Goal: Task Accomplishment & Management: Complete application form

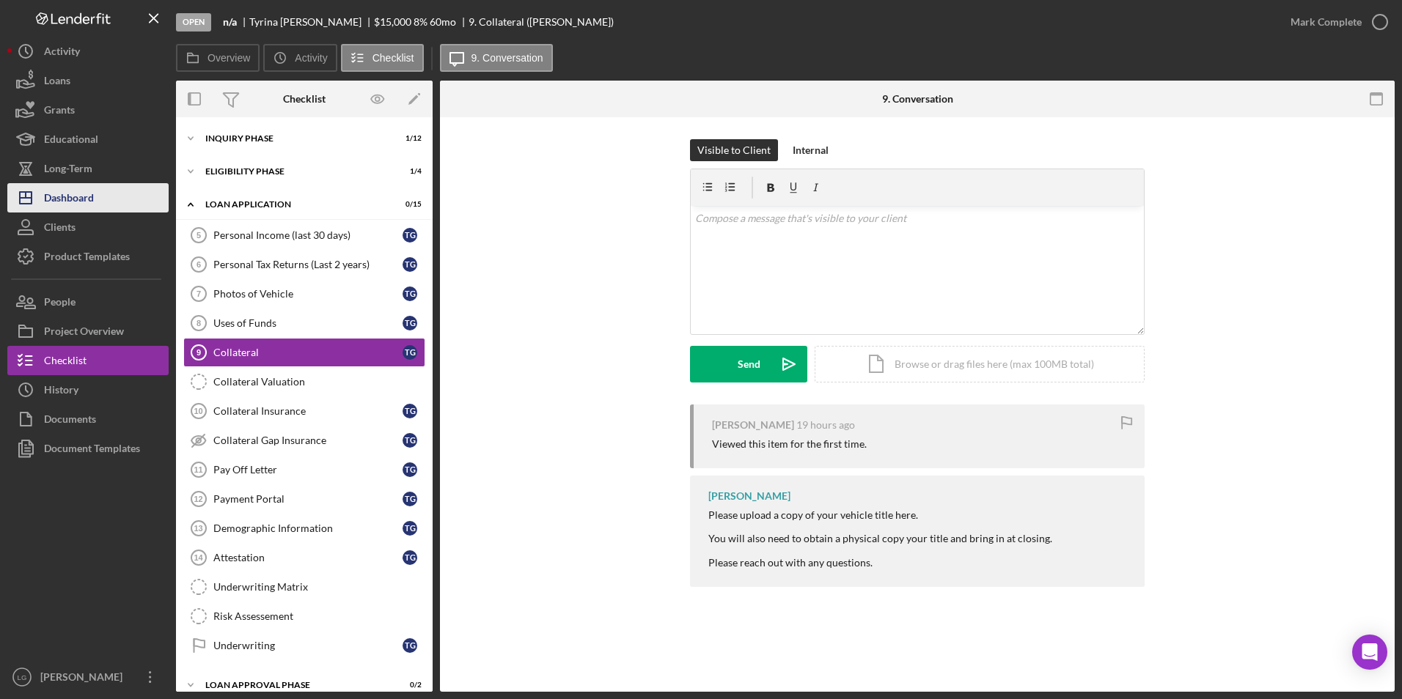
drag, startPoint x: 78, startPoint y: 192, endPoint x: 100, endPoint y: 186, distance: 22.8
click at [78, 192] on div "Dashboard" at bounding box center [69, 199] width 50 height 33
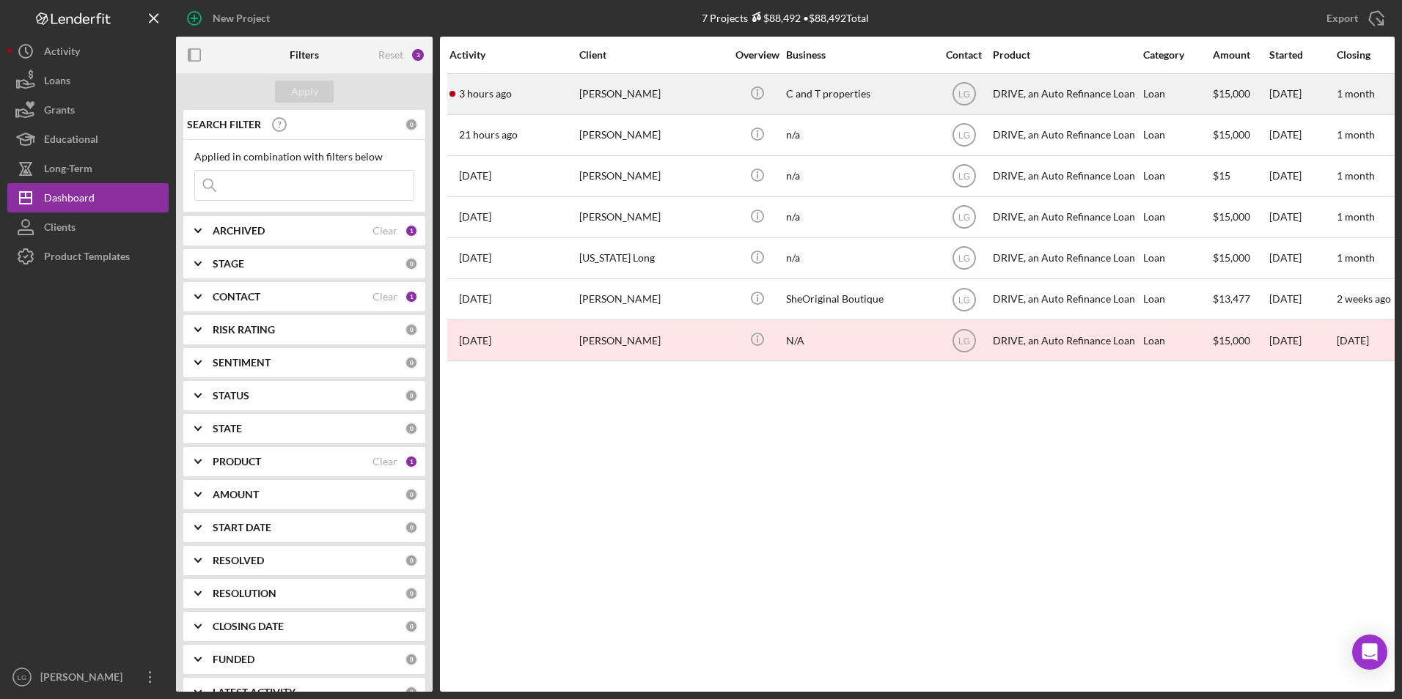
click at [639, 97] on div "[PERSON_NAME]" at bounding box center [652, 94] width 147 height 39
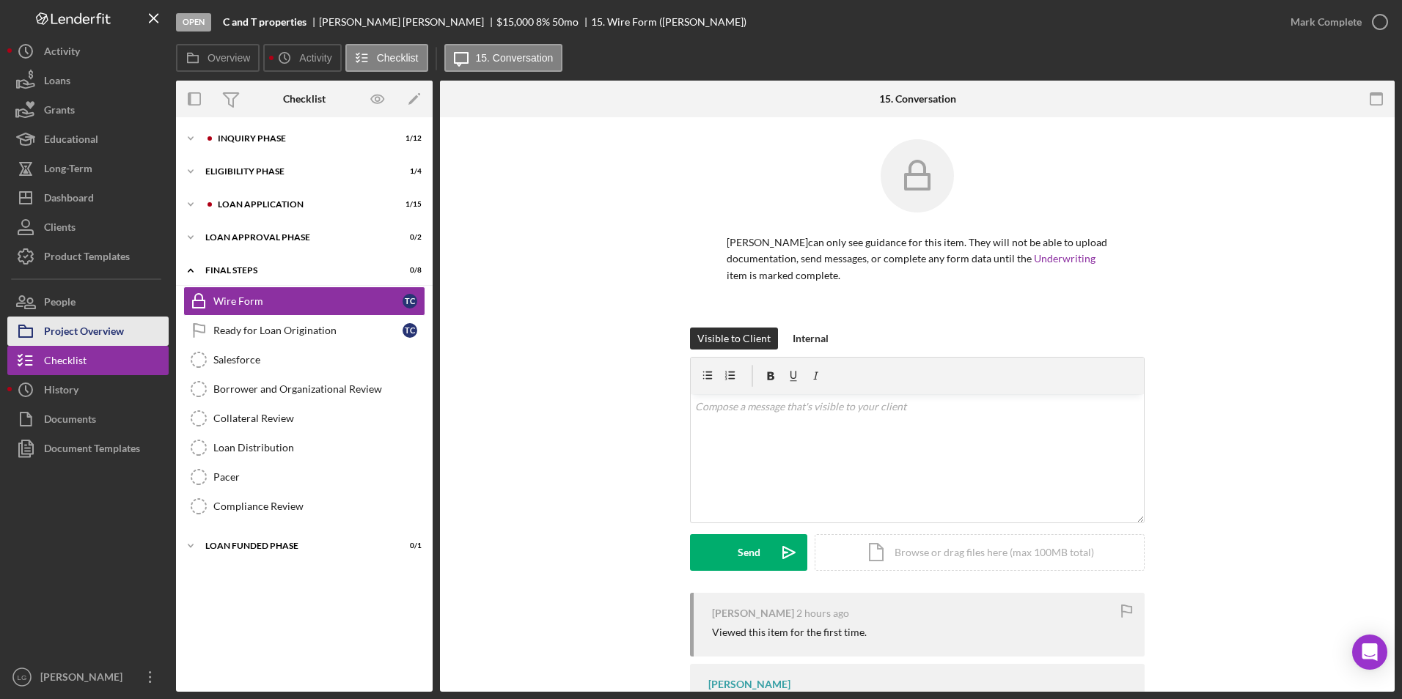
click at [144, 339] on button "Project Overview" at bounding box center [87, 331] width 161 height 29
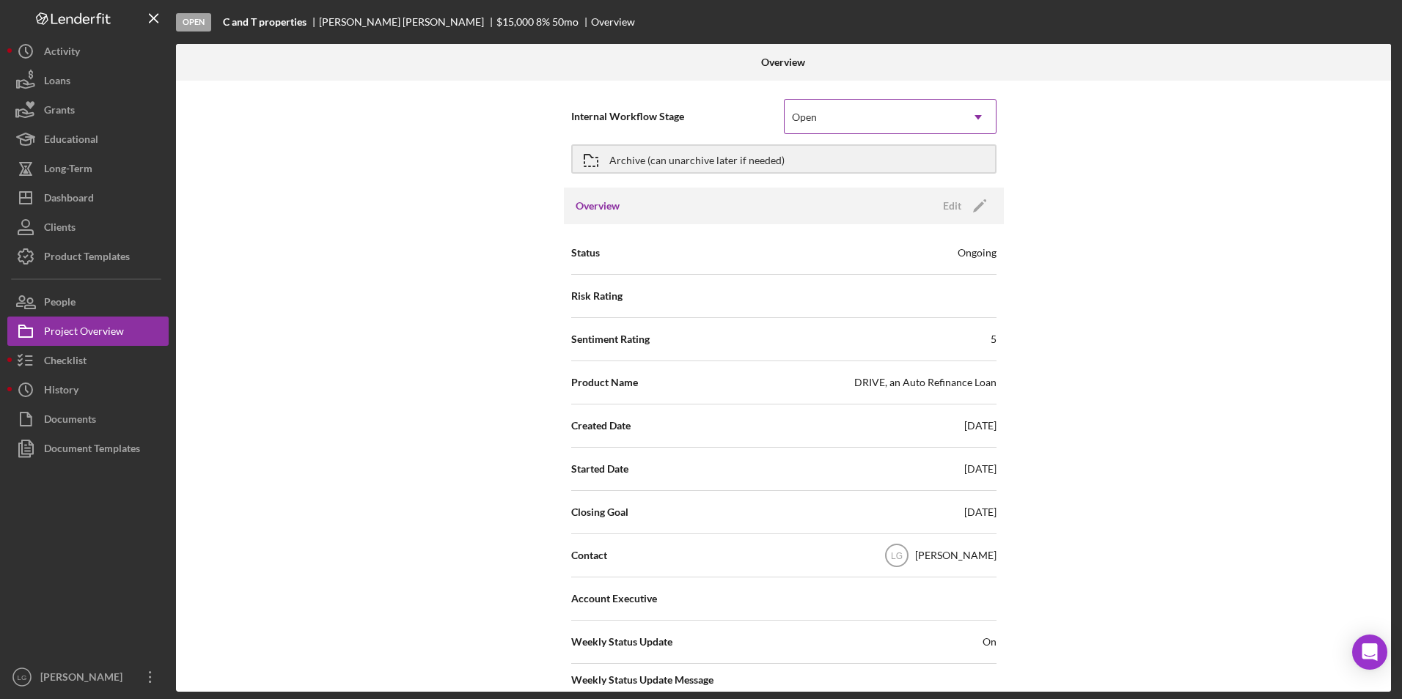
click at [853, 113] on div "Open" at bounding box center [872, 117] width 176 height 34
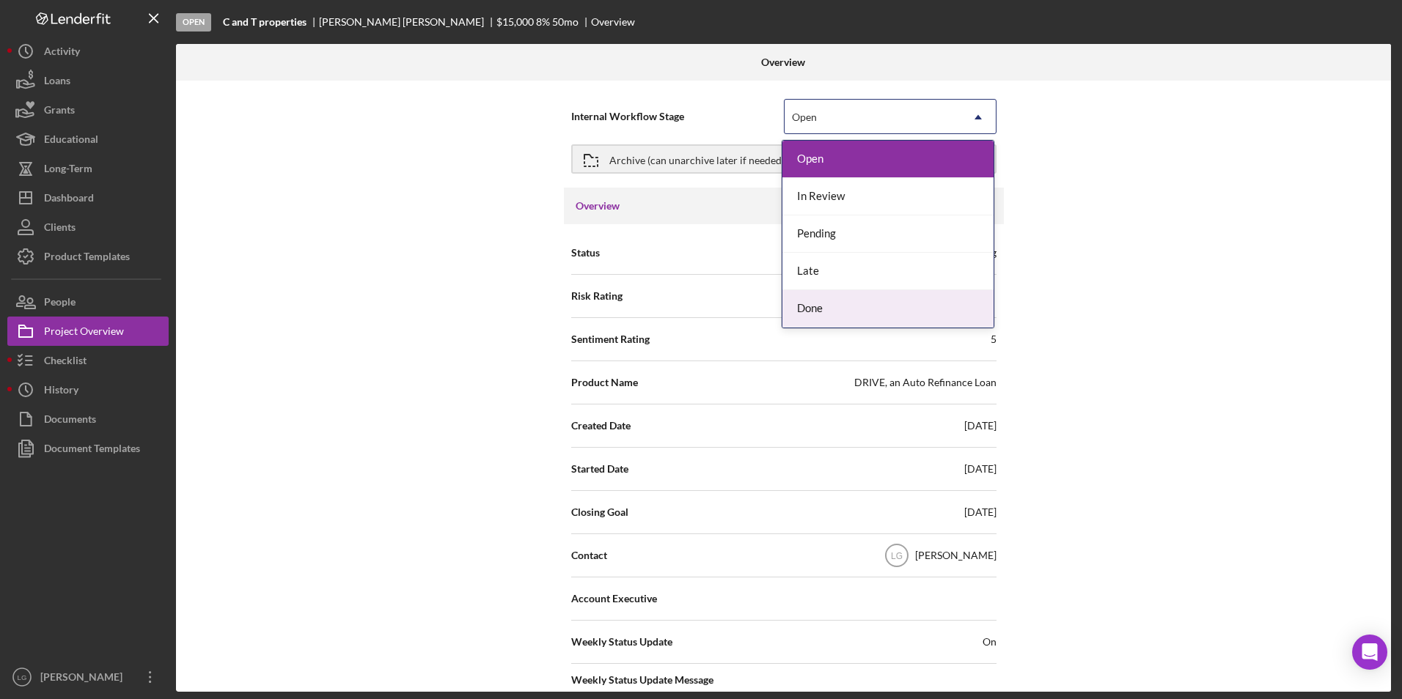
drag, startPoint x: 826, startPoint y: 314, endPoint x: 790, endPoint y: 208, distance: 111.3
click at [826, 312] on div "Done" at bounding box center [887, 308] width 211 height 37
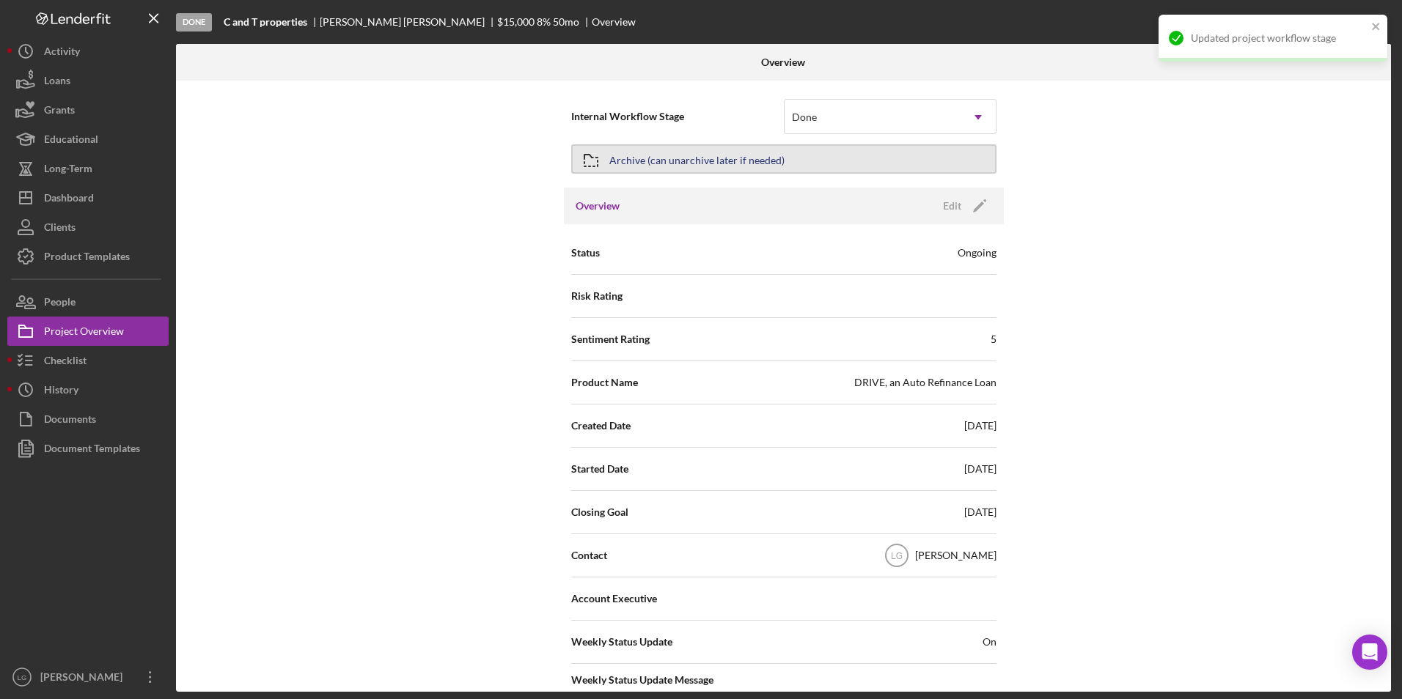
click at [760, 161] on div "Archive (can unarchive later if needed)" at bounding box center [696, 159] width 175 height 26
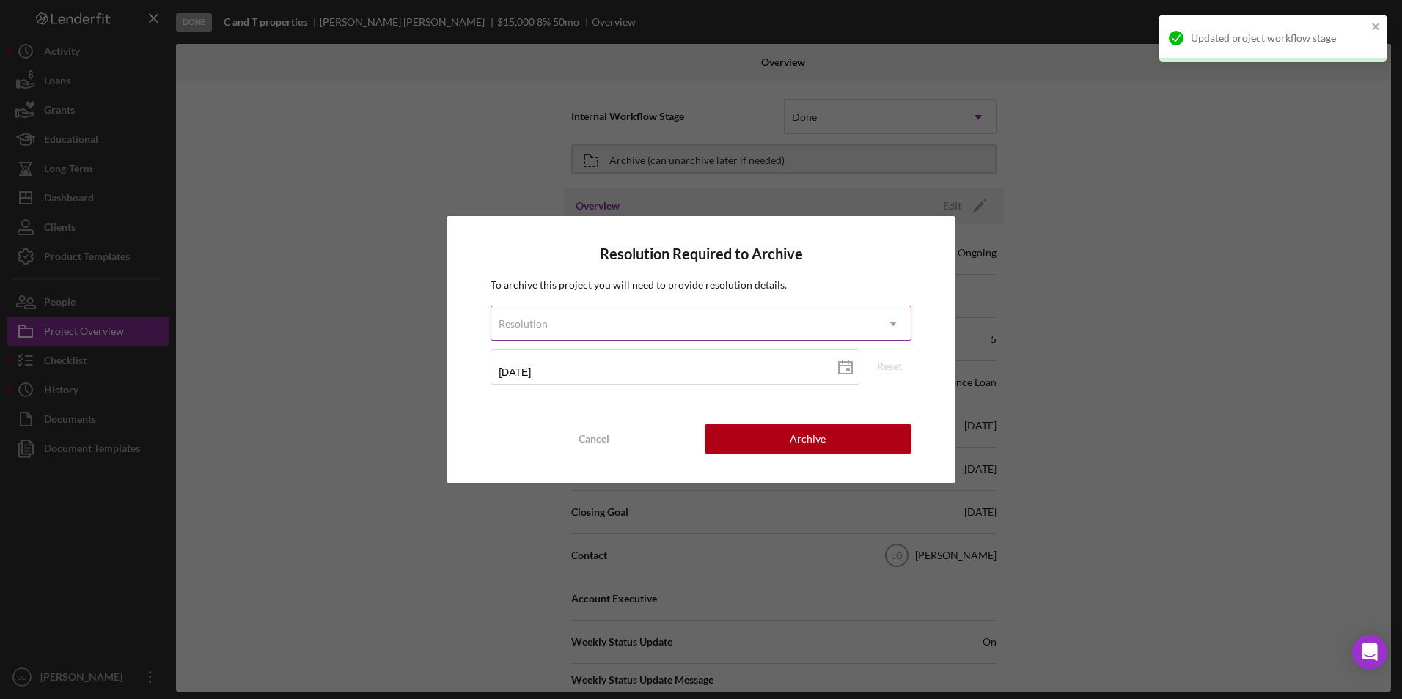
click at [640, 315] on div "Resolution" at bounding box center [683, 324] width 384 height 34
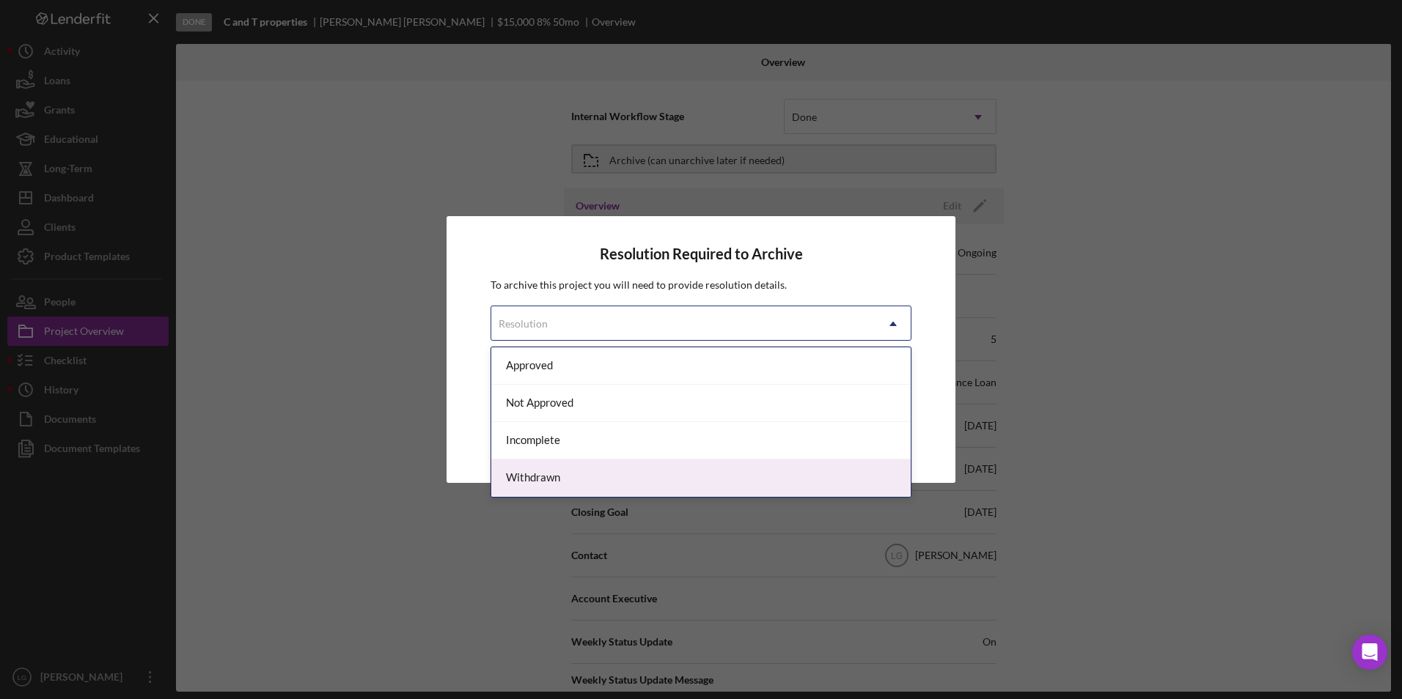
drag, startPoint x: 558, startPoint y: 478, endPoint x: 565, endPoint y: 448, distance: 30.8
click at [558, 474] on div "Withdrawn" at bounding box center [700, 478] width 419 height 37
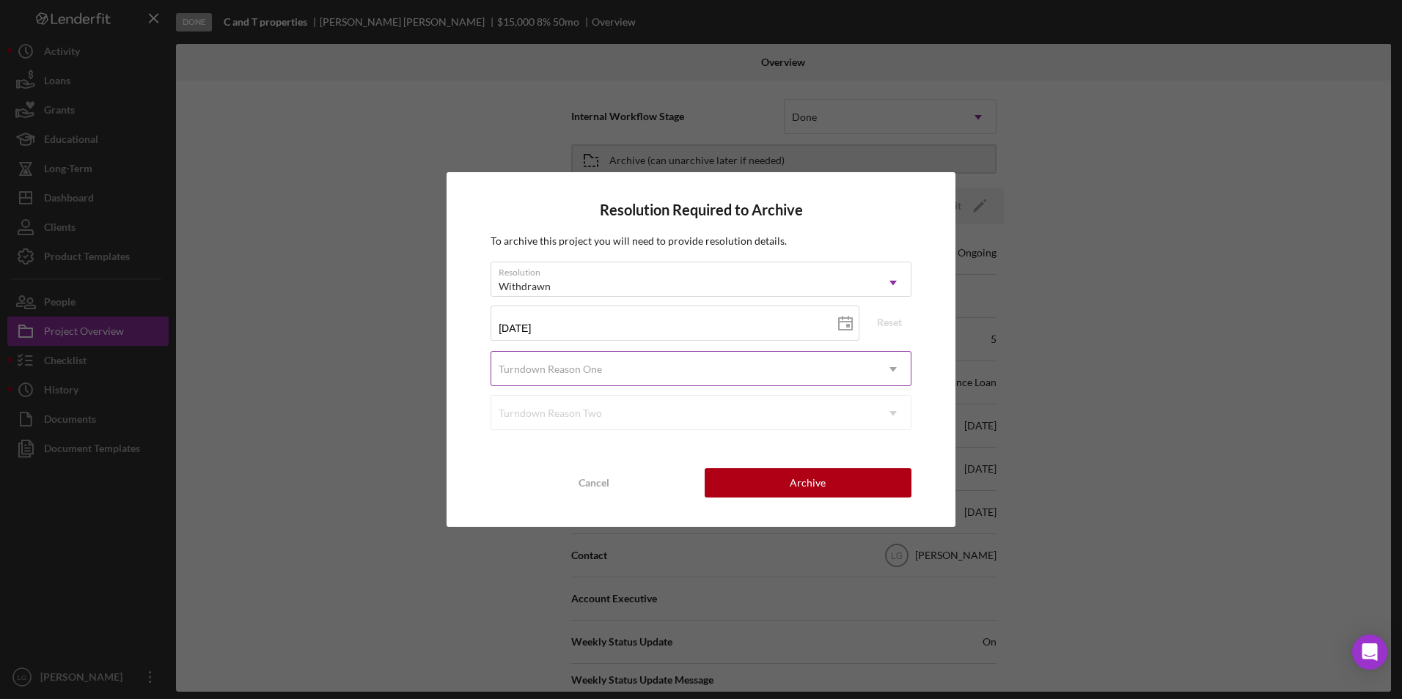
click at [600, 368] on div "Turndown Reason One" at bounding box center [550, 370] width 103 height 12
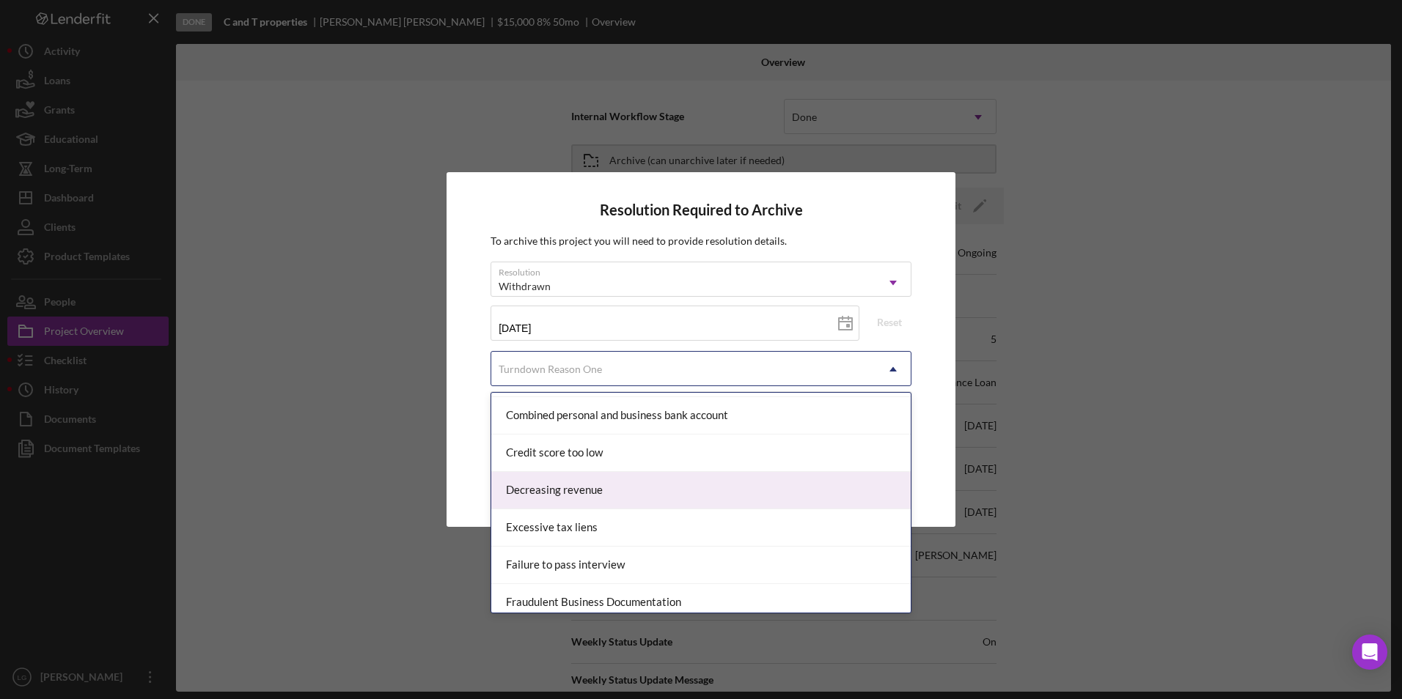
scroll to position [367, 0]
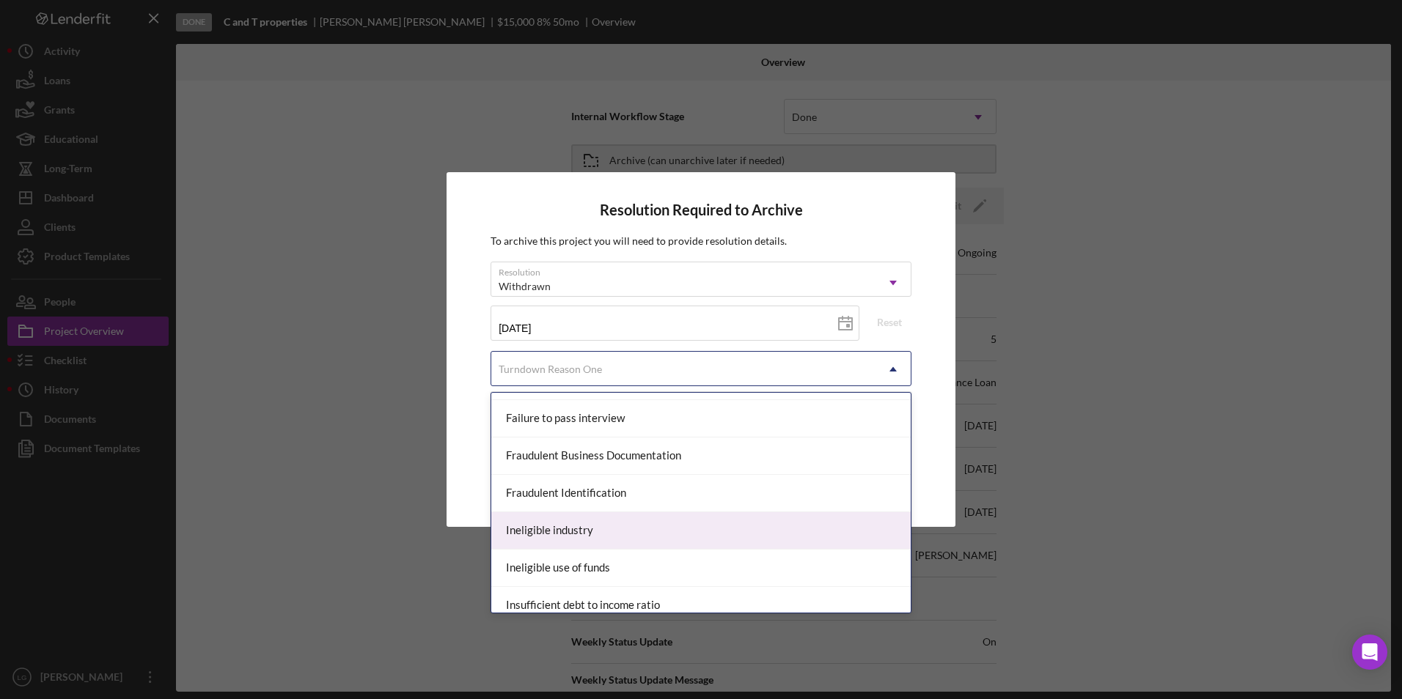
click at [655, 527] on div "Ineligible industry" at bounding box center [700, 530] width 419 height 37
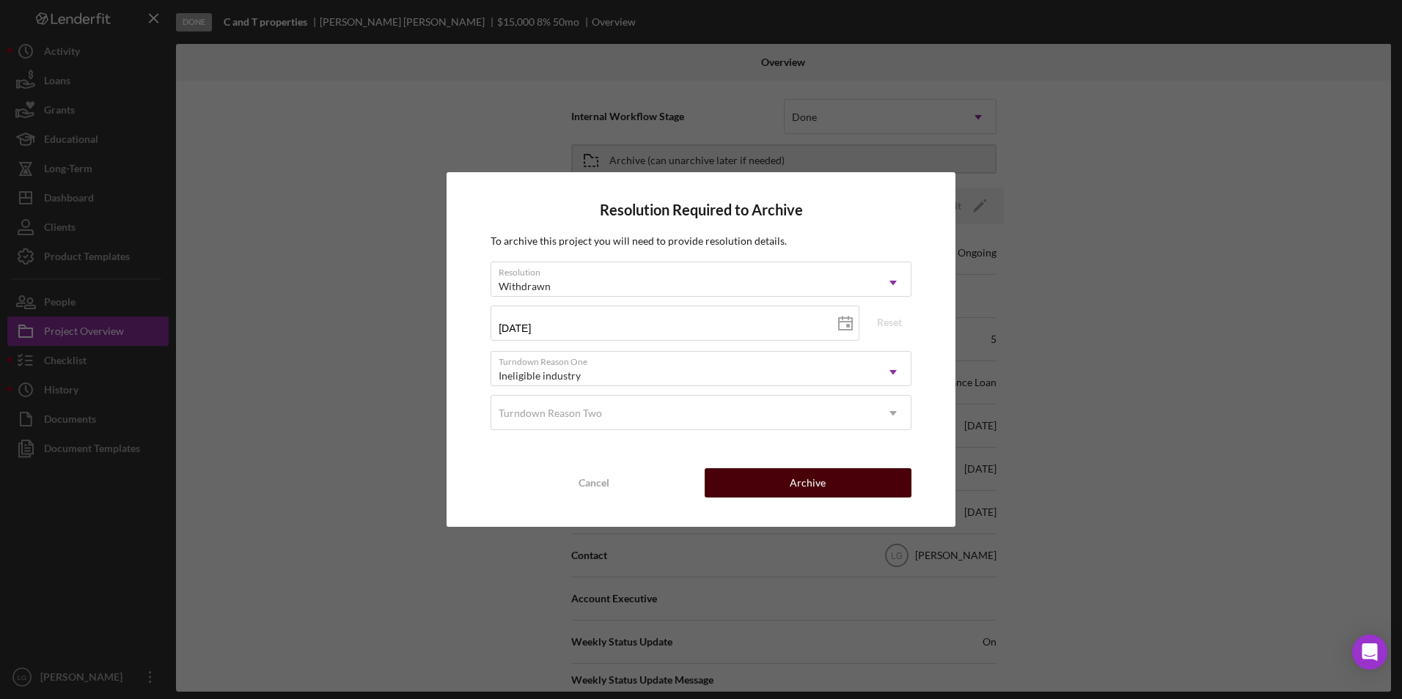
click at [765, 489] on button "Archive" at bounding box center [808, 482] width 207 height 29
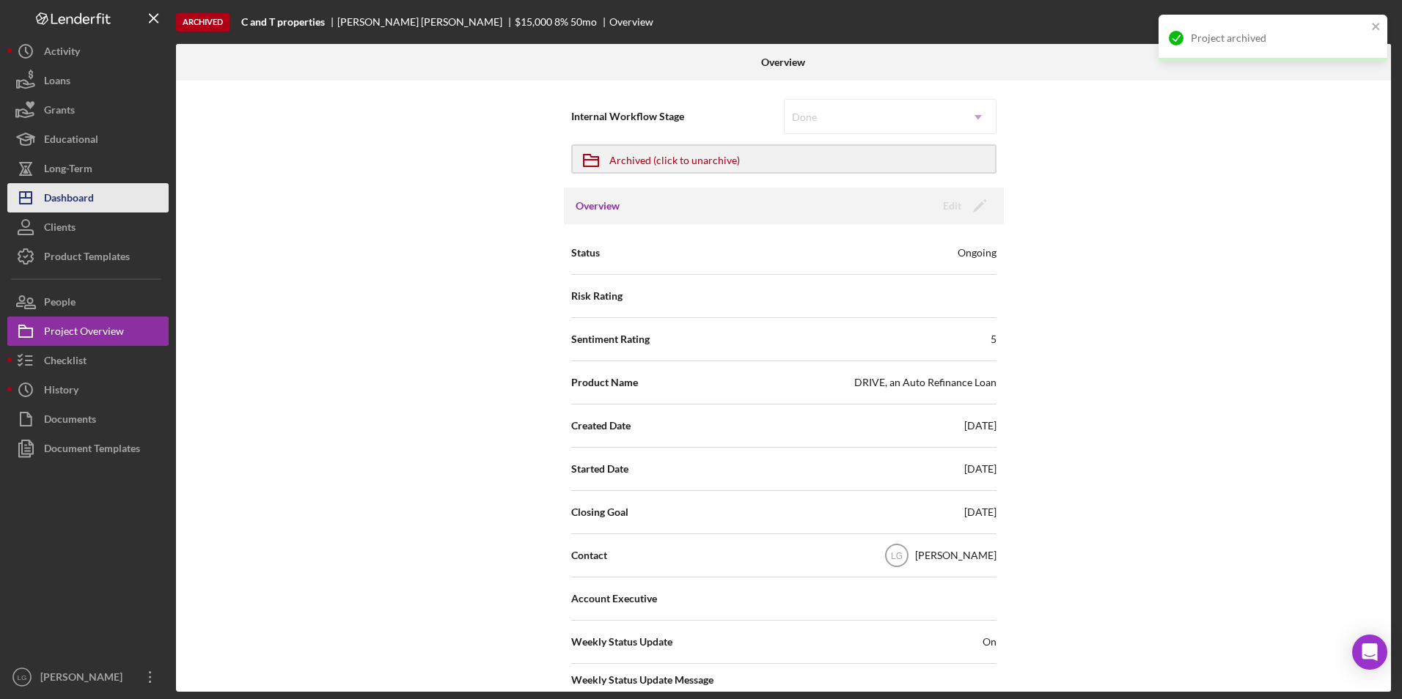
click at [109, 195] on button "Icon/Dashboard Dashboard" at bounding box center [87, 197] width 161 height 29
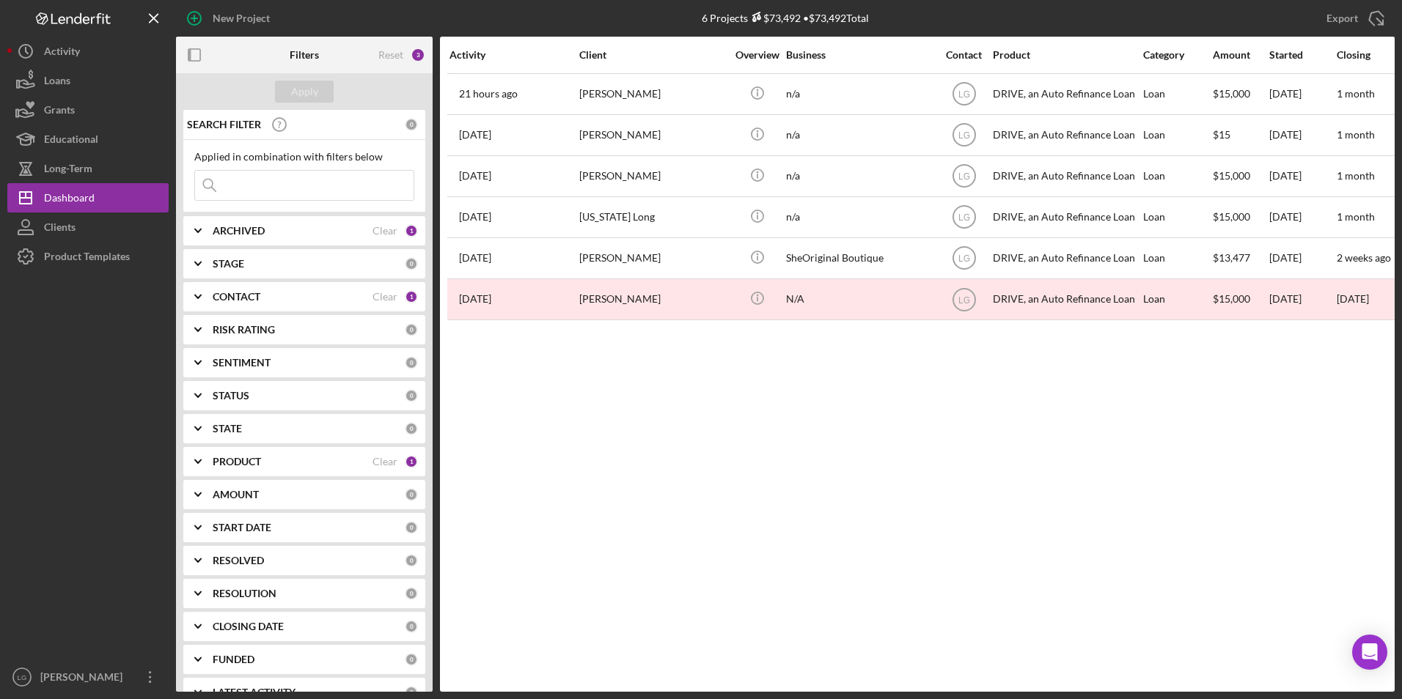
click at [258, 464] on b "PRODUCT" at bounding box center [237, 462] width 48 height 12
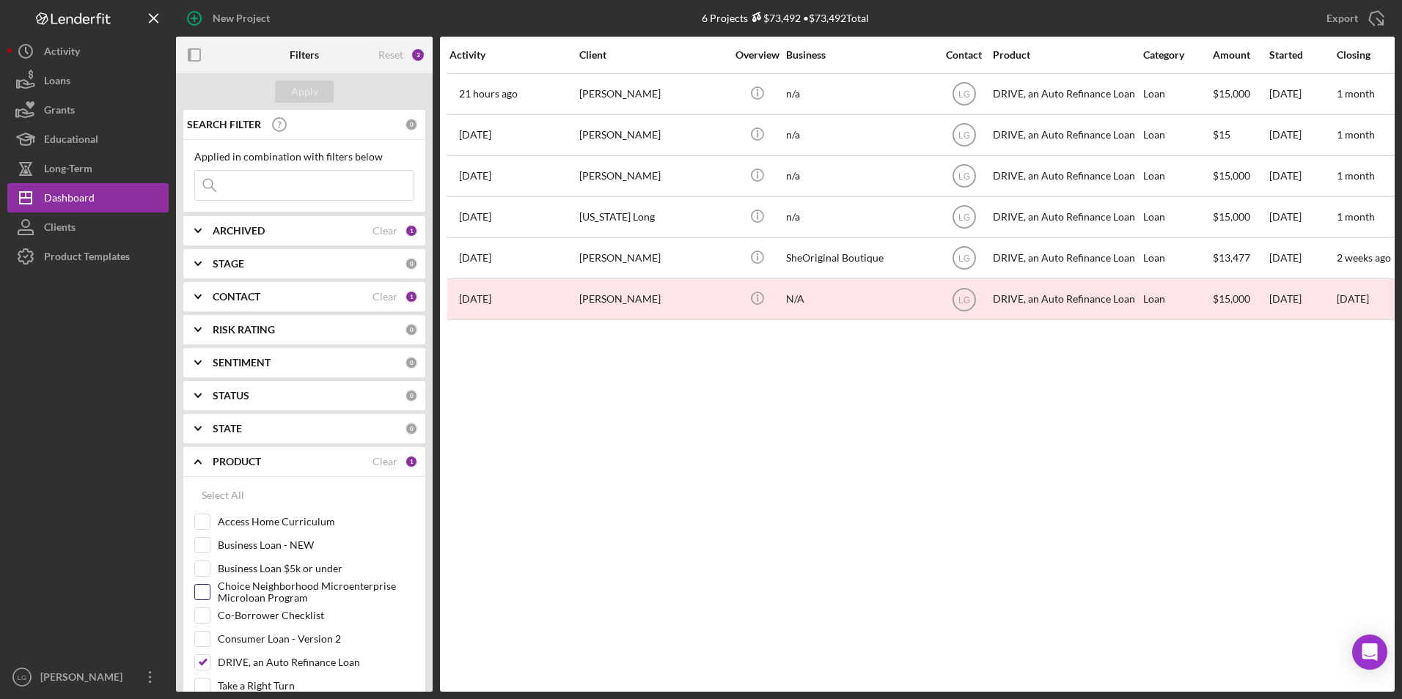
scroll to position [147, 0]
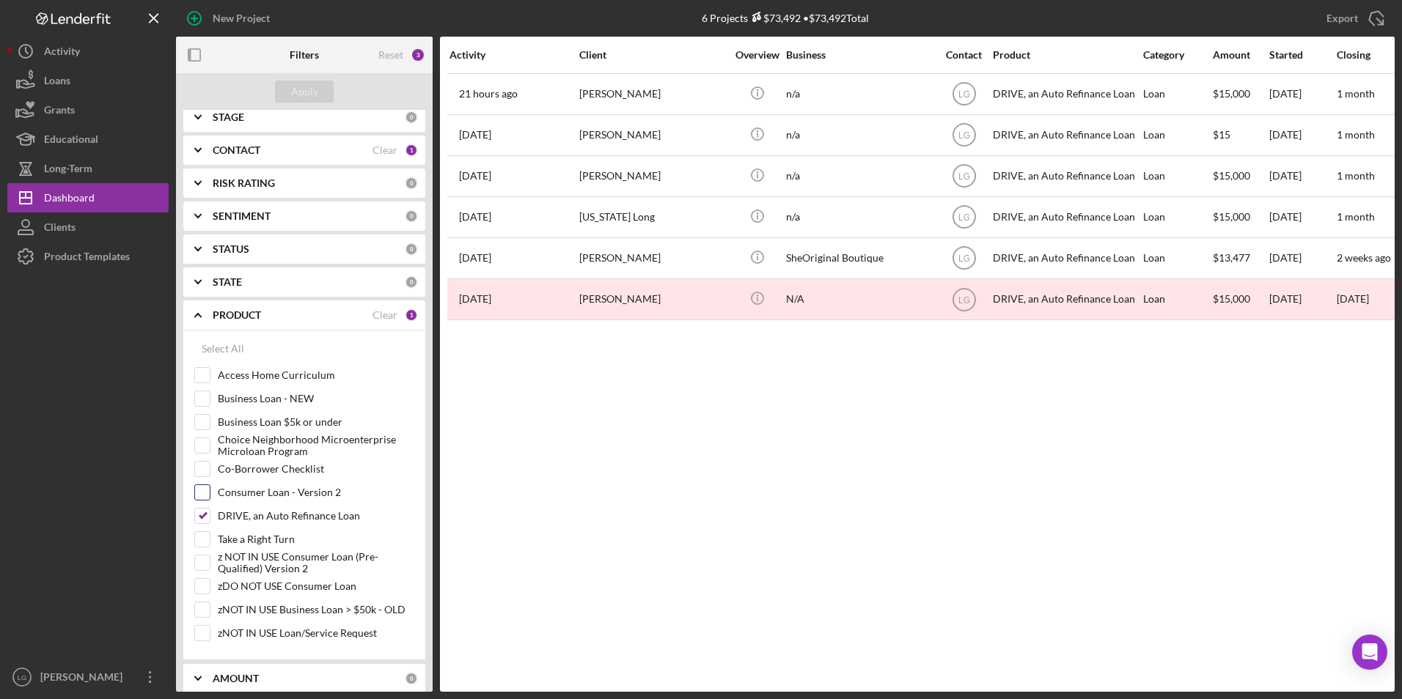
click at [202, 498] on input "Consumer Loan - Version 2" at bounding box center [202, 492] width 15 height 15
checkbox input "true"
click at [204, 517] on input "DRIVE, an Auto Refinance Loan" at bounding box center [202, 516] width 15 height 15
checkbox input "false"
click at [320, 93] on button "Apply" at bounding box center [304, 92] width 59 height 22
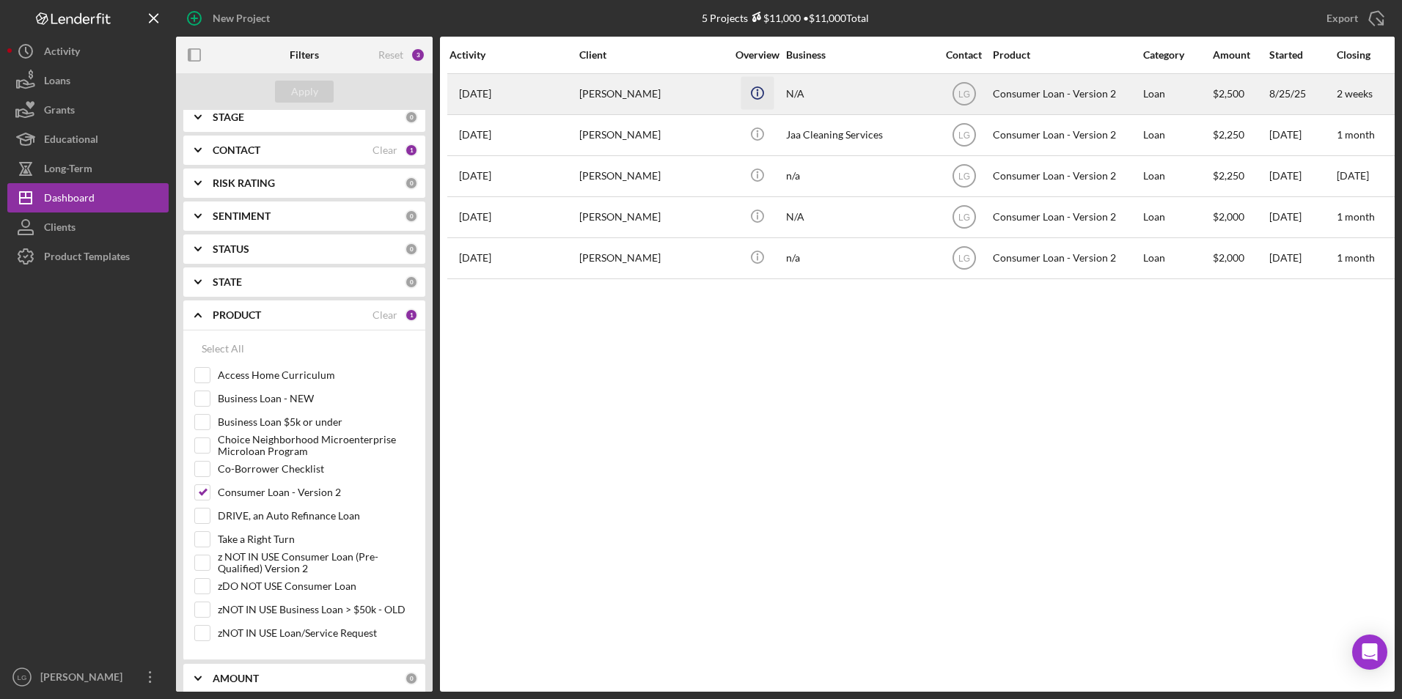
click at [765, 89] on icon "Icon/Info" at bounding box center [756, 92] width 33 height 33
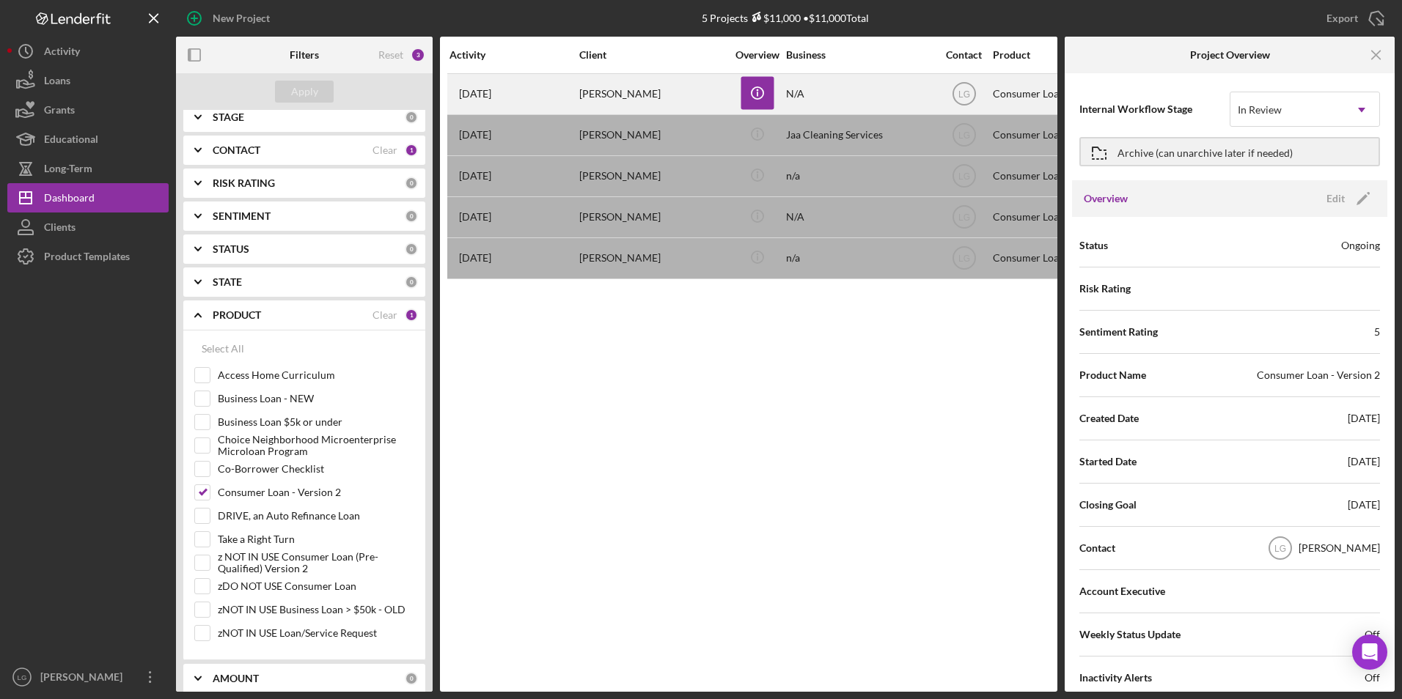
click at [490, 90] on time "[DATE]" at bounding box center [475, 94] width 32 height 12
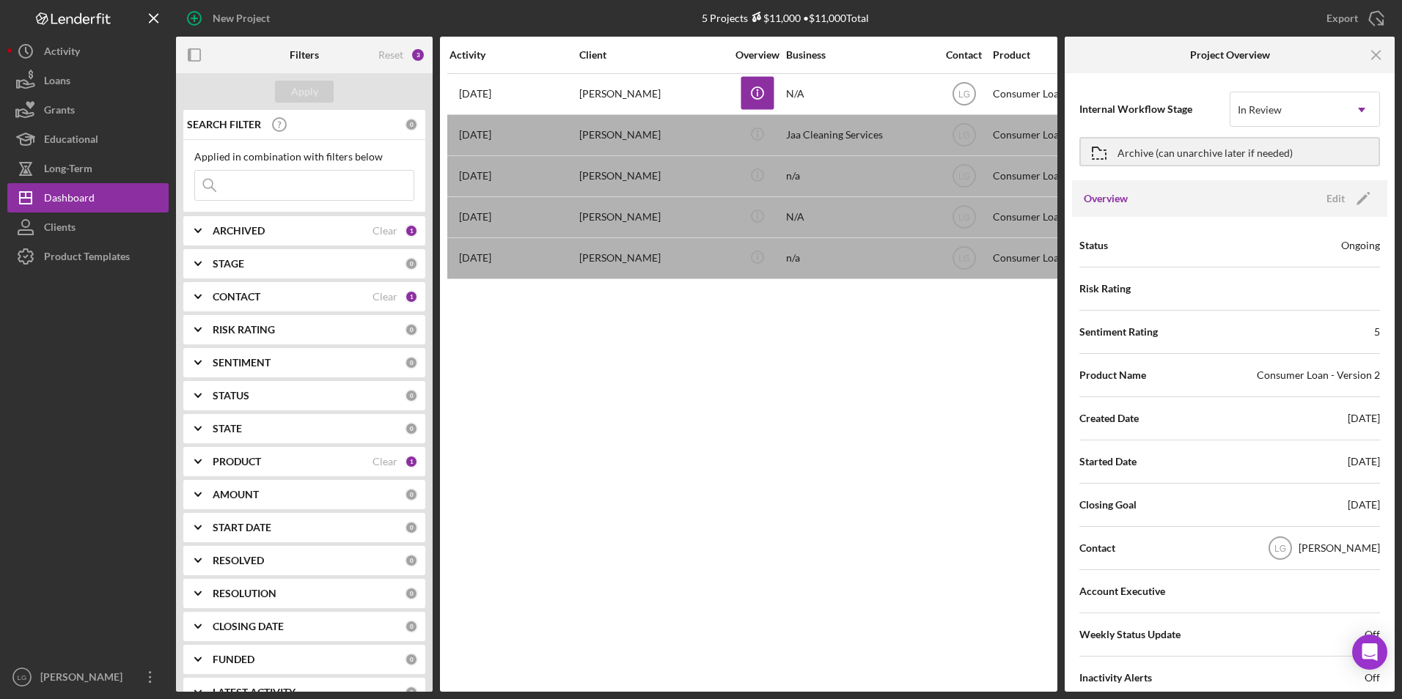
click at [650, 414] on div "Activity Client Overview Business Contact Product Category Amount Started Closi…" at bounding box center [748, 364] width 617 height 655
click at [1328, 102] on div "In Review" at bounding box center [1287, 110] width 114 height 34
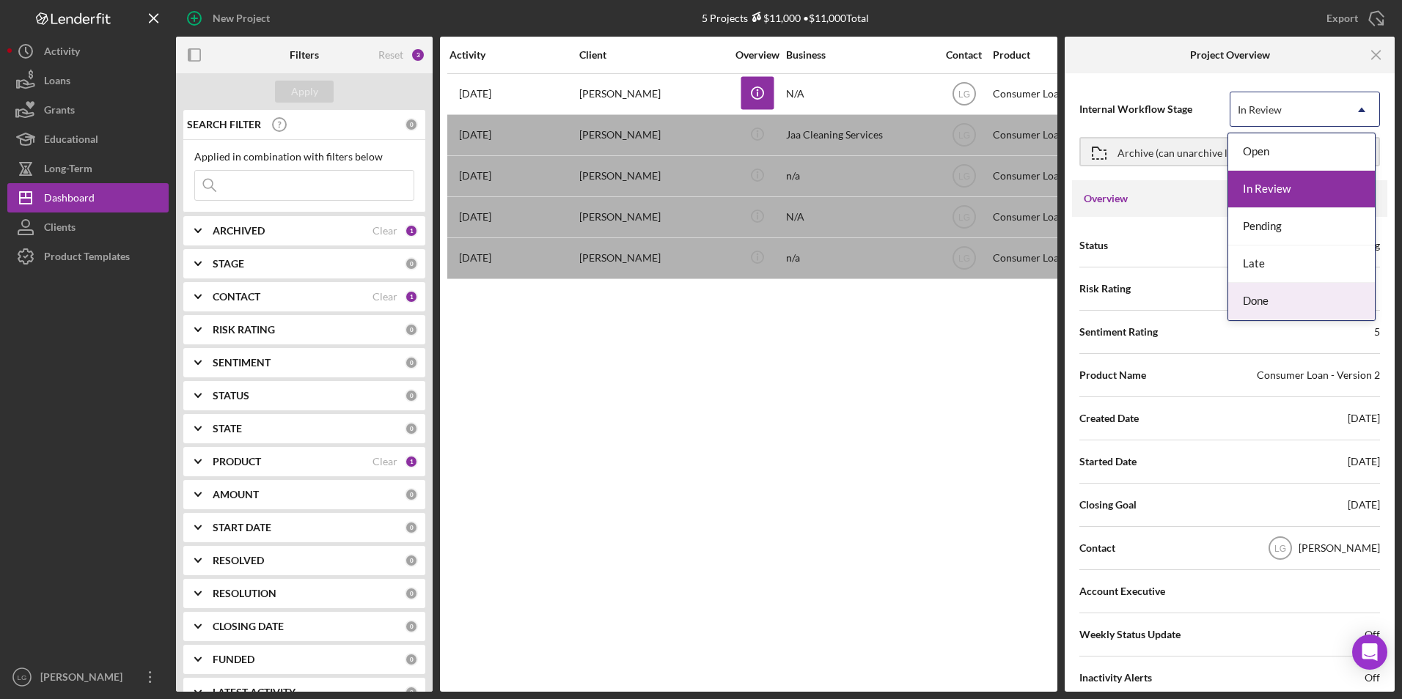
click at [1279, 301] on div "Done" at bounding box center [1301, 301] width 147 height 37
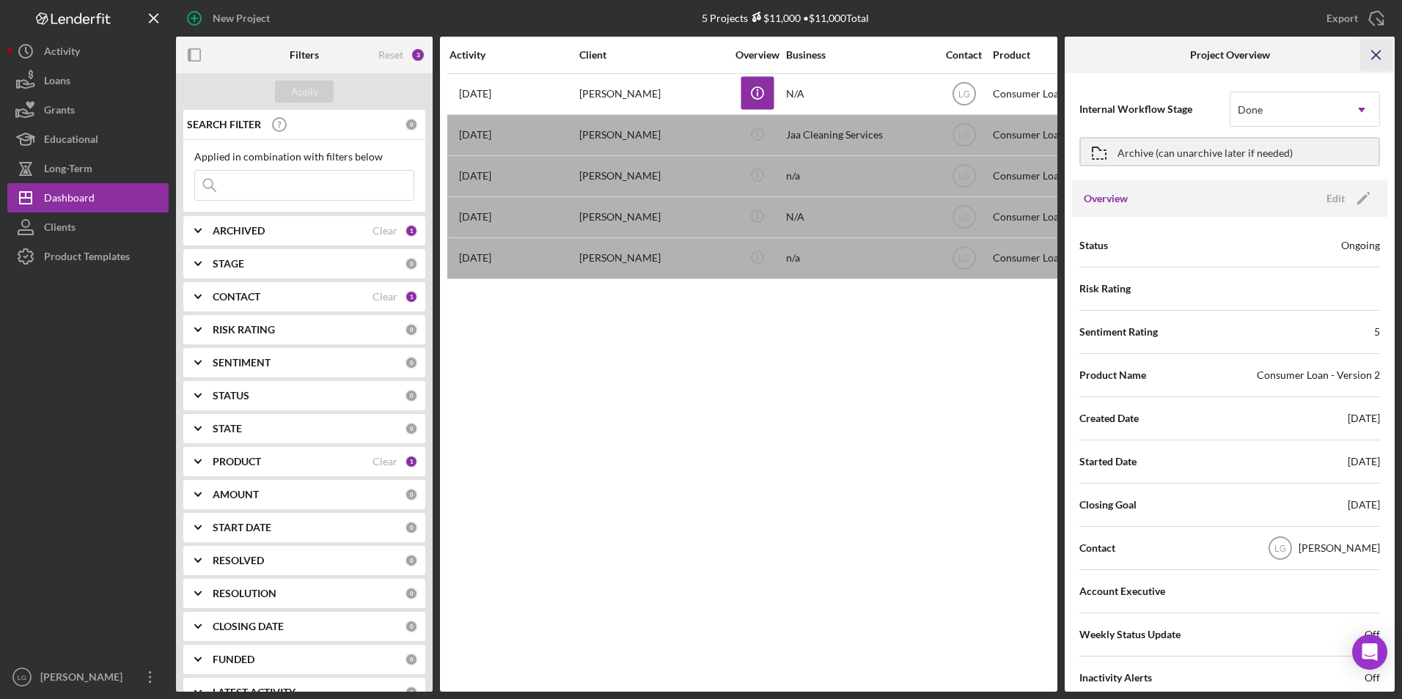
click at [1373, 54] on icon "Icon/Menu Close" at bounding box center [1376, 55] width 33 height 33
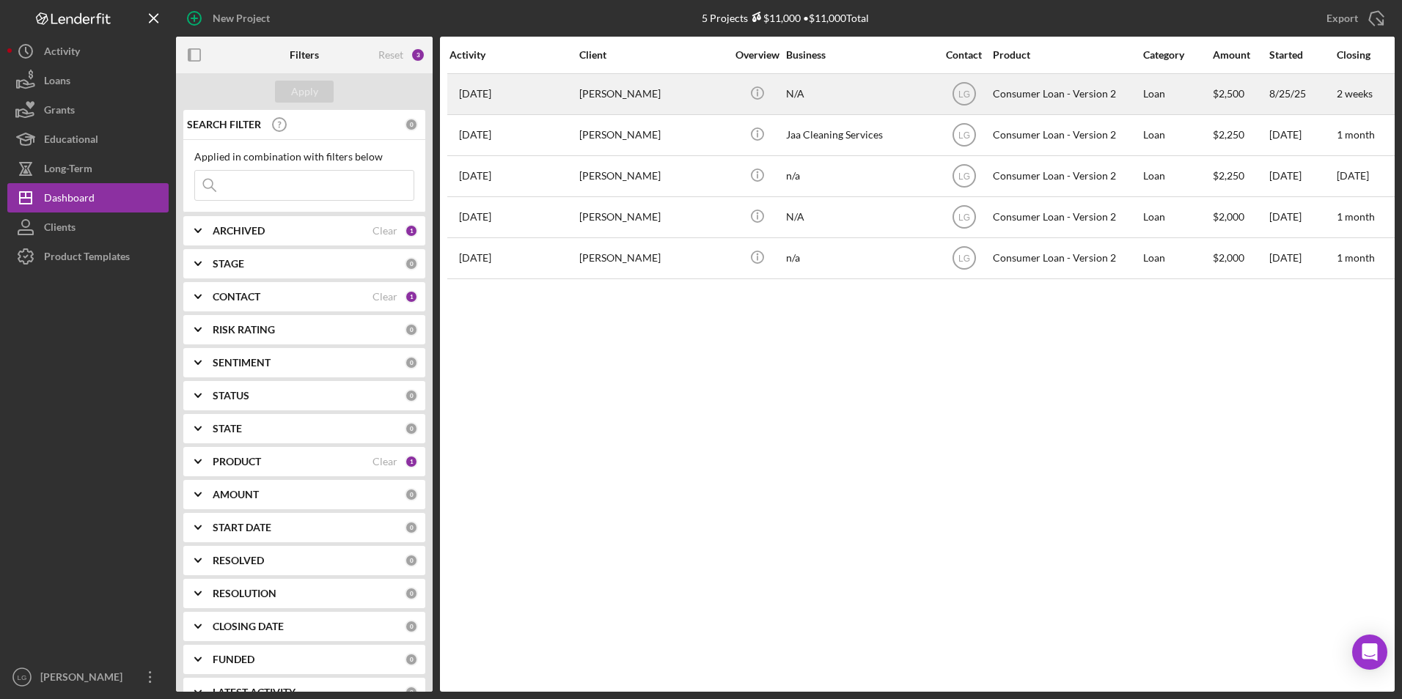
click at [647, 91] on div "[PERSON_NAME]" at bounding box center [652, 94] width 147 height 39
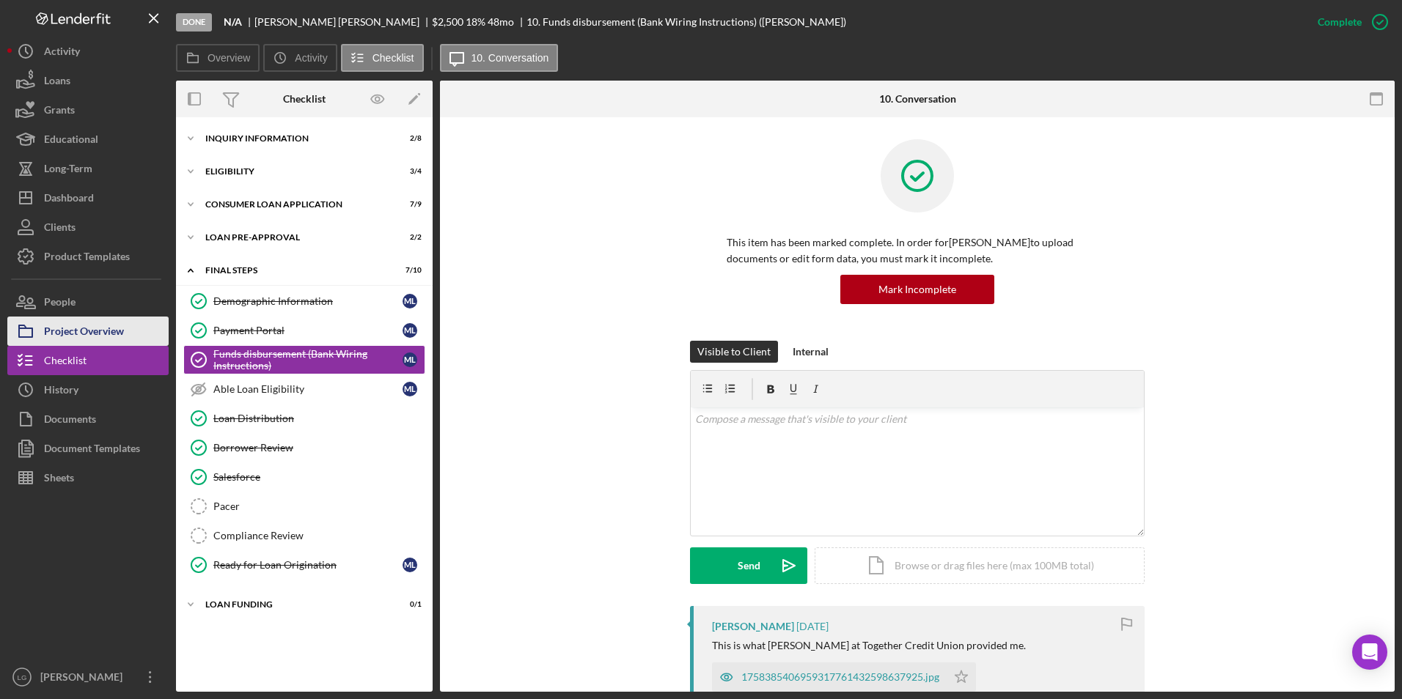
click at [92, 339] on div "Project Overview" at bounding box center [84, 333] width 80 height 33
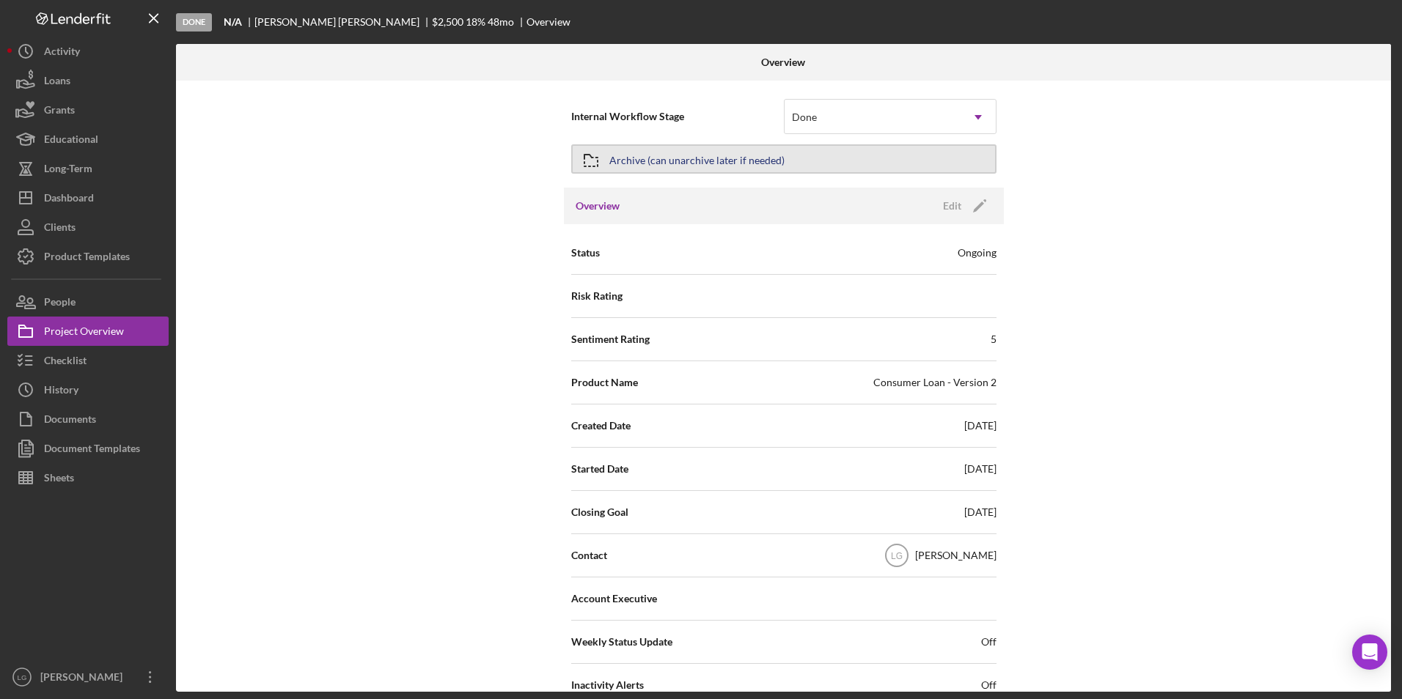
click at [806, 152] on button "Archive (can unarchive later if needed)" at bounding box center [783, 158] width 425 height 29
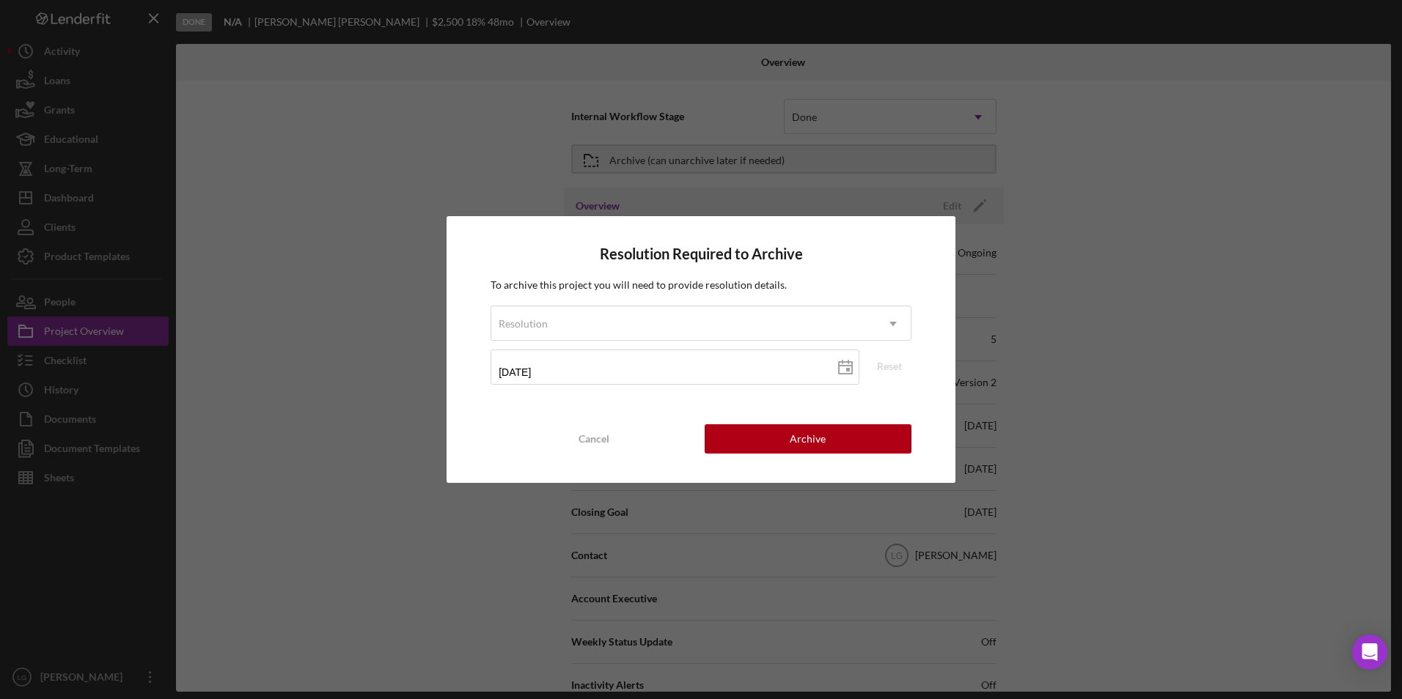
click at [669, 302] on div "To archive this project you will need to provide resolution details. Resolution…" at bounding box center [700, 335] width 421 height 117
click at [661, 322] on div "Resolution" at bounding box center [683, 324] width 384 height 34
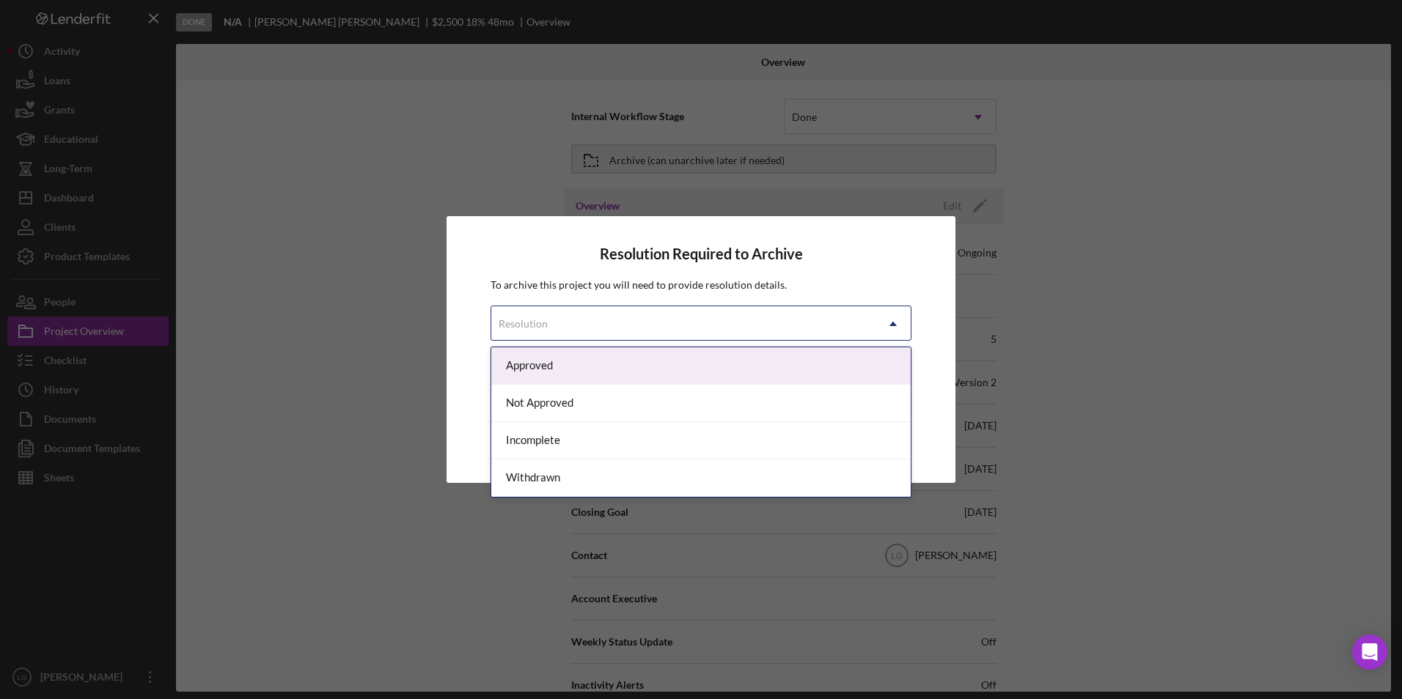
click at [595, 367] on div "Approved" at bounding box center [700, 366] width 419 height 37
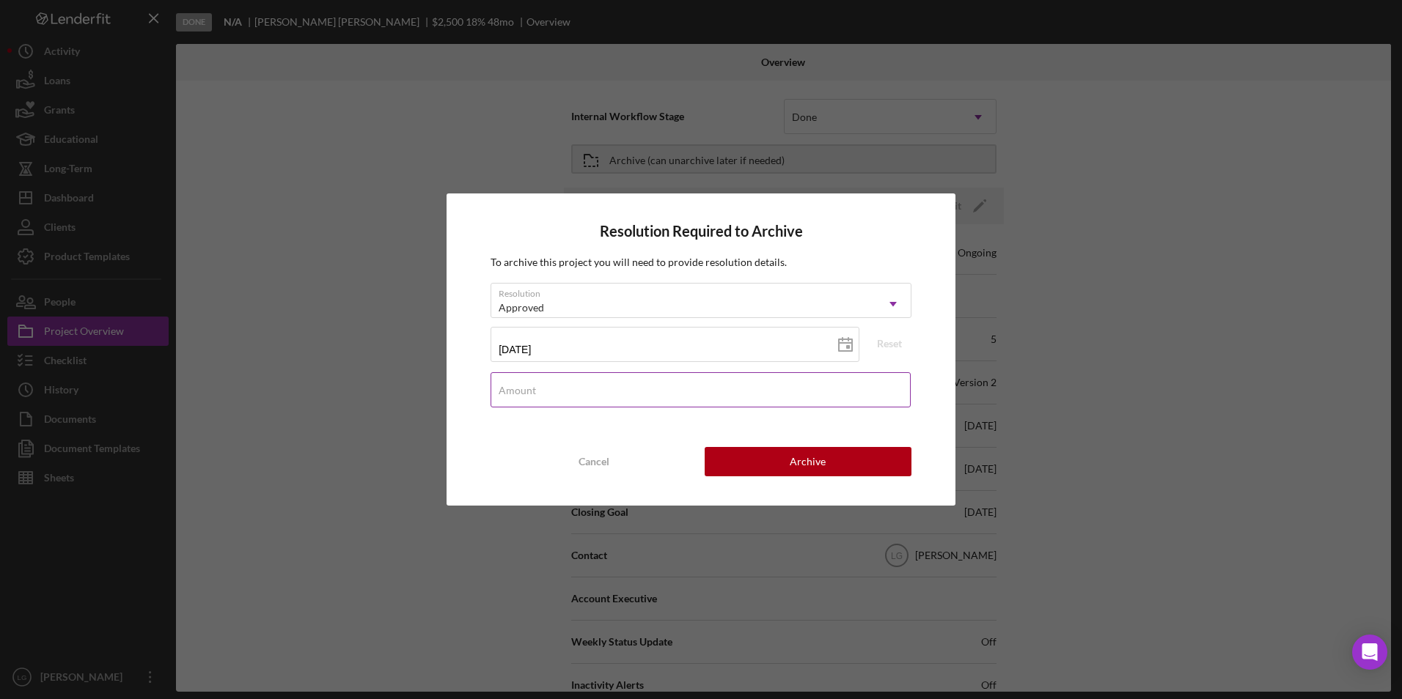
click at [627, 392] on input "Amount" at bounding box center [700, 389] width 420 height 35
type input "$2,500"
click at [728, 458] on button "Archive" at bounding box center [808, 461] width 207 height 29
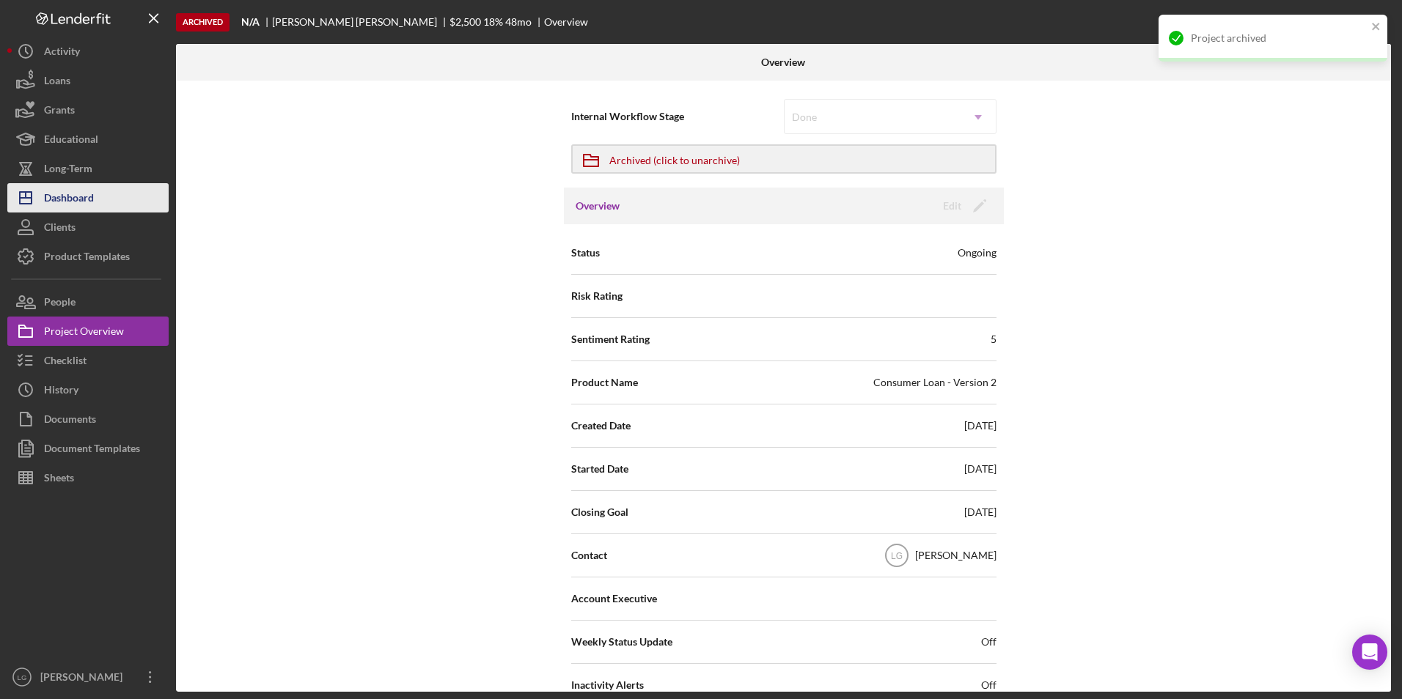
click at [82, 188] on div "Dashboard" at bounding box center [69, 199] width 50 height 33
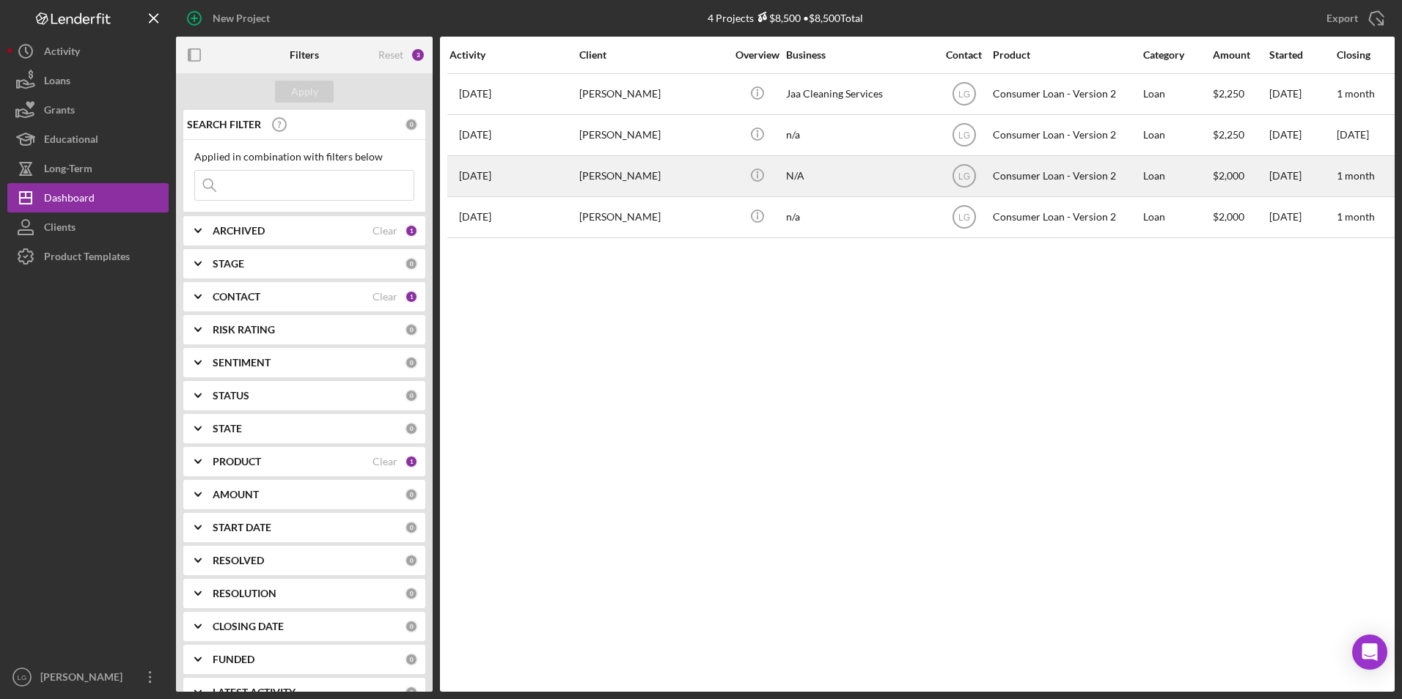
click at [657, 174] on div "[PERSON_NAME]" at bounding box center [652, 176] width 147 height 39
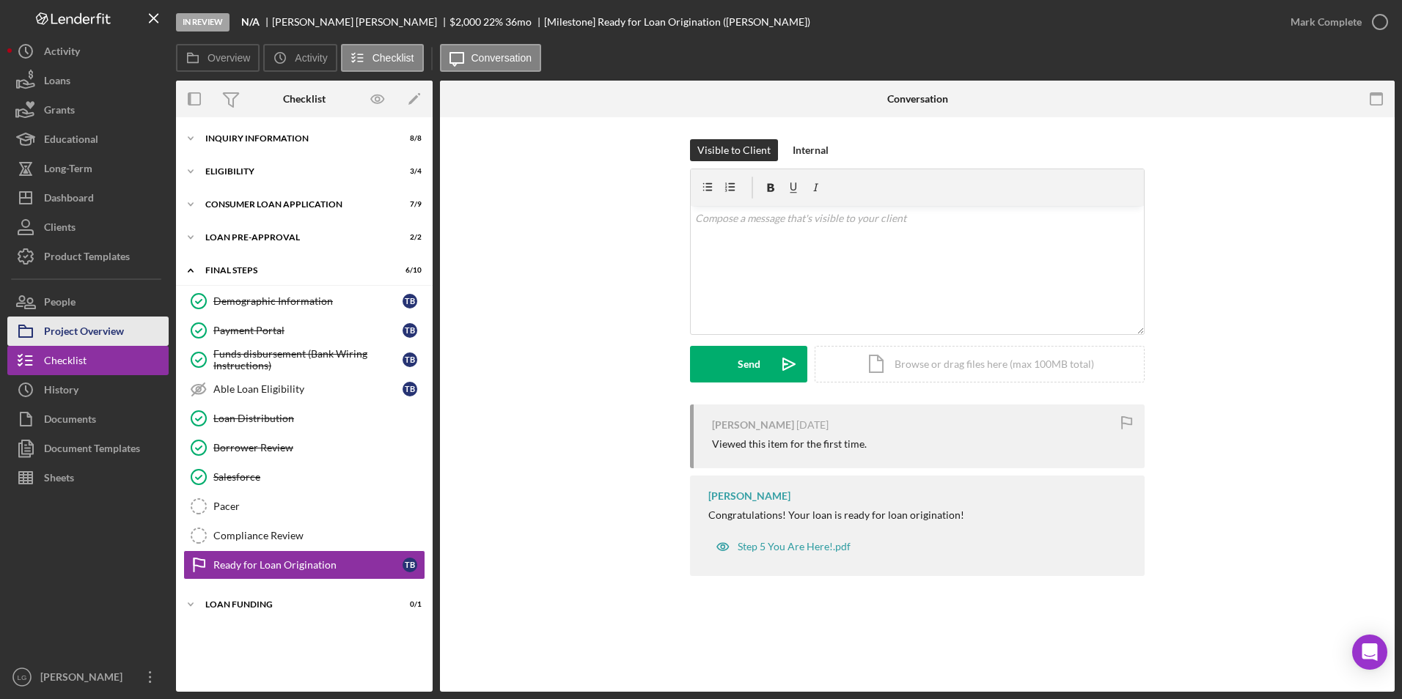
click at [103, 333] on div "Project Overview" at bounding box center [84, 333] width 80 height 33
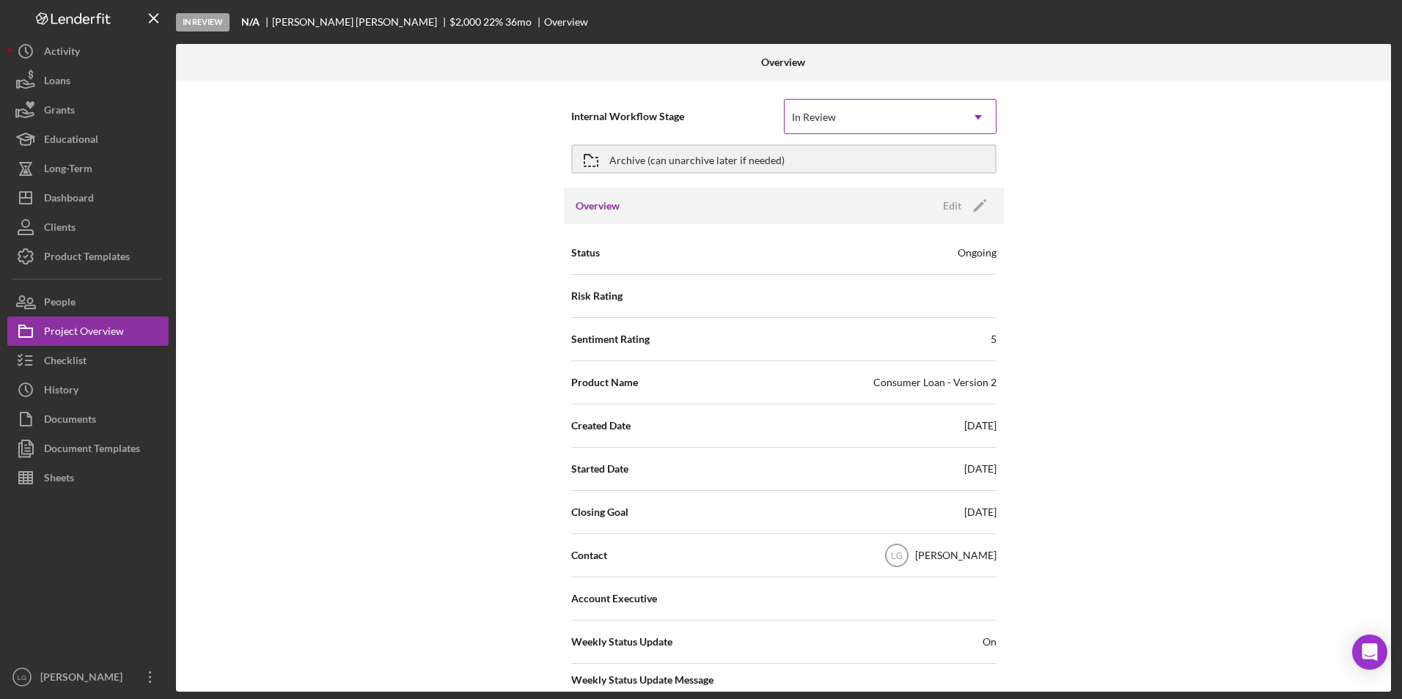
click at [843, 123] on div "In Review" at bounding box center [872, 117] width 176 height 34
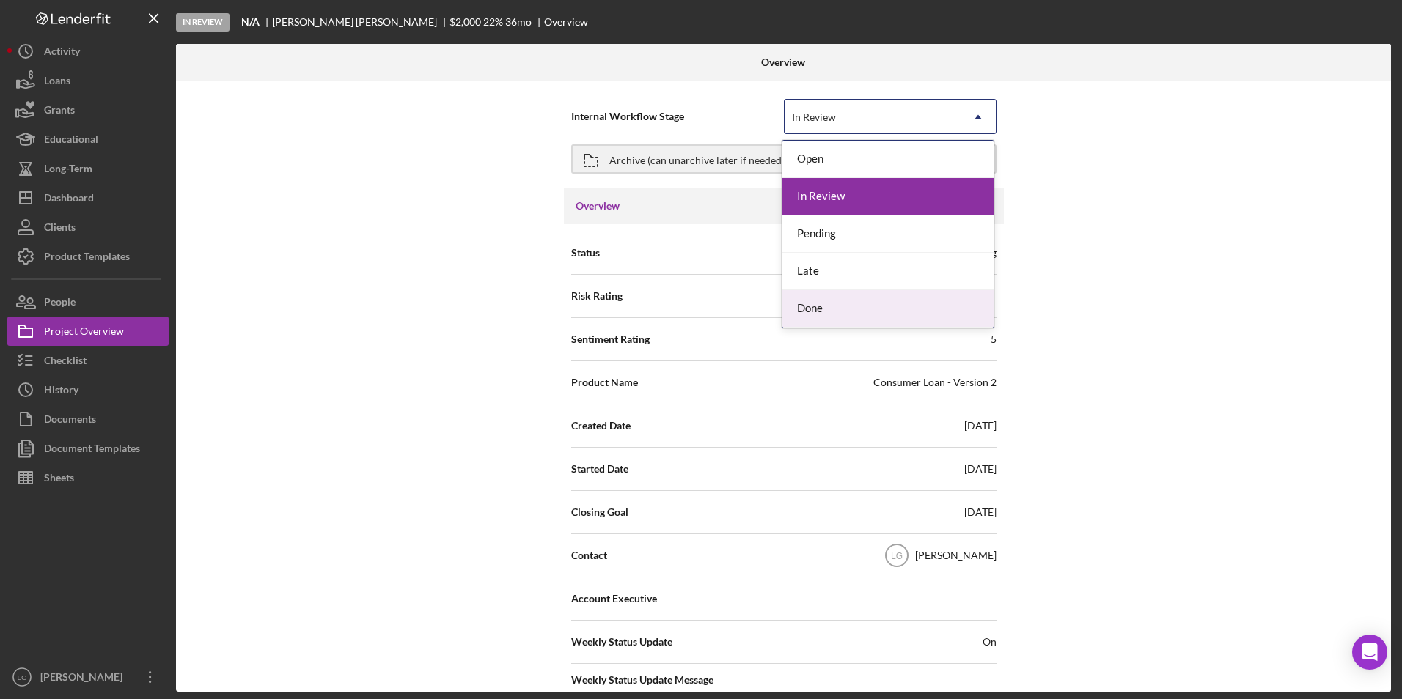
drag, startPoint x: 798, startPoint y: 306, endPoint x: 784, endPoint y: 242, distance: 66.0
click at [798, 301] on div "Done" at bounding box center [887, 308] width 211 height 37
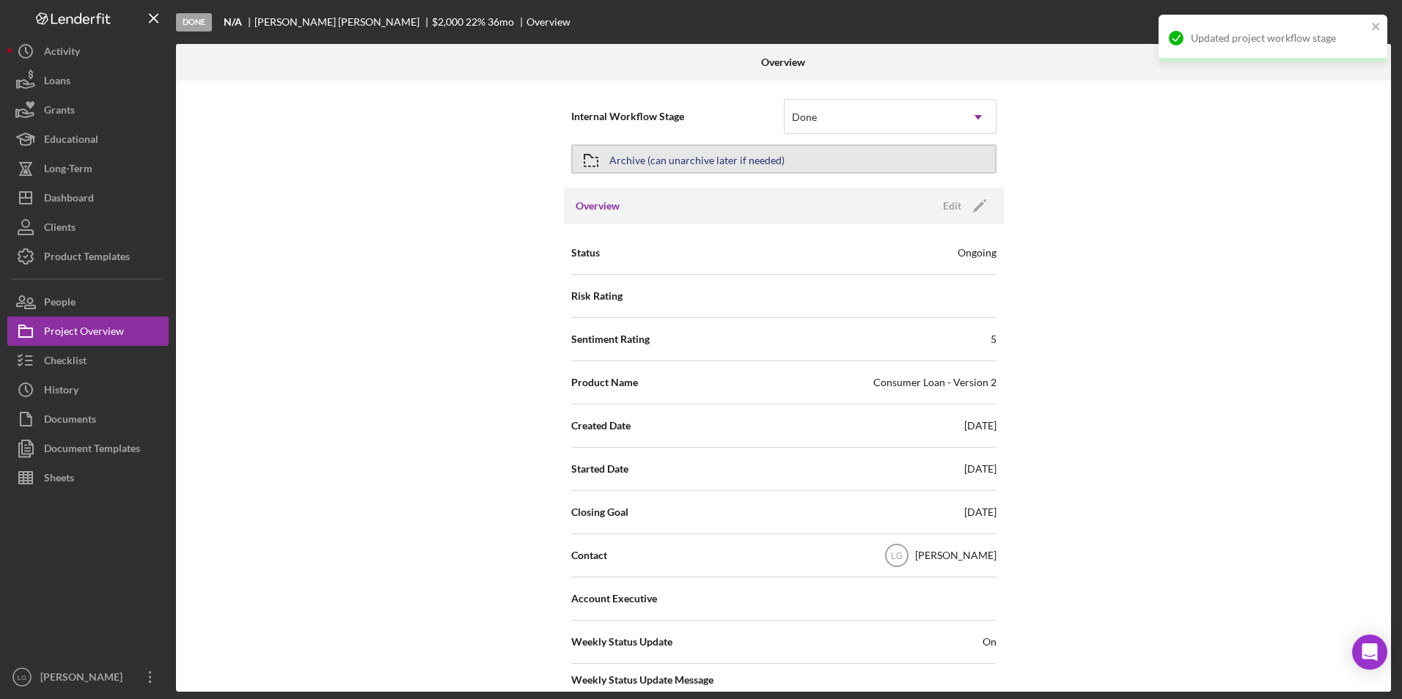
click at [768, 163] on div "Archive (can unarchive later if needed)" at bounding box center [696, 159] width 175 height 26
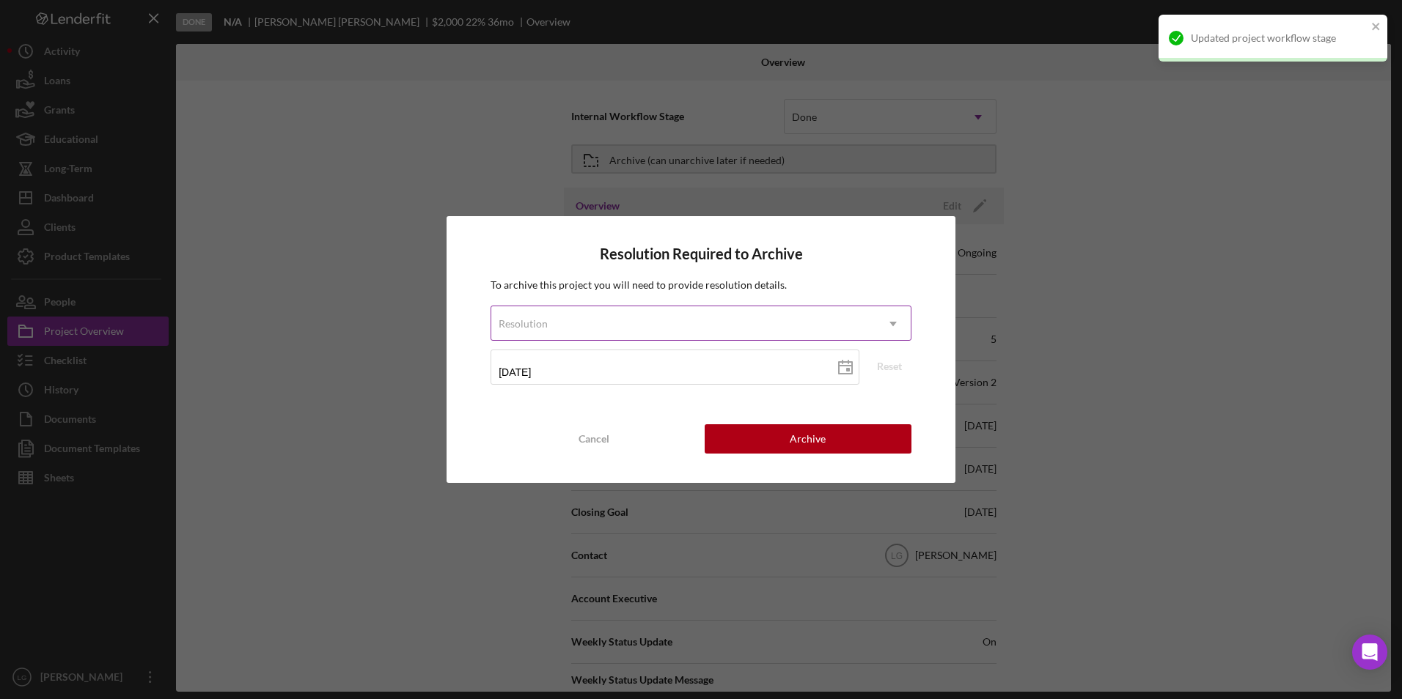
click at [604, 309] on div "Resolution" at bounding box center [683, 324] width 384 height 34
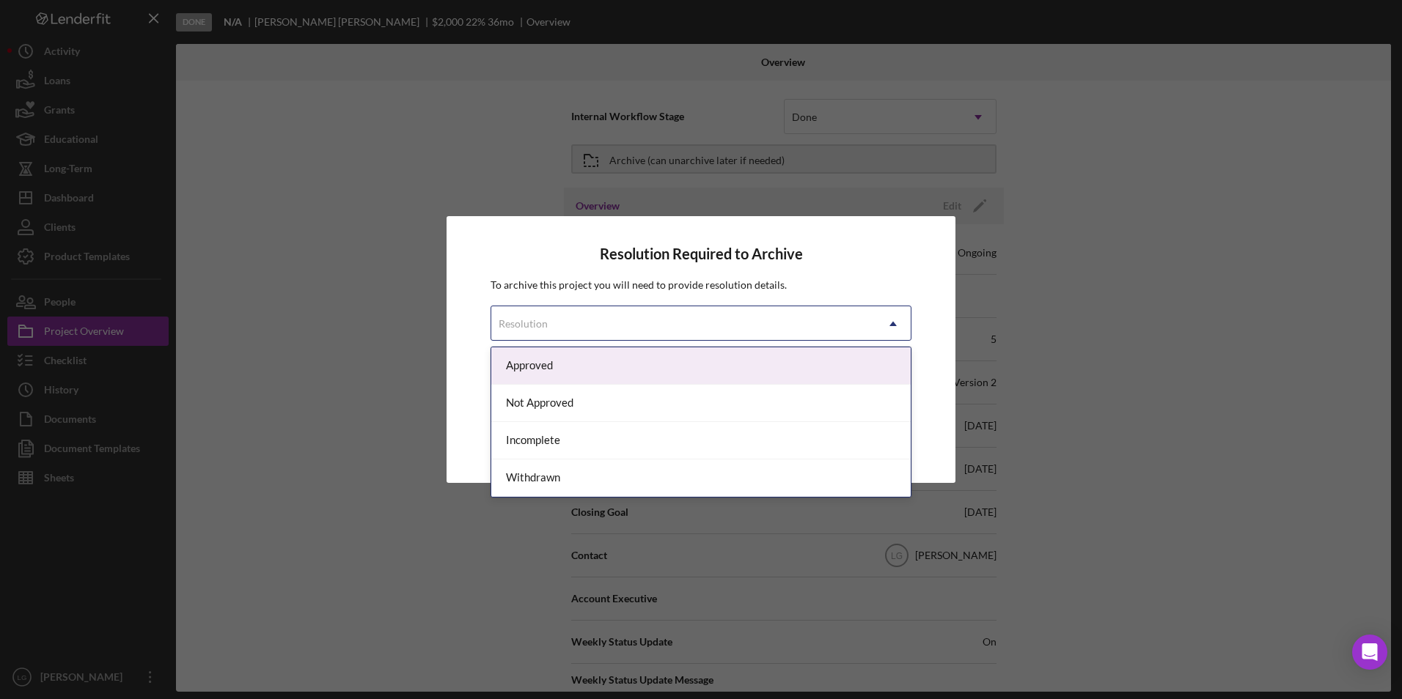
click at [565, 364] on div "Approved" at bounding box center [700, 366] width 419 height 37
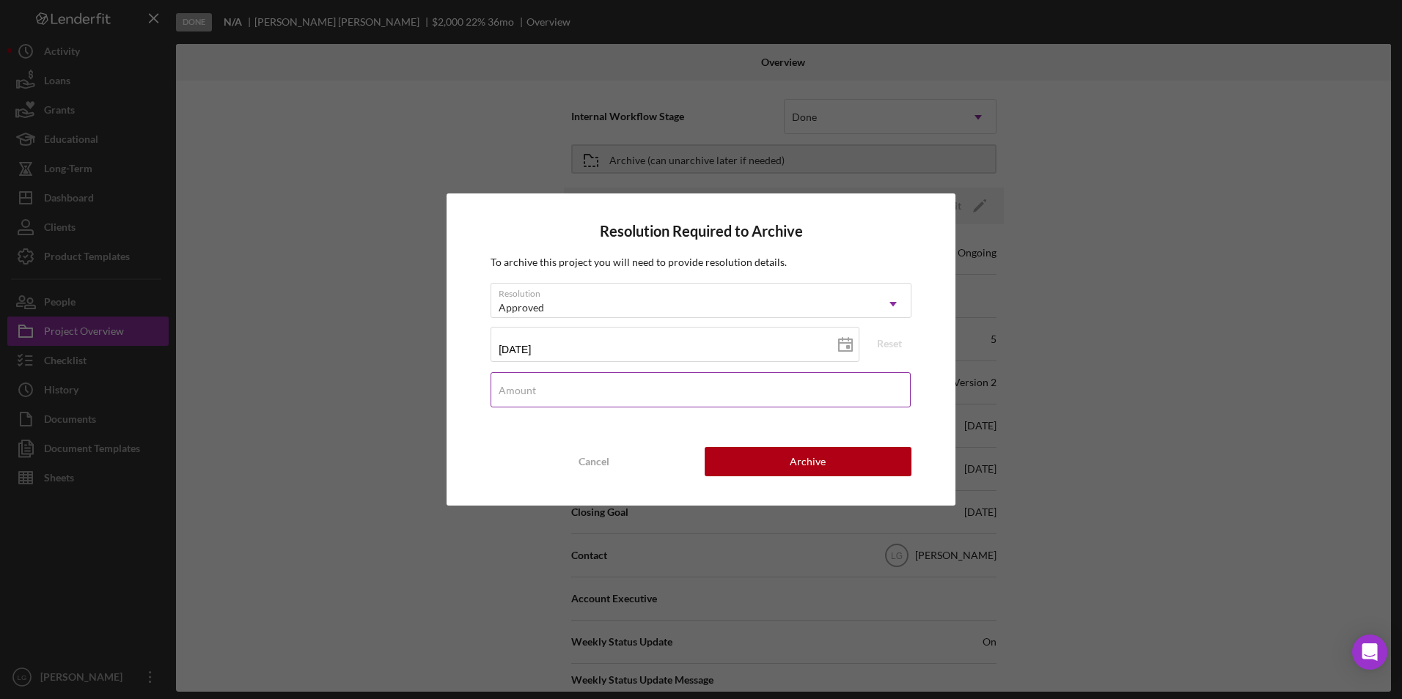
click at [578, 394] on input "Amount" at bounding box center [700, 389] width 420 height 35
type input "$2,000"
click at [790, 472] on button "Archive" at bounding box center [808, 461] width 207 height 29
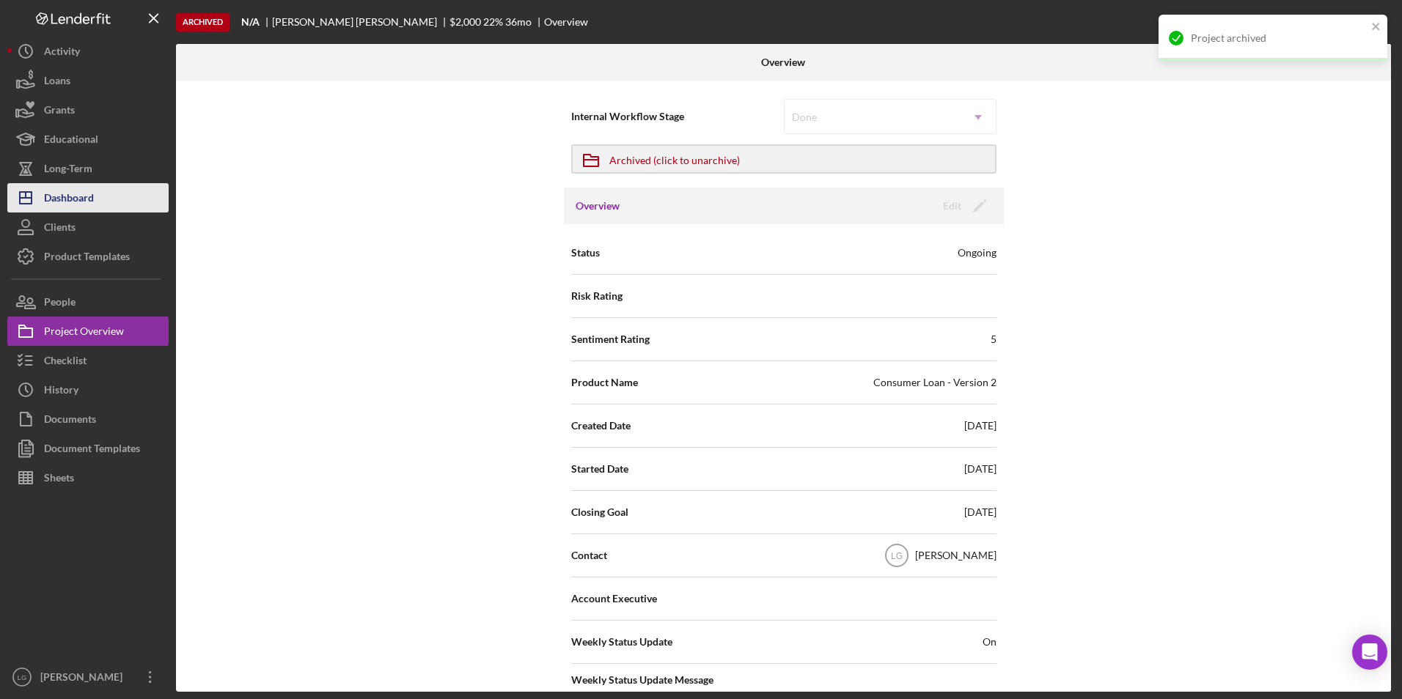
drag, startPoint x: 70, startPoint y: 211, endPoint x: 100, endPoint y: 211, distance: 30.1
click at [70, 211] on div "Dashboard" at bounding box center [69, 199] width 50 height 33
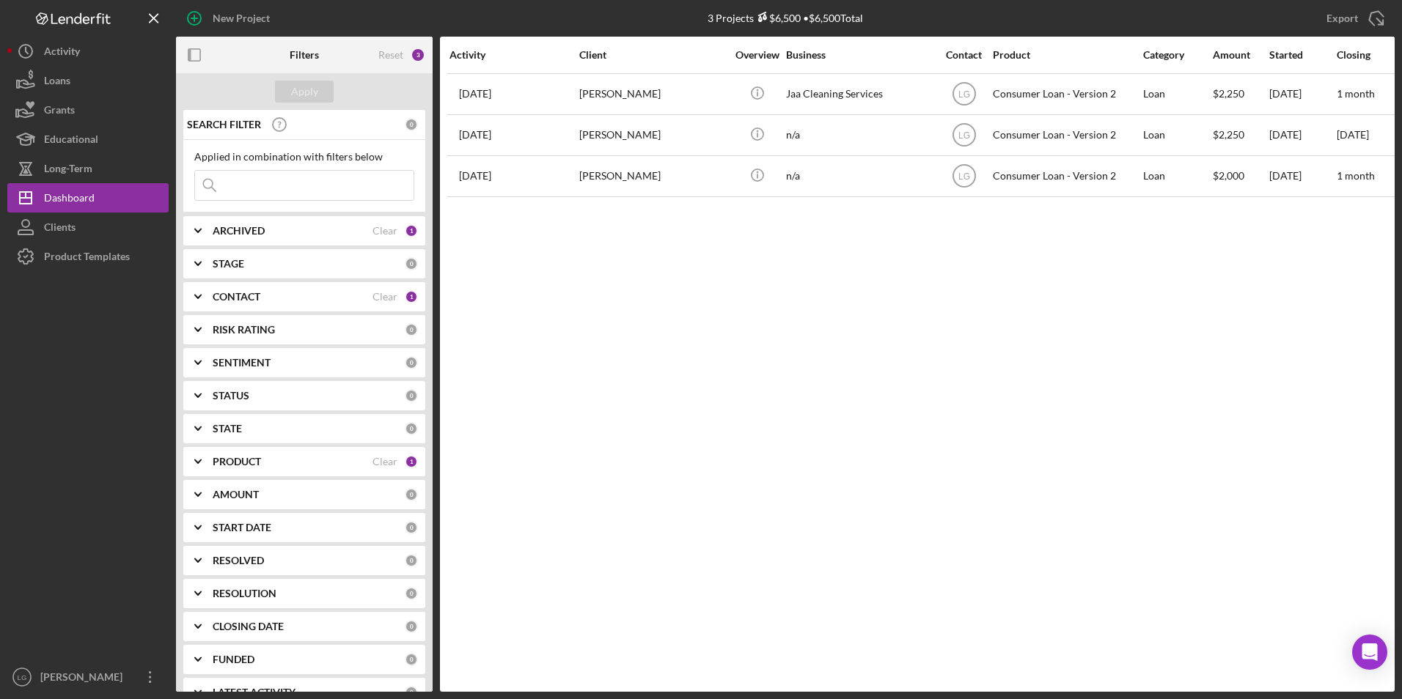
click at [299, 230] on div "ARCHIVED" at bounding box center [293, 231] width 160 height 12
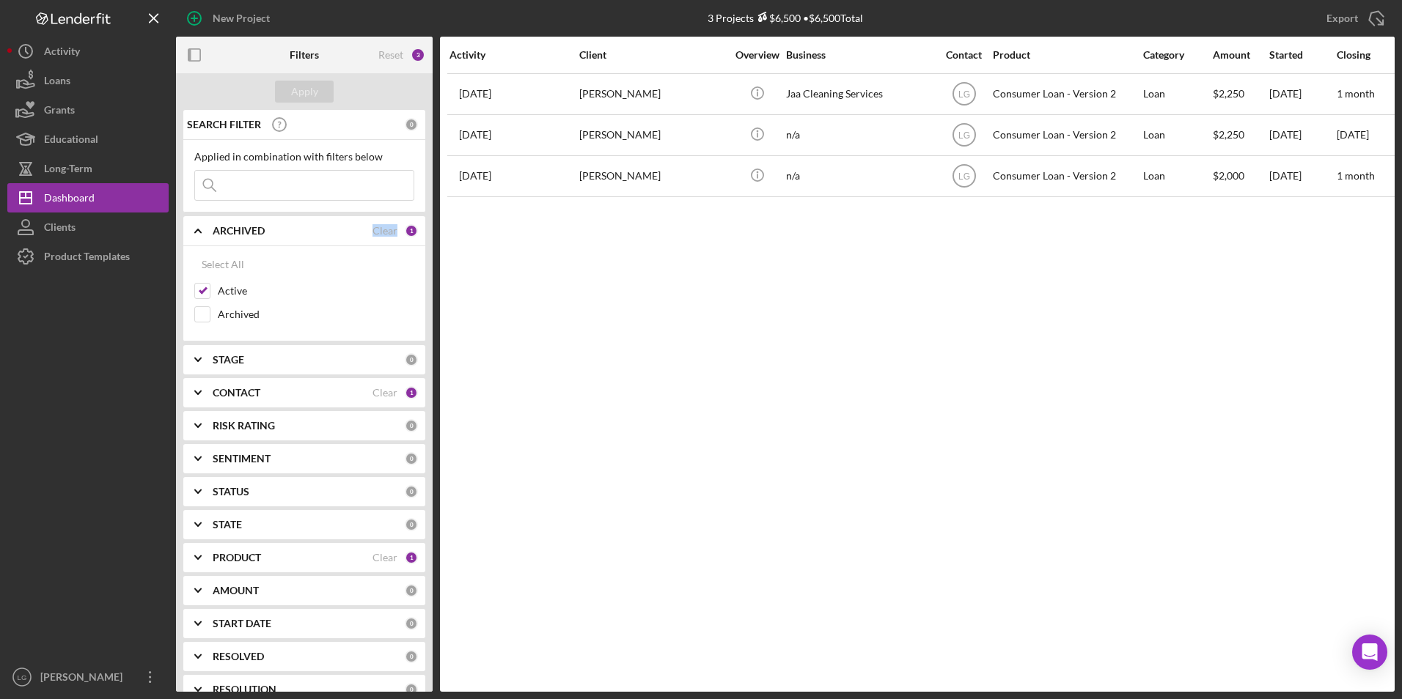
click at [299, 230] on div "ARCHIVED" at bounding box center [293, 231] width 160 height 12
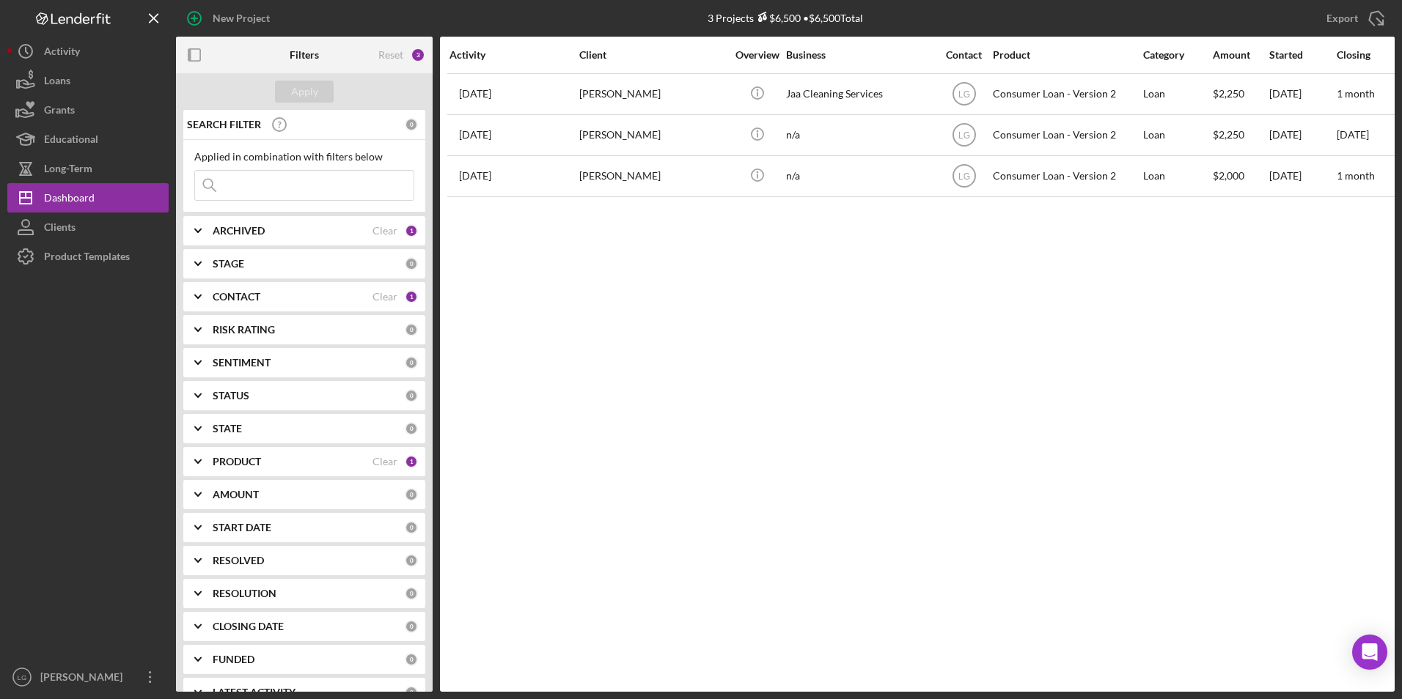
click at [307, 466] on div "PRODUCT" at bounding box center [293, 462] width 160 height 12
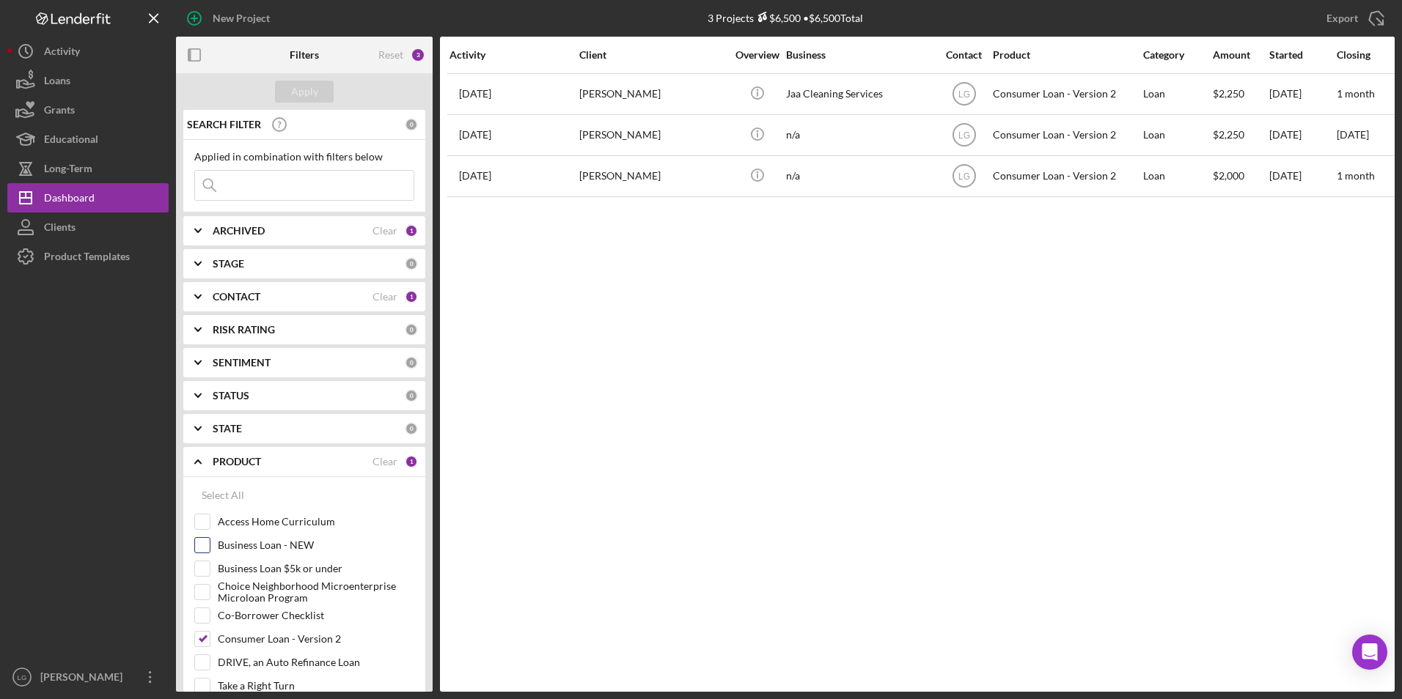
scroll to position [147, 0]
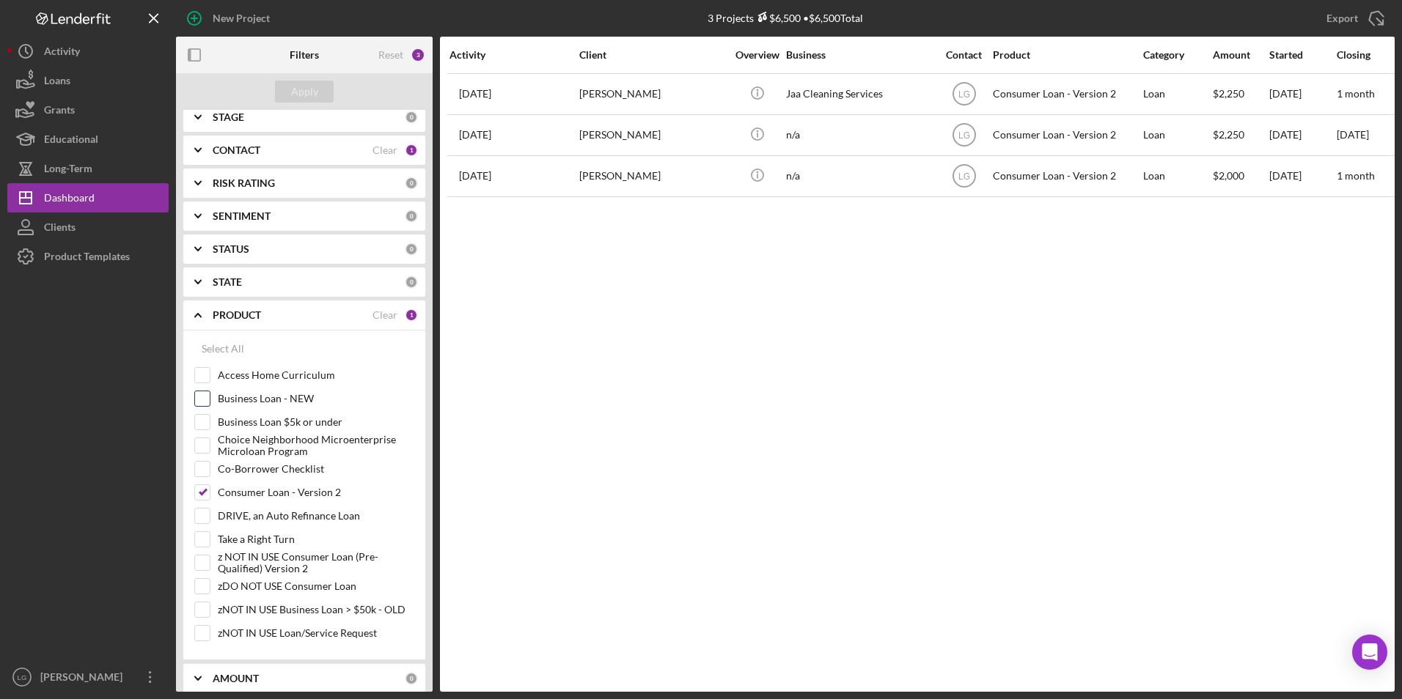
click at [202, 402] on input "Business Loan - NEW" at bounding box center [202, 399] width 15 height 15
checkbox input "true"
click at [201, 425] on input "Business Loan $5k or under" at bounding box center [202, 422] width 15 height 15
checkbox input "true"
drag, startPoint x: 202, startPoint y: 488, endPoint x: 209, endPoint y: 469, distance: 19.5
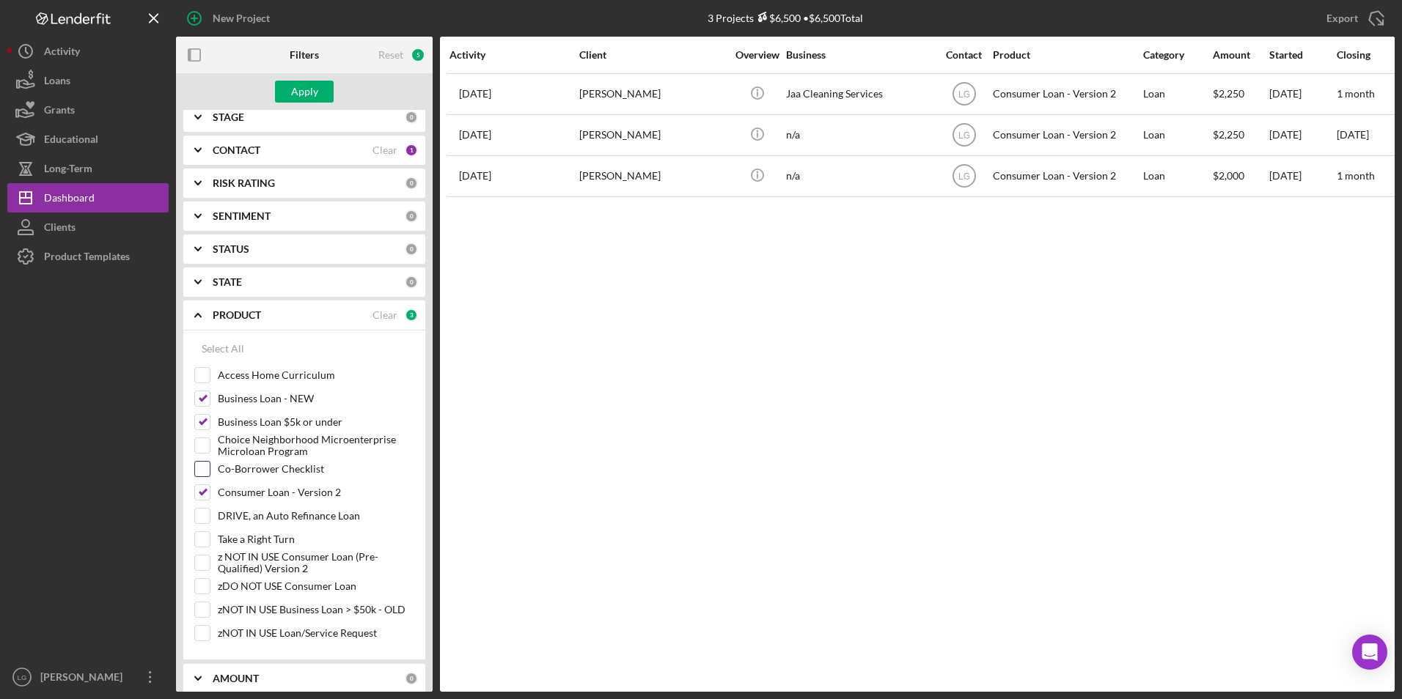
click at [202, 484] on div "Access Home Curriculum Business Loan - NEW Business Loan $5k or under Choice Ne…" at bounding box center [304, 508] width 220 height 282
click at [205, 495] on input "Consumer Loan - Version 2" at bounding box center [202, 492] width 15 height 15
checkbox input "false"
click at [323, 97] on button "Apply" at bounding box center [304, 92] width 59 height 22
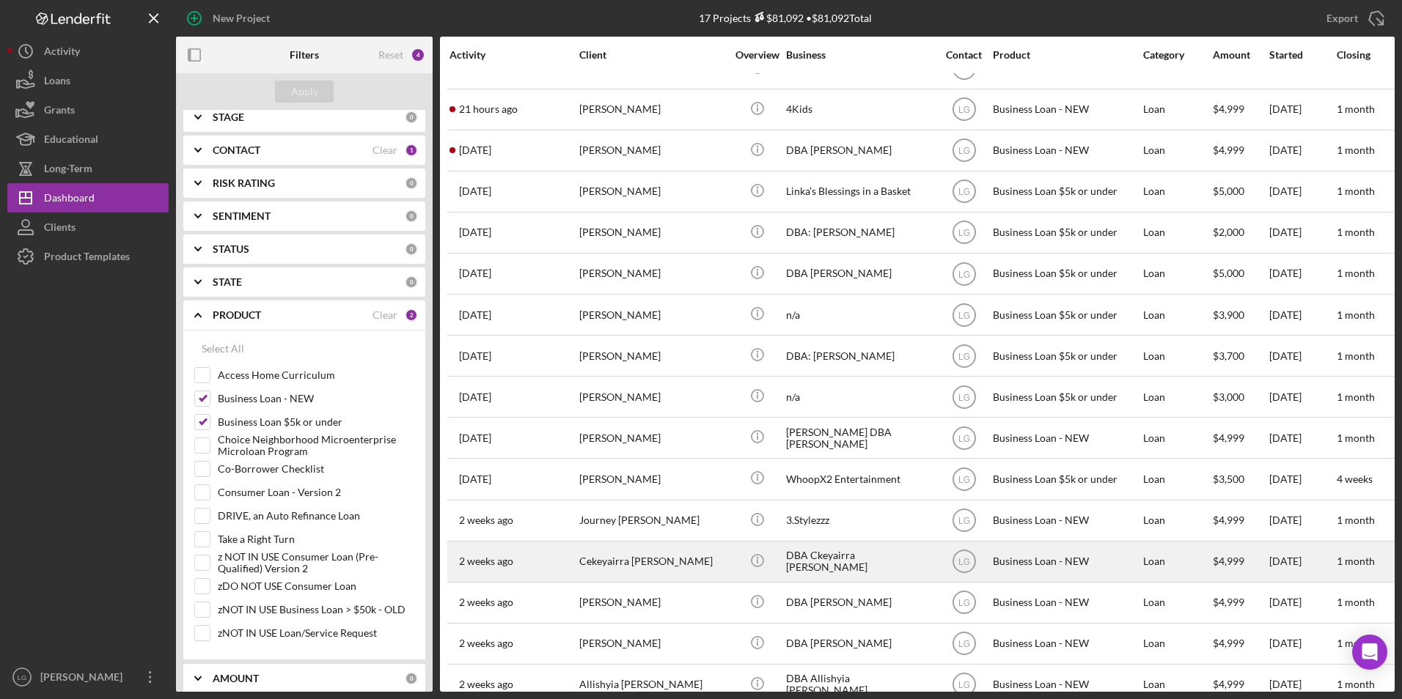
scroll to position [0, 0]
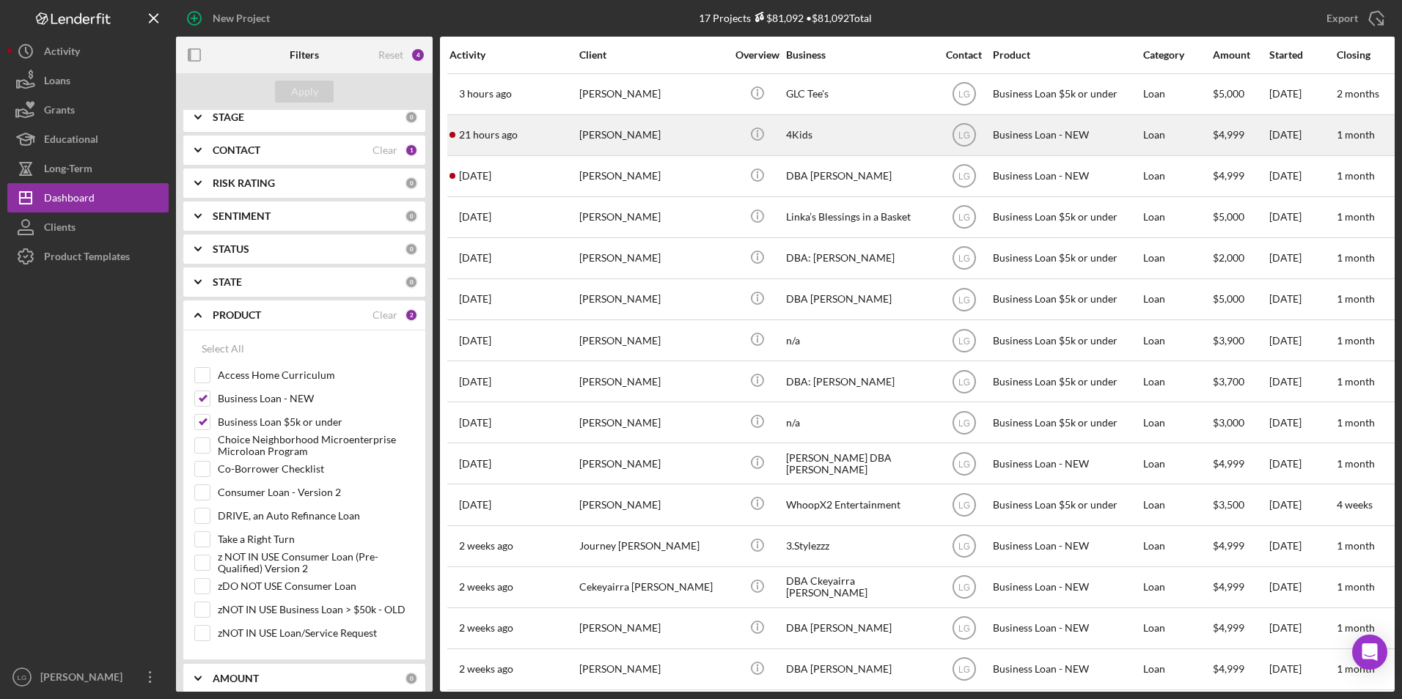
click at [639, 125] on div "[PERSON_NAME]" at bounding box center [652, 135] width 147 height 39
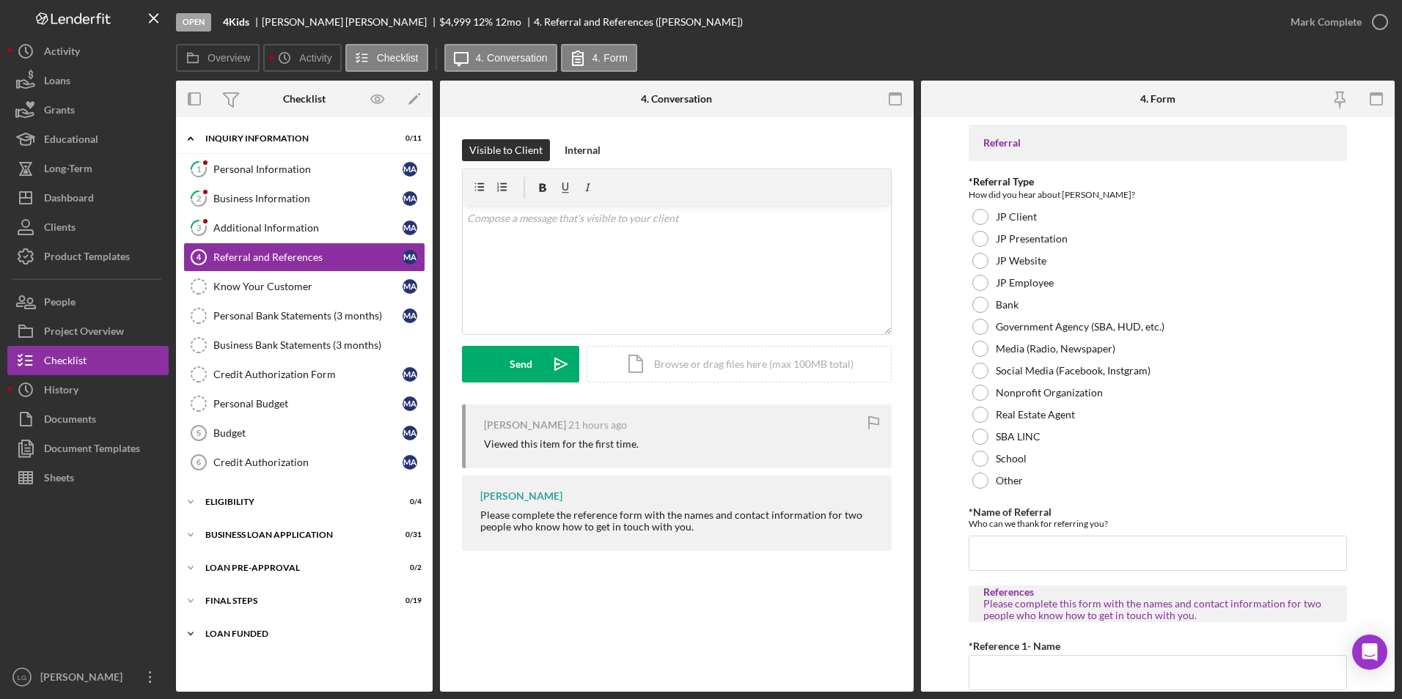
drag, startPoint x: 253, startPoint y: 639, endPoint x: 251, endPoint y: 624, distance: 15.6
click at [253, 636] on div "Icon/Expander LOAN FUNDED 0 / 1" at bounding box center [304, 634] width 257 height 29
click at [246, 606] on div "Icon/Expander FINAL STEPS 0 / 19" at bounding box center [304, 601] width 257 height 29
drag, startPoint x: 246, startPoint y: 569, endPoint x: 246, endPoint y: 537, distance: 31.5
click at [246, 568] on div "LOAN PRE-APPROVAL" at bounding box center [295, 568] width 180 height 9
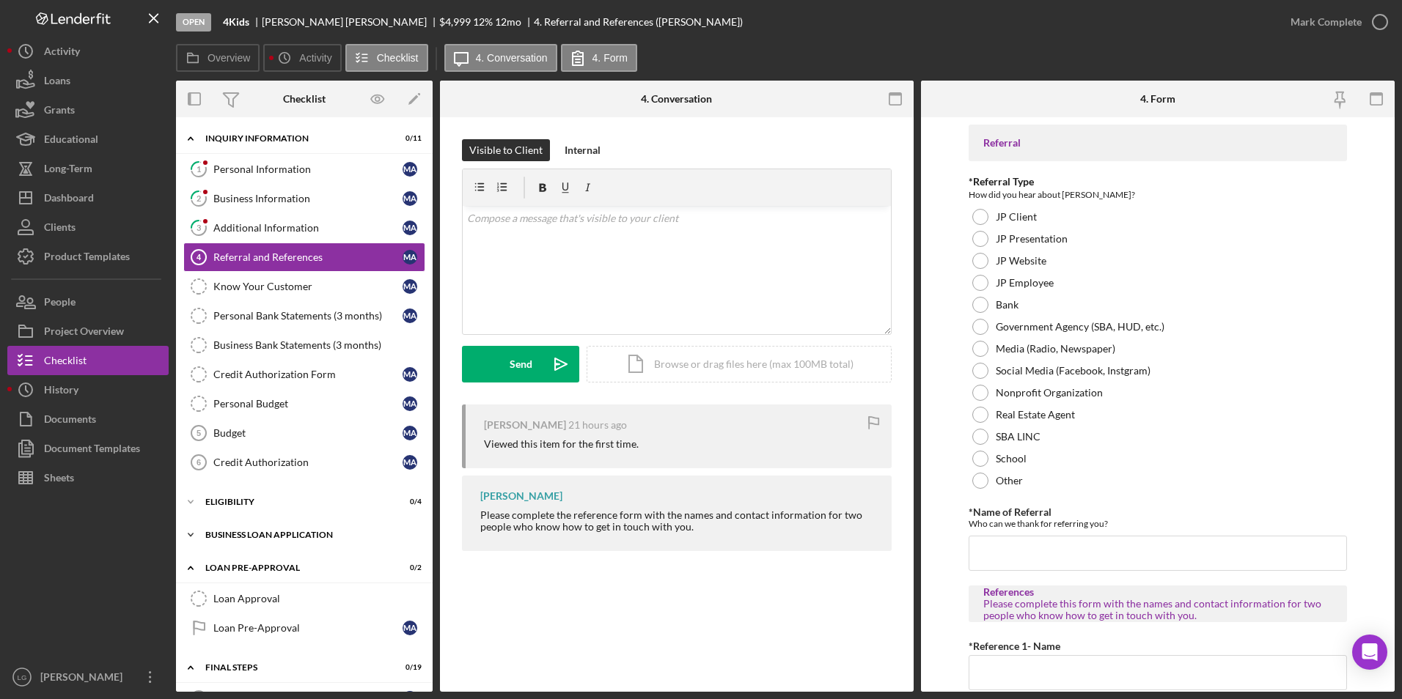
drag, startPoint x: 246, startPoint y: 535, endPoint x: 246, endPoint y: 524, distance: 11.0
click at [246, 534] on div "BUSINESS LOAN APPLICATION" at bounding box center [309, 535] width 209 height 9
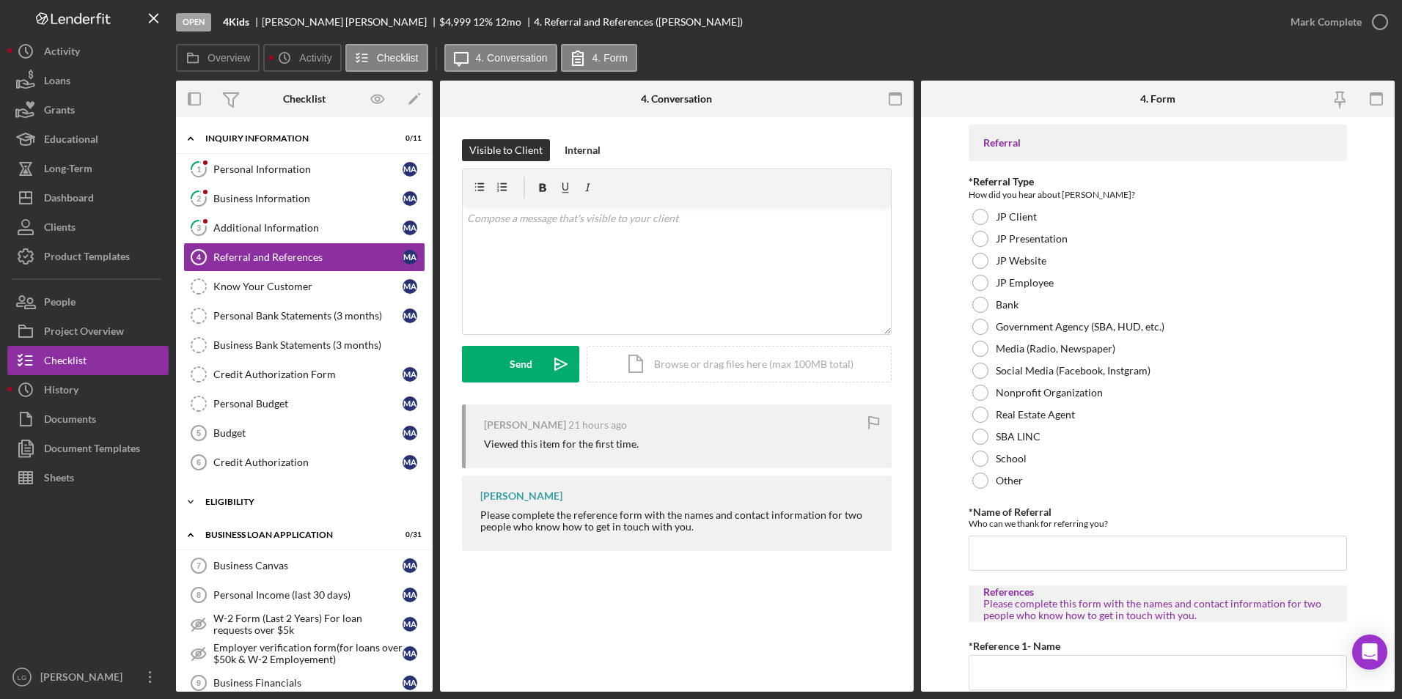
click at [240, 505] on div "ELIGIBILITY" at bounding box center [309, 502] width 209 height 9
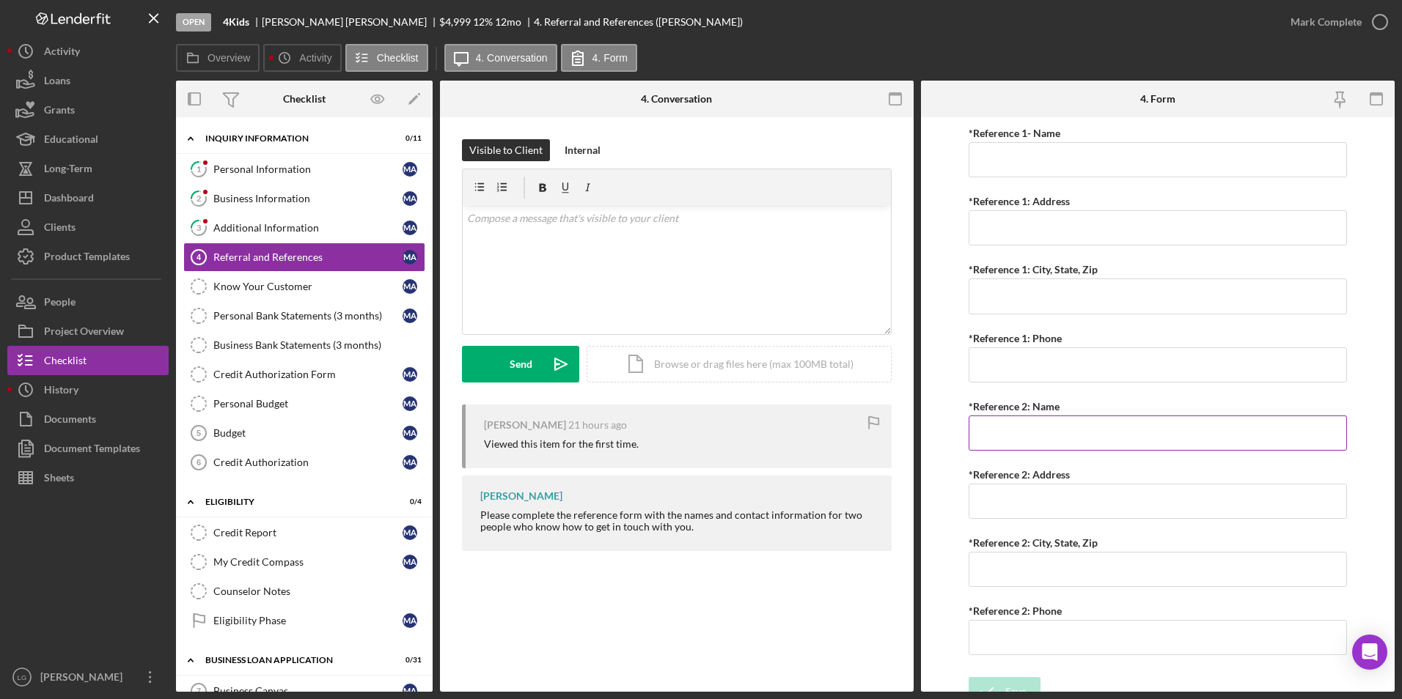
scroll to position [530, 0]
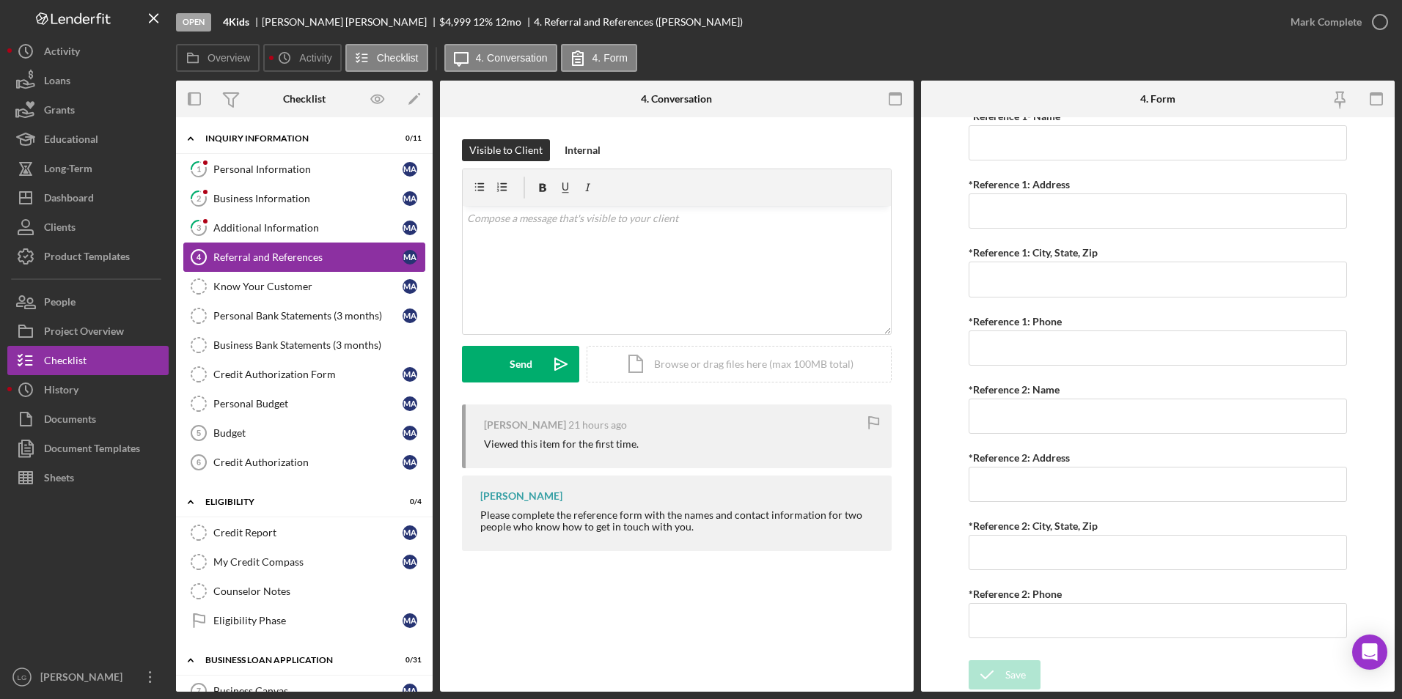
click at [245, 260] on div "Referral and References" at bounding box center [307, 257] width 189 height 12
drag, startPoint x: 477, startPoint y: 516, endPoint x: 721, endPoint y: 534, distance: 244.8
click at [721, 534] on div "[PERSON_NAME] Please complete the reference form with the names and contact inf…" at bounding box center [677, 514] width 430 height 76
drag, startPoint x: 721, startPoint y: 534, endPoint x: 655, endPoint y: 521, distance: 66.4
copy div "Please complete the reference form with the names and contact information for t…"
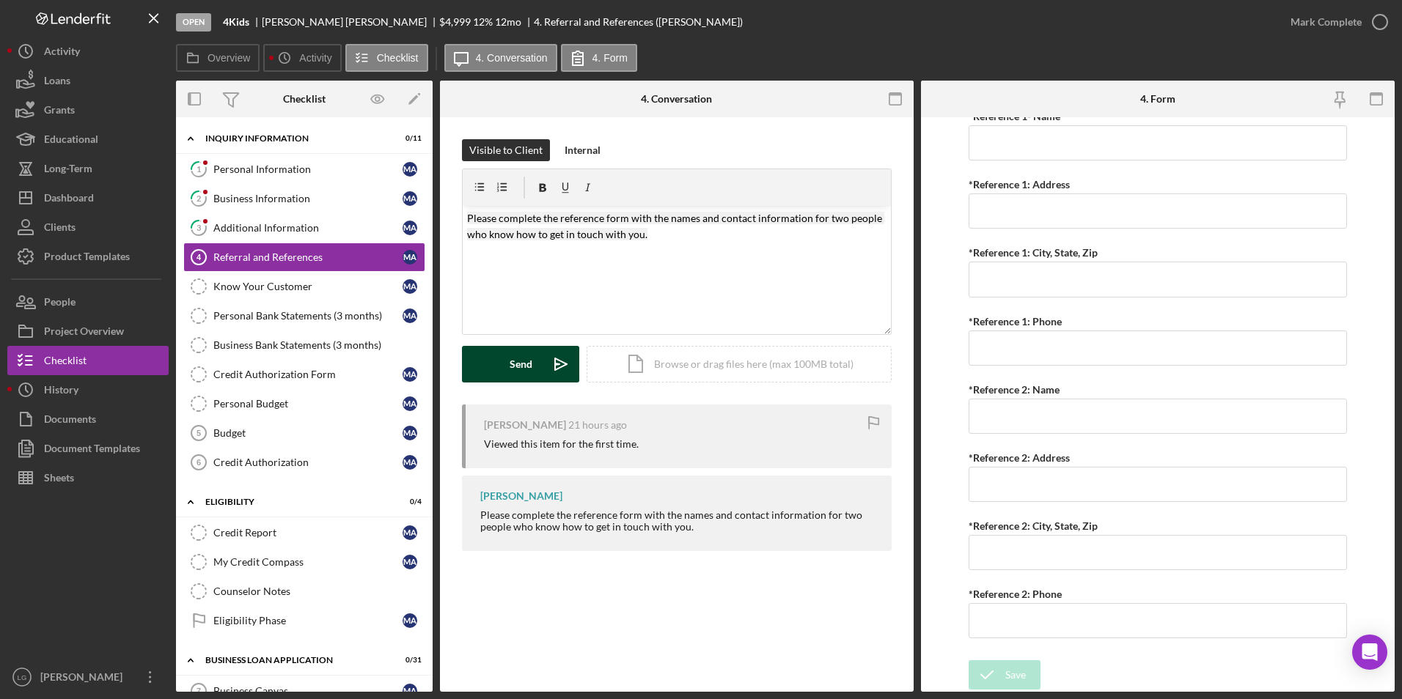
click at [510, 365] on div "Send" at bounding box center [521, 364] width 23 height 37
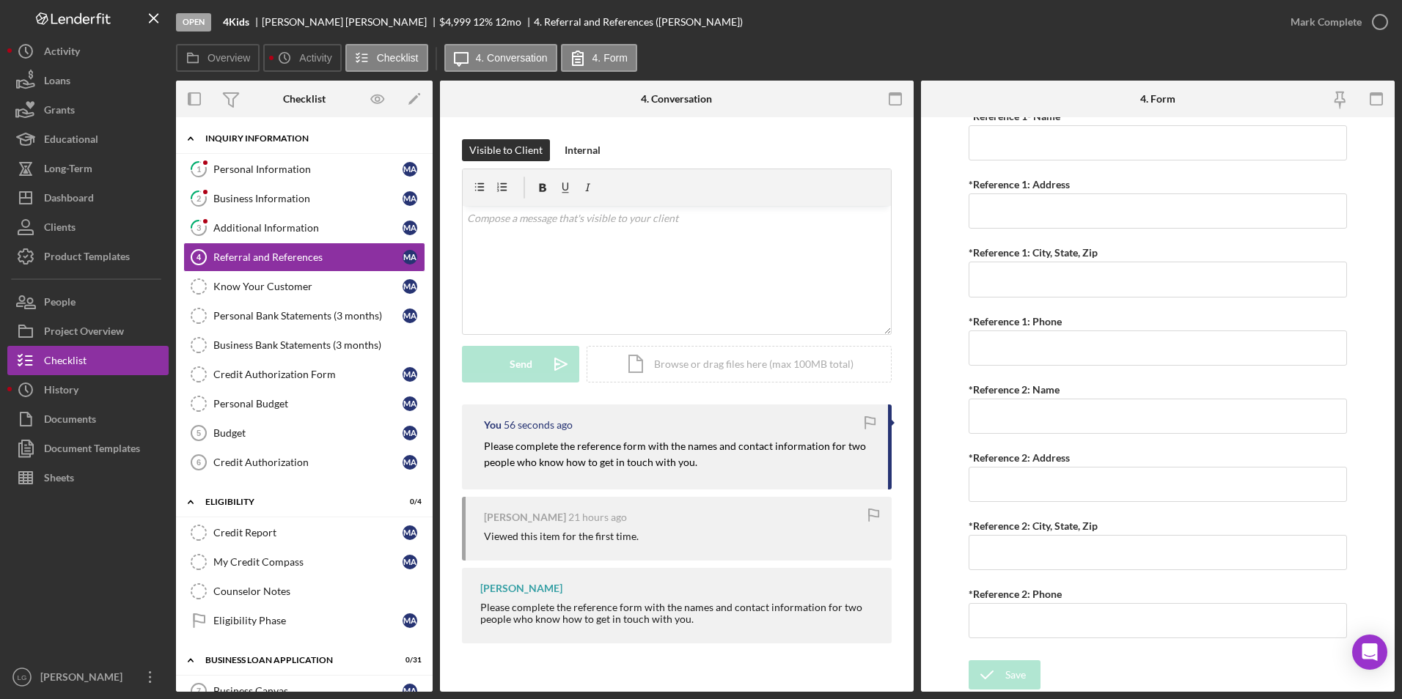
click at [287, 139] on div "INQUIRY INFORMATION" at bounding box center [309, 138] width 209 height 9
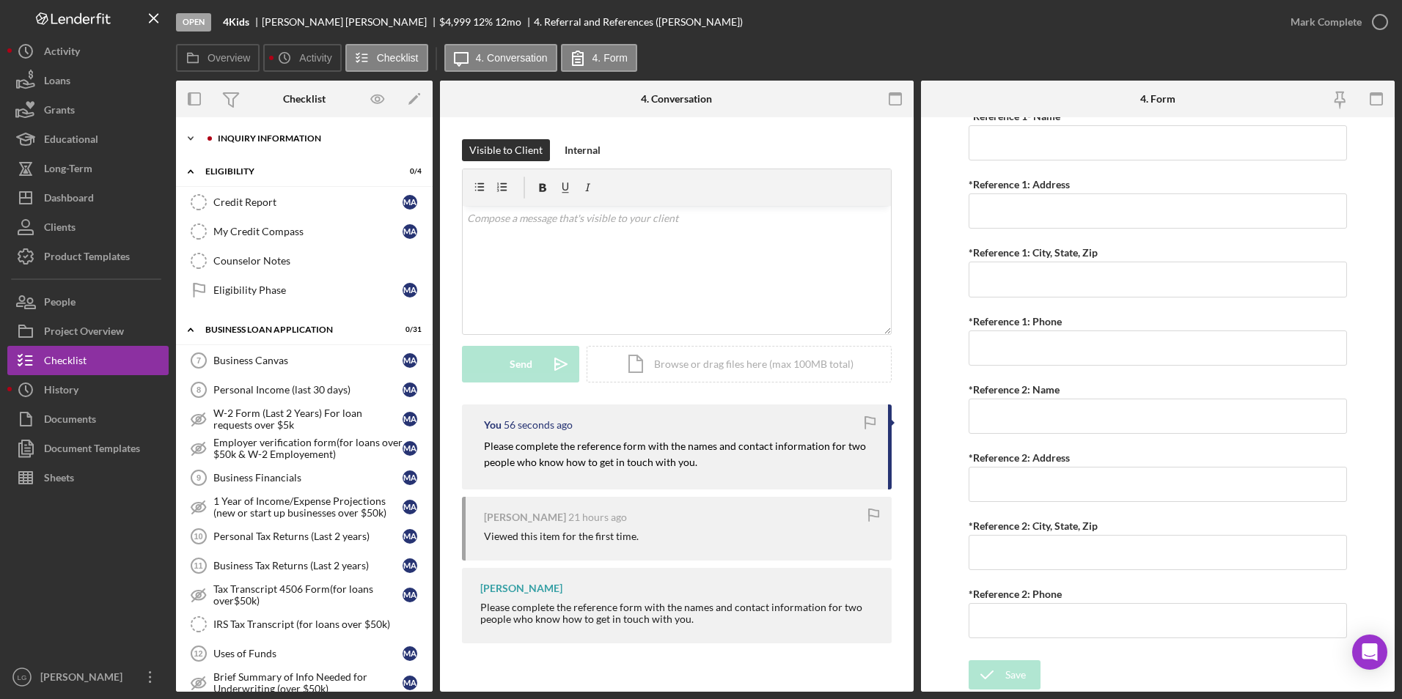
click at [283, 138] on div "INQUIRY INFORMATION" at bounding box center [316, 138] width 196 height 9
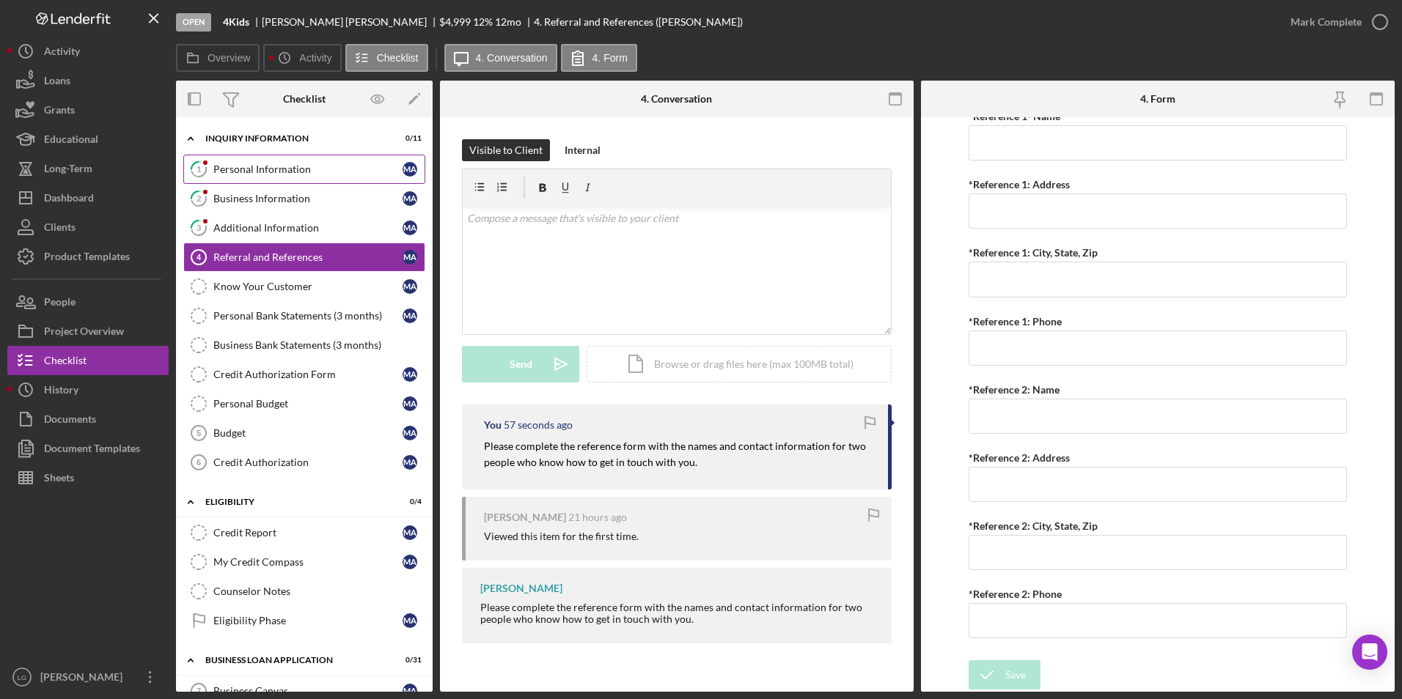
click at [265, 172] on div "Personal Information" at bounding box center [307, 169] width 189 height 12
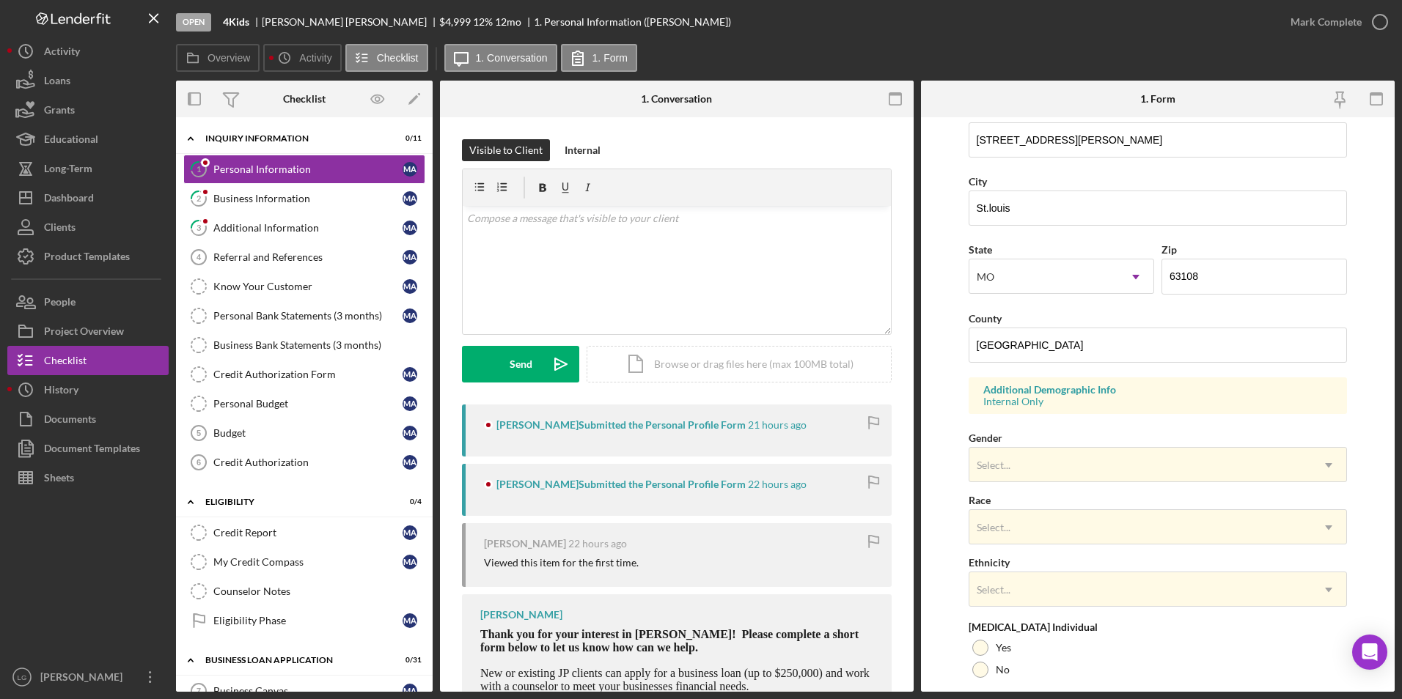
scroll to position [404, 0]
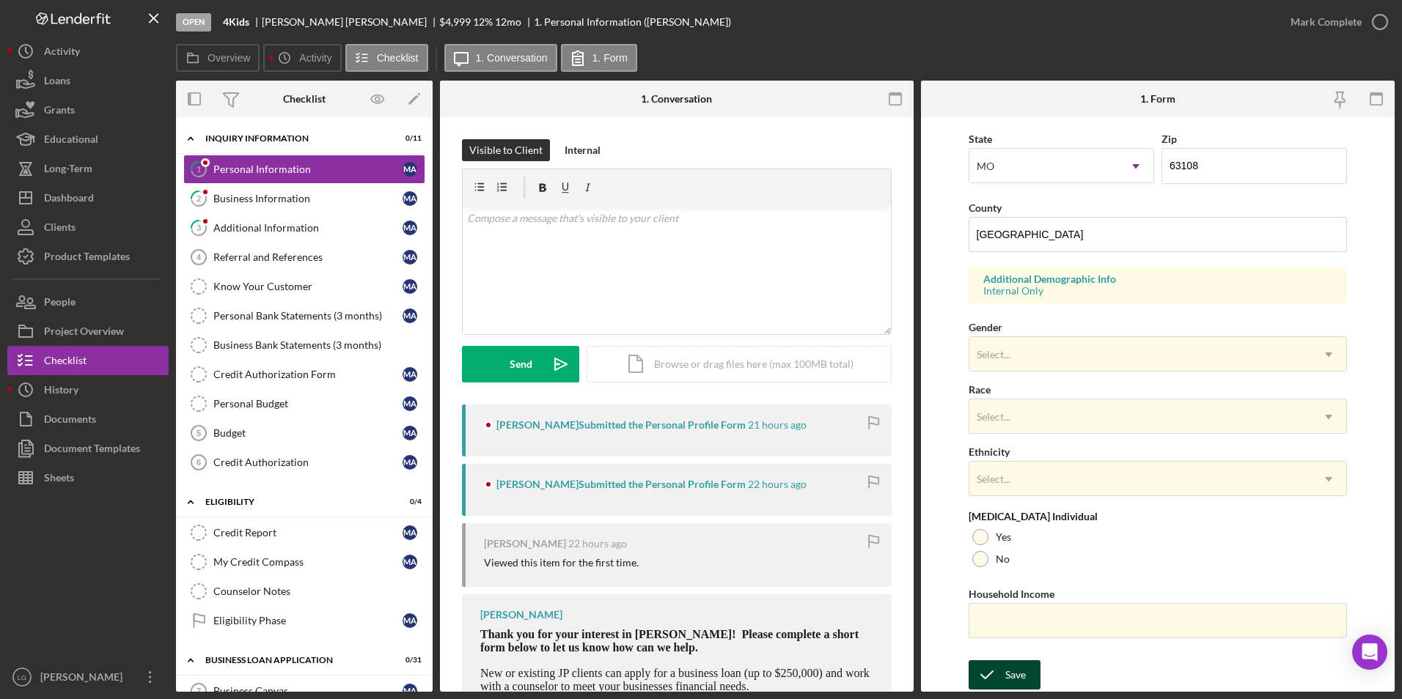
click at [1030, 672] on button "Save" at bounding box center [1005, 675] width 72 height 29
click at [1284, 21] on button "Mark Complete" at bounding box center [1335, 21] width 119 height 29
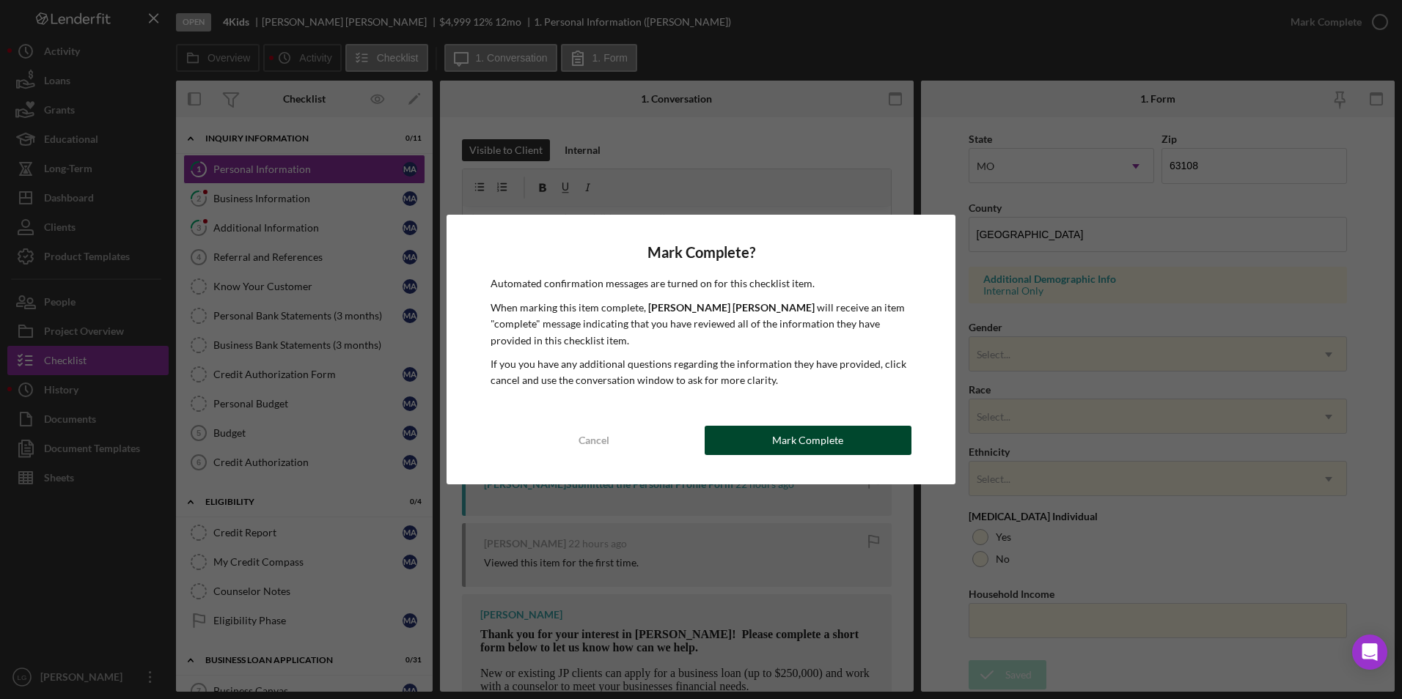
click at [812, 443] on div "Mark Complete" at bounding box center [807, 440] width 71 height 29
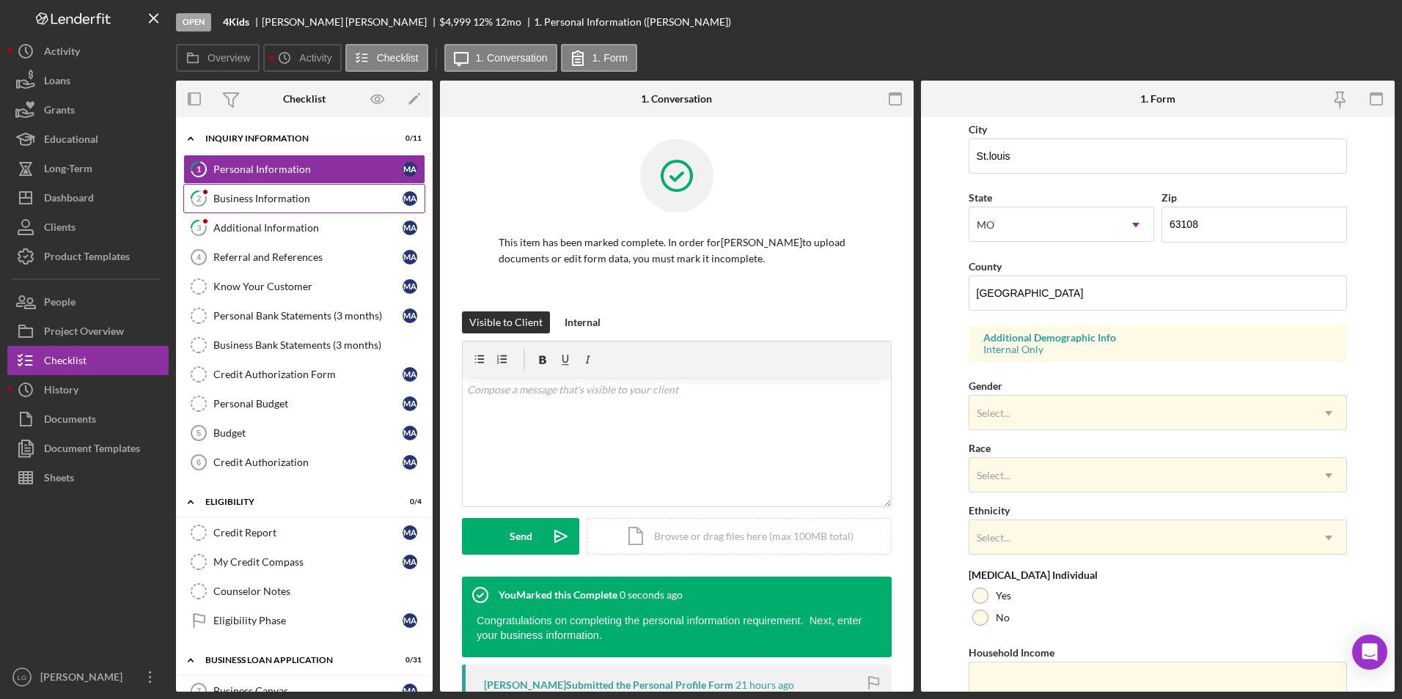
scroll to position [463, 0]
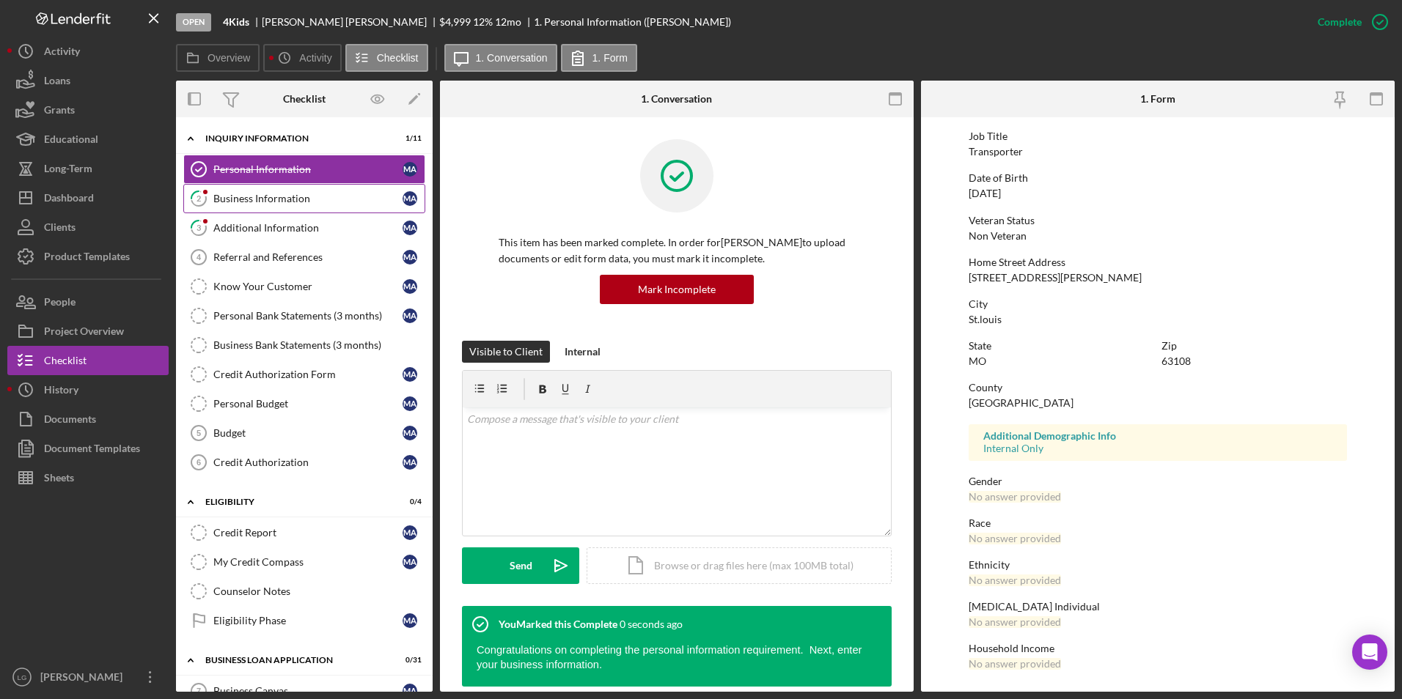
click at [247, 210] on link "2 Business Information M A" at bounding box center [304, 198] width 242 height 29
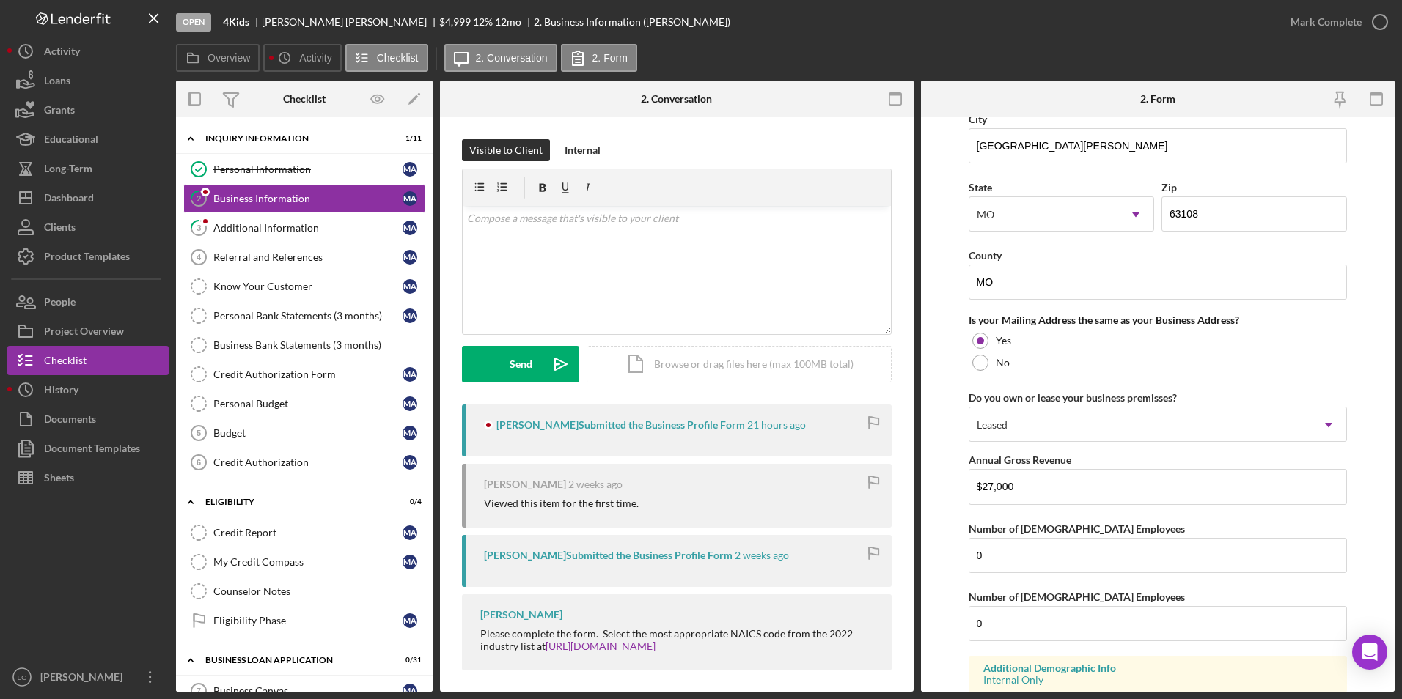
scroll to position [1053, 0]
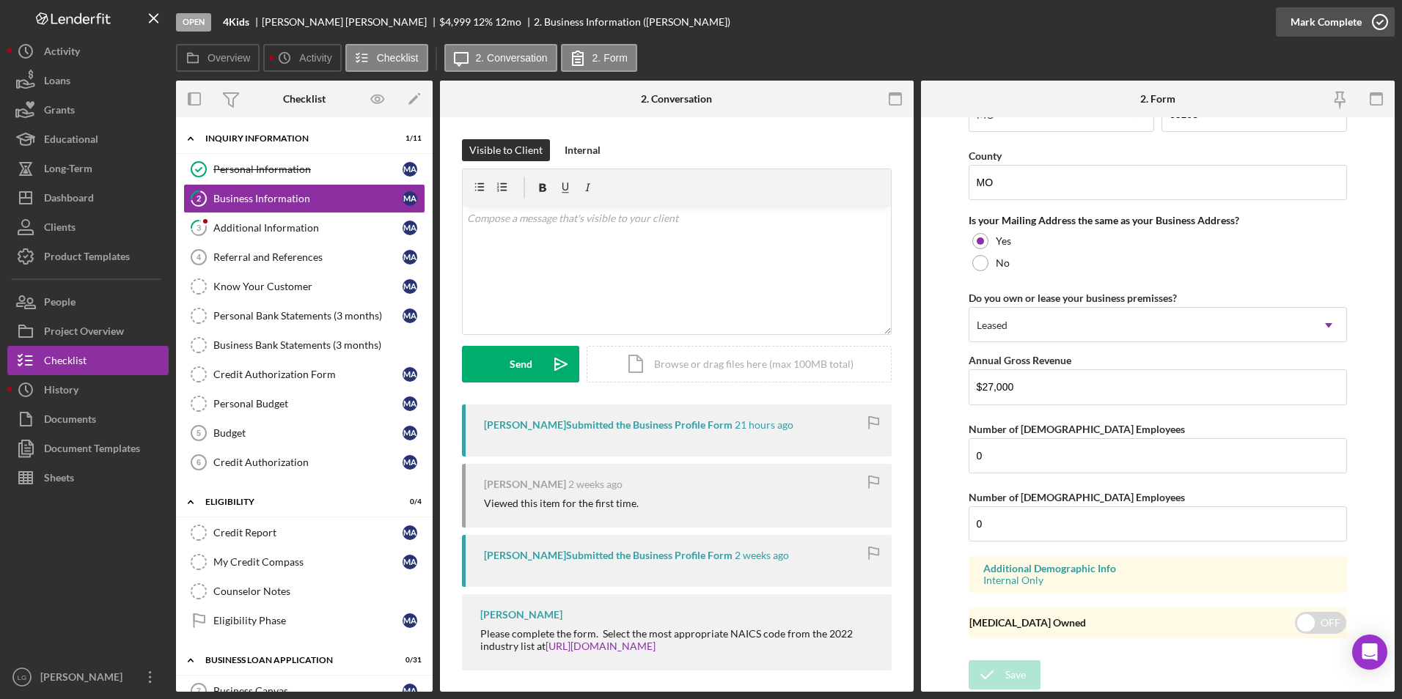
click at [1334, 10] on div "Mark Complete" at bounding box center [1325, 21] width 71 height 29
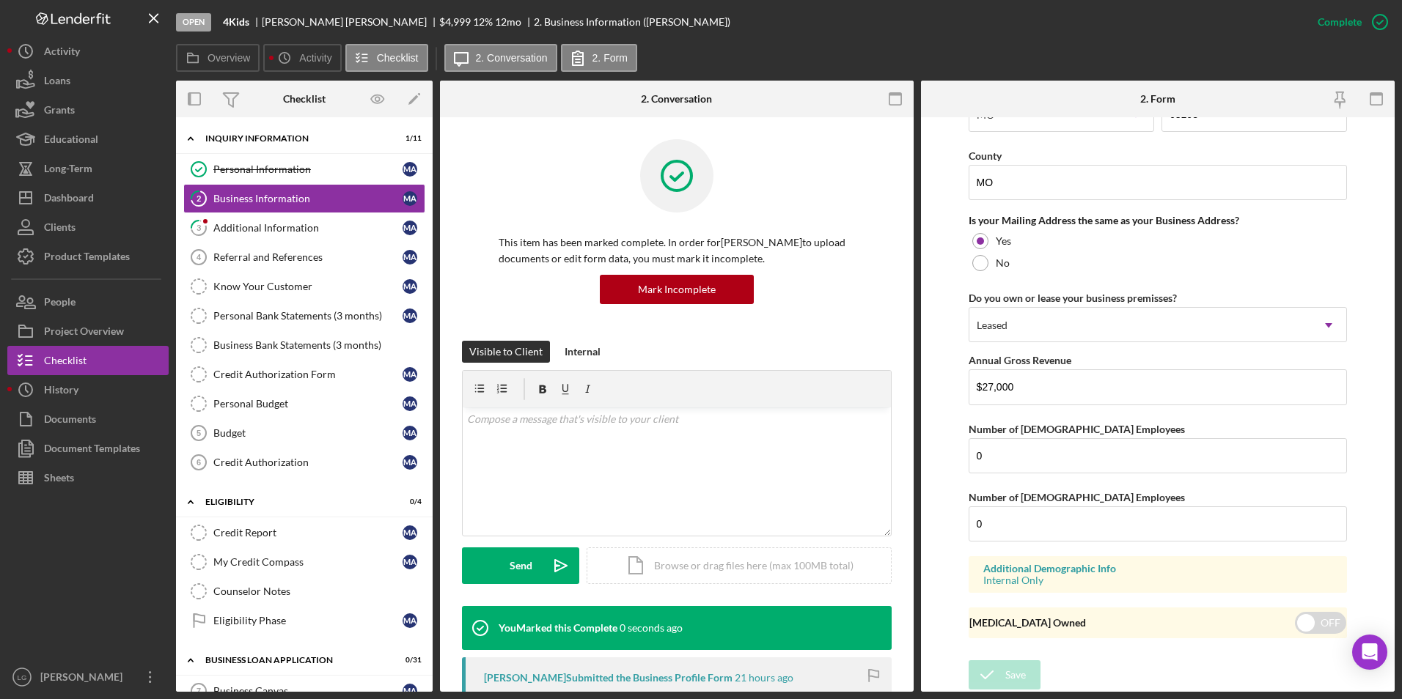
scroll to position [531, 0]
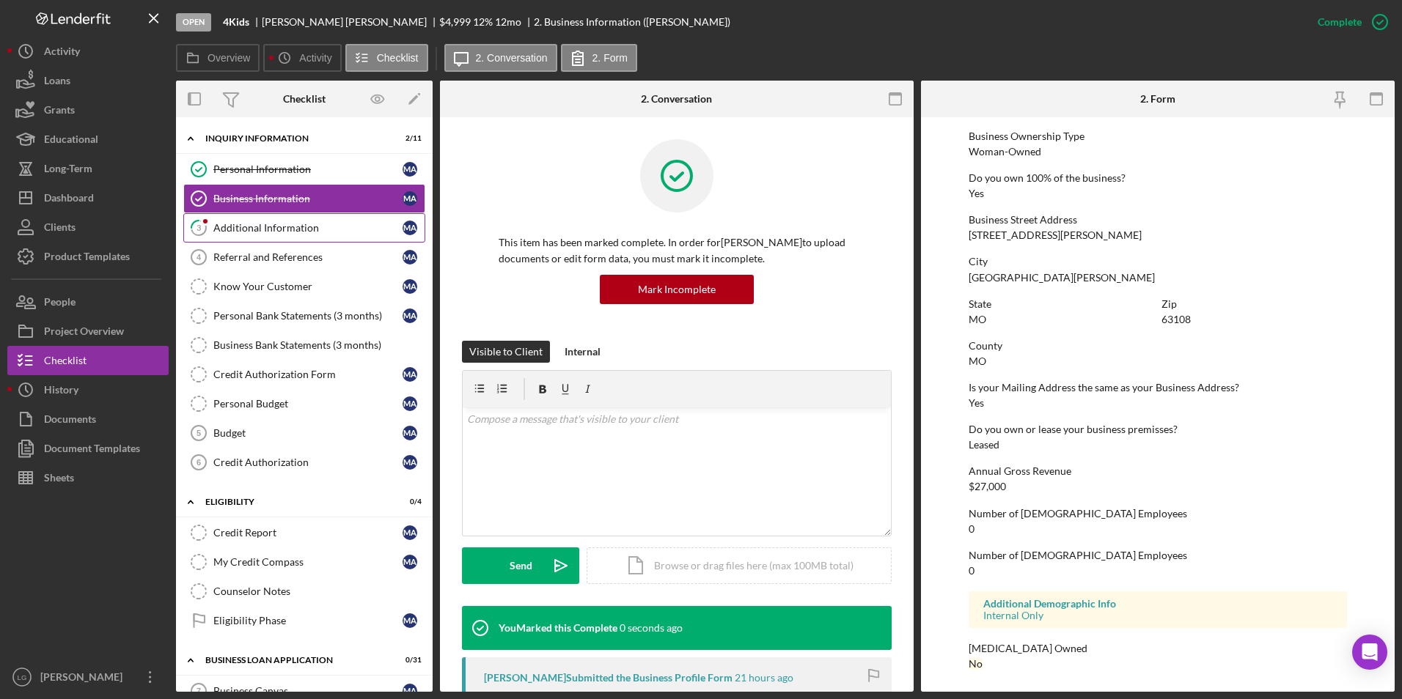
drag, startPoint x: 240, startPoint y: 223, endPoint x: 280, endPoint y: 212, distance: 41.1
click at [242, 222] on div "Additional Information" at bounding box center [307, 228] width 189 height 12
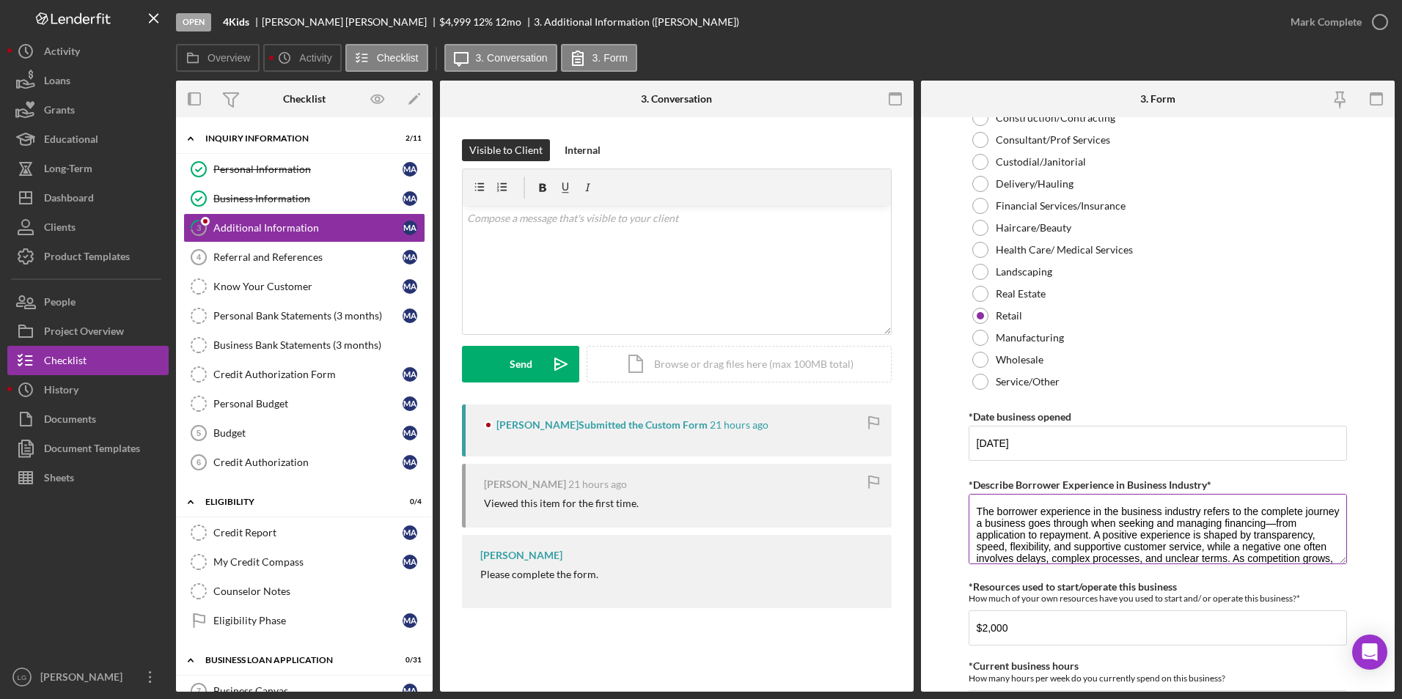
scroll to position [59, 0]
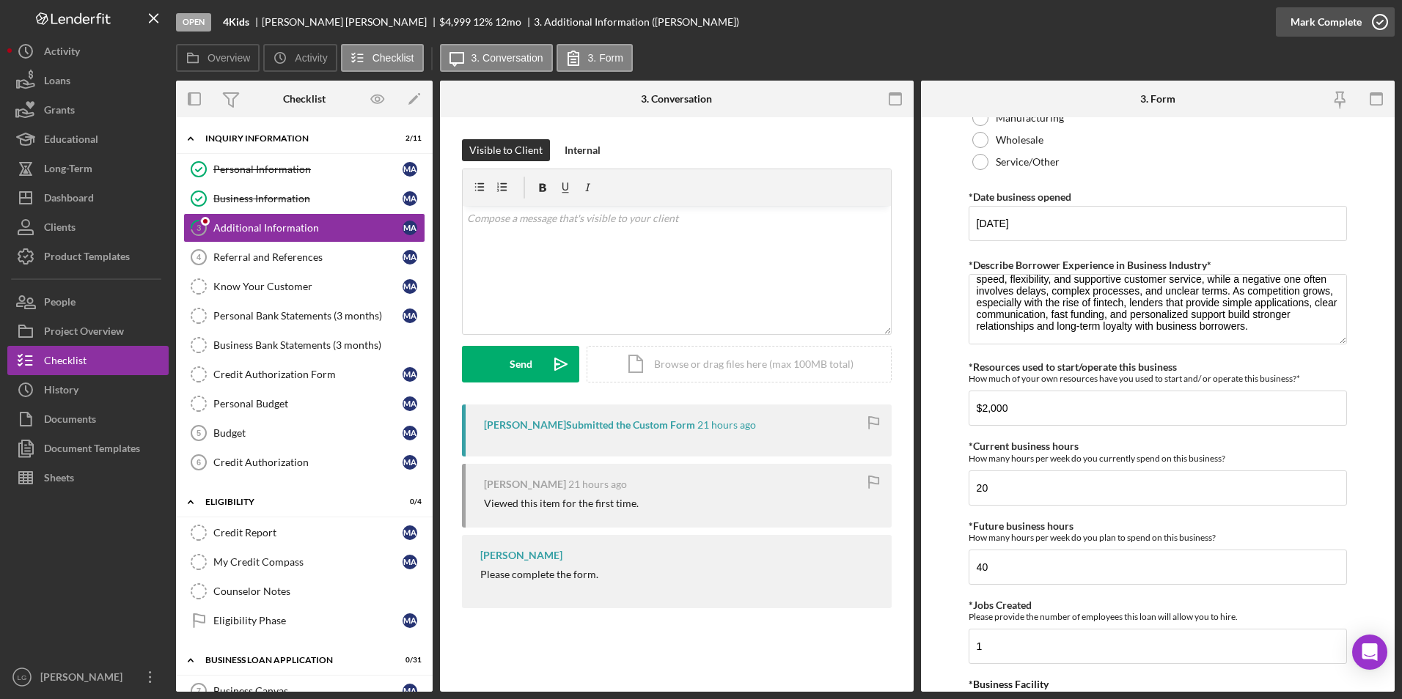
click at [1331, 20] on div "Mark Complete" at bounding box center [1325, 21] width 71 height 29
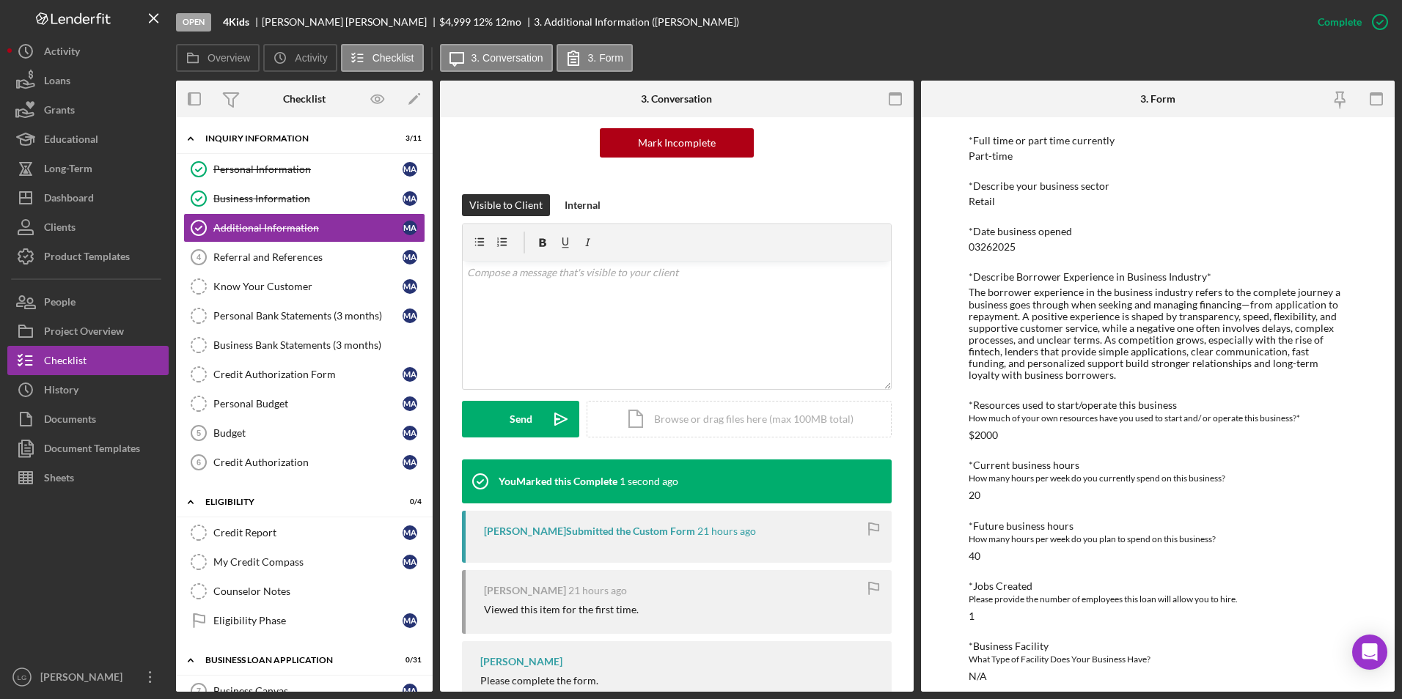
scroll to position [611, 0]
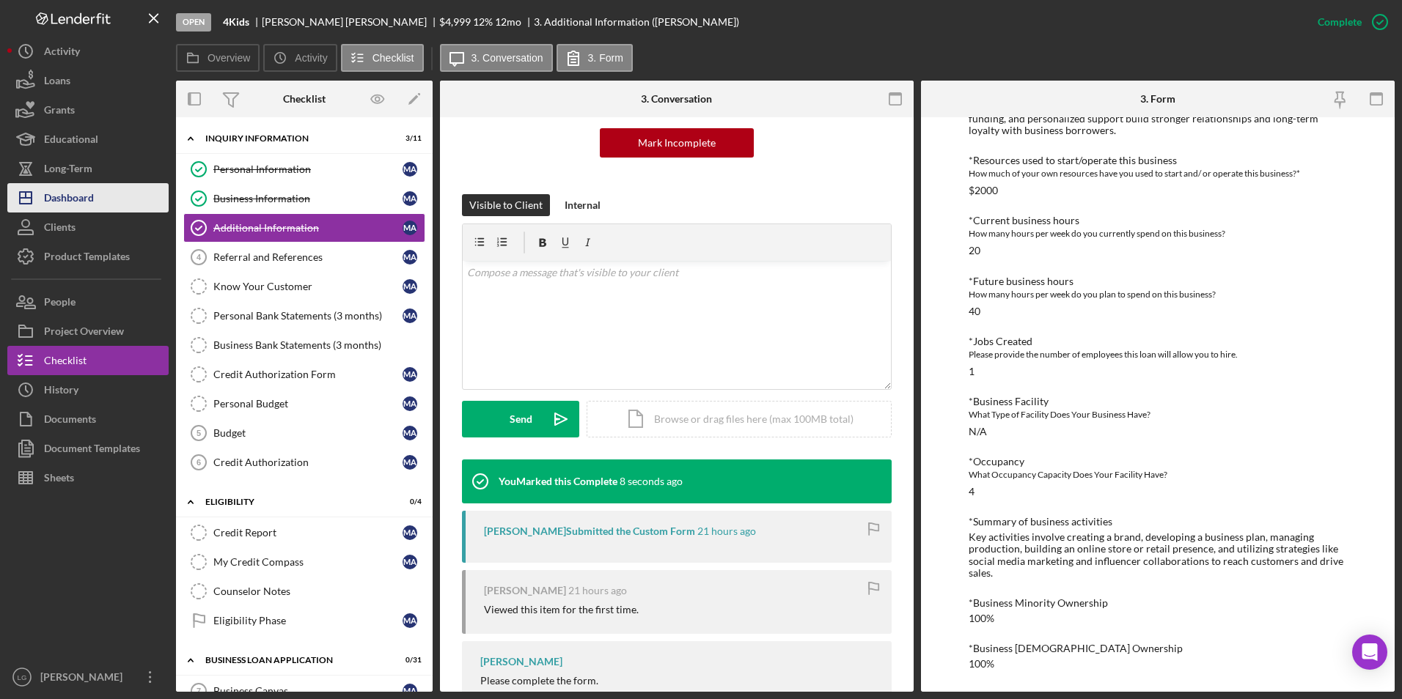
click at [65, 199] on div "Dashboard" at bounding box center [69, 199] width 50 height 33
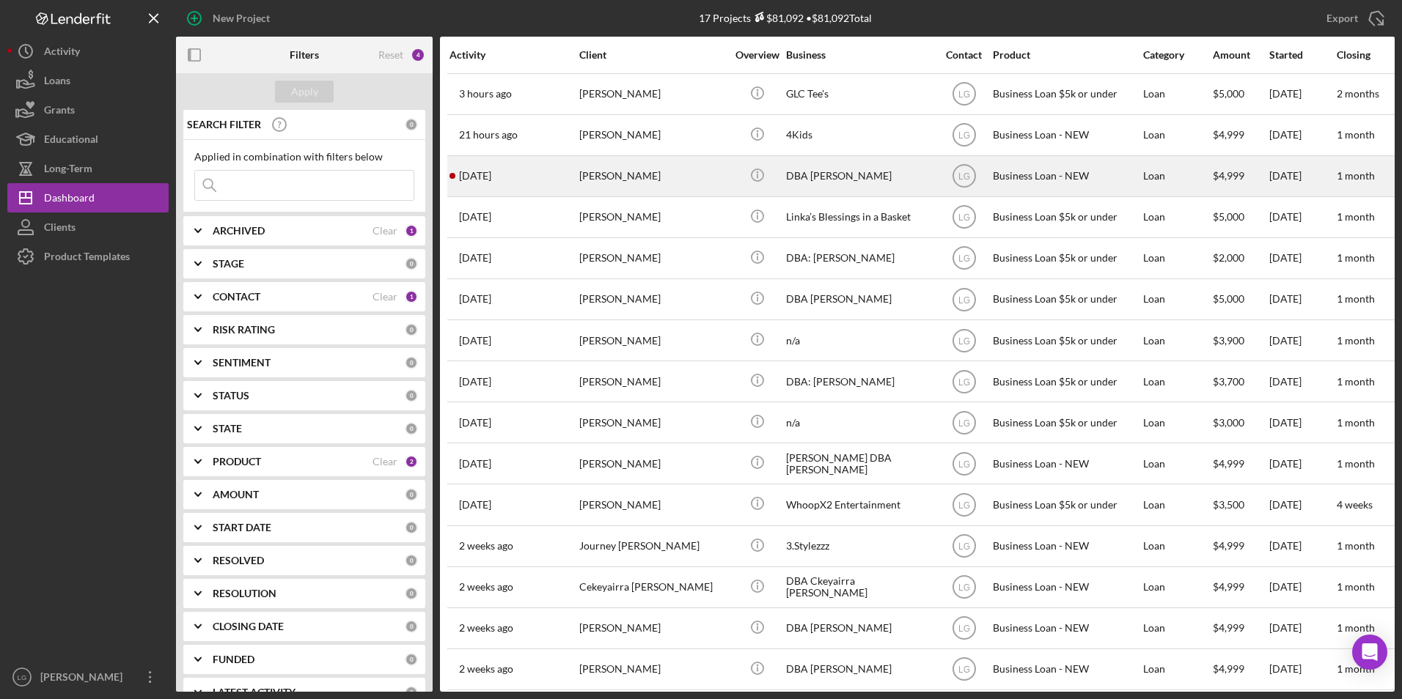
click at [644, 185] on div "[PERSON_NAME]" at bounding box center [652, 176] width 147 height 39
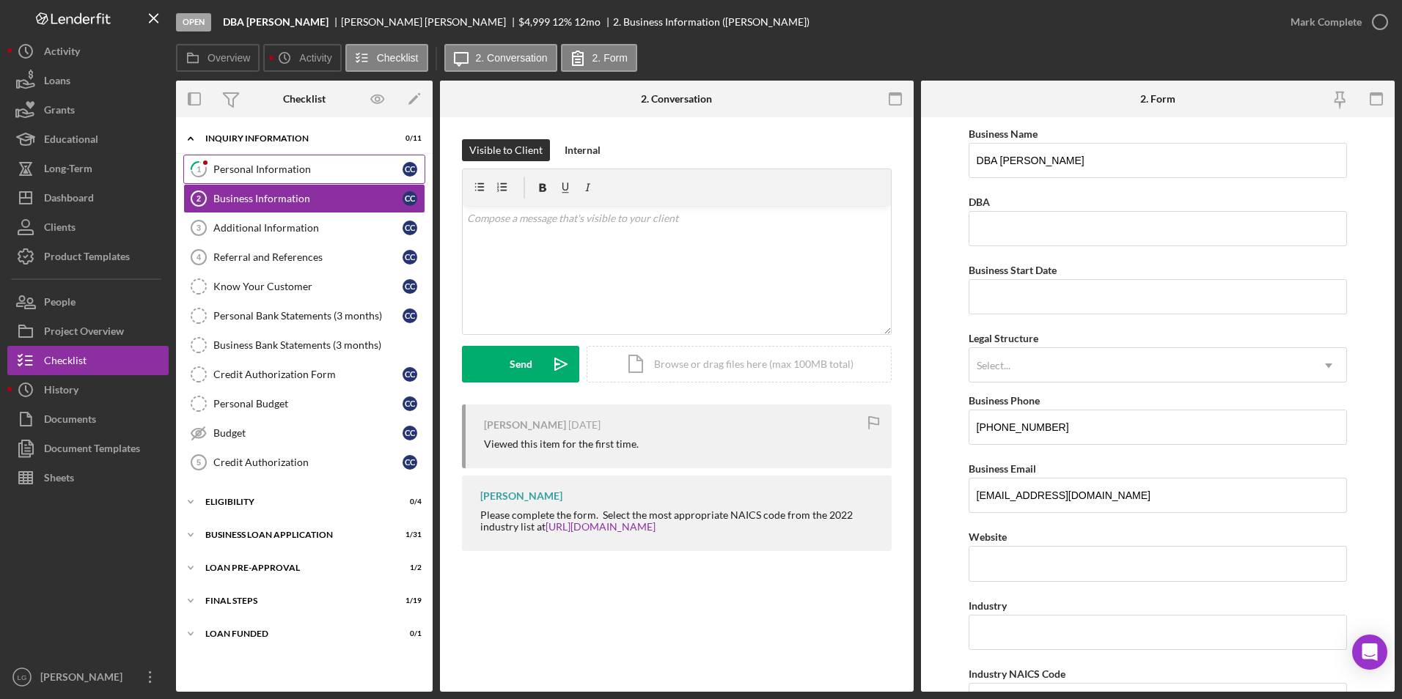
click at [251, 167] on div "Personal Information" at bounding box center [307, 169] width 189 height 12
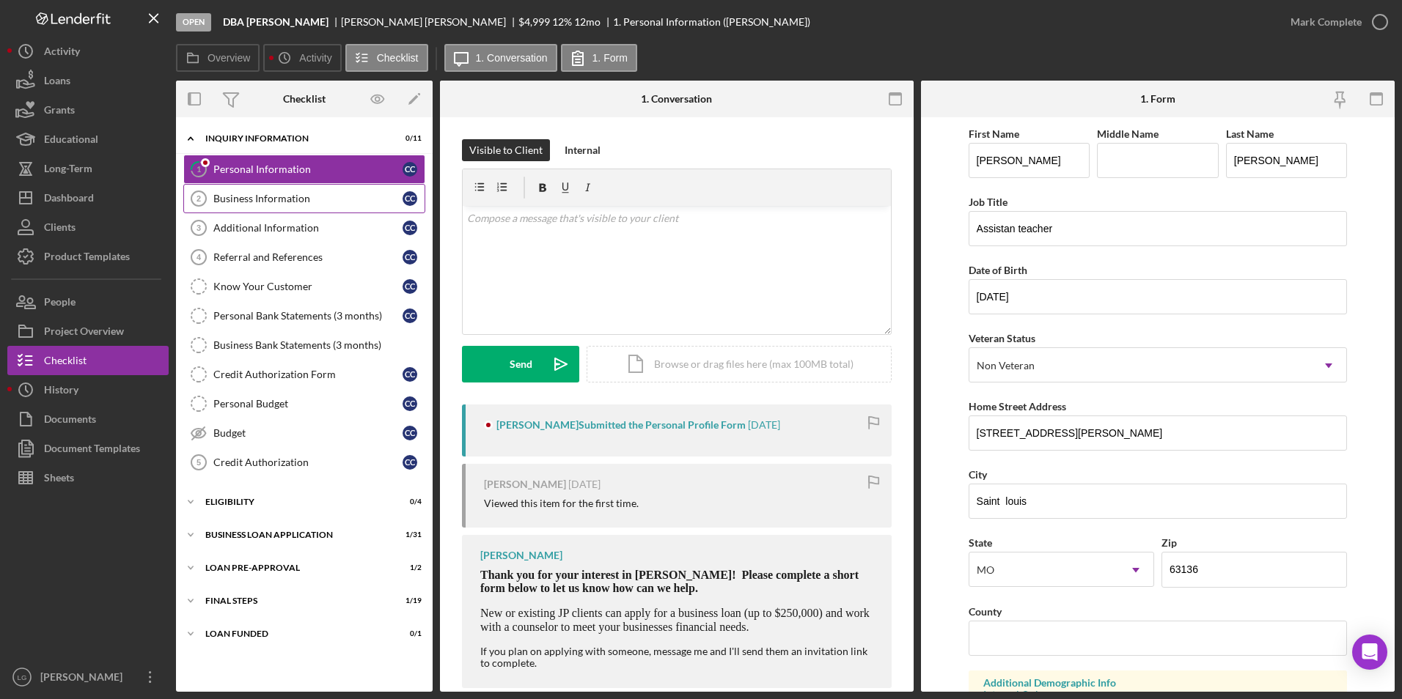
drag, startPoint x: 260, startPoint y: 188, endPoint x: 268, endPoint y: 191, distance: 9.3
click at [260, 190] on link "Business Information 2 Business Information C C" at bounding box center [304, 198] width 242 height 29
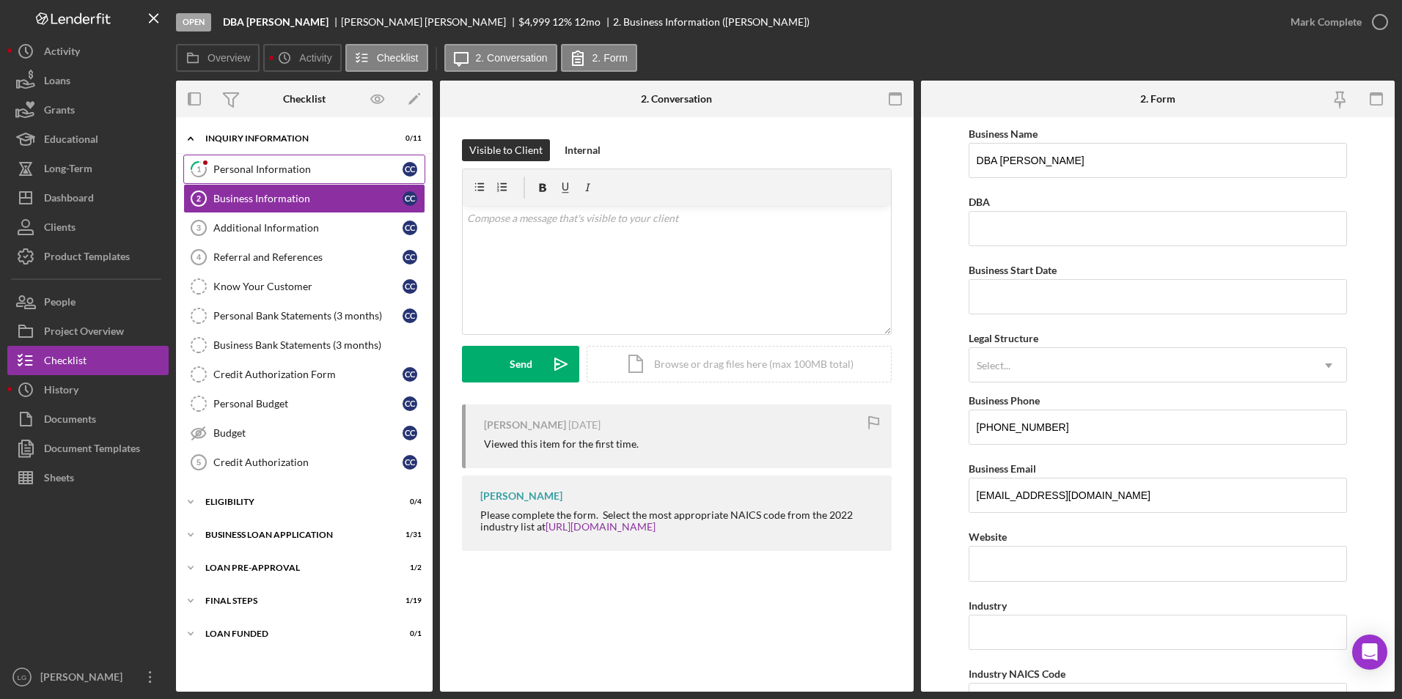
click at [285, 170] on div "Personal Information" at bounding box center [307, 169] width 189 height 12
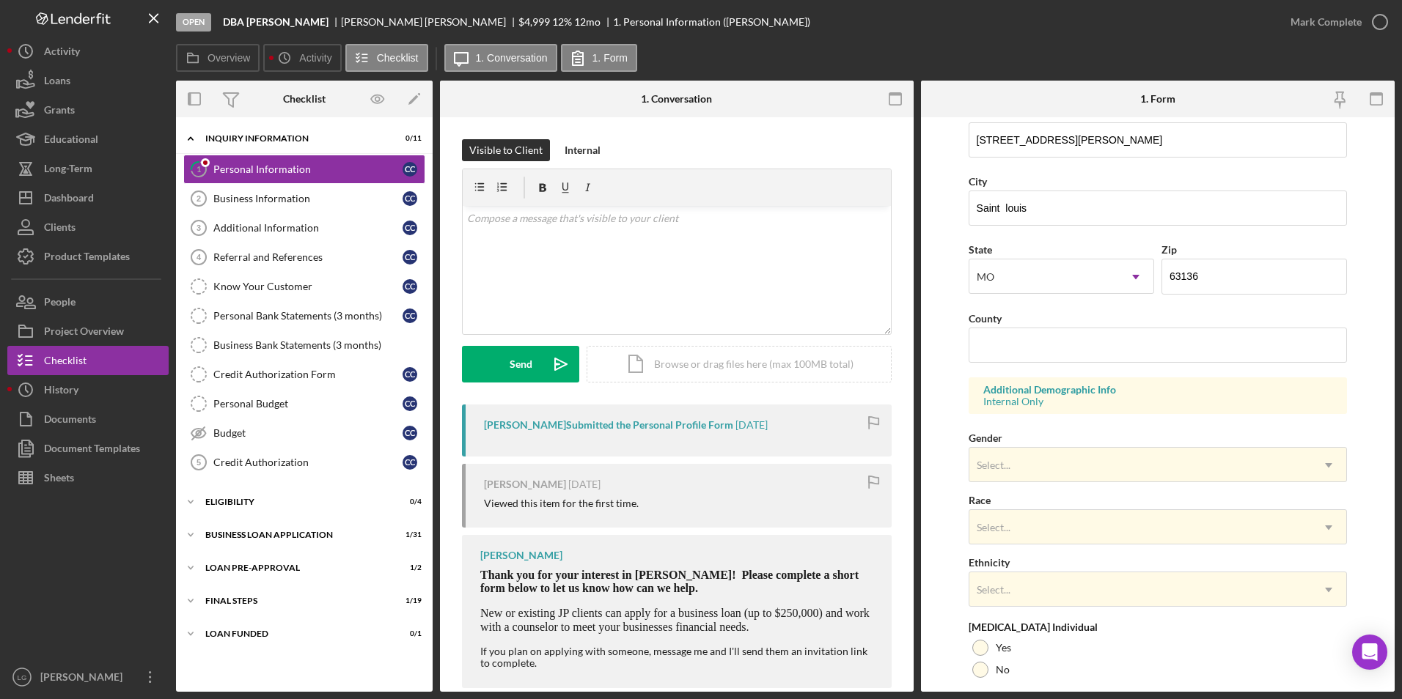
scroll to position [404, 0]
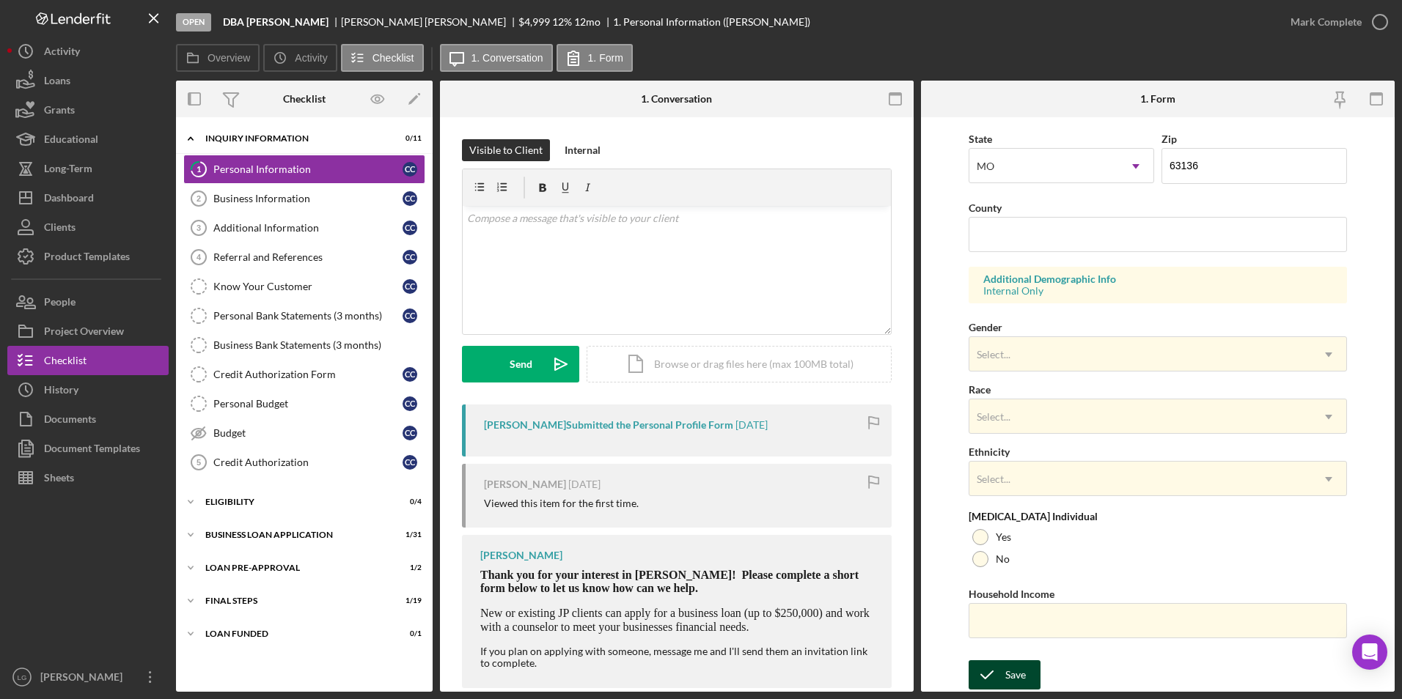
click at [1015, 675] on div "Save" at bounding box center [1015, 675] width 21 height 29
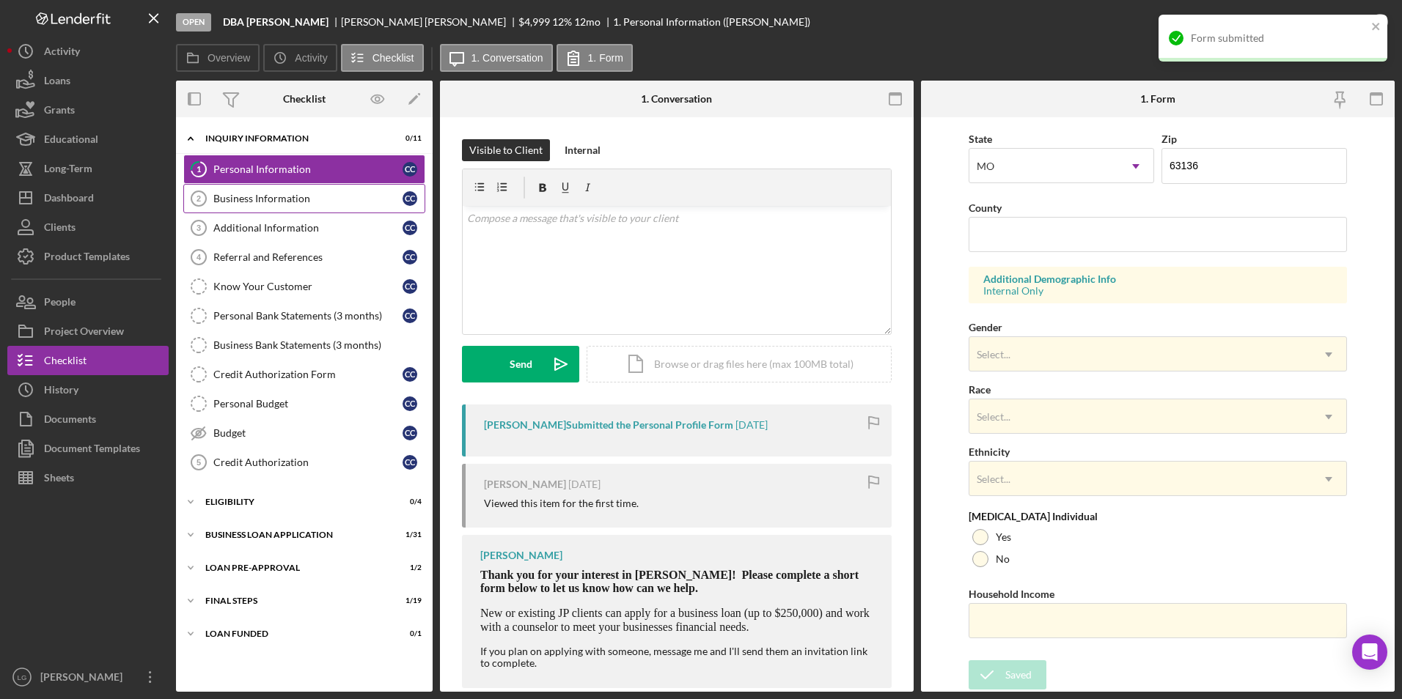
click at [291, 211] on link "Business Information 2 Business Information C C" at bounding box center [304, 198] width 242 height 29
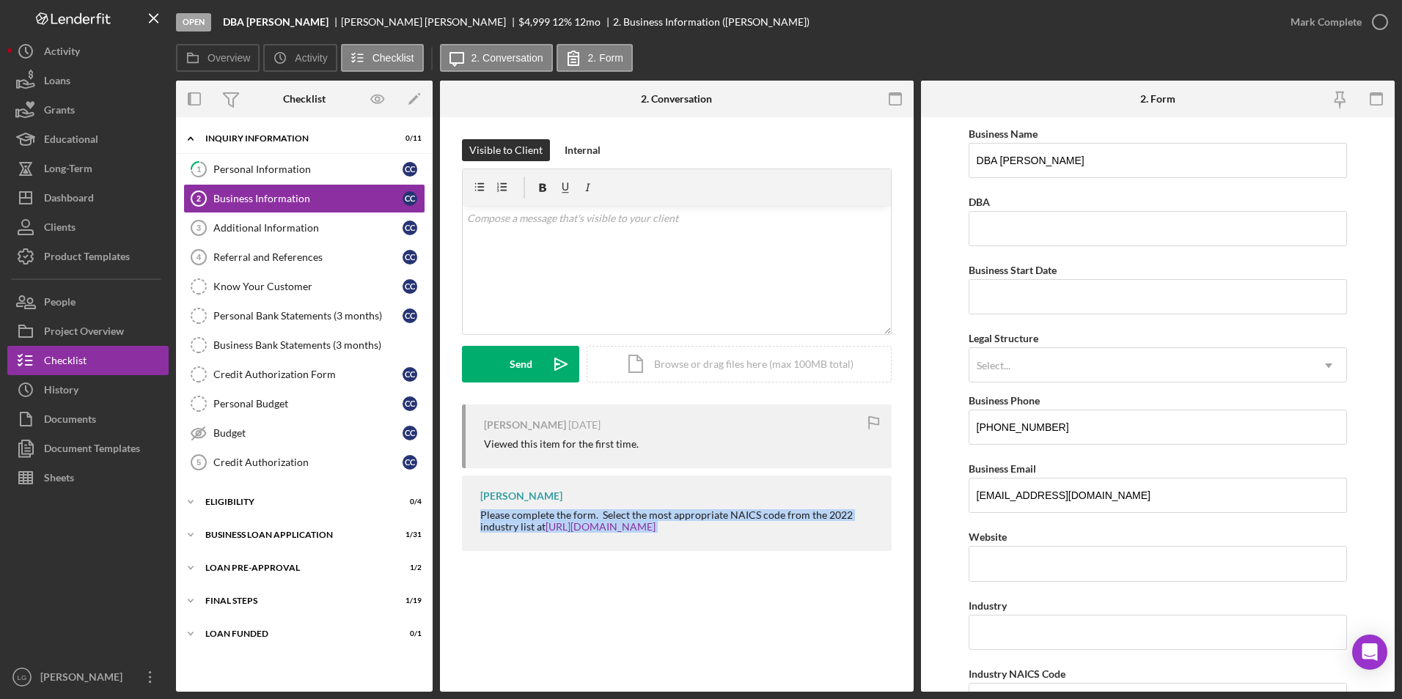
drag, startPoint x: 470, startPoint y: 507, endPoint x: 769, endPoint y: 536, distance: 300.5
click at [769, 536] on div "[PERSON_NAME] Please complete the form. Select the most appropriate NAICS code …" at bounding box center [677, 514] width 430 height 76
drag, startPoint x: 769, startPoint y: 536, endPoint x: 699, endPoint y: 513, distance: 74.0
copy div "Please complete the form. Select the most appropriate NAICS code from the 2022 …"
click at [688, 262] on div "v Color teal Color pink Remove color Add row above Add row below Add column bef…" at bounding box center [677, 270] width 428 height 128
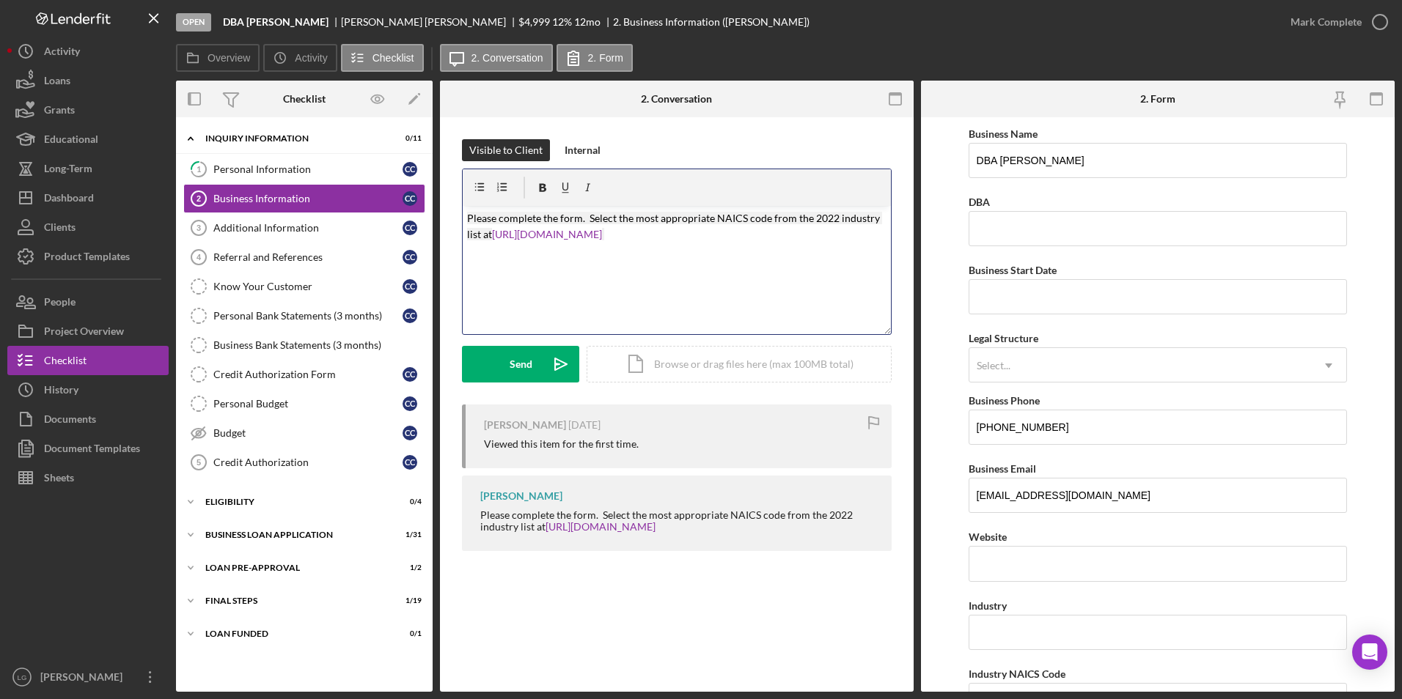
drag, startPoint x: 513, startPoint y: 375, endPoint x: 436, endPoint y: 306, distance: 103.3
click at [504, 374] on button "Send Icon/icon-invite-send" at bounding box center [520, 364] width 117 height 37
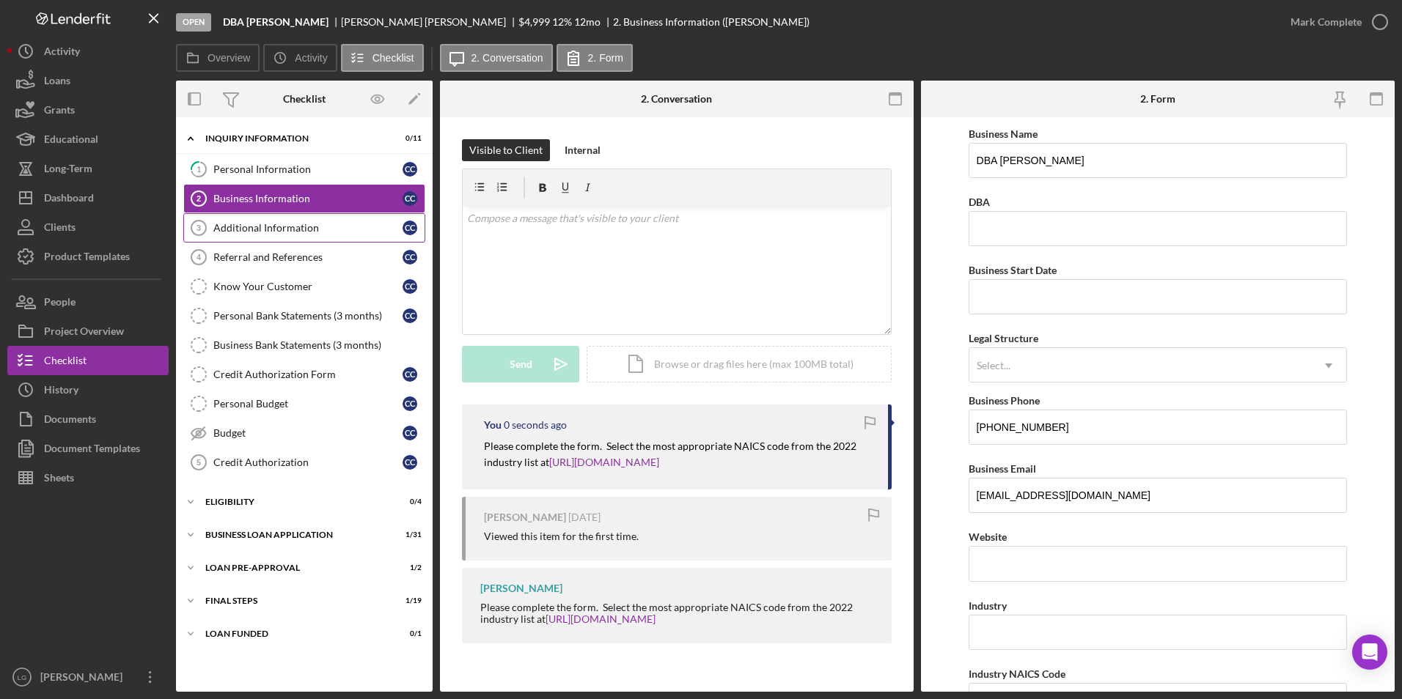
click at [322, 227] on div "Additional Information" at bounding box center [307, 228] width 189 height 12
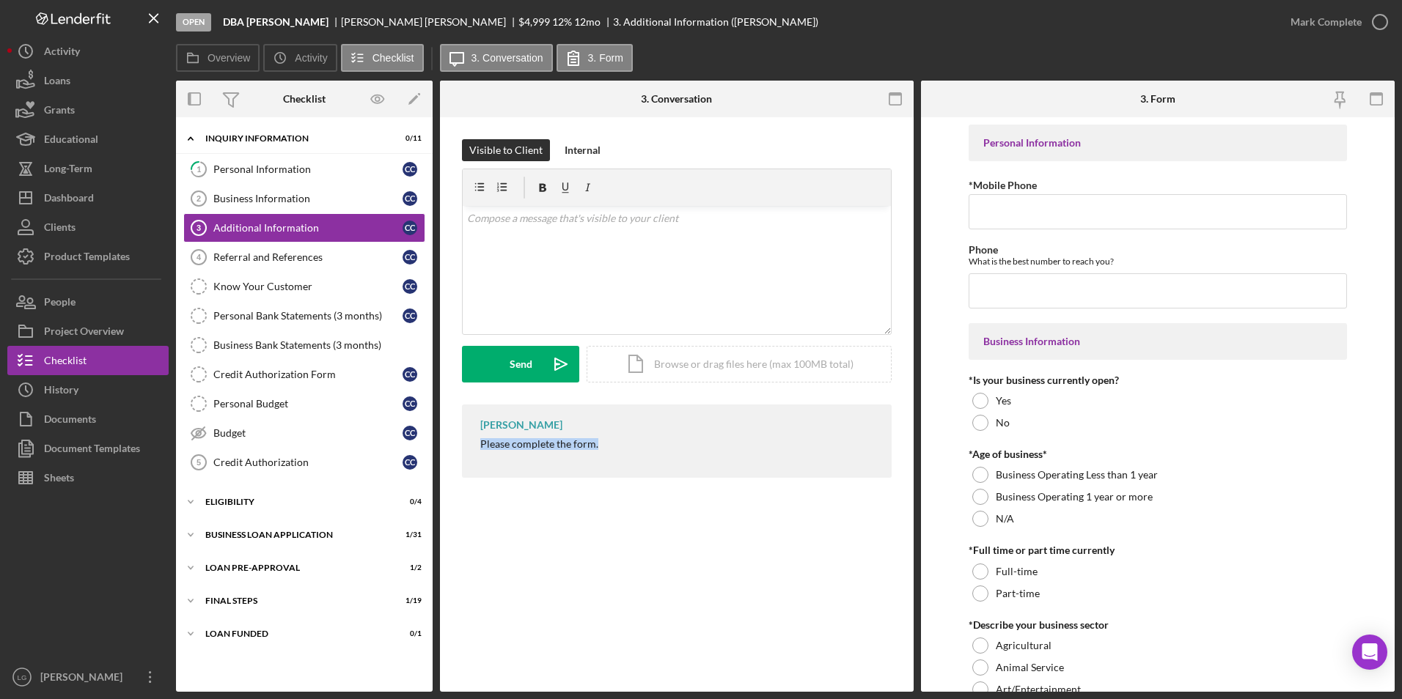
drag, startPoint x: 471, startPoint y: 450, endPoint x: 600, endPoint y: 449, distance: 129.0
click at [600, 449] on div "[PERSON_NAME] Please complete the form." at bounding box center [677, 441] width 430 height 73
drag, startPoint x: 600, startPoint y: 449, endPoint x: 586, endPoint y: 445, distance: 14.4
click at [580, 244] on div "v Color teal Color pink Remove color Add row above Add row below Add column bef…" at bounding box center [677, 270] width 428 height 128
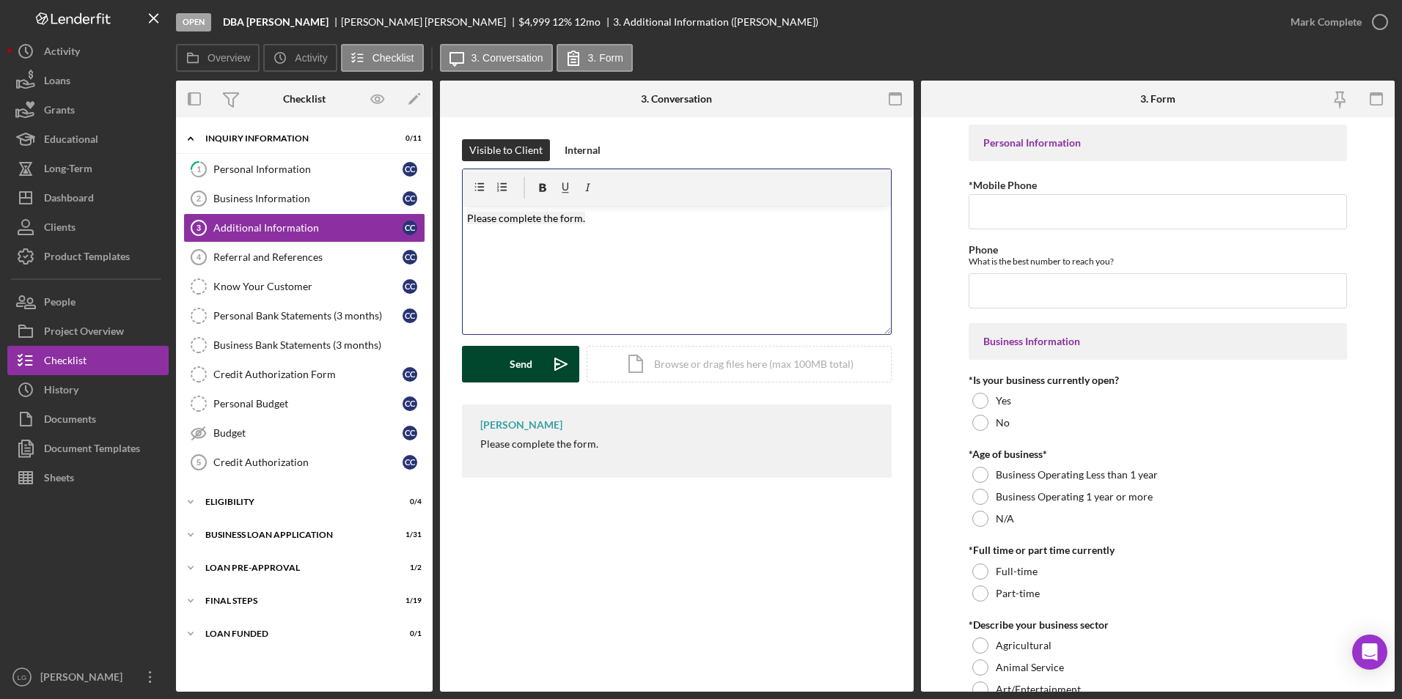
click at [526, 362] on div "Send" at bounding box center [521, 364] width 23 height 37
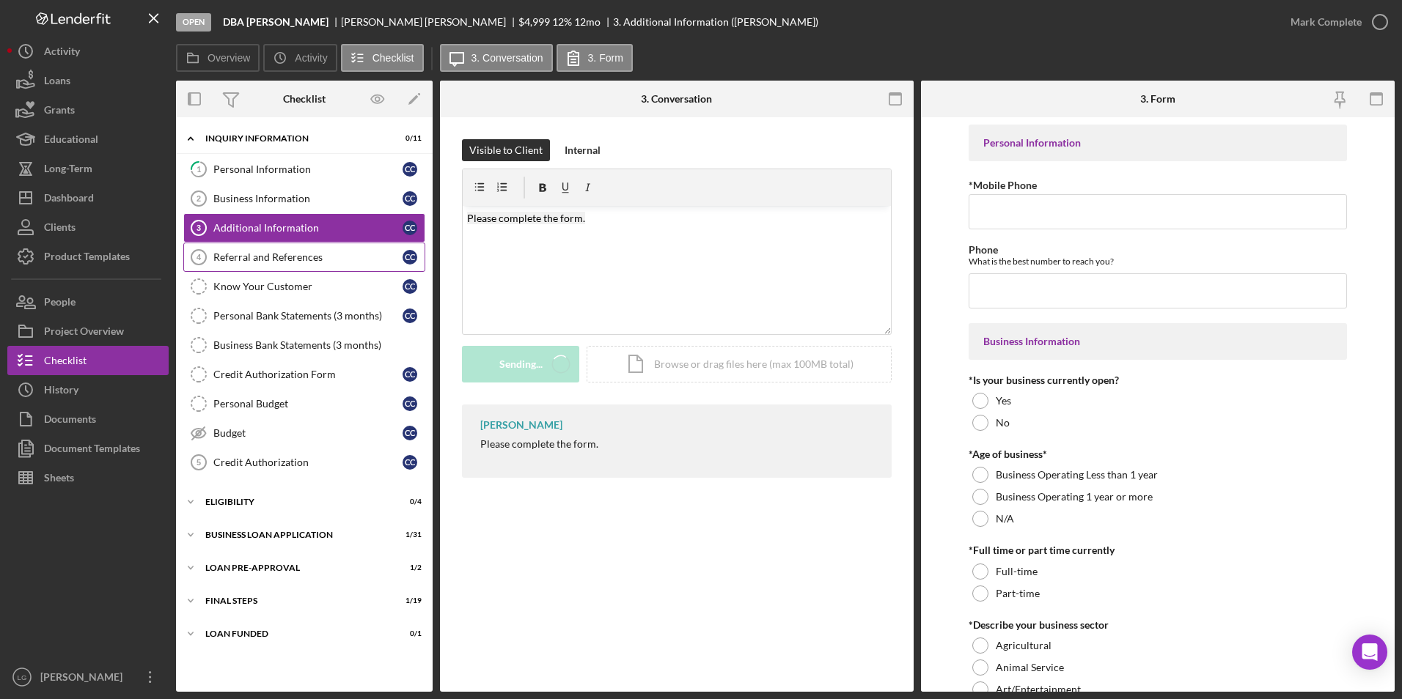
click at [305, 241] on link "Additional Information 3 Additional Information C C" at bounding box center [304, 227] width 242 height 29
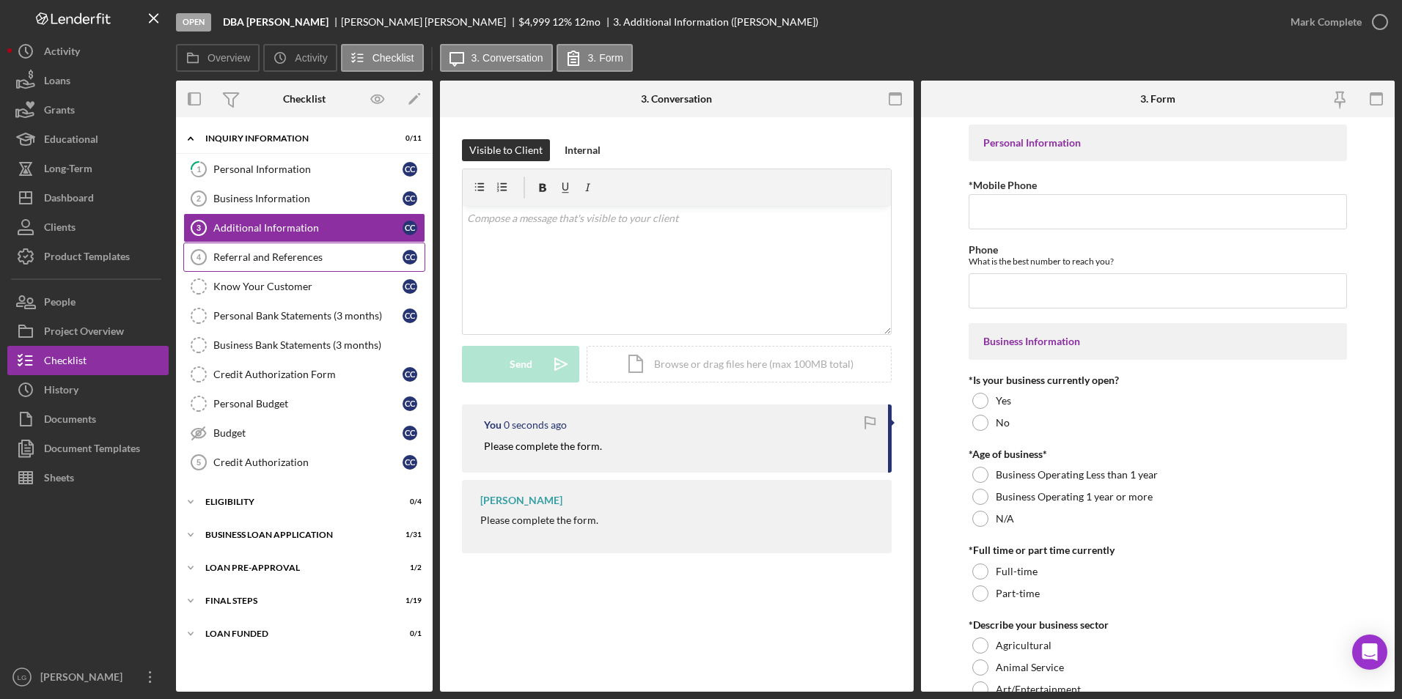
click at [345, 260] on div "Referral and References" at bounding box center [307, 257] width 189 height 12
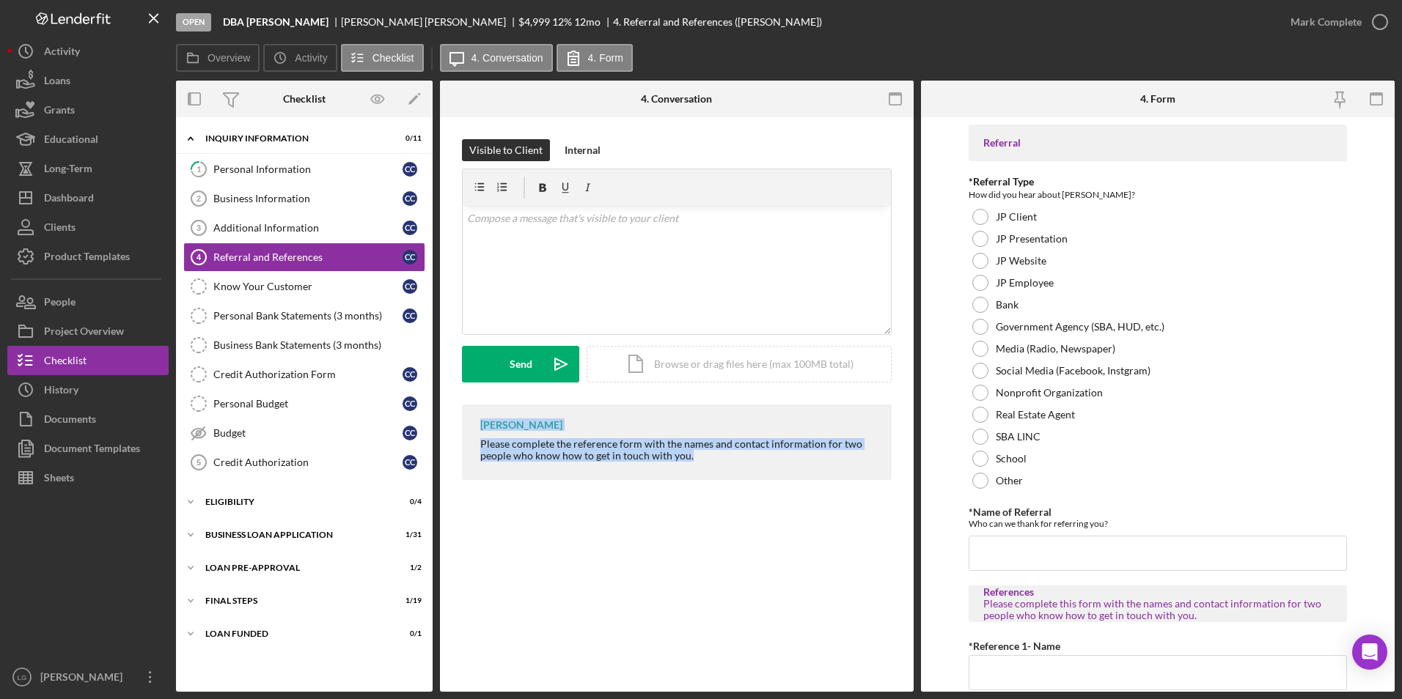
drag, startPoint x: 510, startPoint y: 427, endPoint x: 750, endPoint y: 458, distance: 241.7
click at [750, 458] on div "[PERSON_NAME] Please complete the reference form with the names and contact inf…" at bounding box center [677, 443] width 430 height 76
drag, startPoint x: 750, startPoint y: 458, endPoint x: 653, endPoint y: 442, distance: 98.1
copy div "[PERSON_NAME] Please complete the reference form with the names and contact inf…"
click at [623, 251] on div "v Color teal Color pink Remove color Add row above Add row below Add column bef…" at bounding box center [677, 270] width 428 height 128
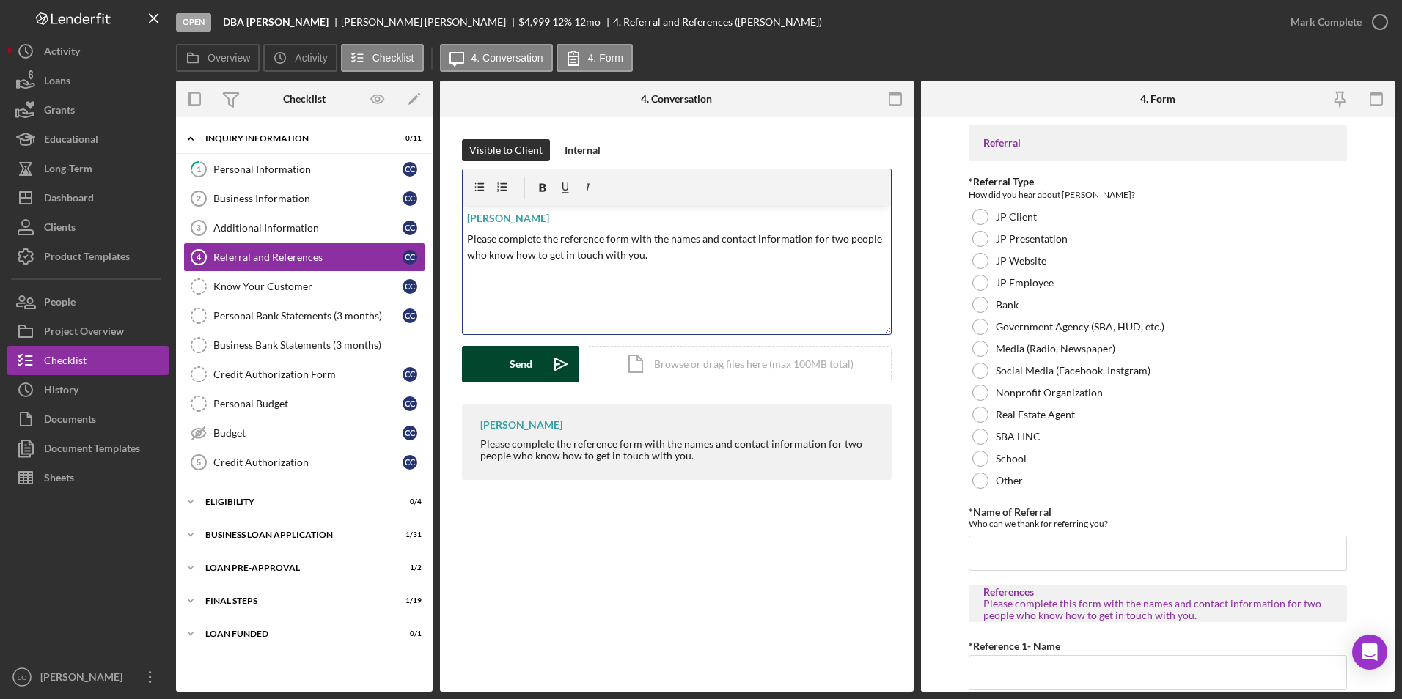
click at [541, 365] on button "Send Icon/icon-invite-send" at bounding box center [520, 364] width 117 height 37
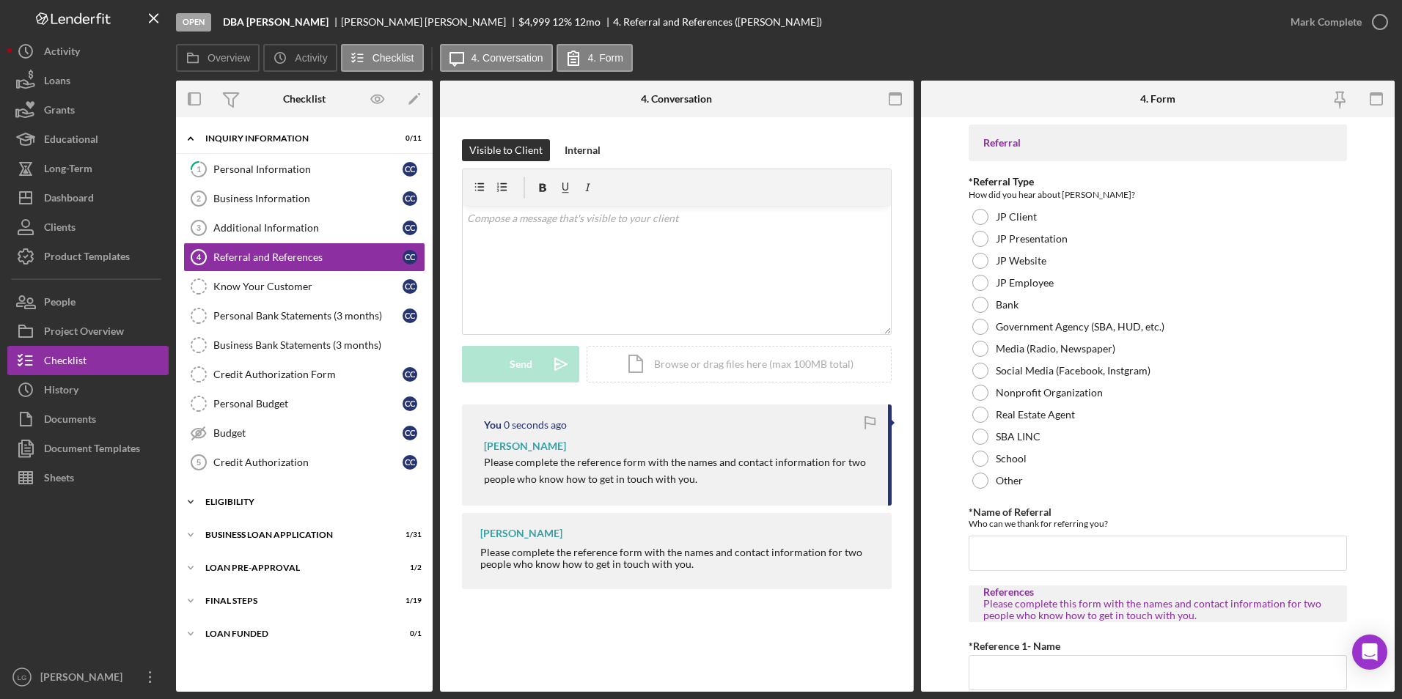
click at [211, 501] on div "ELIGIBILITY" at bounding box center [309, 502] width 209 height 9
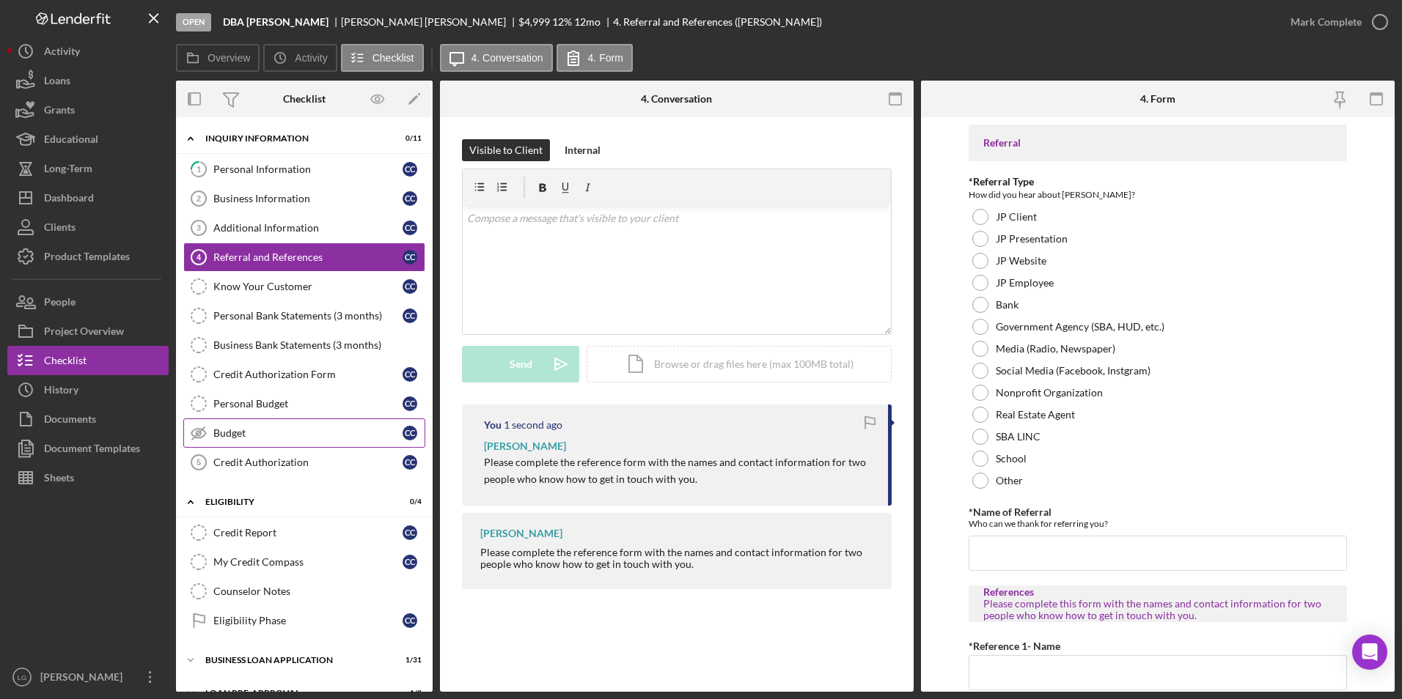
scroll to position [90, 0]
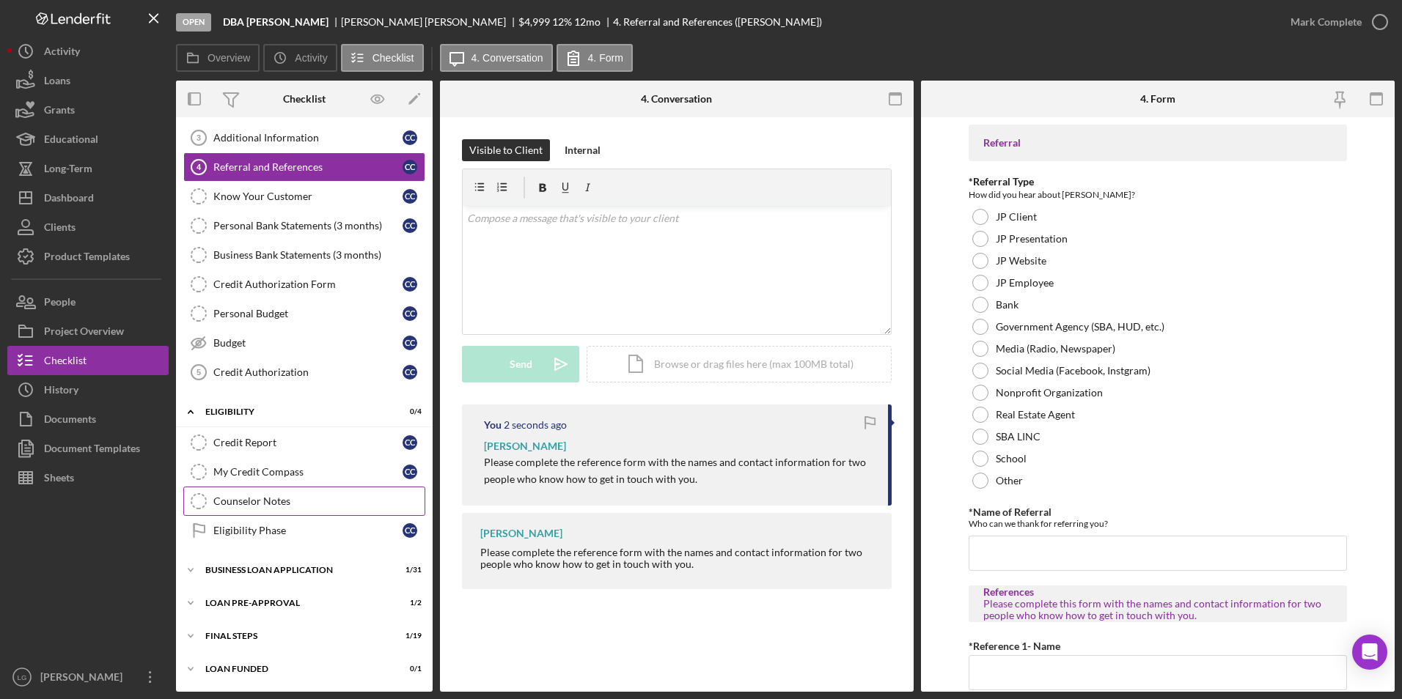
drag, startPoint x: 258, startPoint y: 532, endPoint x: 278, endPoint y: 504, distance: 34.8
click at [258, 531] on div "Eligibility Phase" at bounding box center [307, 531] width 189 height 12
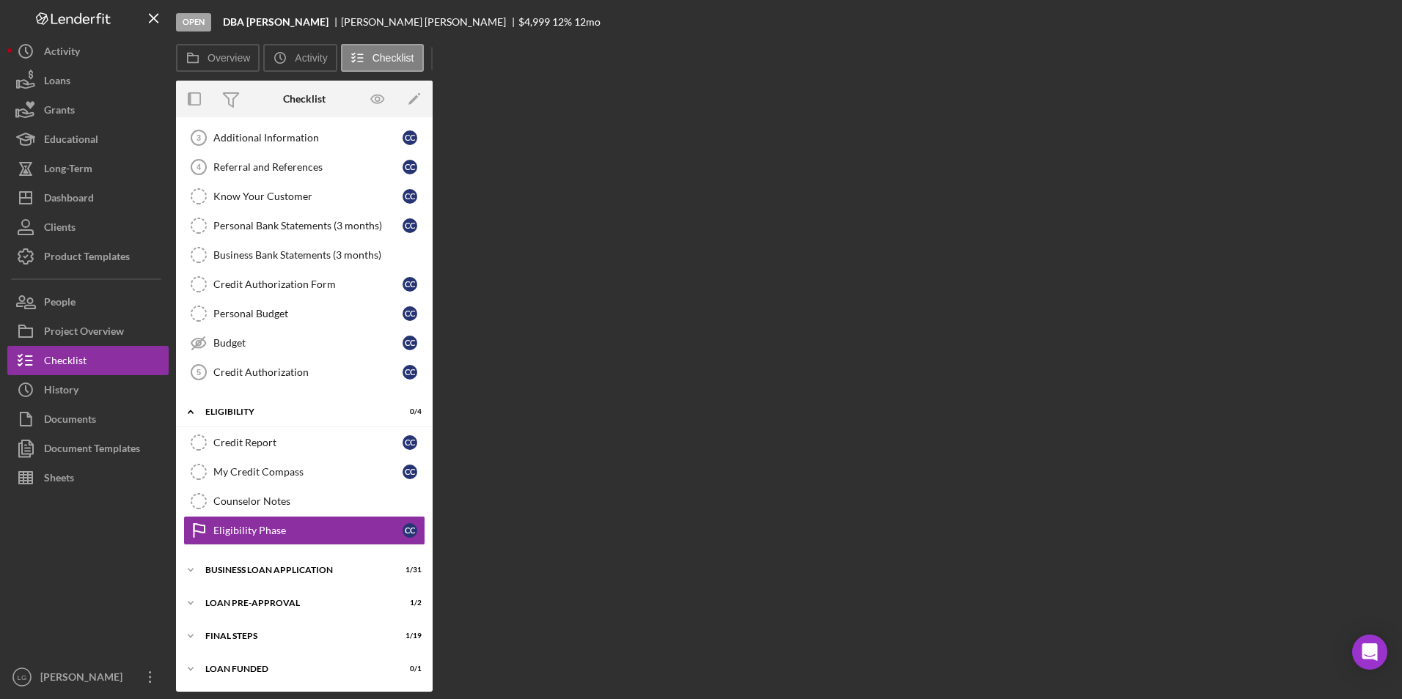
scroll to position [90, 0]
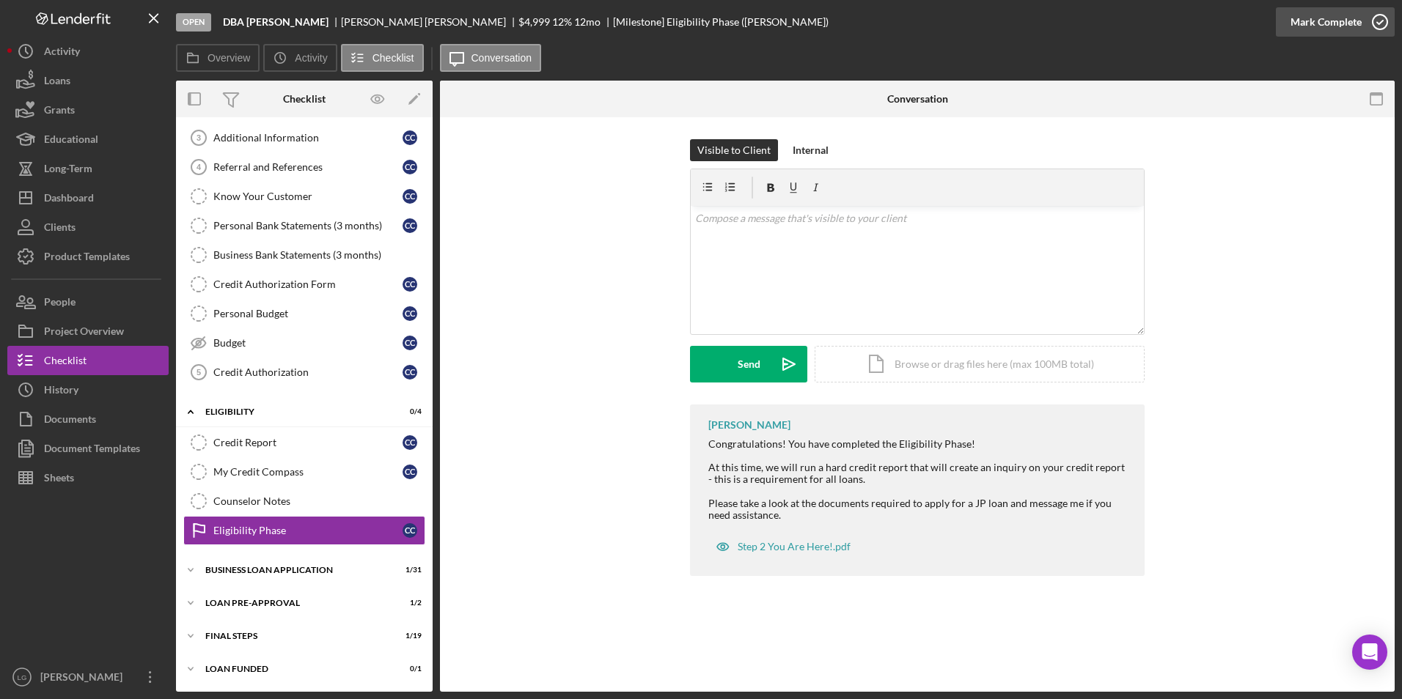
click at [1320, 18] on div "Mark Complete" at bounding box center [1325, 21] width 71 height 29
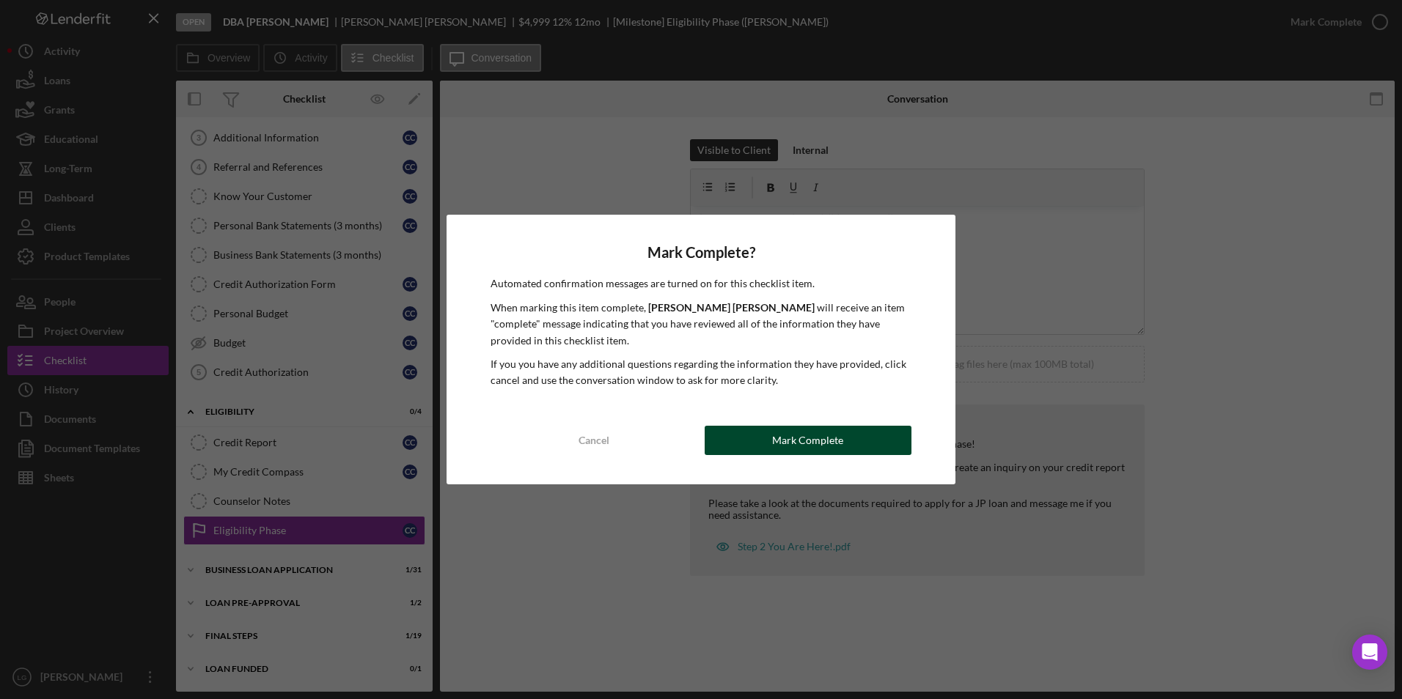
click at [782, 439] on div "Mark Complete" at bounding box center [807, 440] width 71 height 29
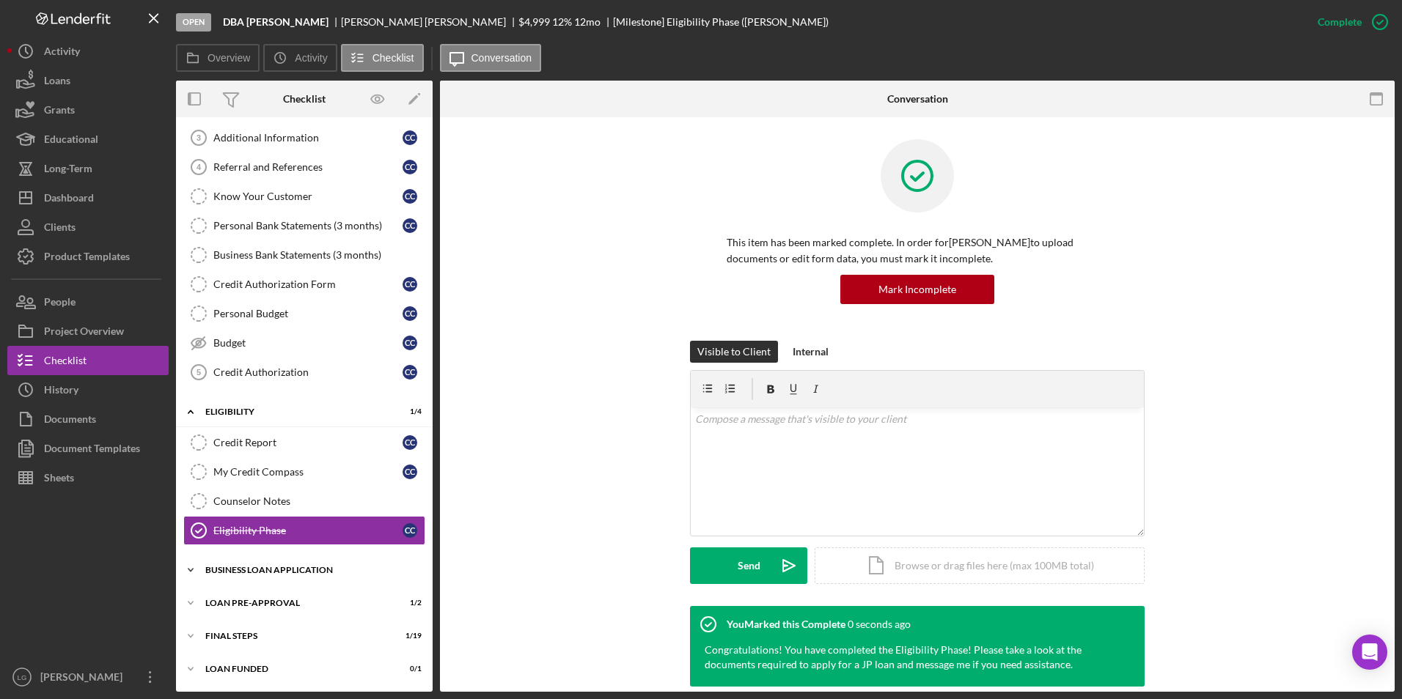
drag, startPoint x: 267, startPoint y: 575, endPoint x: 267, endPoint y: 534, distance: 41.1
click at [267, 576] on div "Icon/Expander BUSINESS LOAN APPLICATION 1 / 31" at bounding box center [304, 570] width 257 height 29
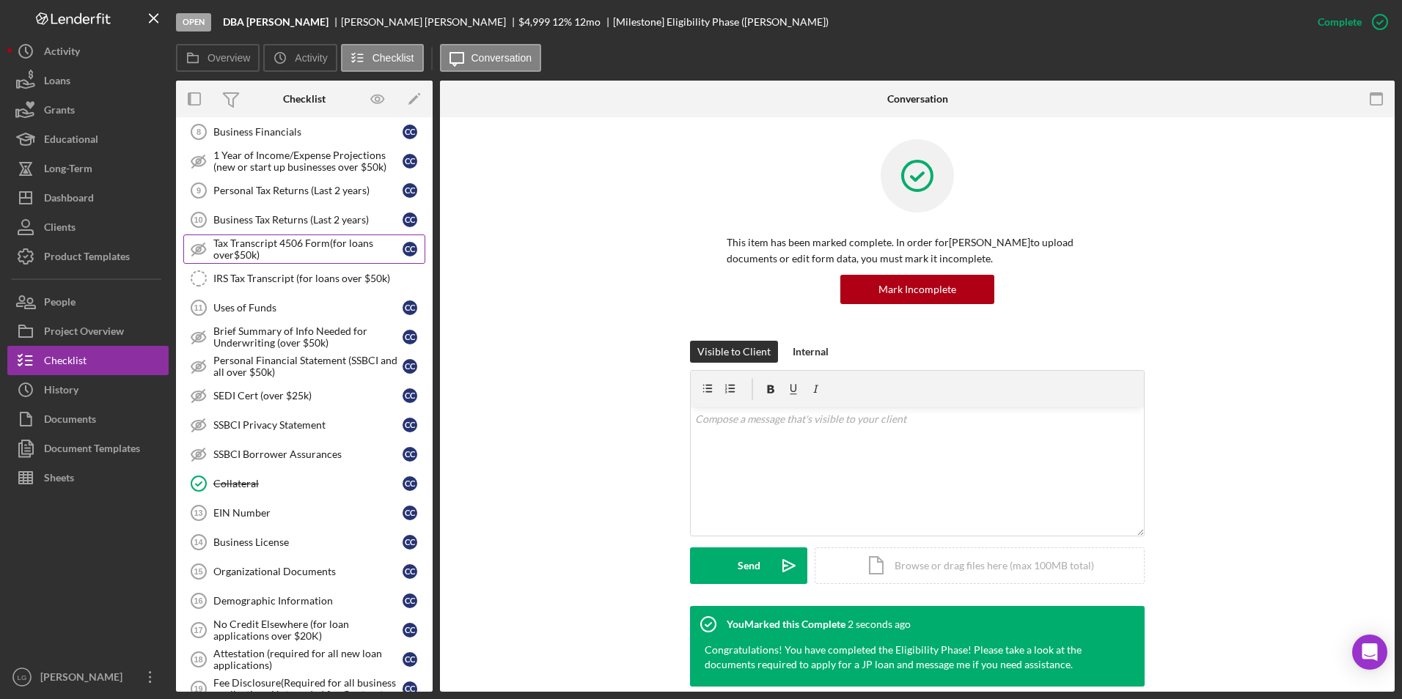
scroll to position [457, 0]
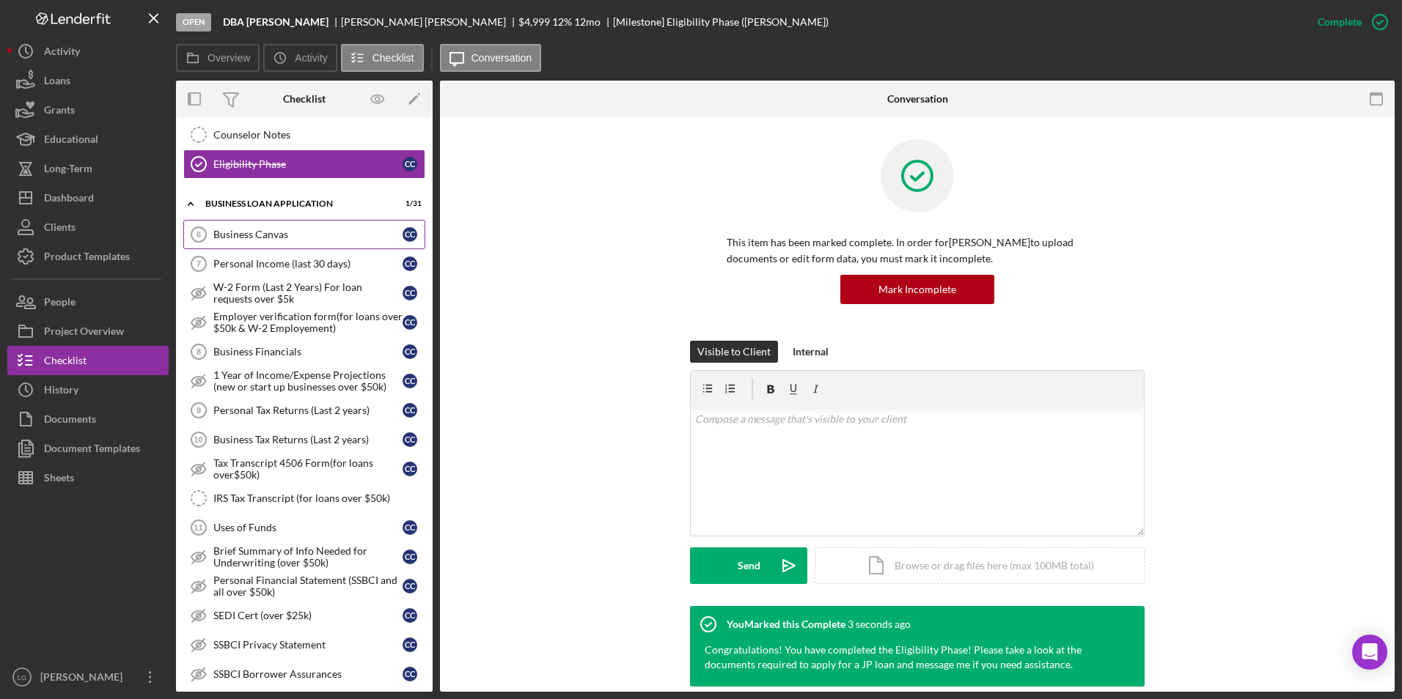
click at [311, 239] on div "Business Canvas" at bounding box center [307, 235] width 189 height 12
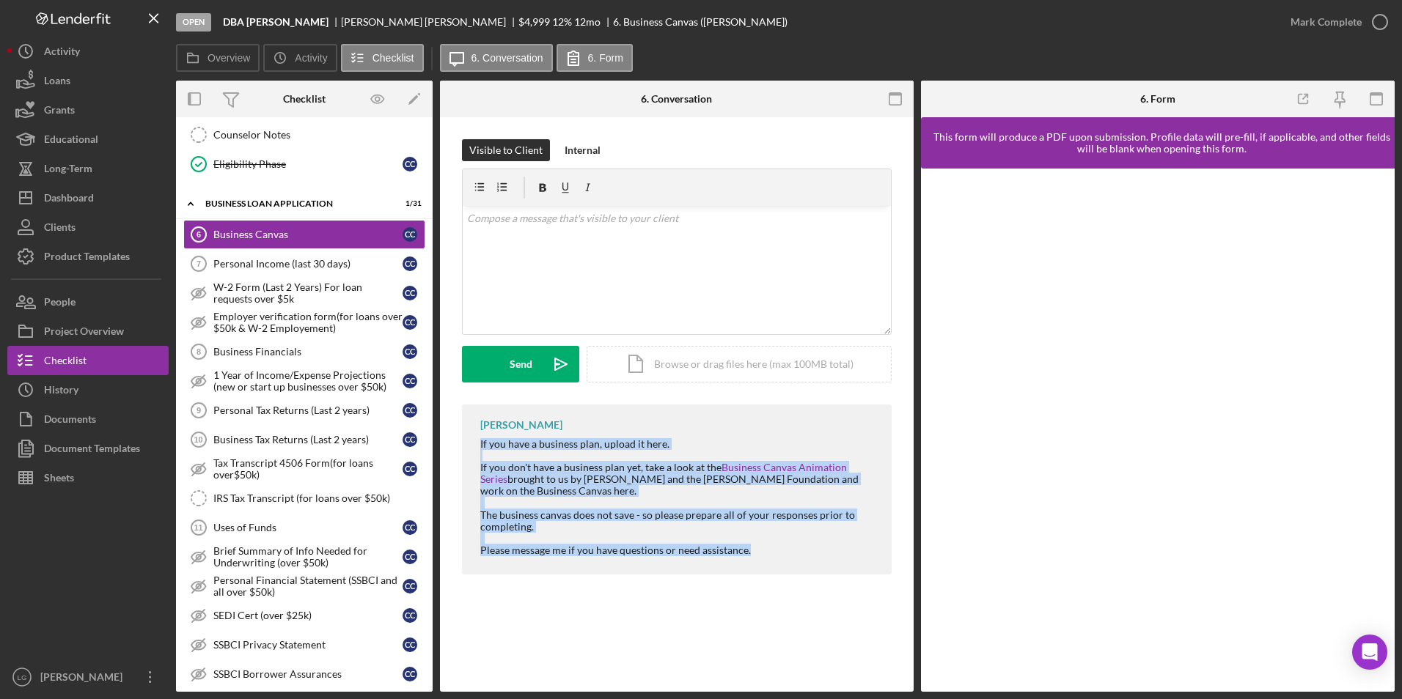
drag, startPoint x: 471, startPoint y: 444, endPoint x: 778, endPoint y: 548, distance: 323.4
click at [778, 548] on div "[PERSON_NAME] If you have a business plan, upload it here. If you don't have a …" at bounding box center [677, 490] width 430 height 170
drag, startPoint x: 778, startPoint y: 548, endPoint x: 665, endPoint y: 474, distance: 134.6
copy div "If you have a business plan, upload it here. If you don't have a business plan …"
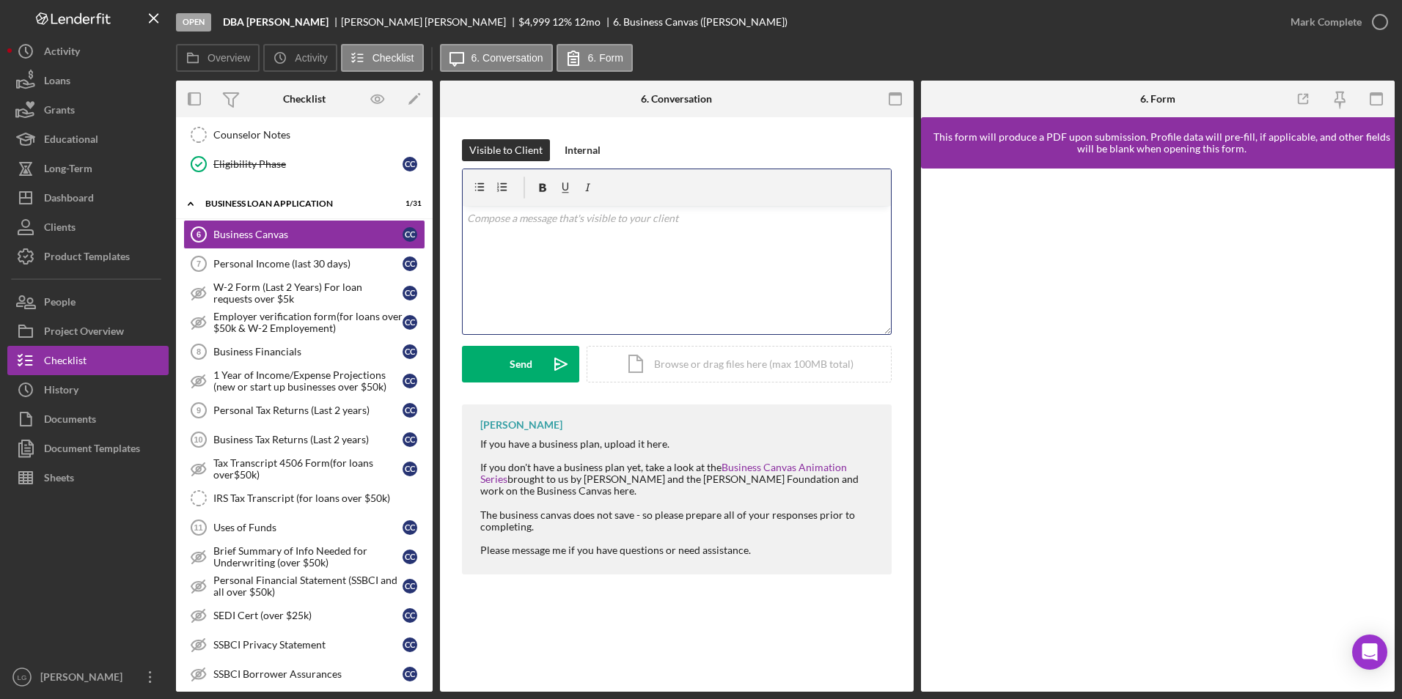
click at [612, 230] on div "v Color teal Color pink Remove color Add row above Add row below Add column bef…" at bounding box center [677, 270] width 428 height 128
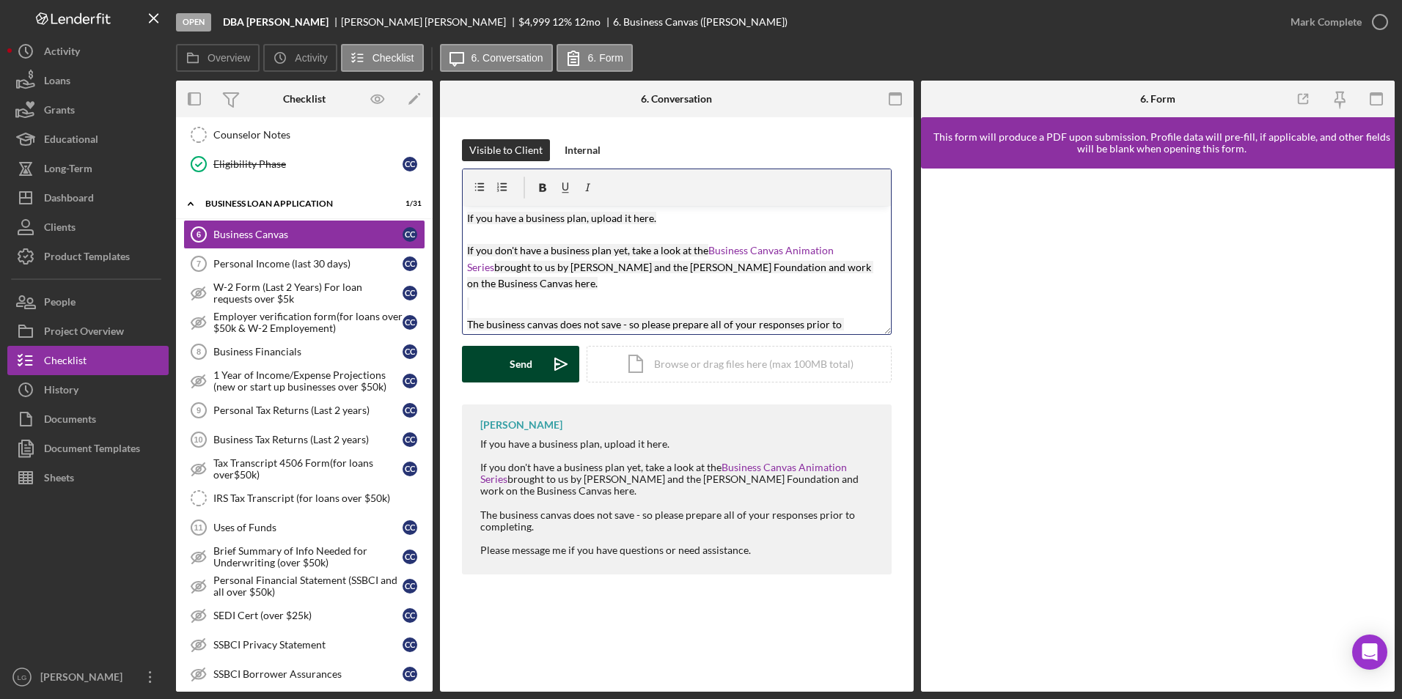
scroll to position [57, 0]
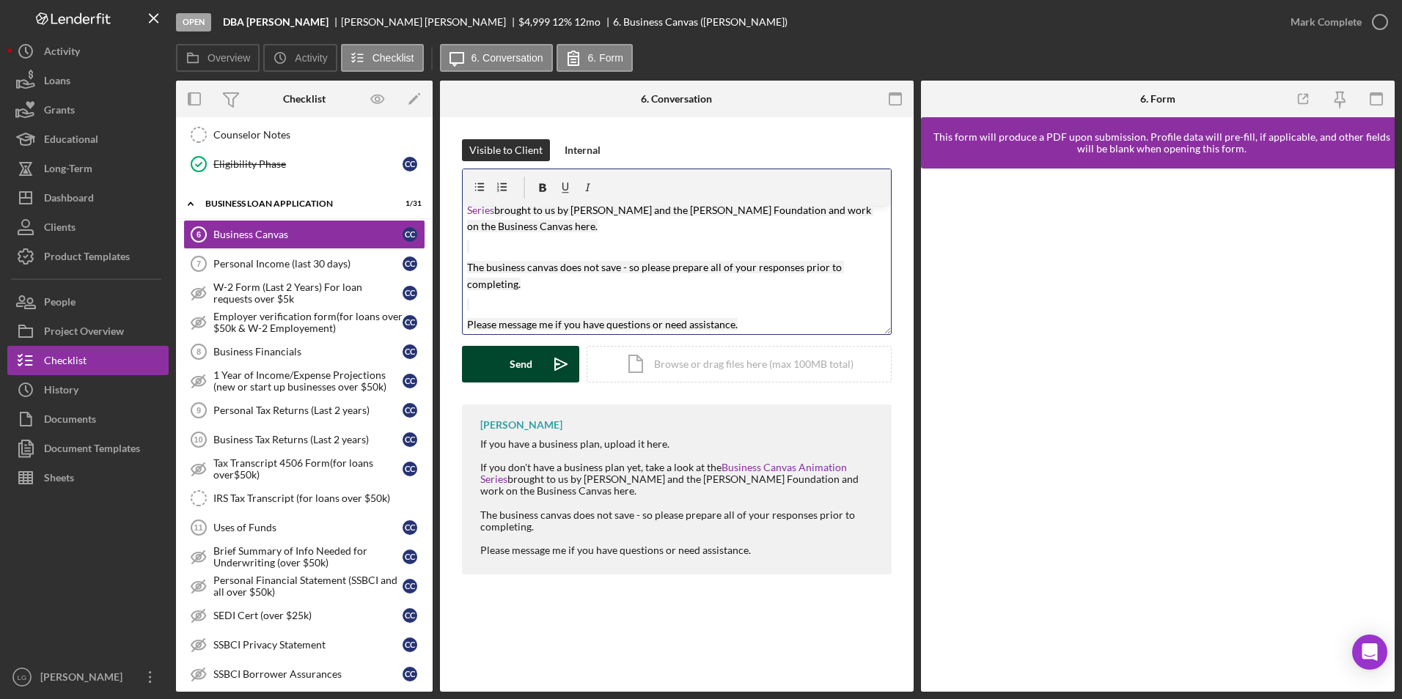
click at [527, 369] on div "Send" at bounding box center [521, 364] width 23 height 37
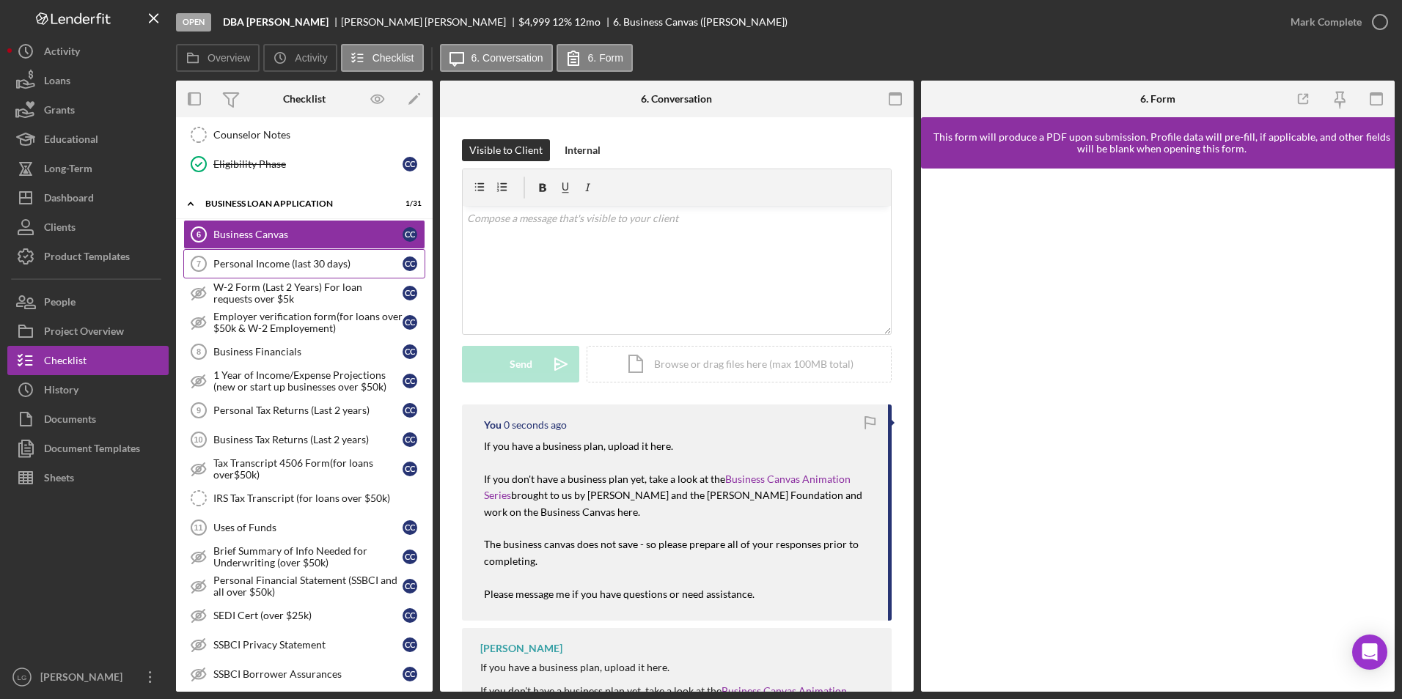
scroll to position [0, 0]
click at [331, 273] on link "Personal Income (last 30 days) 7 Personal Income (last 30 days) C C" at bounding box center [304, 263] width 242 height 29
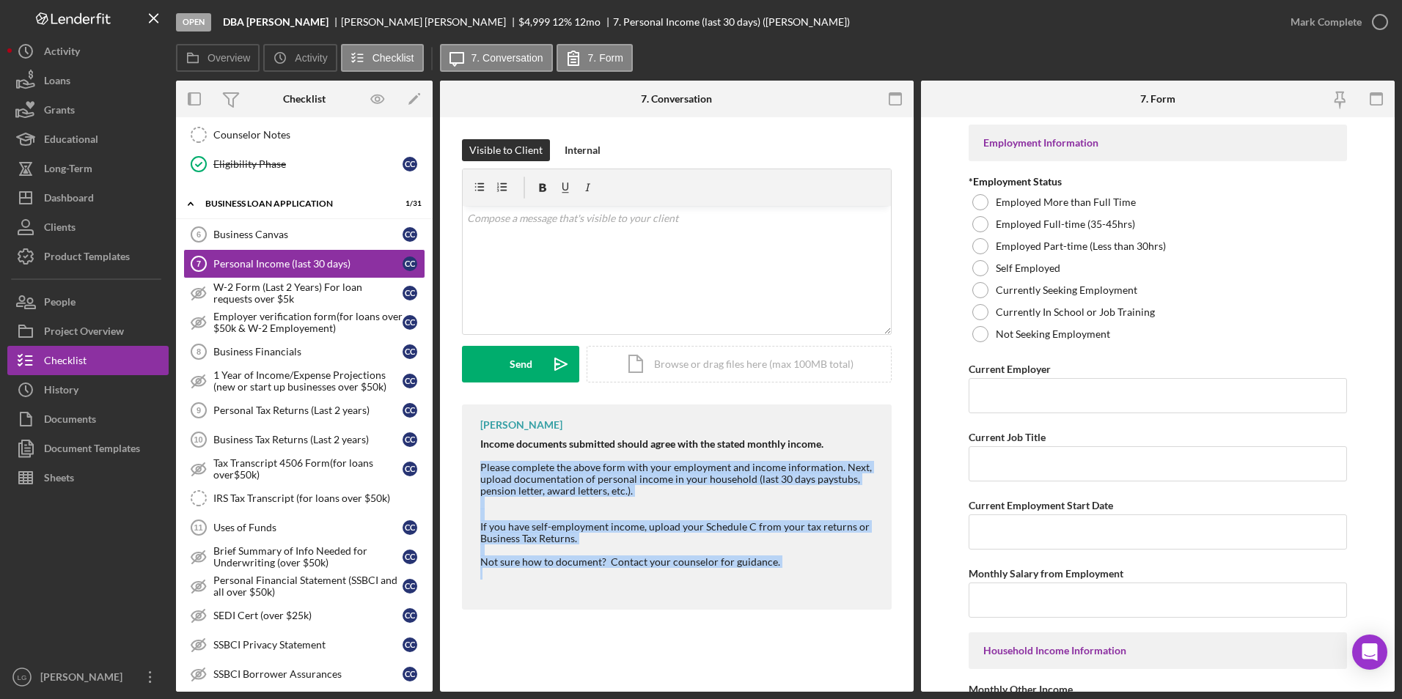
drag, startPoint x: 548, startPoint y: 474, endPoint x: 776, endPoint y: 573, distance: 249.0
click at [776, 573] on div "Income documents submitted should agree with the stated monthly income. Please …" at bounding box center [678, 514] width 397 height 153
drag, startPoint x: 465, startPoint y: 427, endPoint x: 826, endPoint y: 578, distance: 391.1
click at [826, 578] on div "[PERSON_NAME] Income documents submitted should agree with the stated monthly i…" at bounding box center [677, 507] width 430 height 205
copy div "[PERSON_NAME] Income documents submitted should agree with the stated monthly i…"
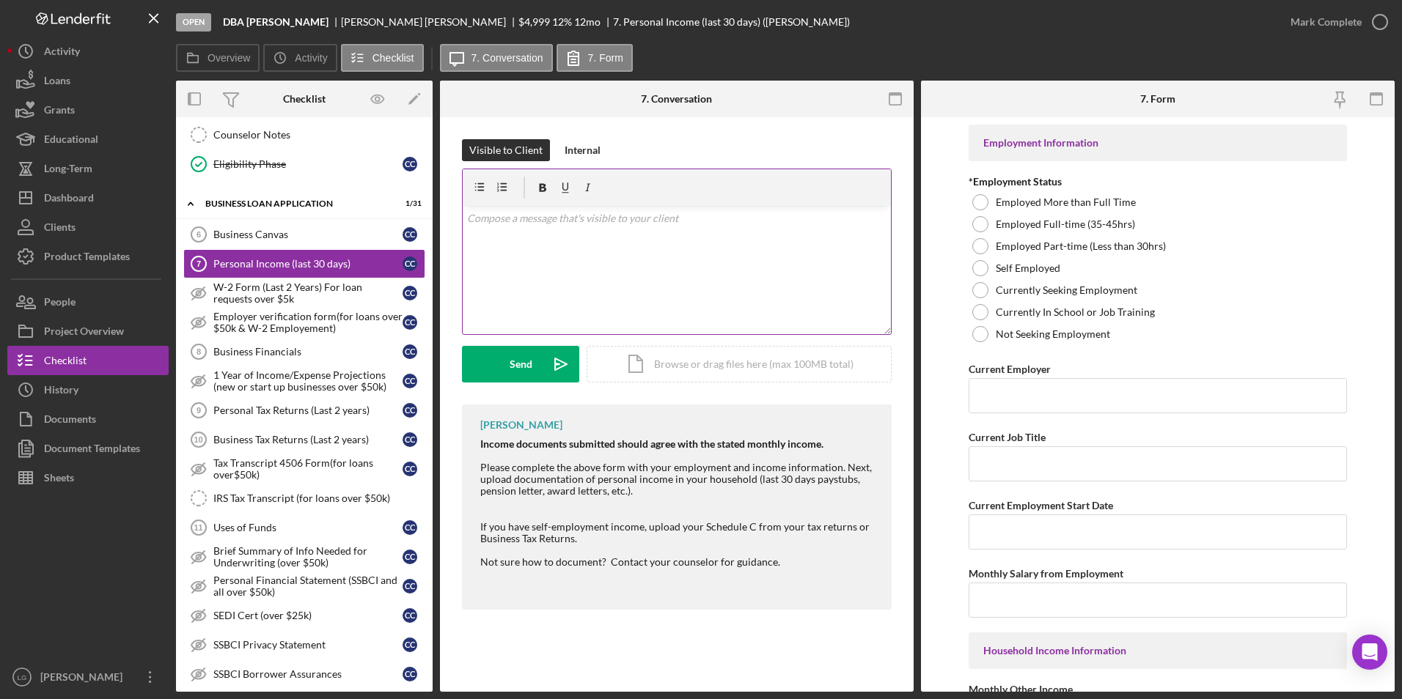
click at [605, 245] on div "v Color teal Color pink Remove color Add row above Add row below Add column bef…" at bounding box center [677, 270] width 428 height 128
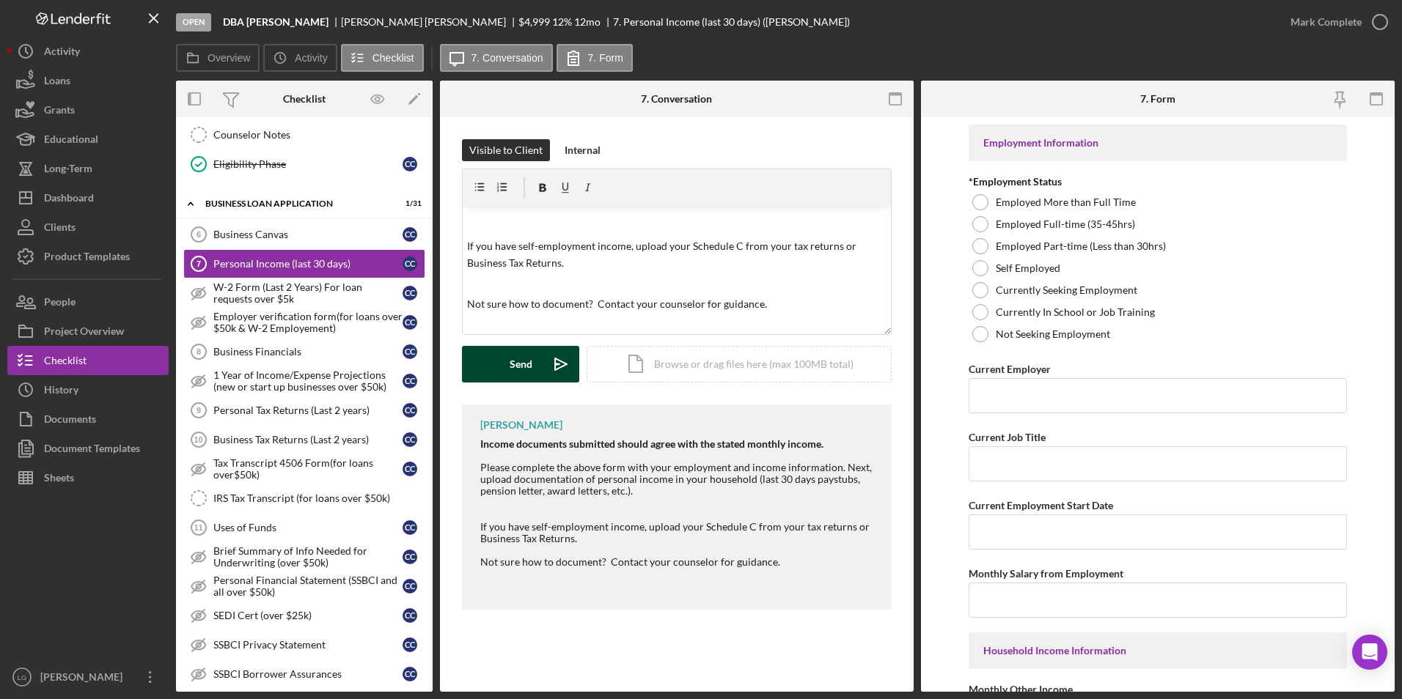
click at [537, 376] on button "Send Icon/icon-invite-send" at bounding box center [520, 364] width 117 height 37
click at [289, 282] on div "W-2 Form (Last 2 Years) For loan requests over $5k" at bounding box center [307, 293] width 189 height 23
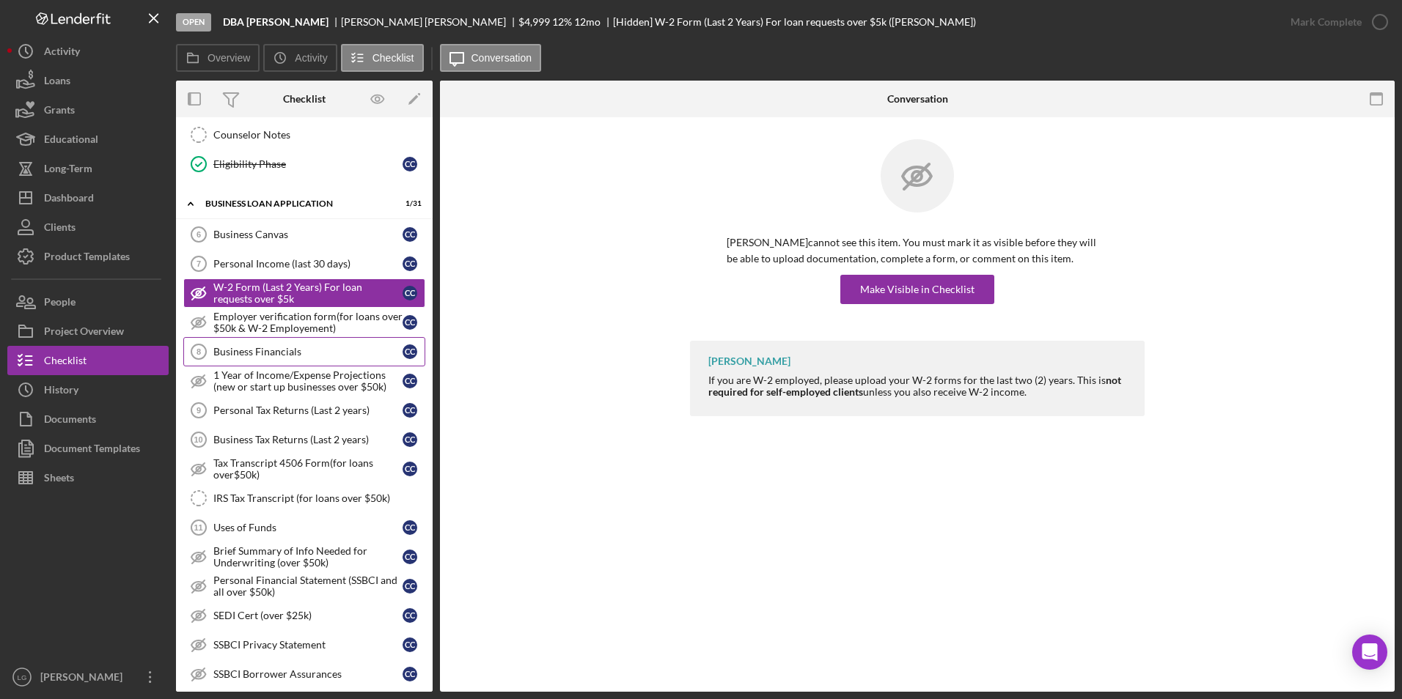
drag, startPoint x: 278, startPoint y: 357, endPoint x: 323, endPoint y: 354, distance: 45.6
click at [278, 358] on div "Business Financials" at bounding box center [307, 352] width 189 height 12
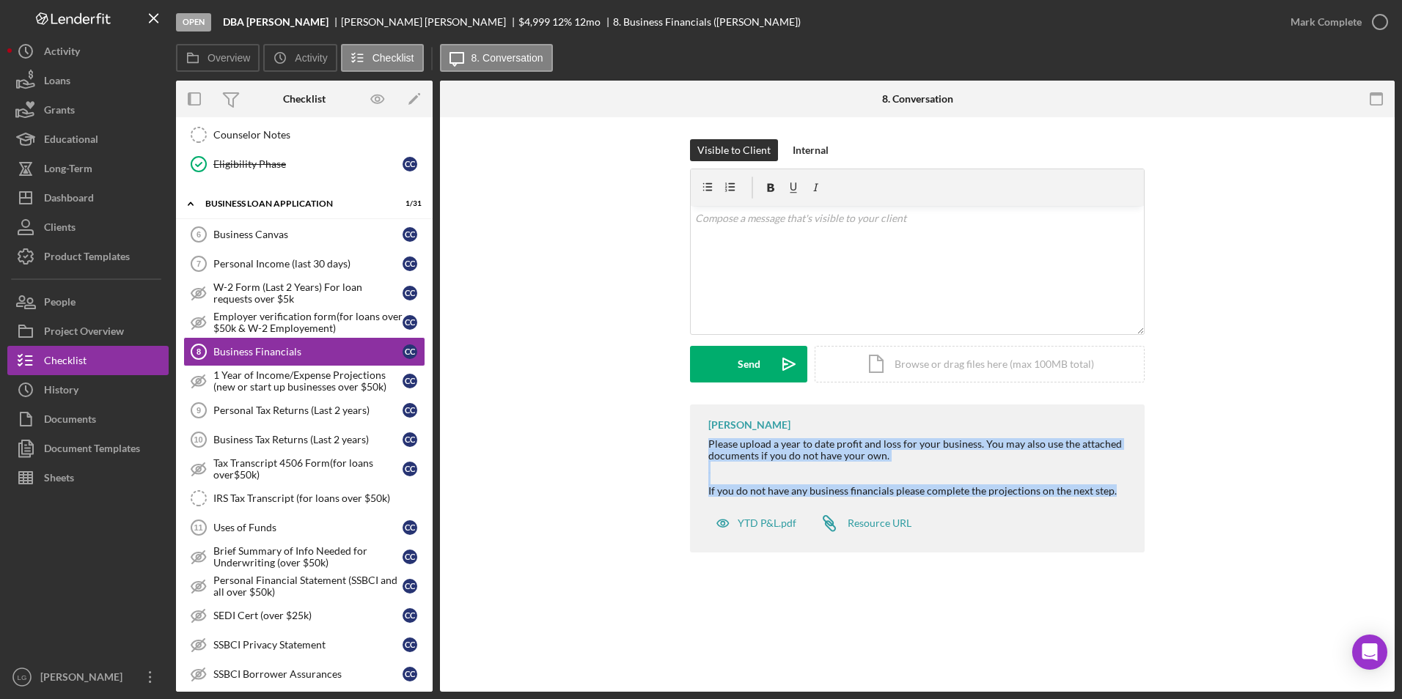
drag, startPoint x: 692, startPoint y: 435, endPoint x: 1120, endPoint y: 495, distance: 432.3
click at [1120, 495] on div "[PERSON_NAME] Please upload a year to date profit and loss for your business. Y…" at bounding box center [917, 479] width 455 height 148
drag, startPoint x: 1120, startPoint y: 495, endPoint x: 966, endPoint y: 441, distance: 163.2
copy div "Please upload a year to date profit and loss for your business. You may also us…"
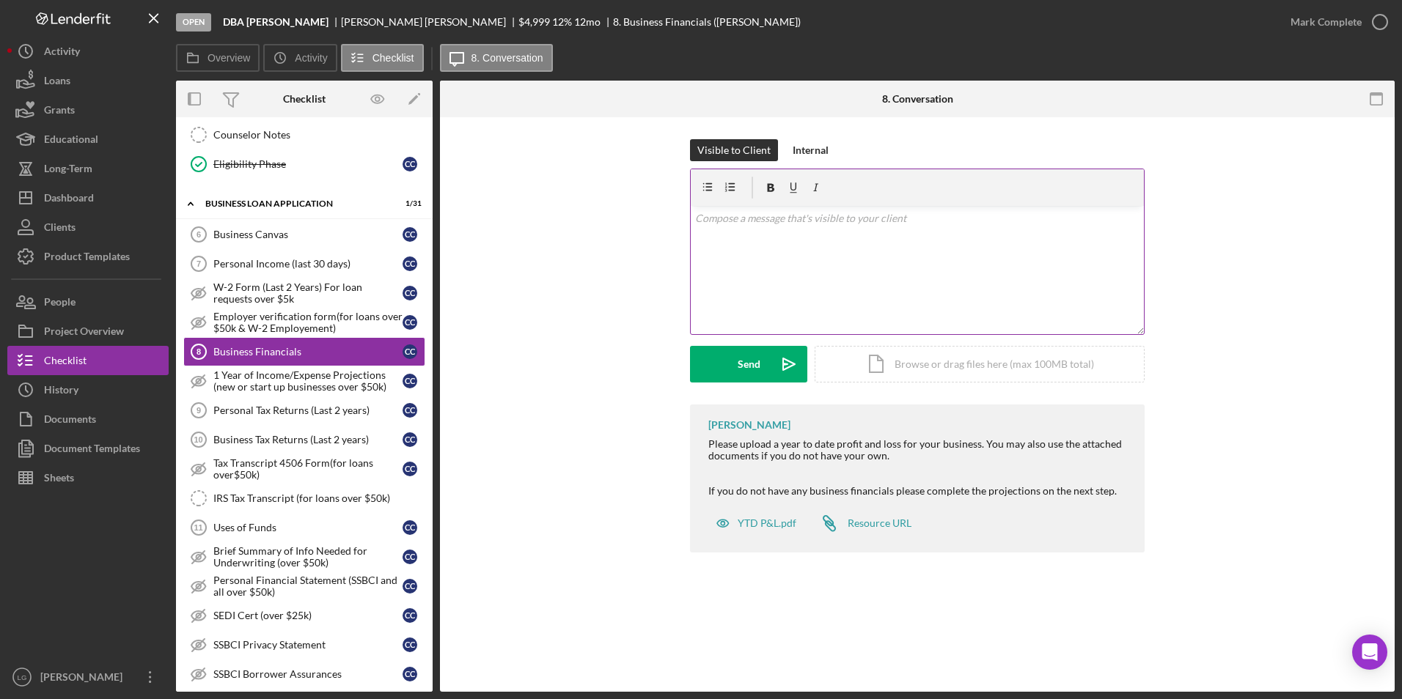
click at [872, 277] on div "v Color teal Color pink Remove color Add row above Add row below Add column bef…" at bounding box center [917, 270] width 453 height 128
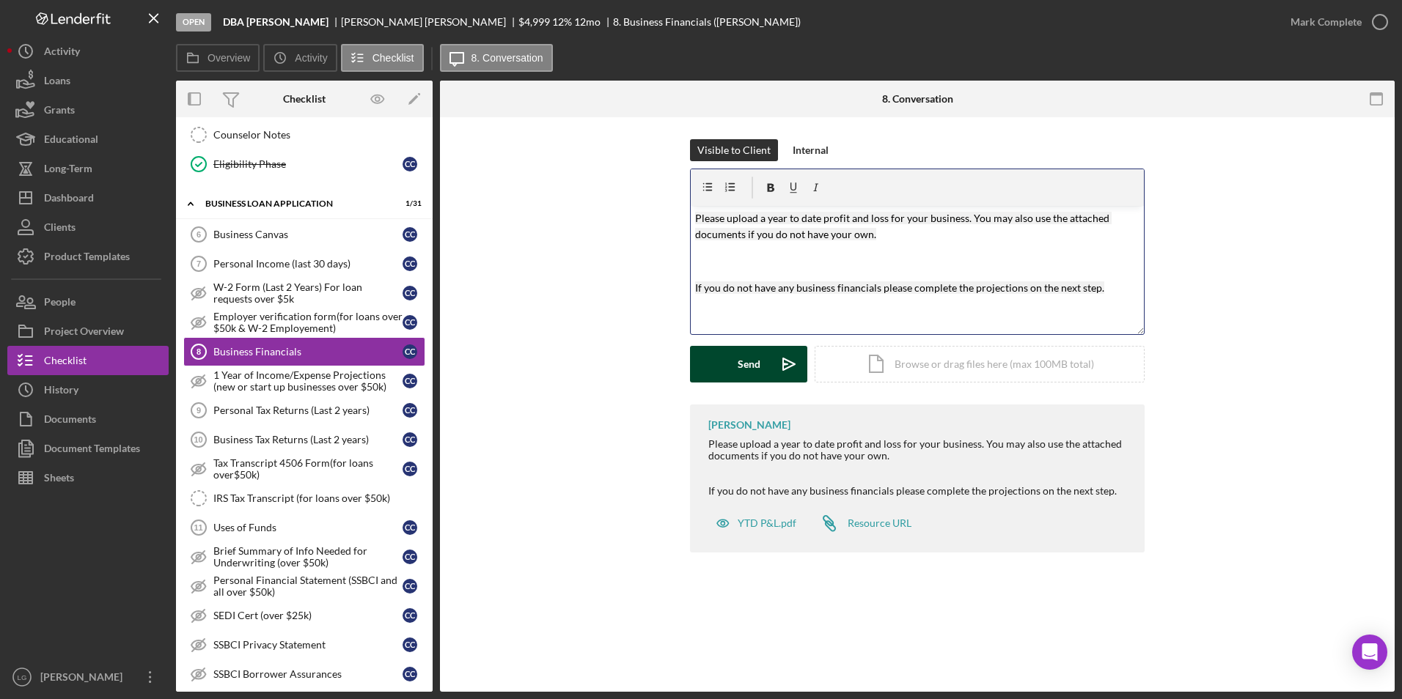
click at [746, 367] on div "Send" at bounding box center [749, 364] width 23 height 37
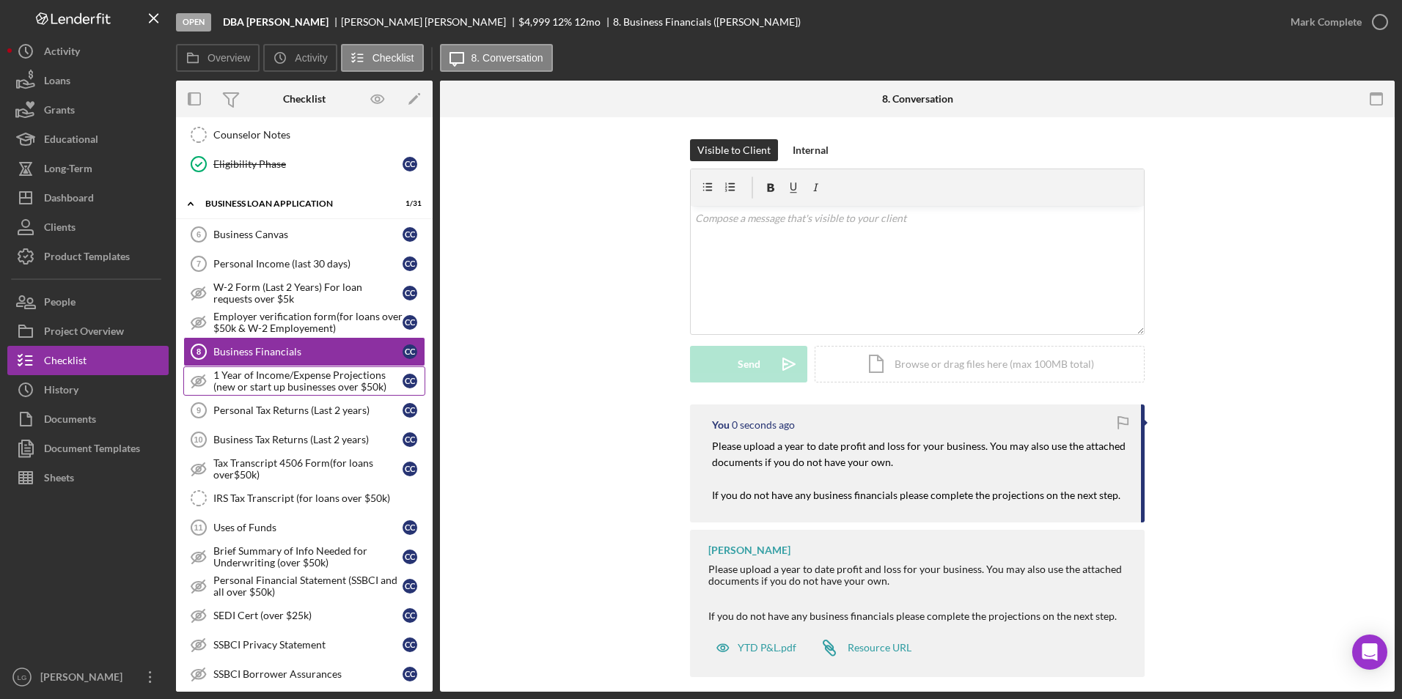
click at [288, 374] on div "1 Year of Income/Expense Projections (new or start up businesses over $50k)" at bounding box center [307, 381] width 189 height 23
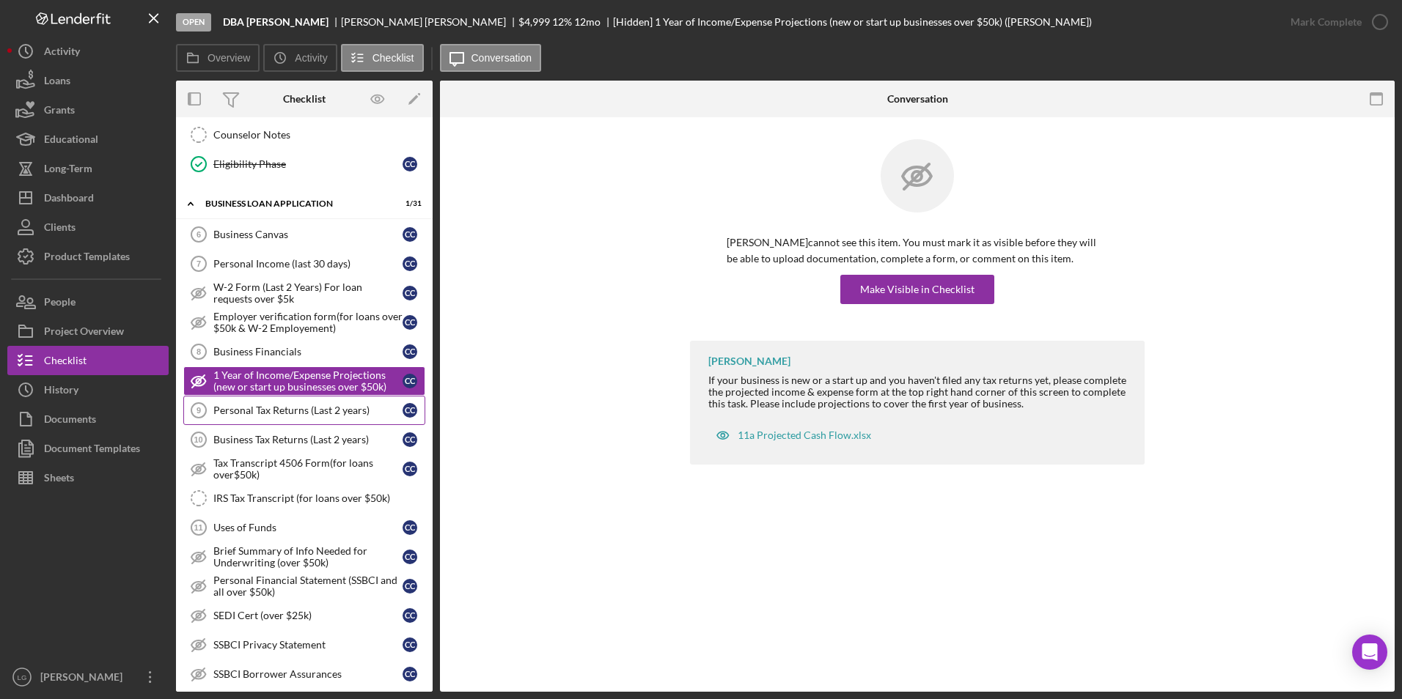
click at [285, 410] on div "Personal Tax Returns (Last 2 years)" at bounding box center [307, 411] width 189 height 12
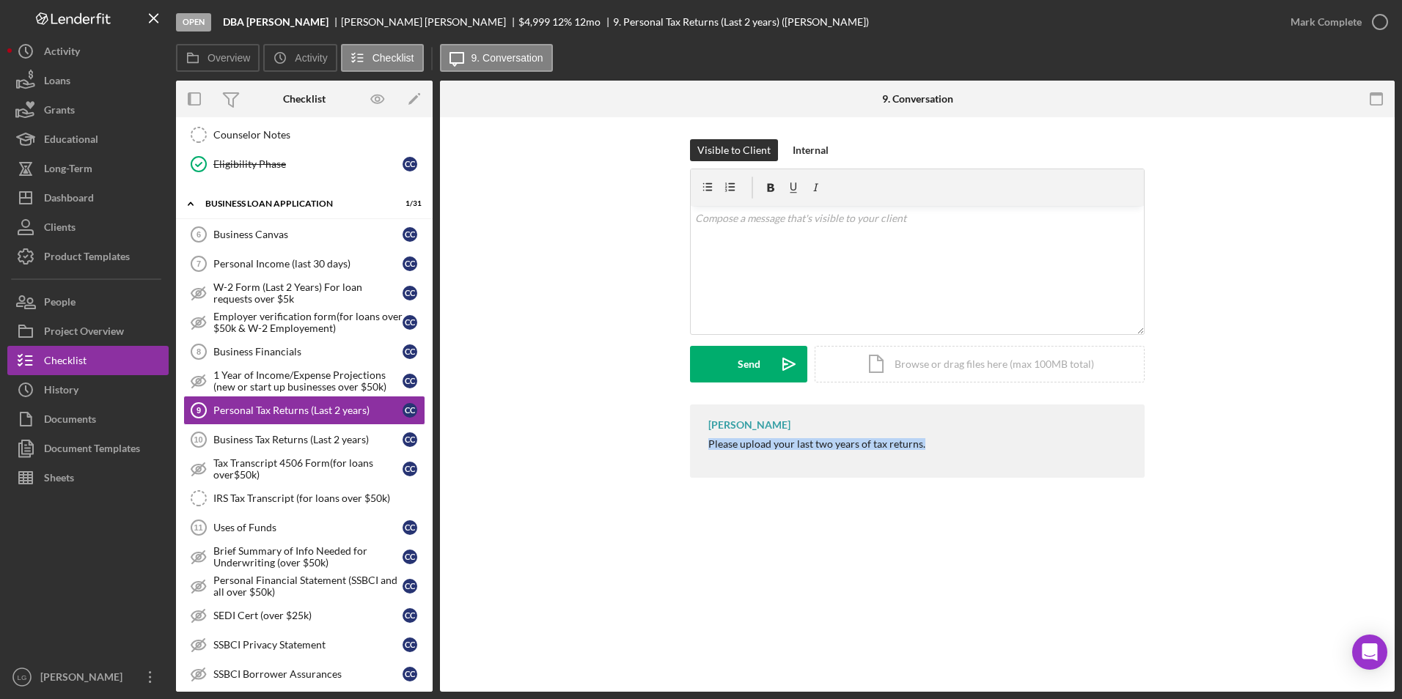
drag, startPoint x: 702, startPoint y: 447, endPoint x: 964, endPoint y: 446, distance: 261.7
click at [964, 446] on div "[PERSON_NAME] Please upload your last two years of tax returns." at bounding box center [917, 441] width 455 height 73
drag, startPoint x: 964, startPoint y: 446, endPoint x: 904, endPoint y: 439, distance: 60.5
click at [835, 257] on div "v Color teal Color pink Remove color Add row above Add row below Add column bef…" at bounding box center [917, 270] width 453 height 128
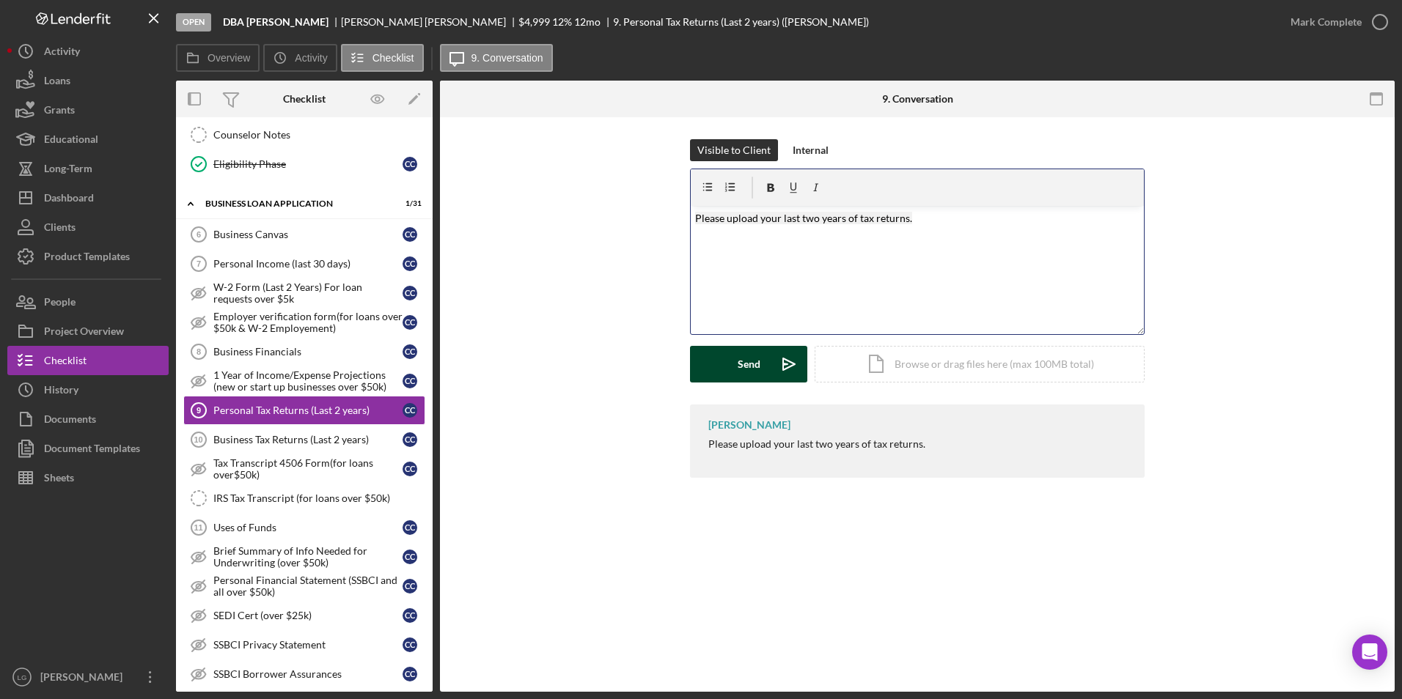
click at [762, 370] on button "Send Icon/icon-invite-send" at bounding box center [748, 364] width 117 height 37
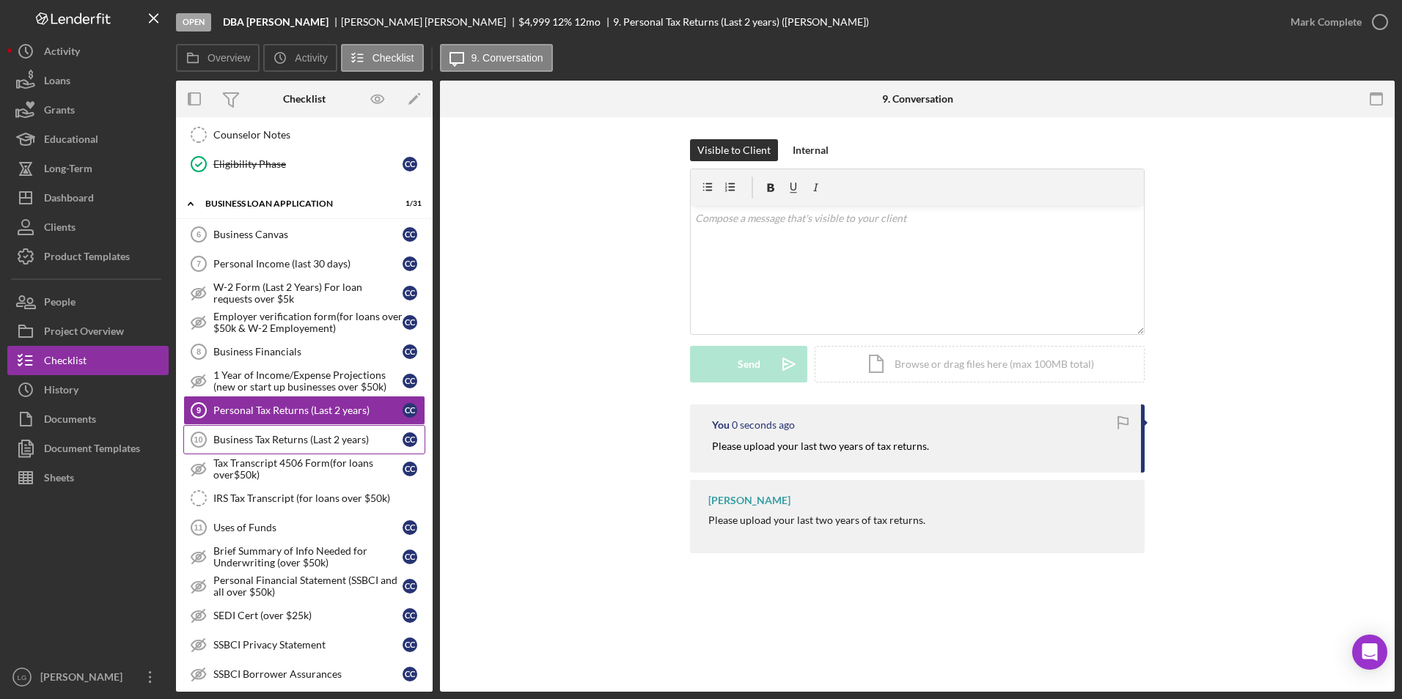
click at [341, 433] on link "Business Tax Returns (Last 2 years) 10 Business Tax Returns (Last 2 years) C C" at bounding box center [304, 439] width 242 height 29
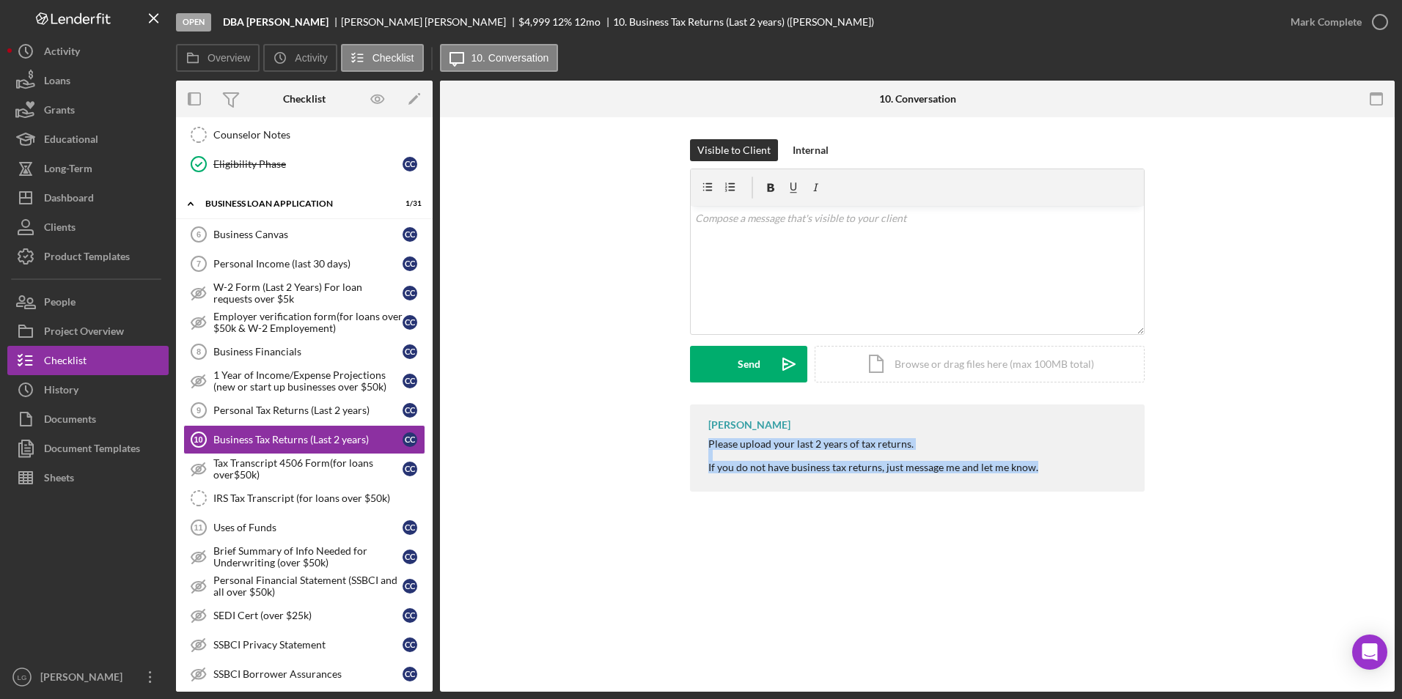
drag, startPoint x: 699, startPoint y: 445, endPoint x: 1057, endPoint y: 474, distance: 359.7
click at [1057, 474] on div "[PERSON_NAME] Please upload your last 2 years of tax returns. If you do not hav…" at bounding box center [917, 448] width 455 height 87
copy div "Please upload your last 2 years of tax returns. If you do not have business tax…"
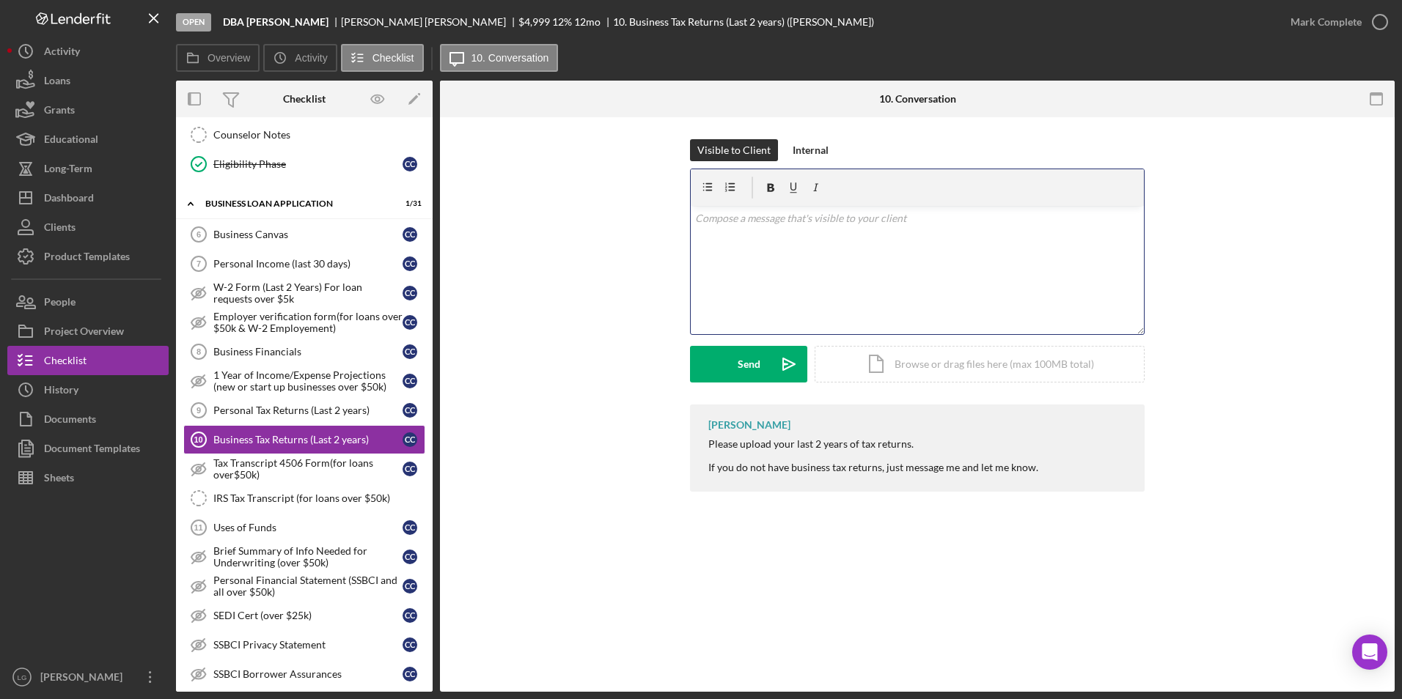
click at [792, 231] on div "v Color teal Color pink Remove color Add row above Add row below Add column bef…" at bounding box center [917, 270] width 453 height 128
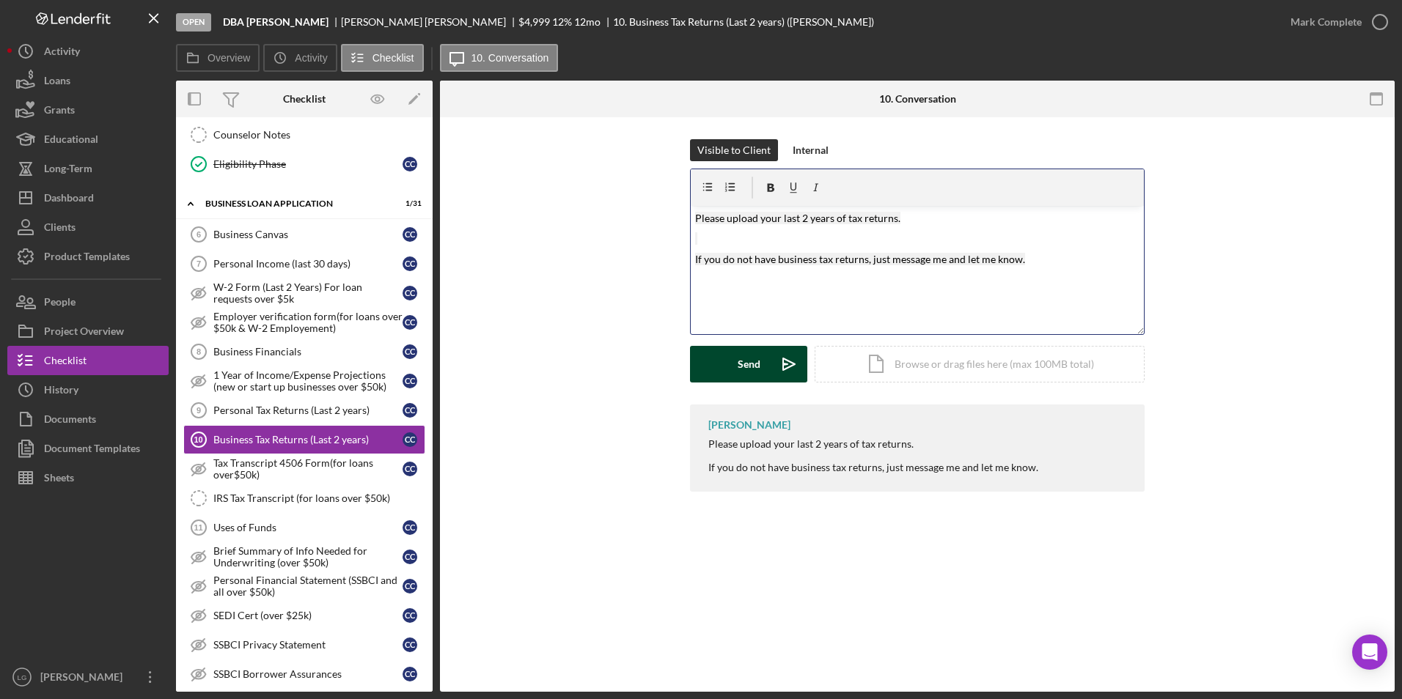
click at [752, 367] on div "Send" at bounding box center [749, 364] width 23 height 37
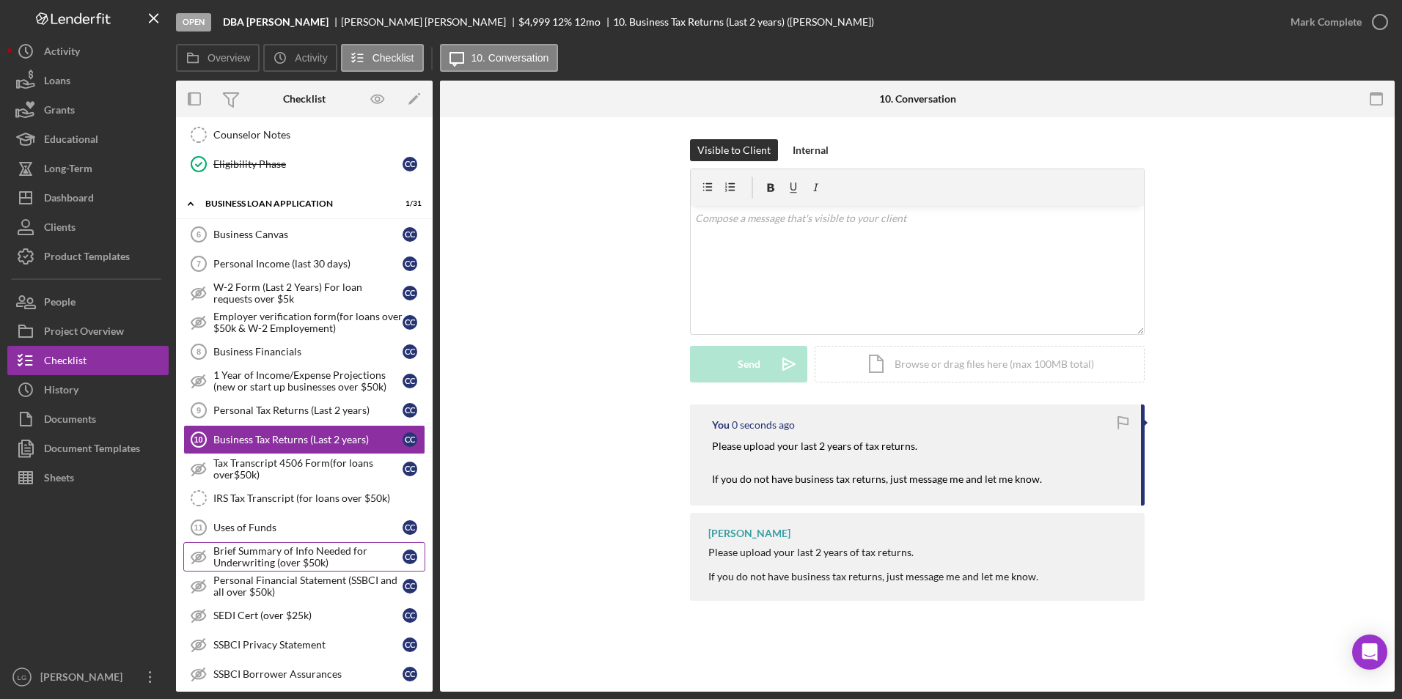
scroll to position [677, 0]
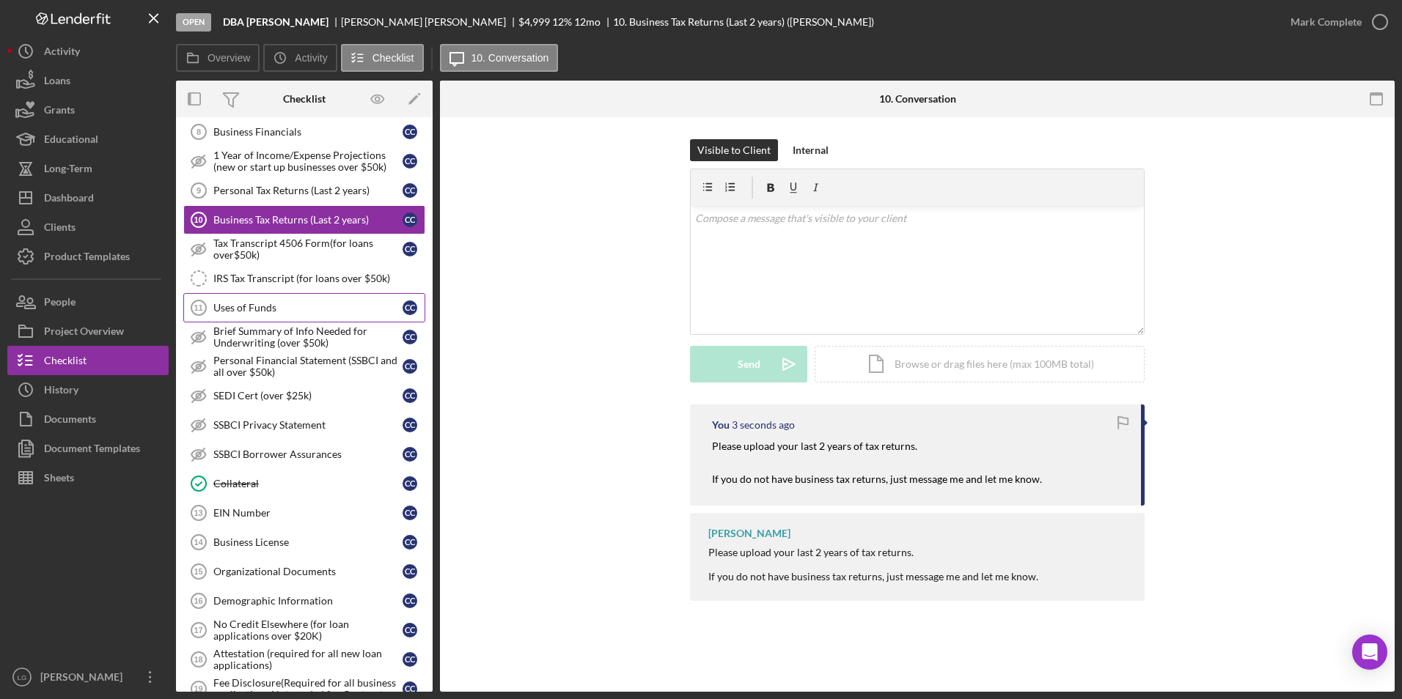
click at [273, 303] on div "Uses of Funds" at bounding box center [307, 308] width 189 height 12
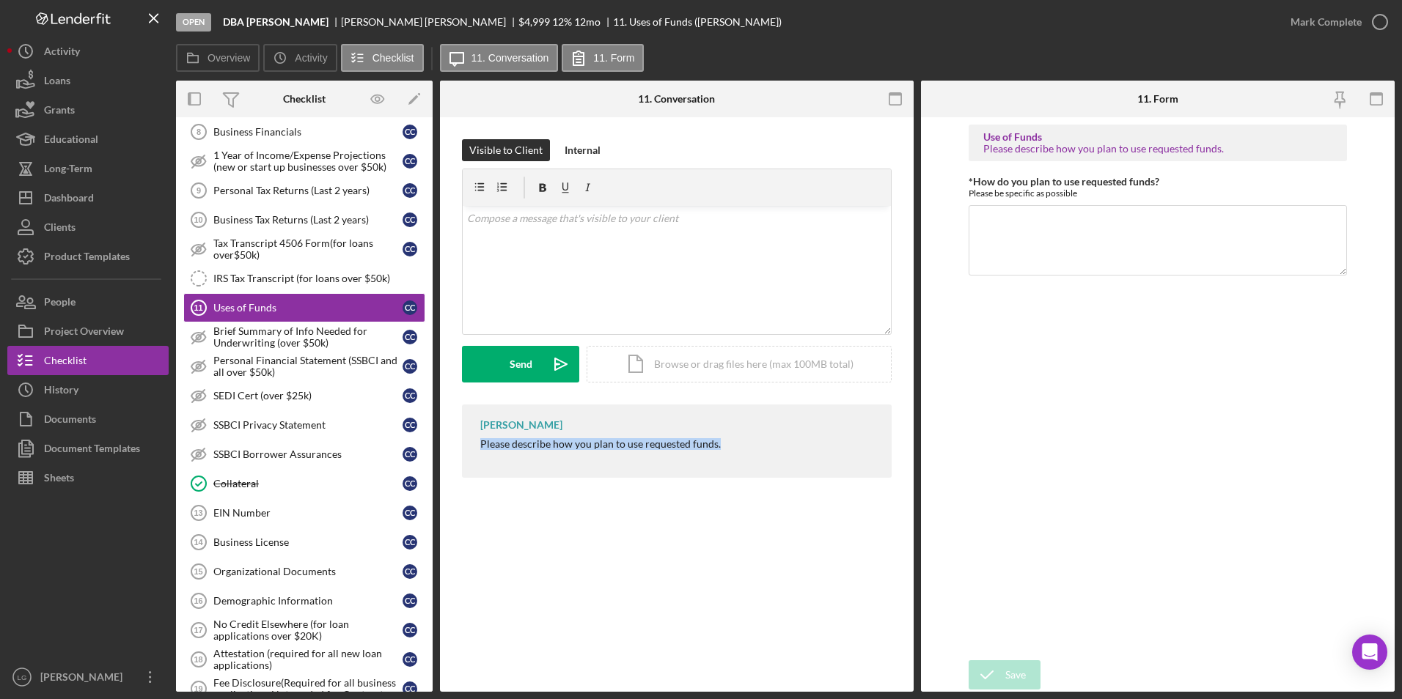
drag, startPoint x: 482, startPoint y: 449, endPoint x: 733, endPoint y: 450, distance: 251.5
click at [733, 450] on div "[PERSON_NAME] Please describe how you plan to use requested funds." at bounding box center [677, 441] width 430 height 73
drag, startPoint x: 733, startPoint y: 450, endPoint x: 684, endPoint y: 444, distance: 49.5
click at [648, 257] on div "v Color teal Color pink Remove color Add row above Add row below Add column bef…" at bounding box center [677, 270] width 428 height 128
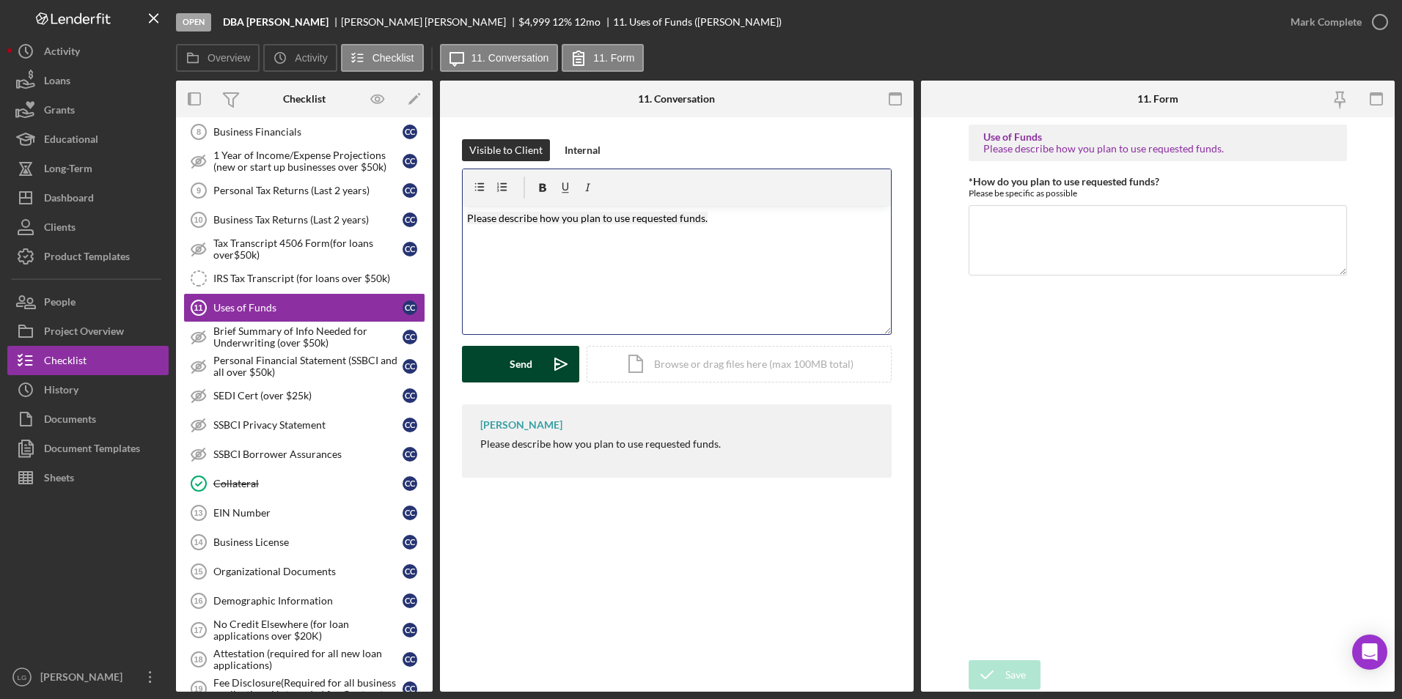
click at [499, 364] on button "Send Icon/icon-invite-send" at bounding box center [520, 364] width 117 height 37
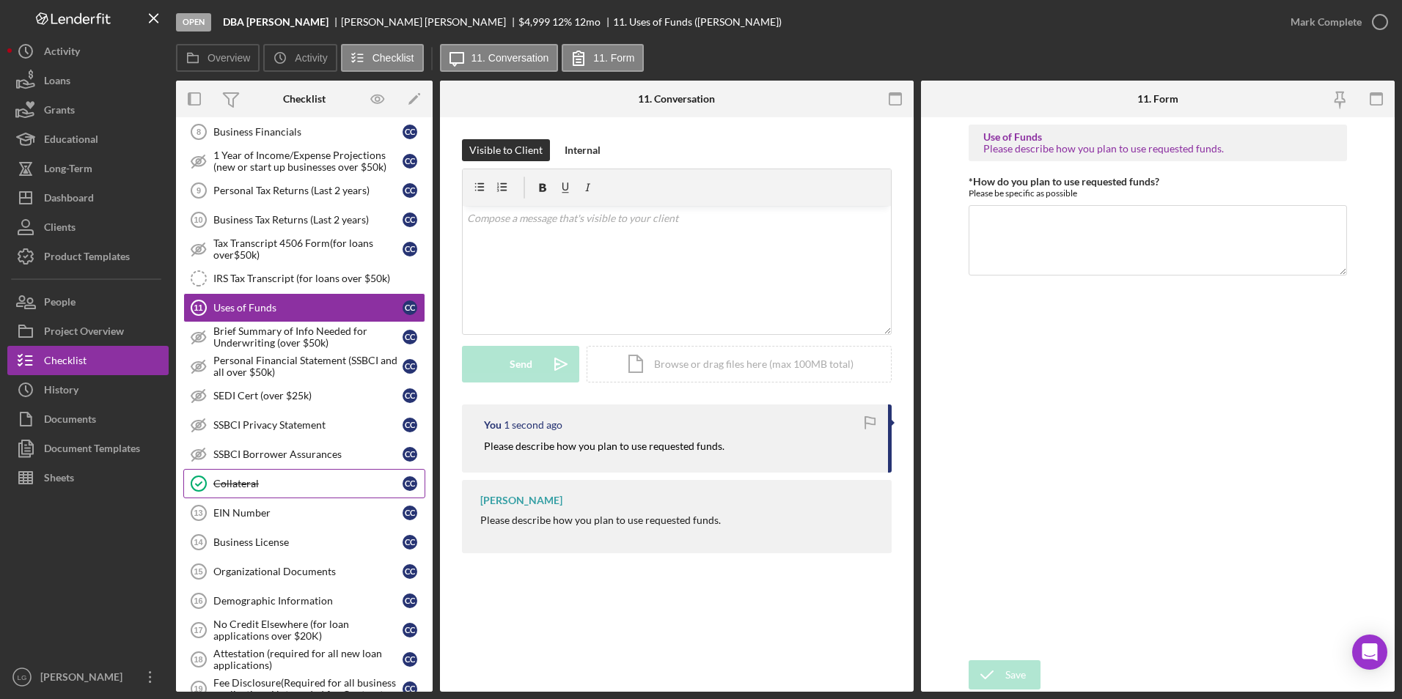
scroll to position [823, 0]
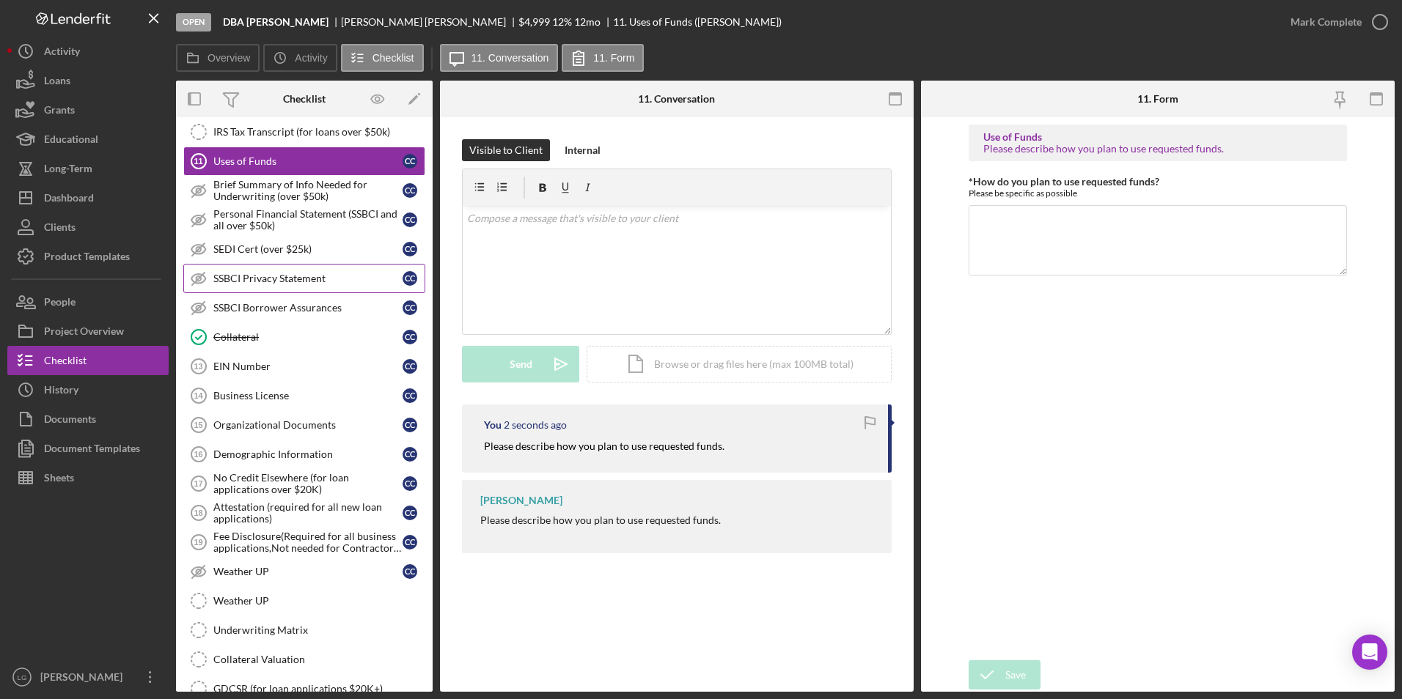
click at [282, 252] on div "SEDI Cert (over $25k)" at bounding box center [307, 249] width 189 height 12
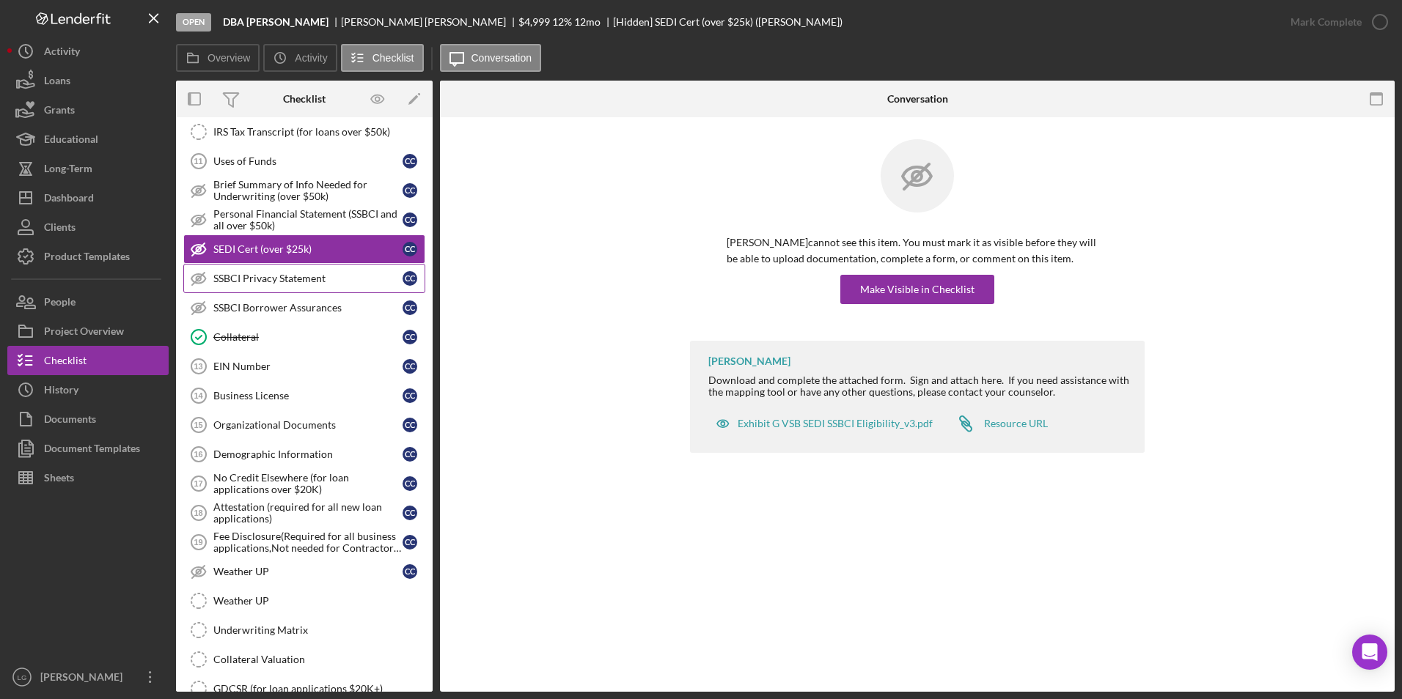
click at [286, 274] on div "SSBCI Privacy Statement" at bounding box center [307, 279] width 189 height 12
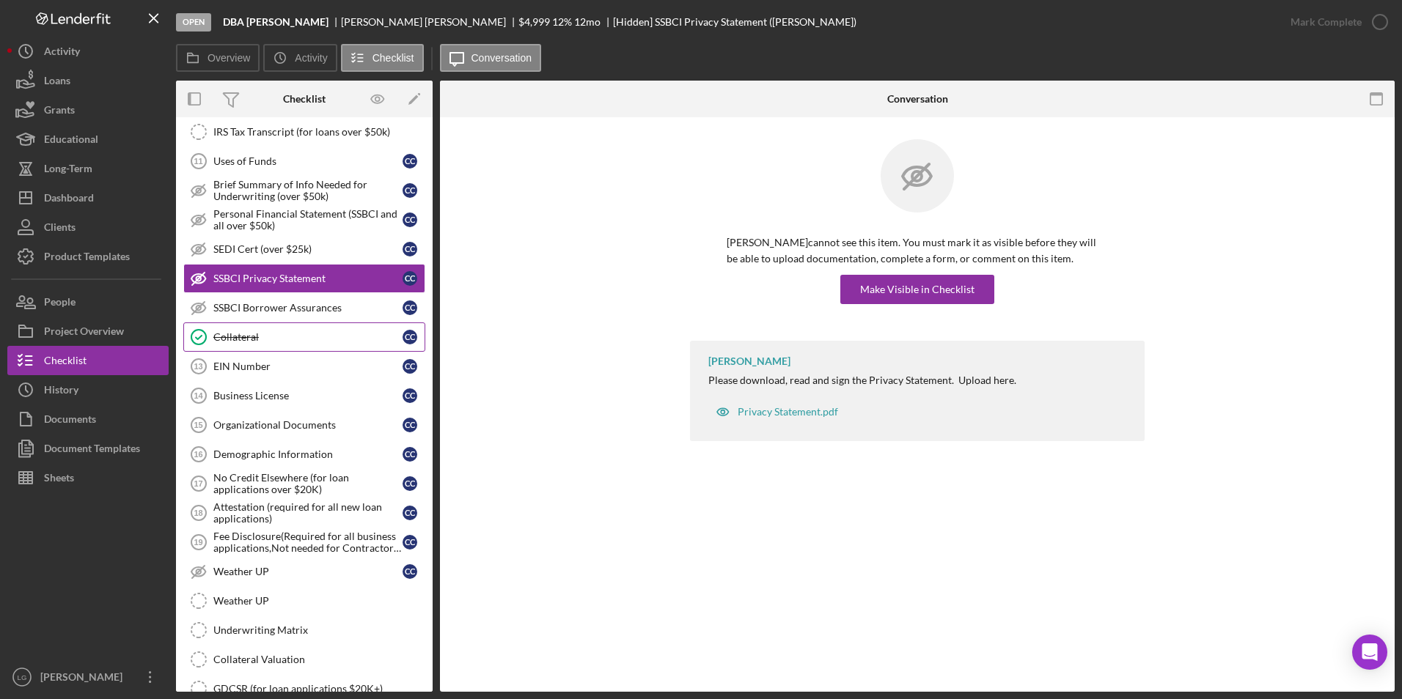
drag, startPoint x: 315, startPoint y: 317, endPoint x: 304, endPoint y: 328, distance: 15.0
click at [315, 319] on link "SSBCI Borrower Assurances SSBCI Borrower Assurances C C" at bounding box center [304, 307] width 242 height 29
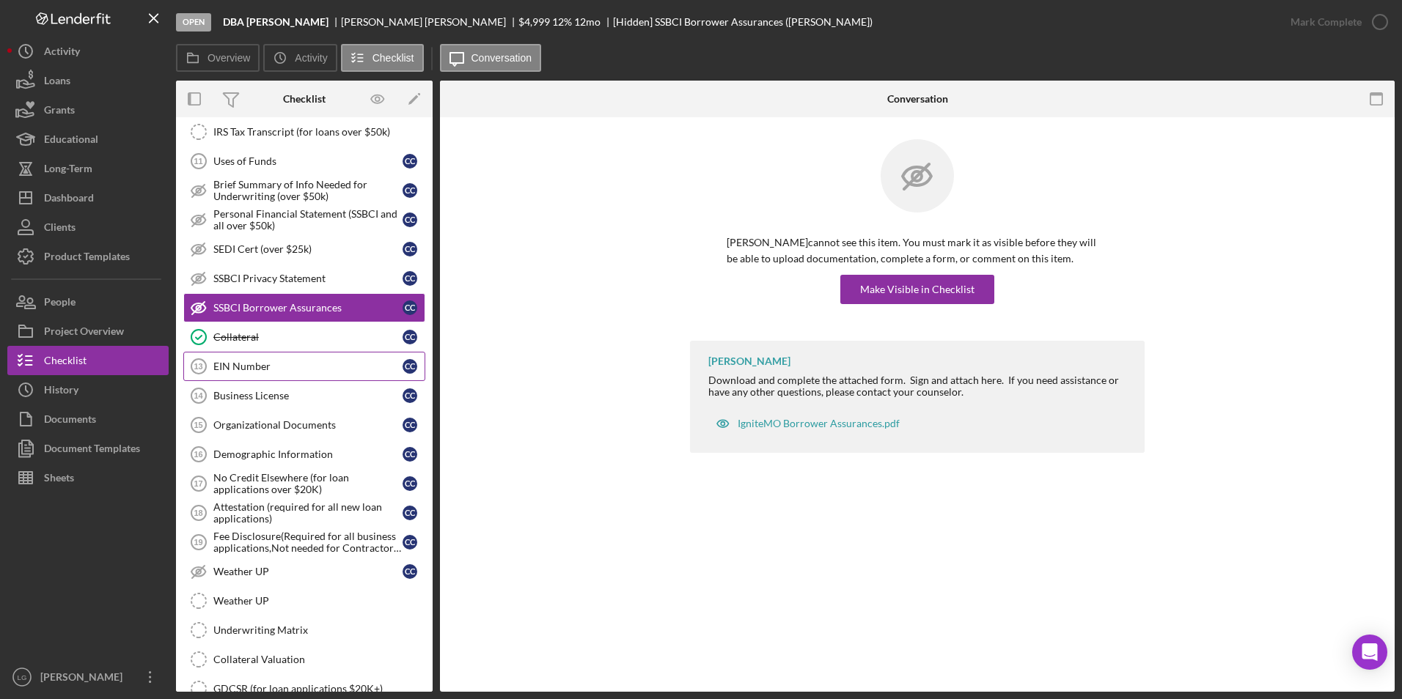
click at [284, 372] on div "EIN Number" at bounding box center [307, 367] width 189 height 12
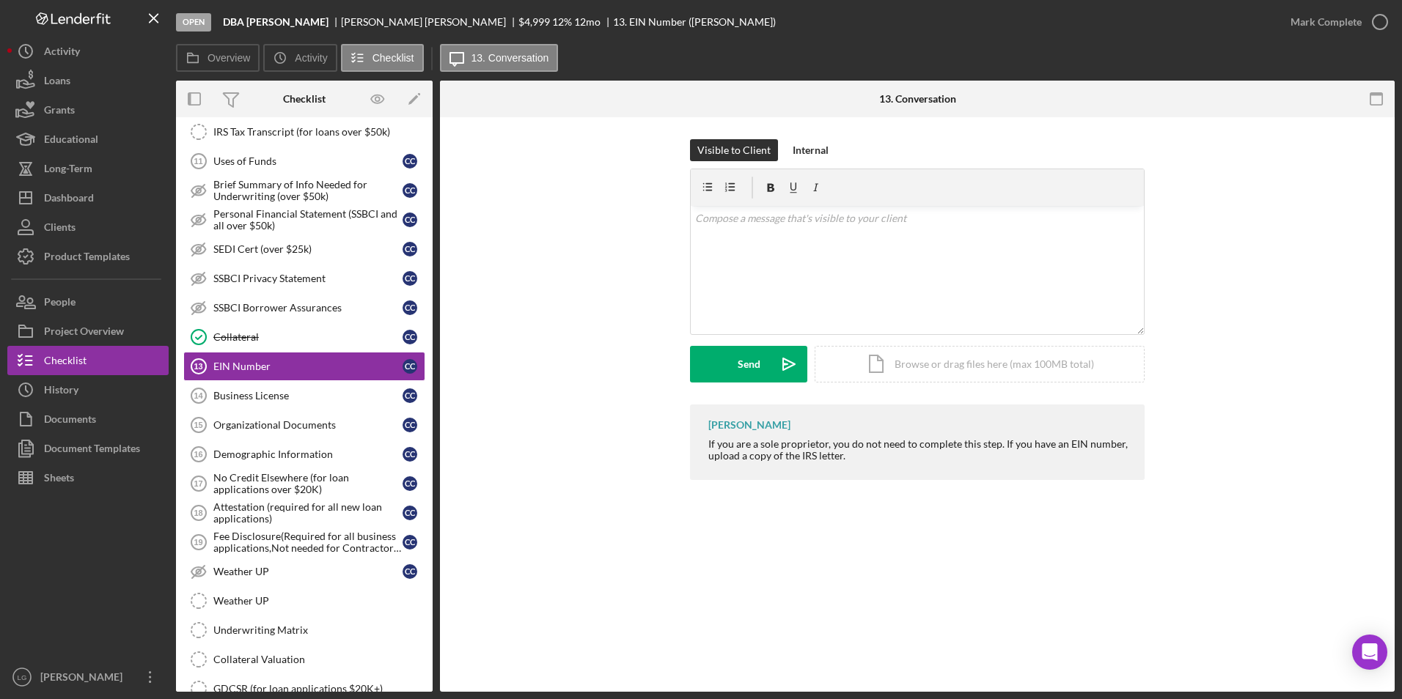
drag, startPoint x: 699, startPoint y: 436, endPoint x: 889, endPoint y: 474, distance: 193.7
click at [889, 474] on div "[PERSON_NAME] If you are a sole proprietor, you do not need to complete this st…" at bounding box center [917, 443] width 455 height 76
drag, startPoint x: 889, startPoint y: 474, endPoint x: 838, endPoint y: 448, distance: 57.7
copy div "If you are a sole proprietor, you do not need to complete this step. If you hav…"
click at [822, 270] on div "v Color teal Color pink Remove color Add row above Add row below Add column bef…" at bounding box center [917, 270] width 453 height 128
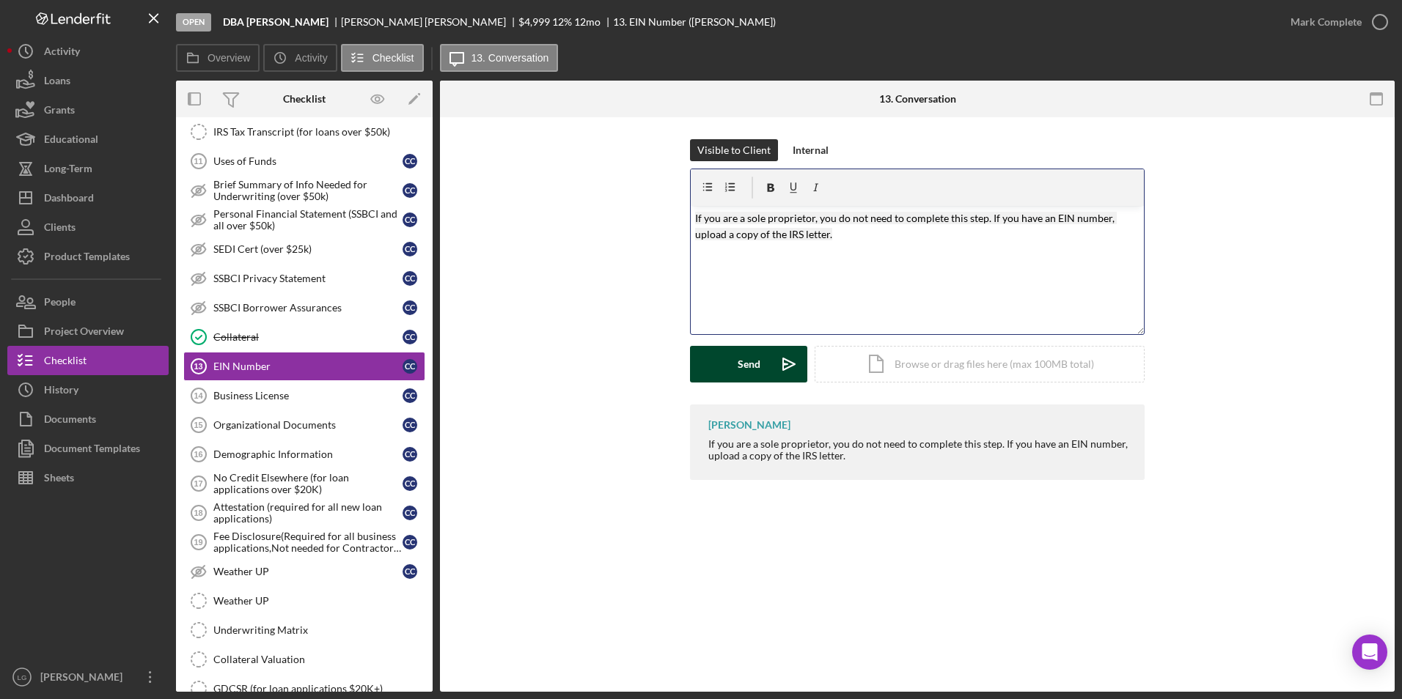
click at [730, 372] on button "Send Icon/icon-invite-send" at bounding box center [748, 364] width 117 height 37
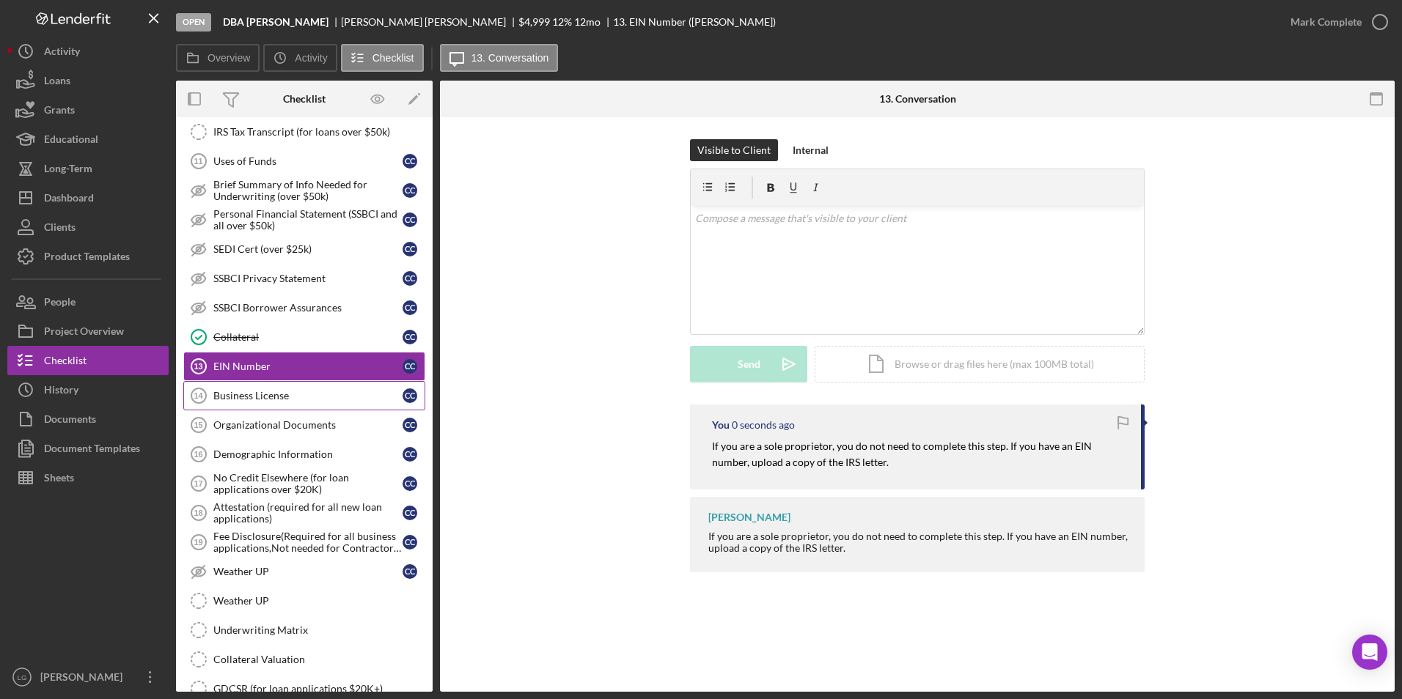
click at [298, 394] on div "Business License" at bounding box center [307, 396] width 189 height 12
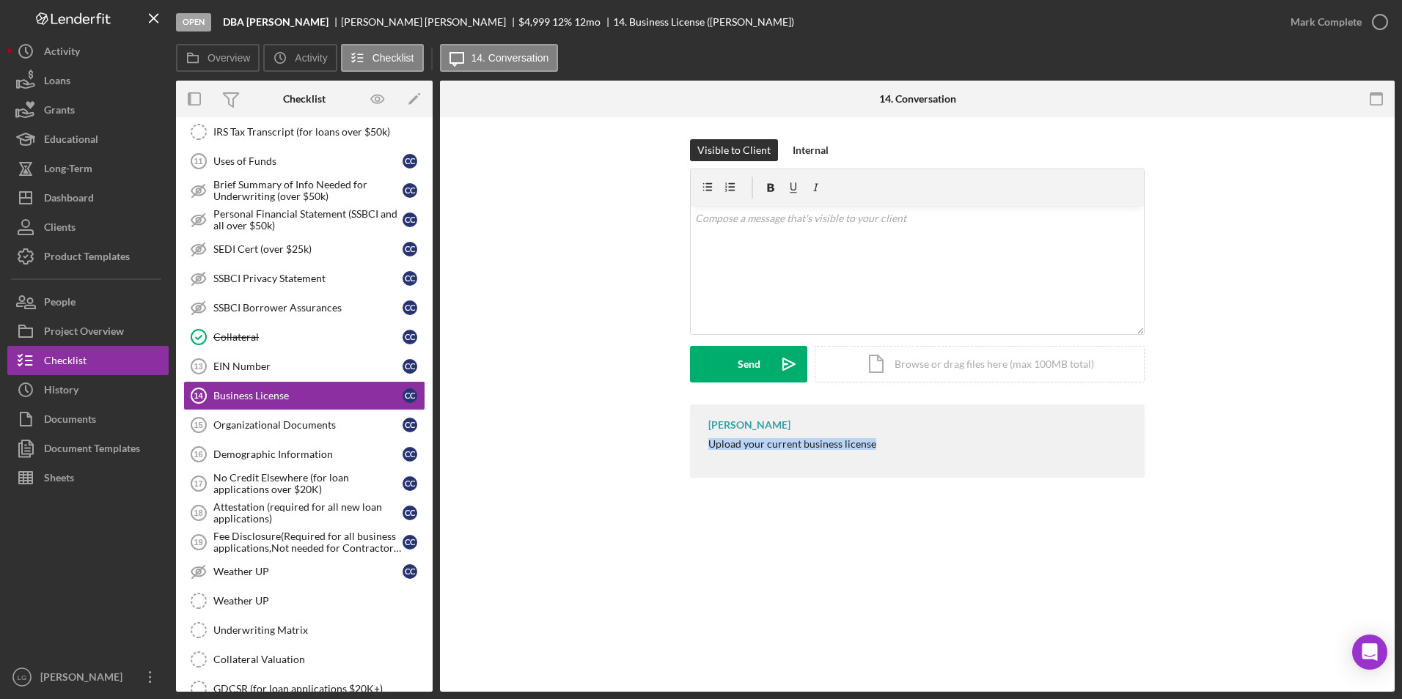
drag, startPoint x: 704, startPoint y: 448, endPoint x: 887, endPoint y: 453, distance: 183.4
click at [887, 453] on div "[PERSON_NAME] Upload your current business license" at bounding box center [917, 441] width 455 height 73
drag, startPoint x: 887, startPoint y: 453, endPoint x: 861, endPoint y: 446, distance: 27.2
copy div "Upload your current business license"
click at [795, 265] on div "v Color teal Color pink Remove color Add row above Add row below Add column bef…" at bounding box center [917, 270] width 453 height 128
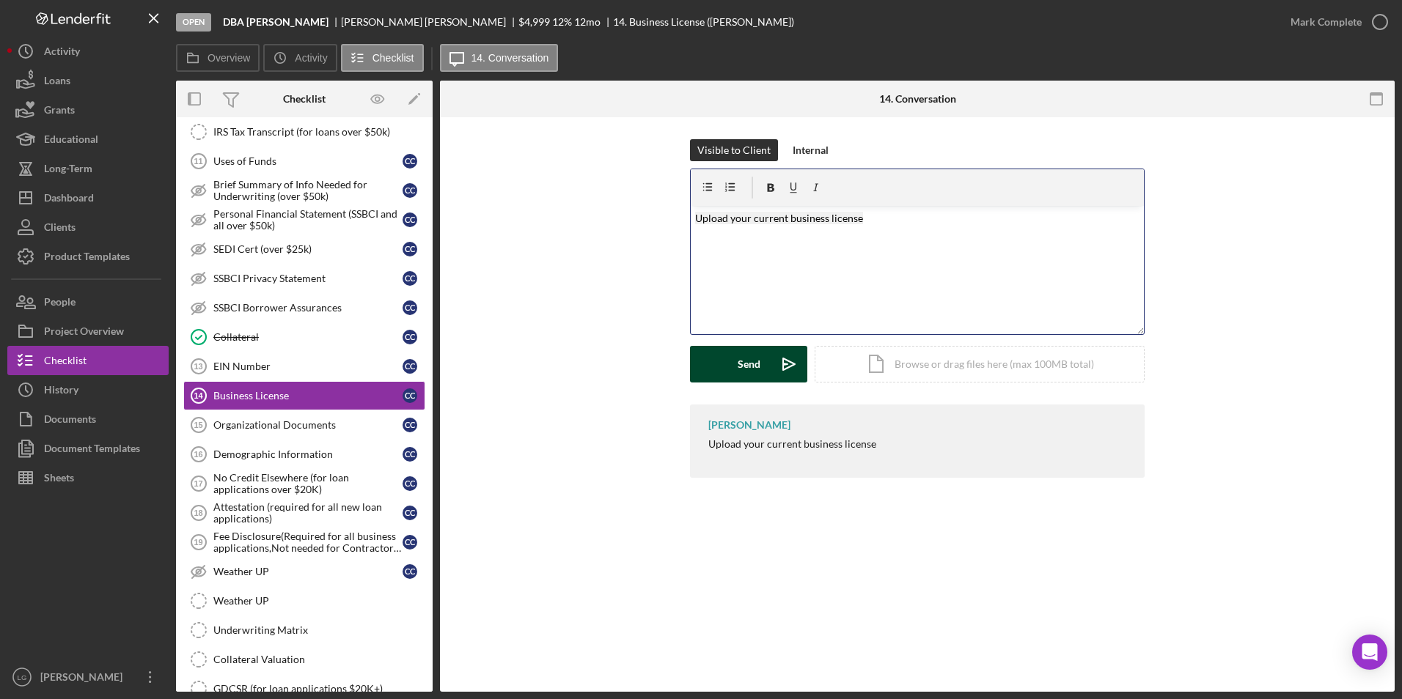
click at [738, 369] on div "Send" at bounding box center [749, 364] width 23 height 37
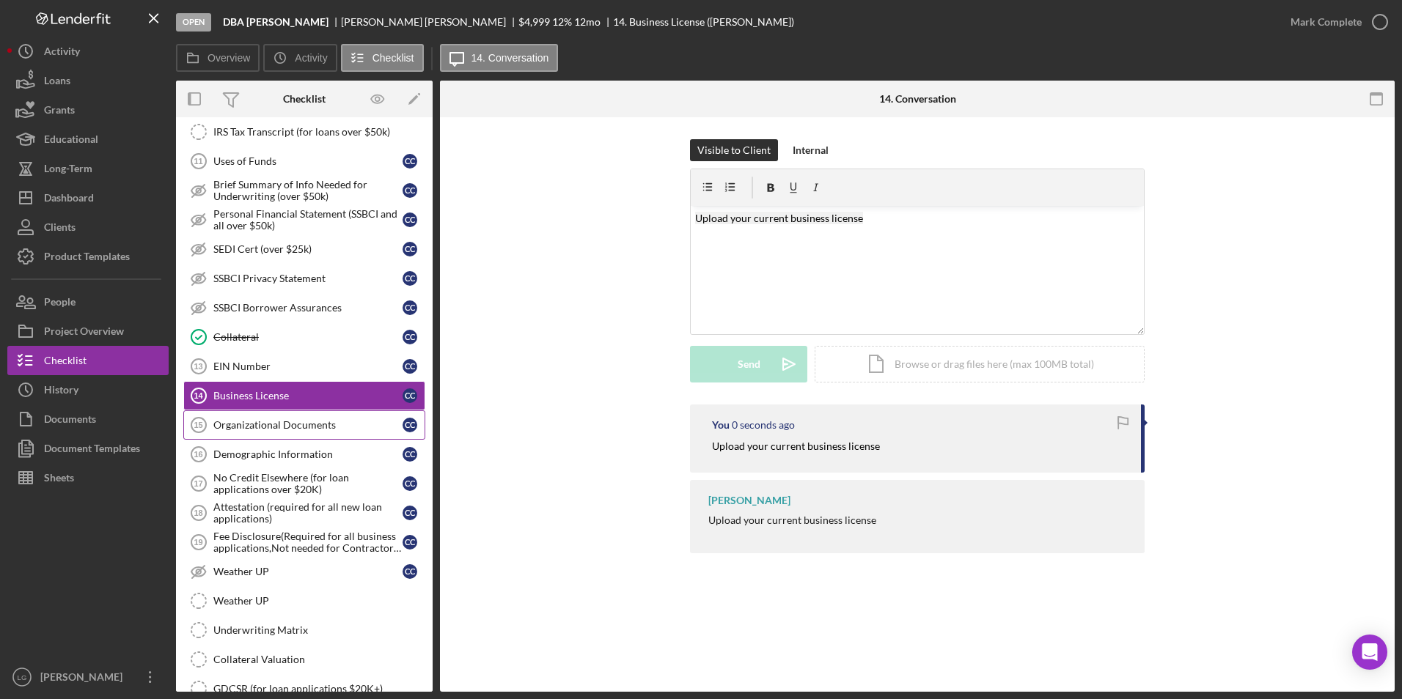
click at [321, 425] on div "Organizational Documents" at bounding box center [307, 425] width 189 height 12
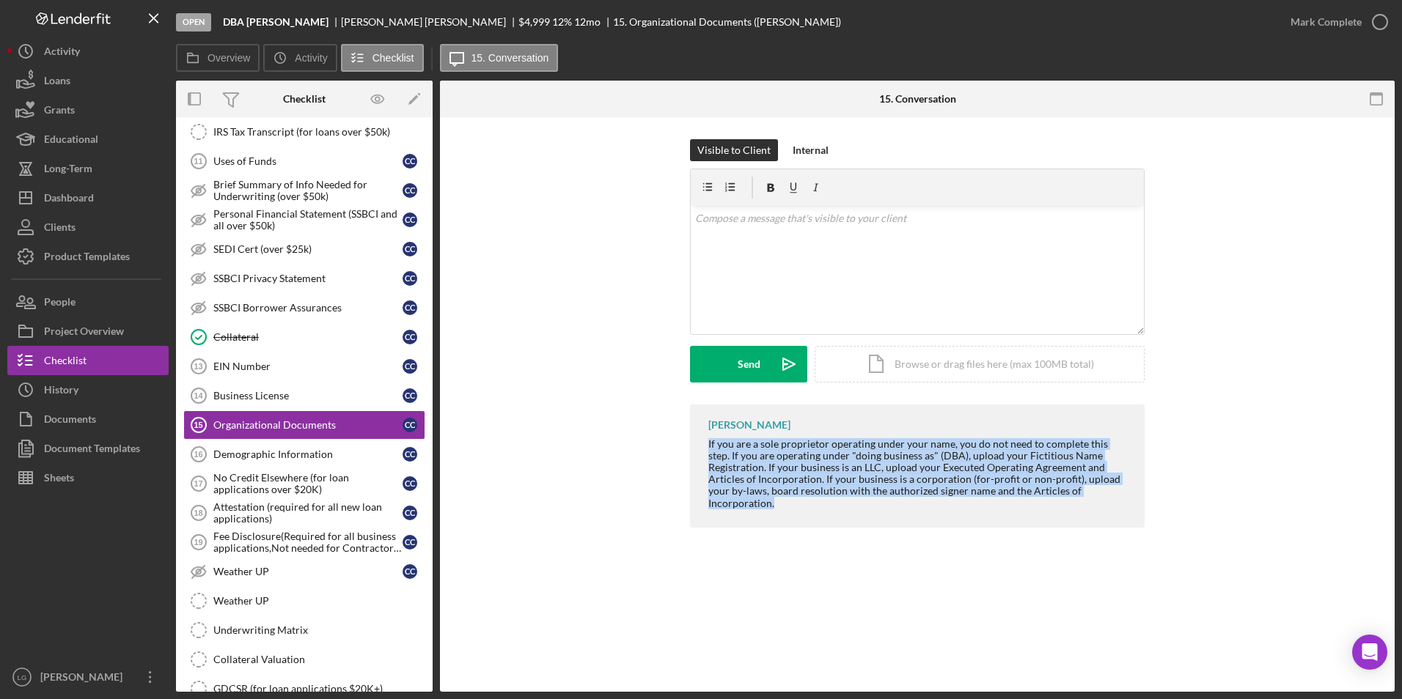
drag, startPoint x: 697, startPoint y: 448, endPoint x: 856, endPoint y: 520, distance: 173.9
click at [856, 520] on div "[PERSON_NAME] If you are a sole proprietor operating under your name, you do no…" at bounding box center [917, 466] width 455 height 123
drag, startPoint x: 856, startPoint y: 520, endPoint x: 809, endPoint y: 462, distance: 74.5
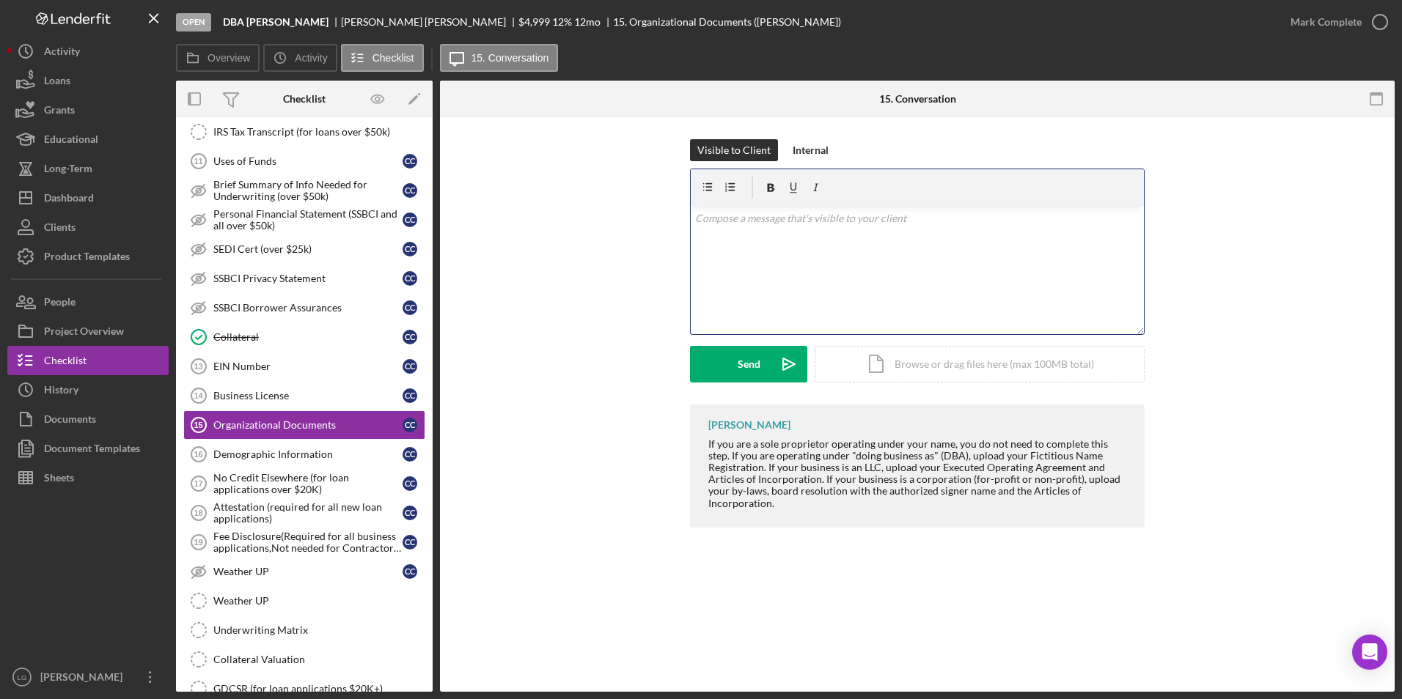
click at [810, 266] on div "v Color teal Color pink Remove color Add row above Add row below Add column bef…" at bounding box center [917, 270] width 453 height 128
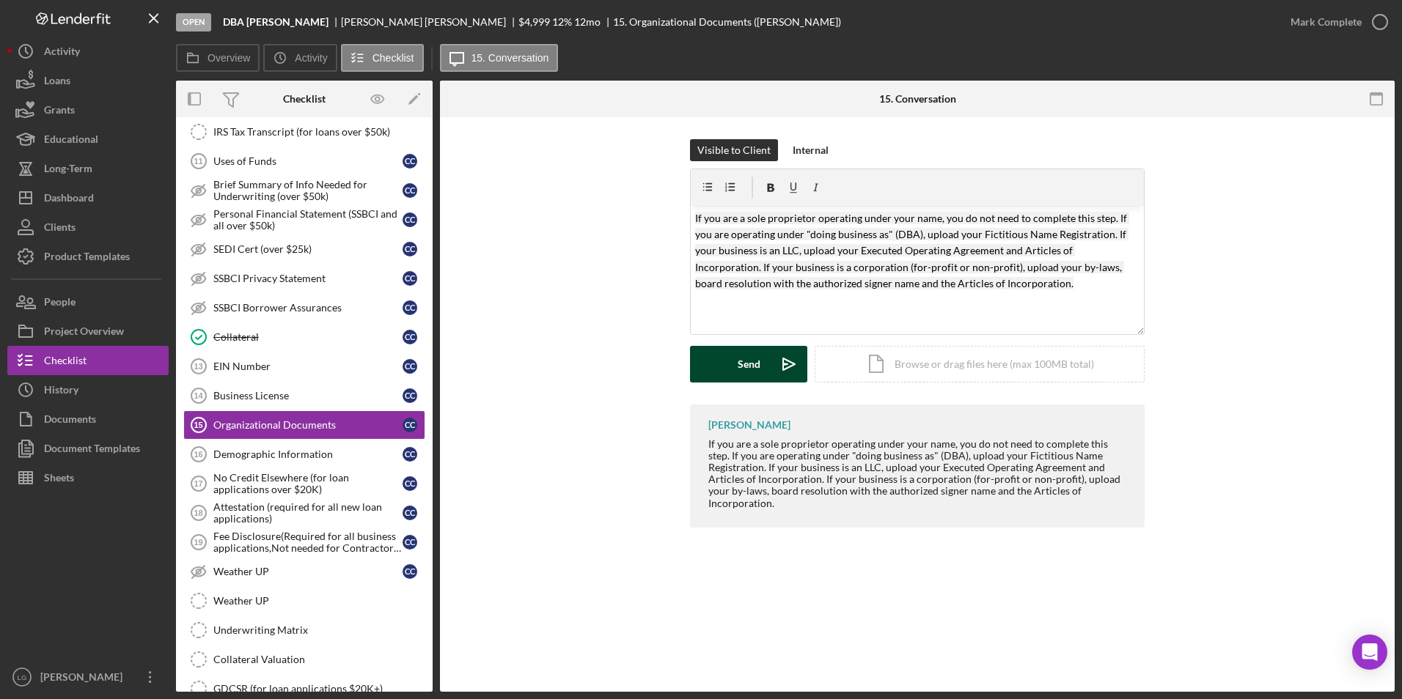
click at [739, 365] on div "Send" at bounding box center [749, 364] width 23 height 37
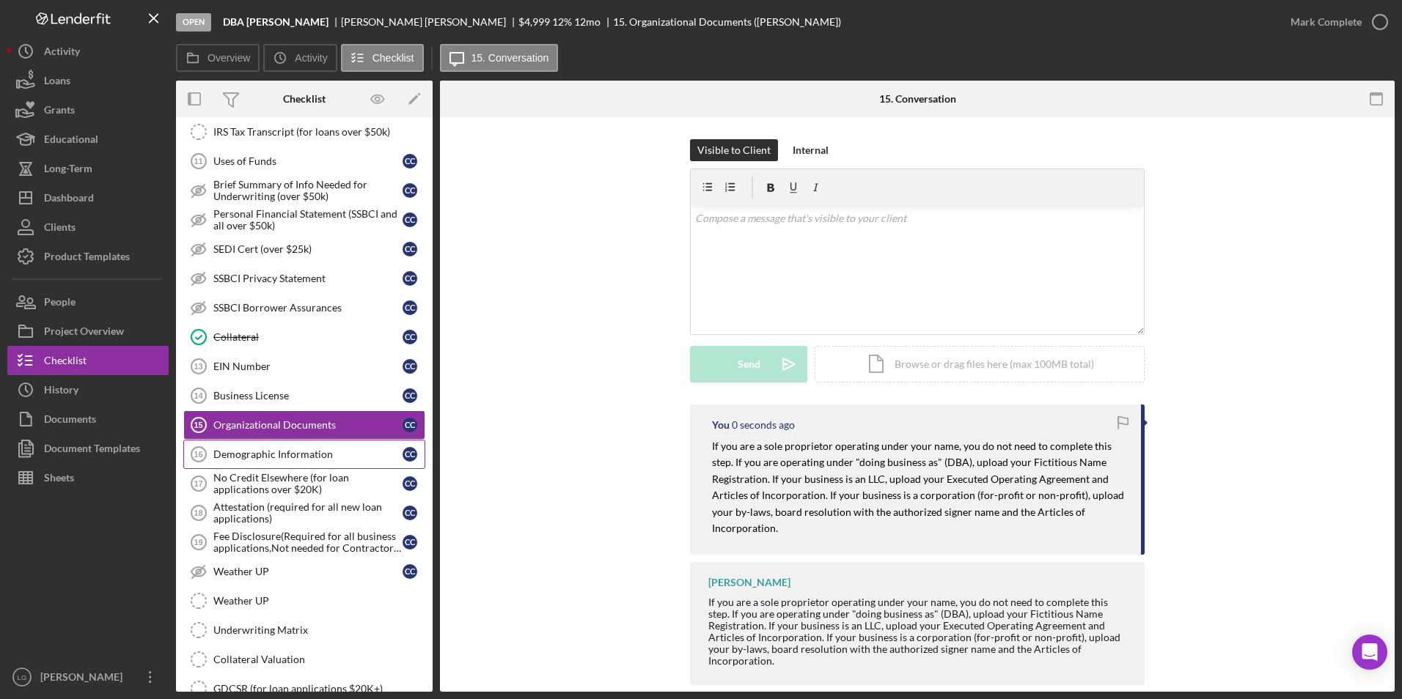
click at [313, 460] on div "Demographic Information" at bounding box center [307, 455] width 189 height 12
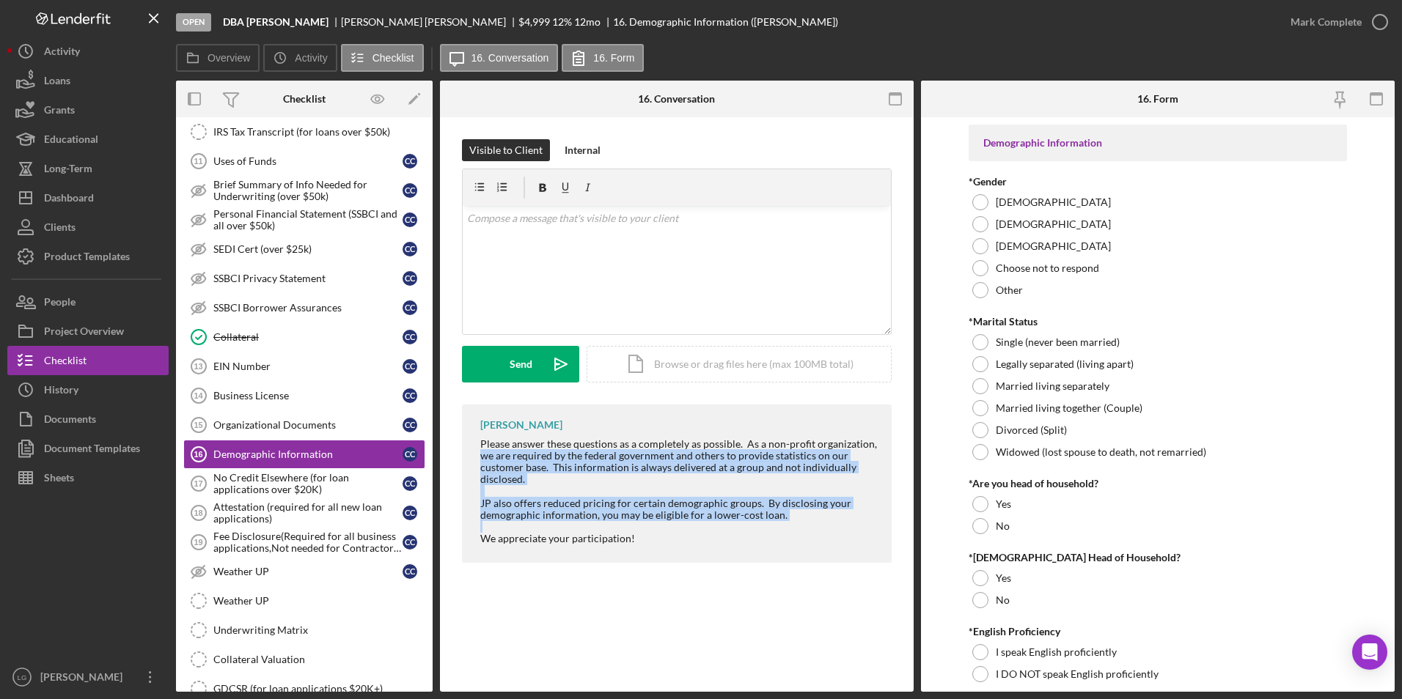
drag, startPoint x: 471, startPoint y: 451, endPoint x: 638, endPoint y: 510, distance: 176.5
click at [638, 510] on div "[PERSON_NAME] Please answer these questions as a completely as possible. As a n…" at bounding box center [677, 484] width 430 height 158
drag, startPoint x: 468, startPoint y: 444, endPoint x: 650, endPoint y: 541, distance: 205.7
click at [650, 541] on div "[PERSON_NAME] Please answer these questions as a completely as possible. As a n…" at bounding box center [677, 484] width 430 height 158
drag, startPoint x: 650, startPoint y: 541, endPoint x: 595, endPoint y: 462, distance: 96.4
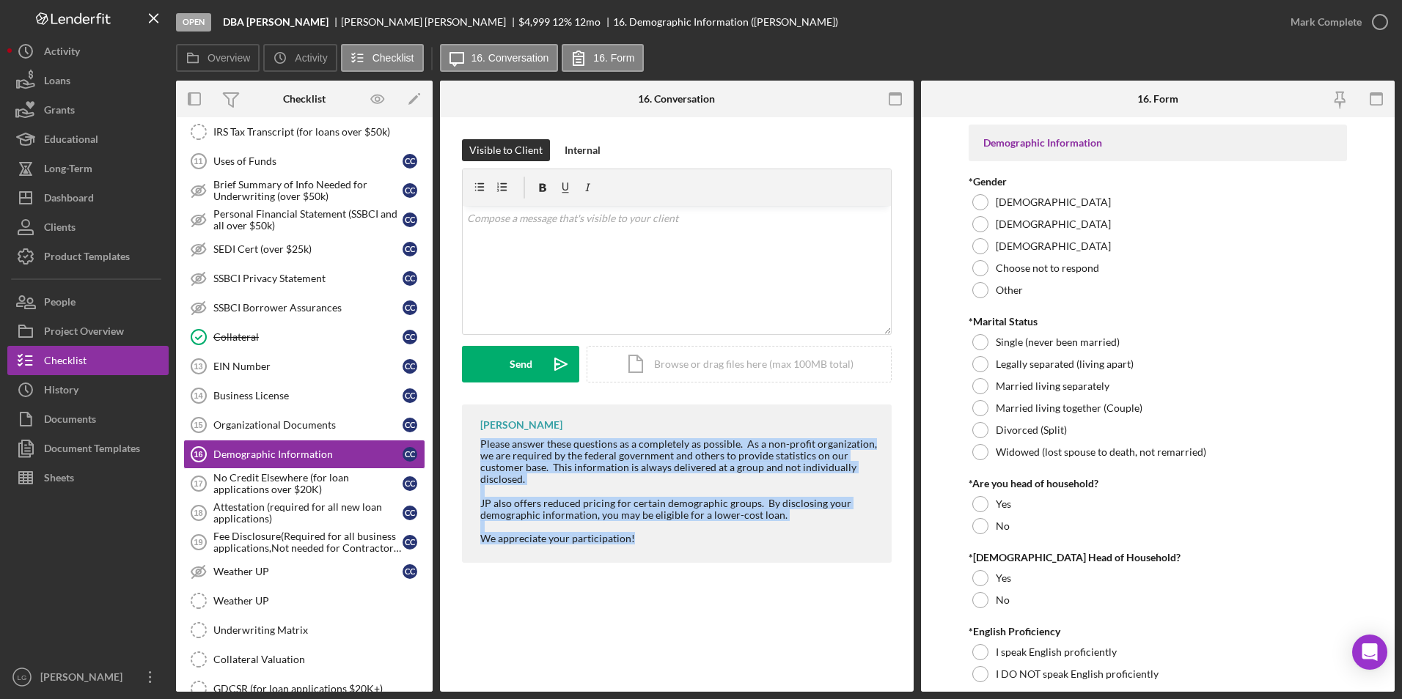
copy div "Please answer these questions as a completely as possible. As a non-profit orga…"
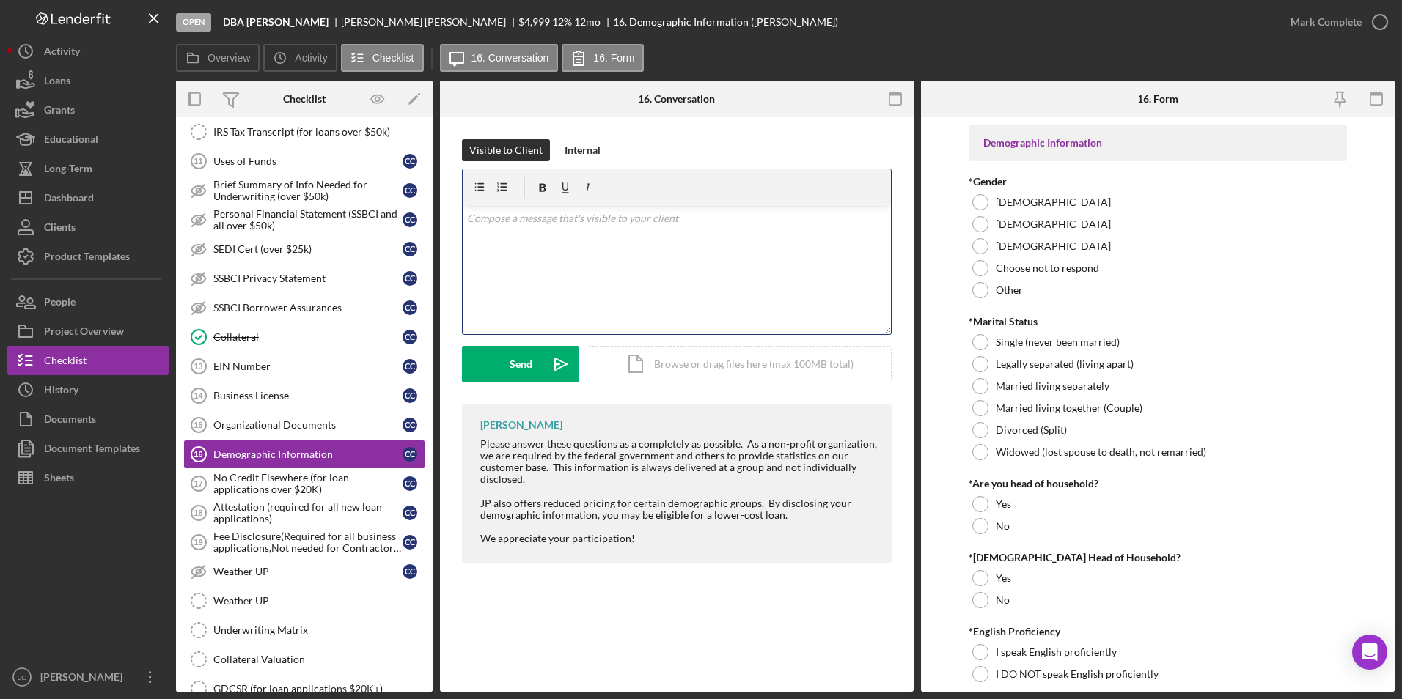
click at [574, 247] on div "v Color teal Color pink Remove color Add row above Add row below Add column bef…" at bounding box center [677, 270] width 428 height 128
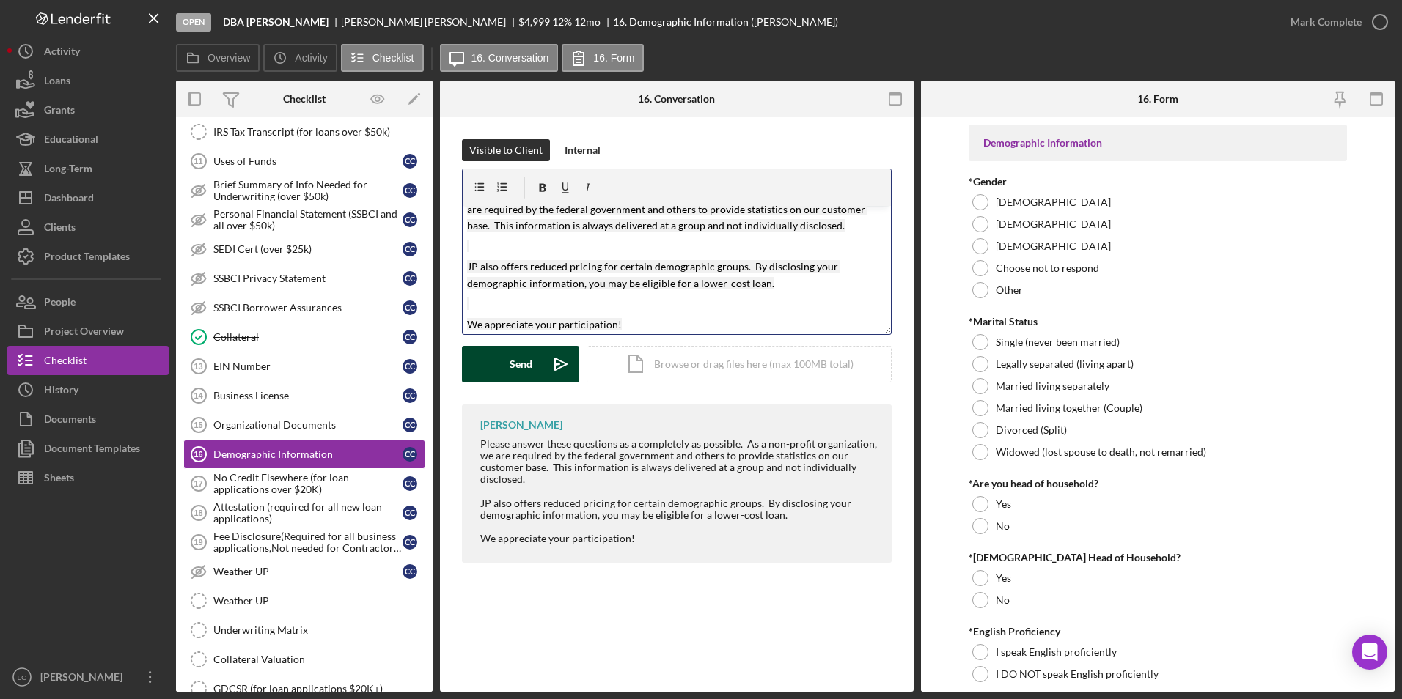
click at [502, 358] on button "Send Icon/icon-invite-send" at bounding box center [520, 364] width 117 height 37
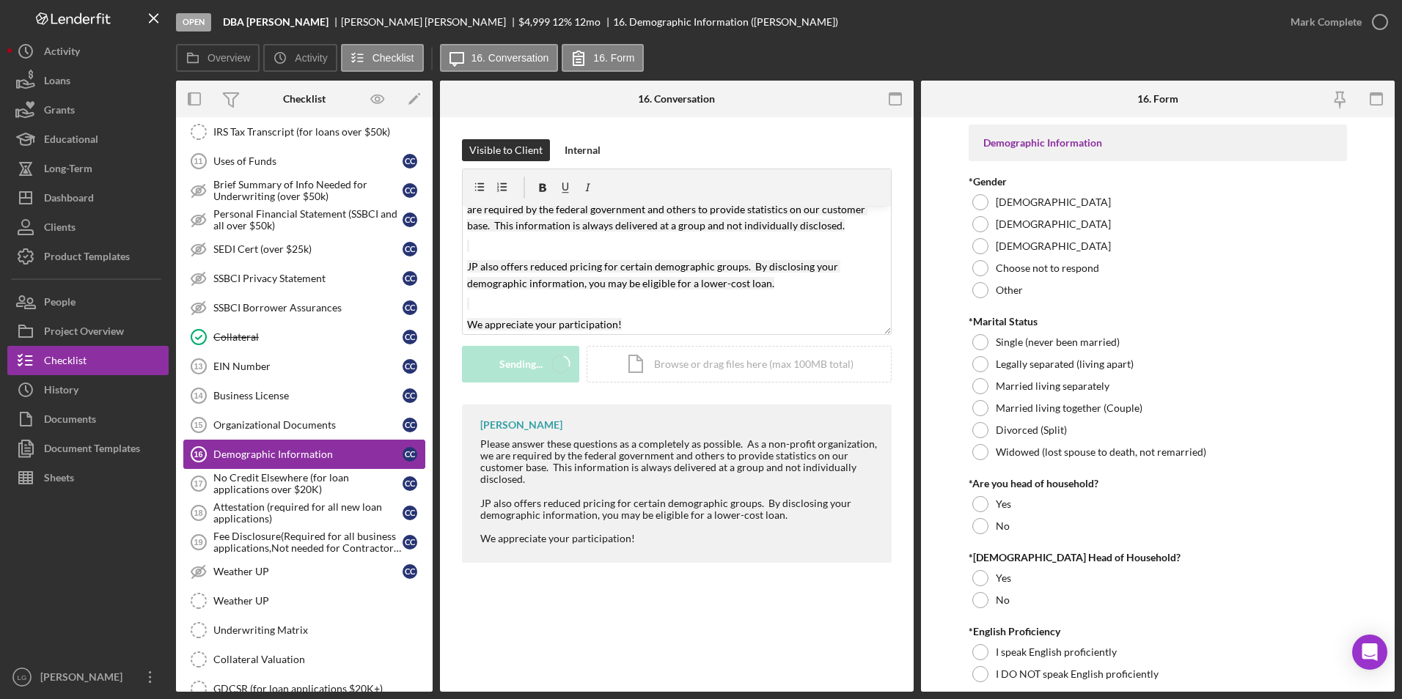
scroll to position [0, 0]
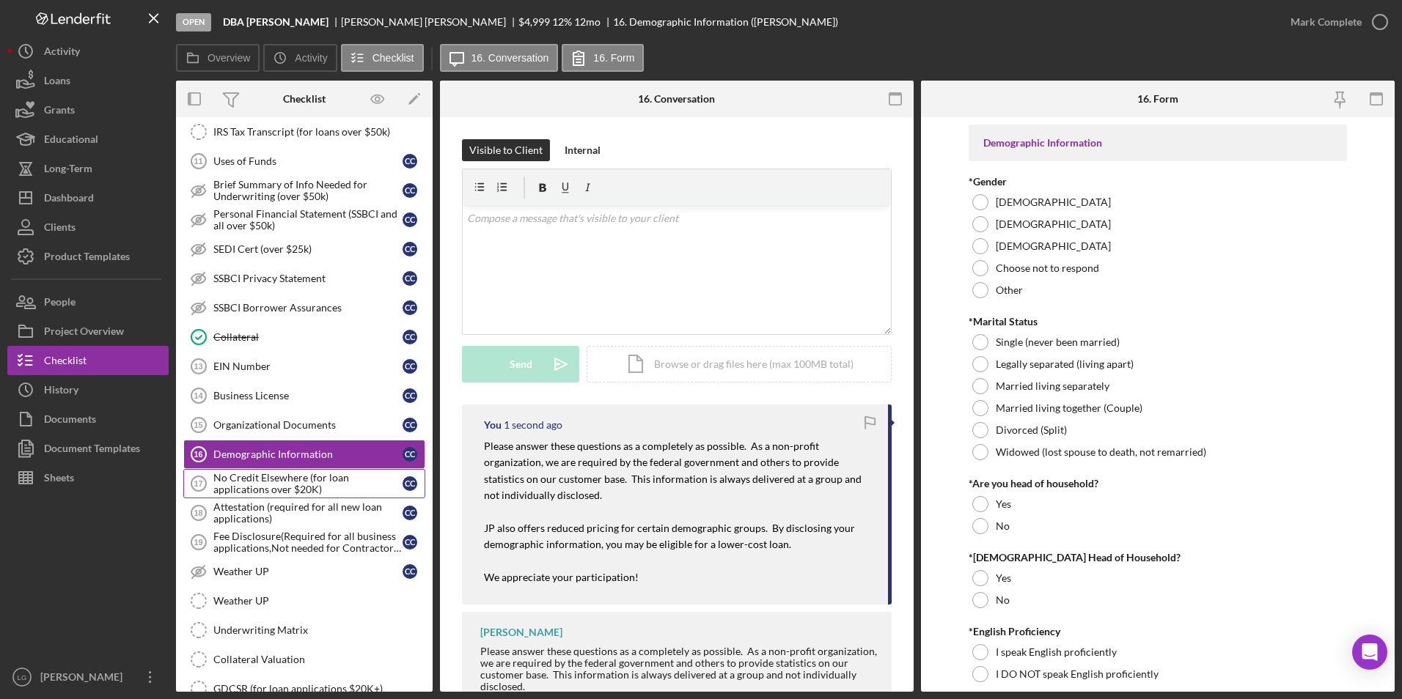
click at [257, 479] on div "No Credit Elsewhere (for loan applications over $20K)" at bounding box center [307, 483] width 189 height 23
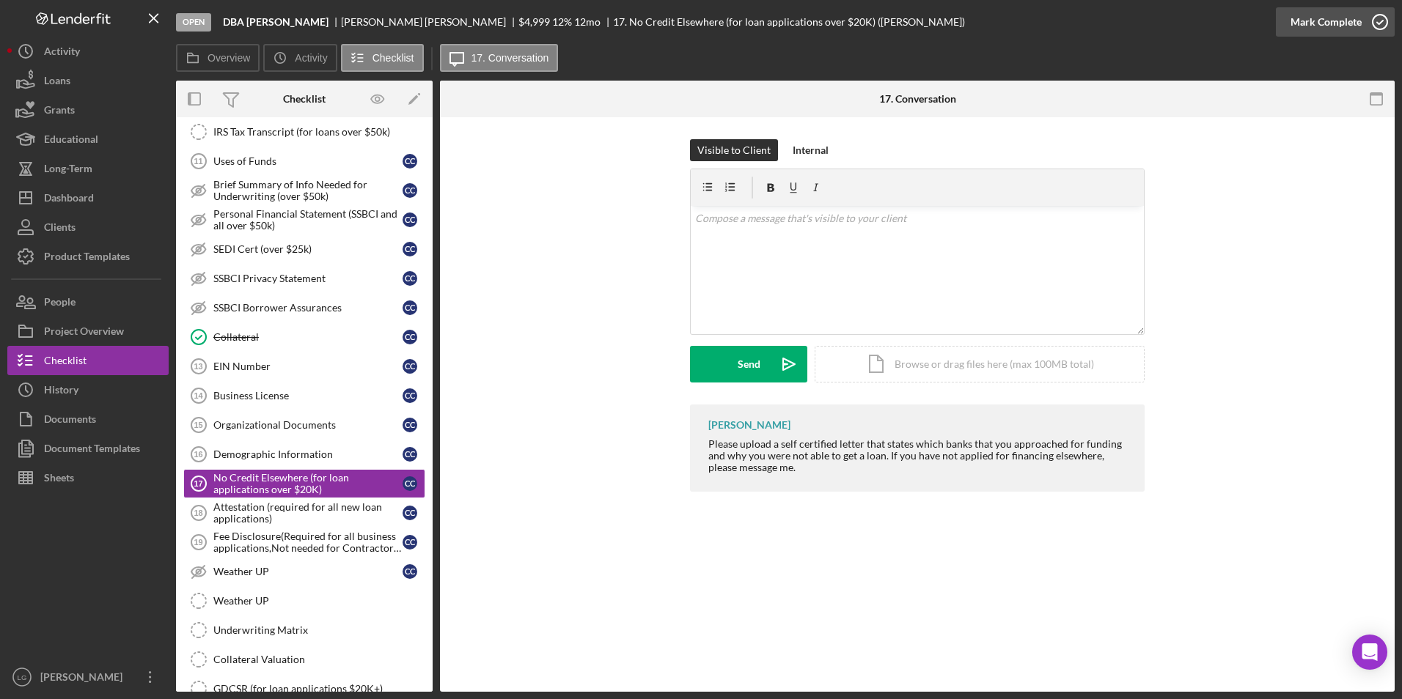
drag, startPoint x: 1331, startPoint y: 18, endPoint x: 1255, endPoint y: 52, distance: 83.4
click at [1331, 18] on div "Mark Complete" at bounding box center [1325, 21] width 71 height 29
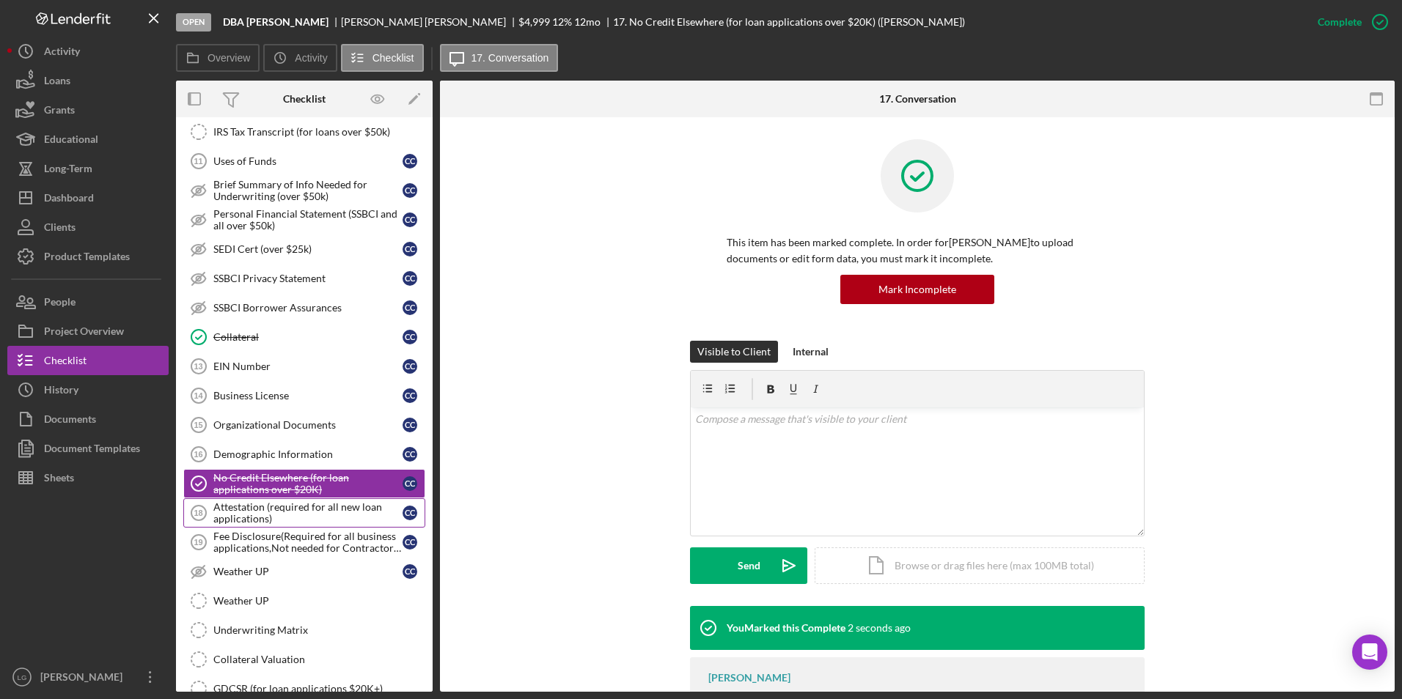
drag, startPoint x: 272, startPoint y: 513, endPoint x: 579, endPoint y: 515, distance: 307.2
click at [273, 513] on div "Attestation (required for all new loan applications)" at bounding box center [307, 512] width 189 height 23
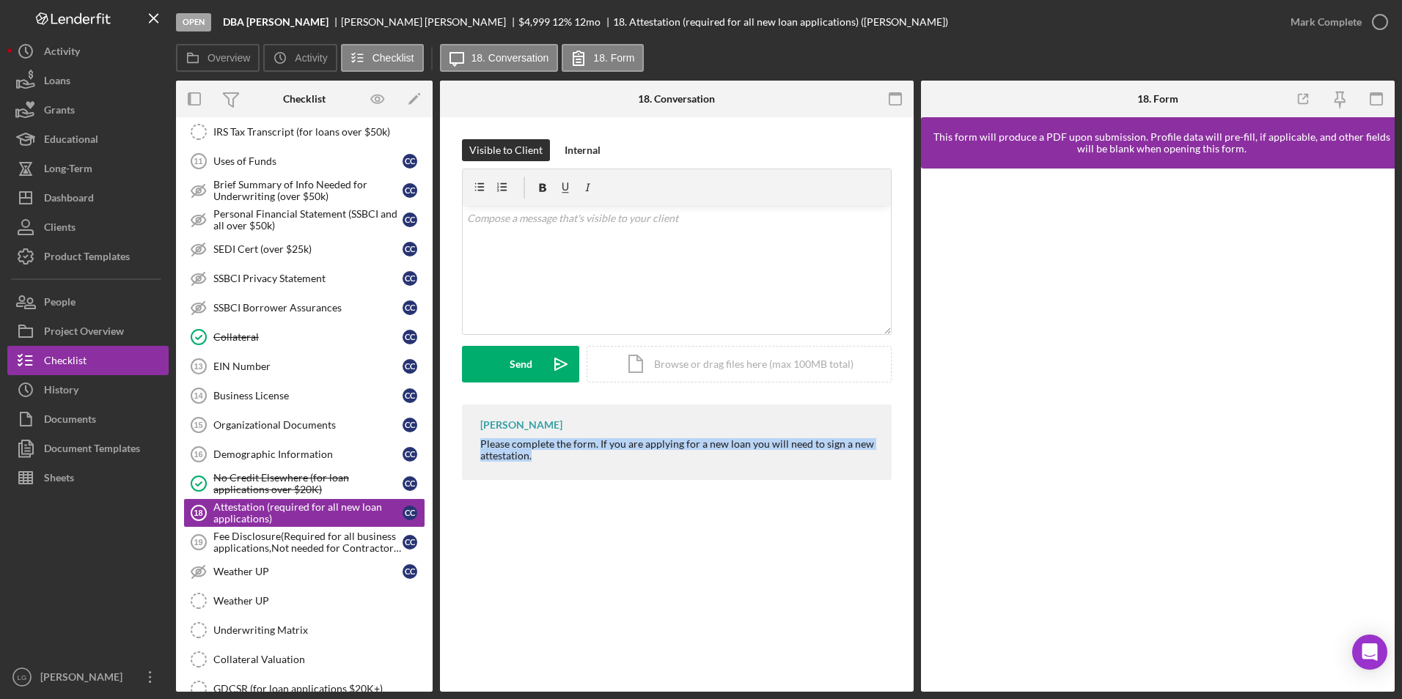
drag, startPoint x: 468, startPoint y: 443, endPoint x: 605, endPoint y: 485, distance: 143.3
click at [605, 485] on div "[PERSON_NAME] Please complete the form. If you are applying for a new loan you …" at bounding box center [677, 446] width 430 height 83
drag, startPoint x: 605, startPoint y: 485, endPoint x: 553, endPoint y: 449, distance: 63.2
click at [589, 261] on div "v Color teal Color pink Remove color Add row above Add row below Add column bef…" at bounding box center [677, 270] width 428 height 128
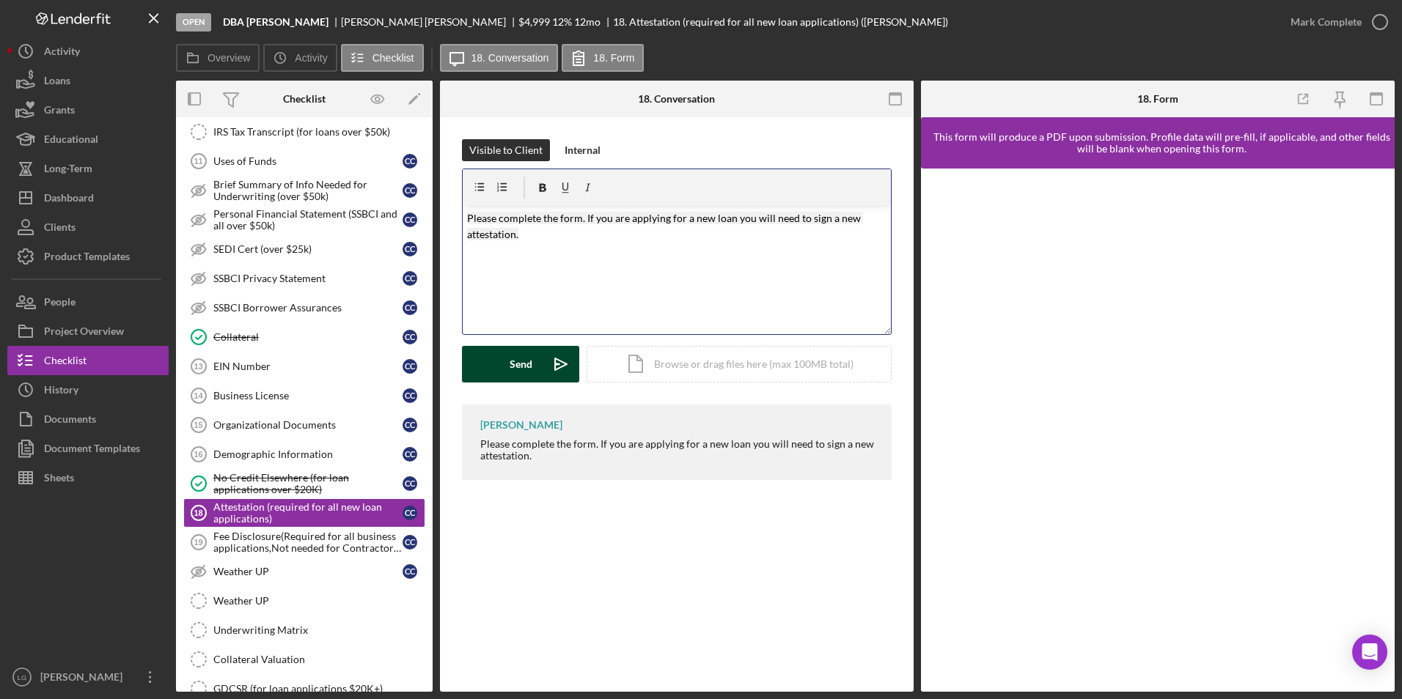
click at [510, 371] on div "Send" at bounding box center [521, 364] width 23 height 37
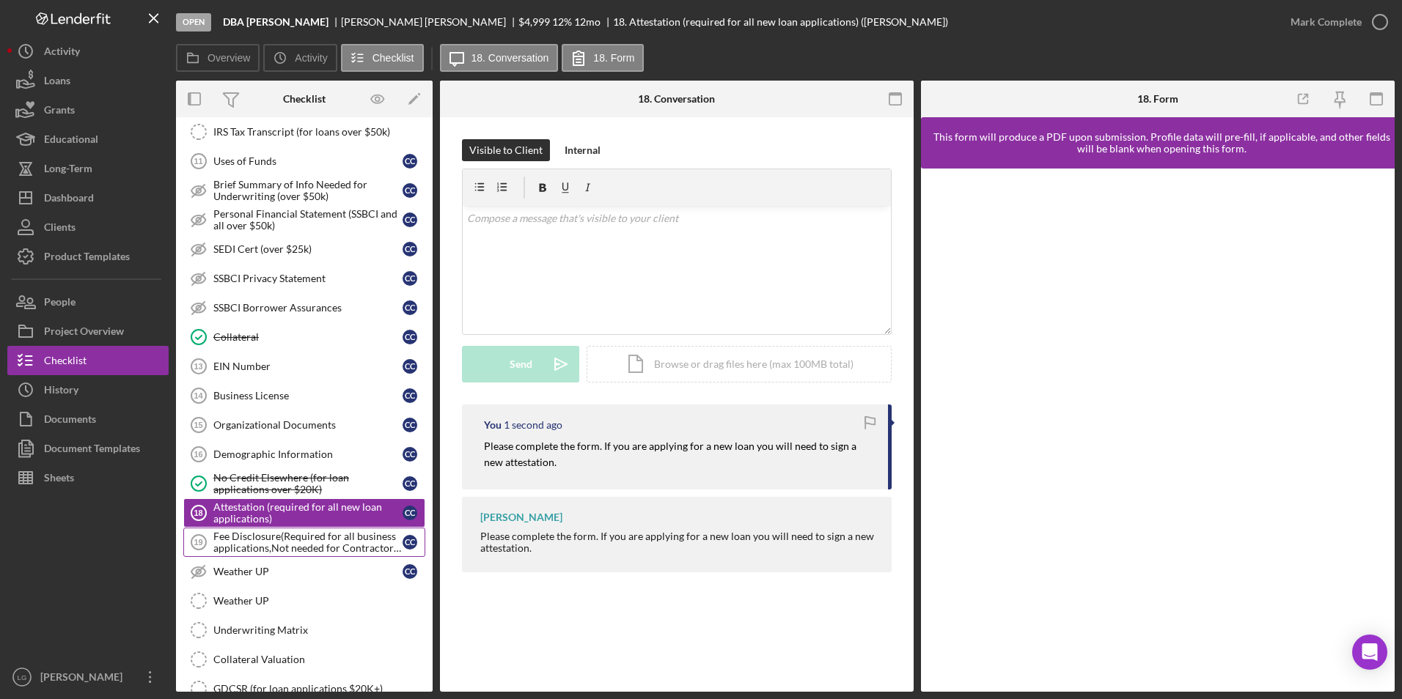
click at [324, 543] on div "Fee Disclosure(Required for all business applications,Not needed for Contractor…" at bounding box center [307, 542] width 189 height 23
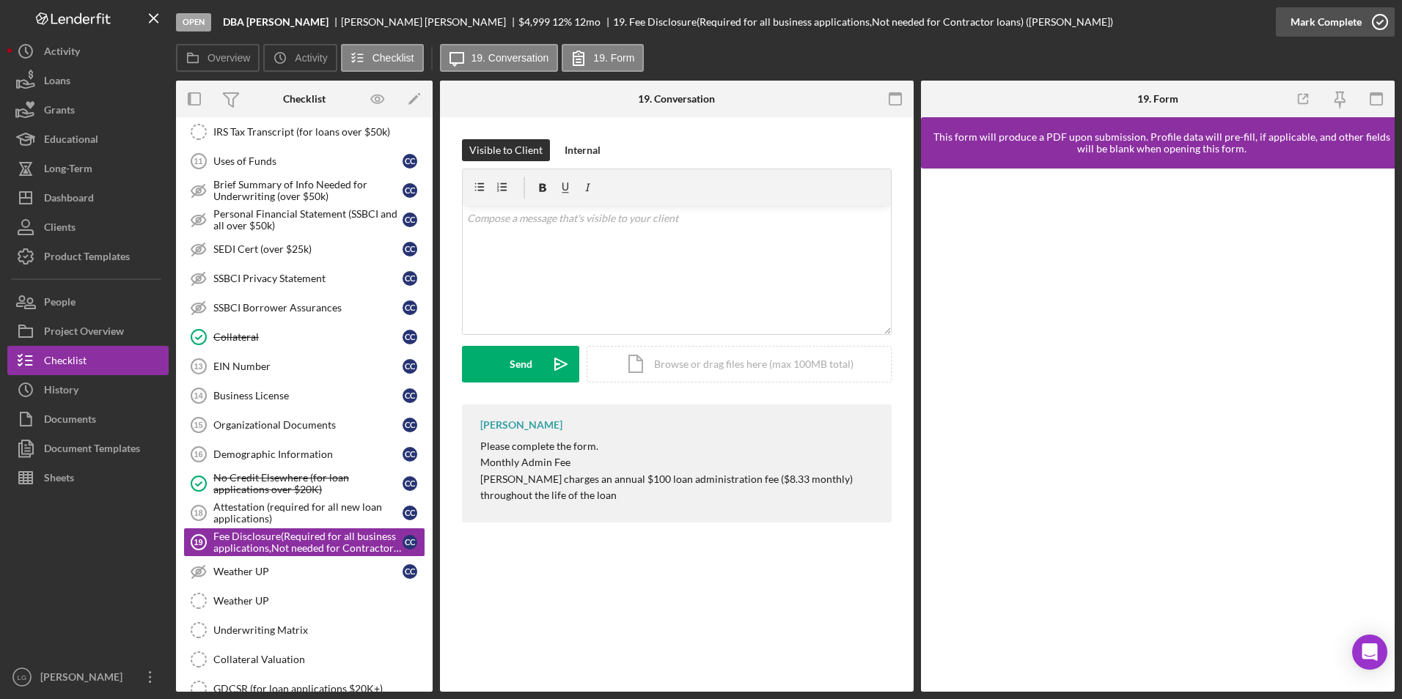
click at [1314, 24] on div "Mark Complete" at bounding box center [1325, 21] width 71 height 29
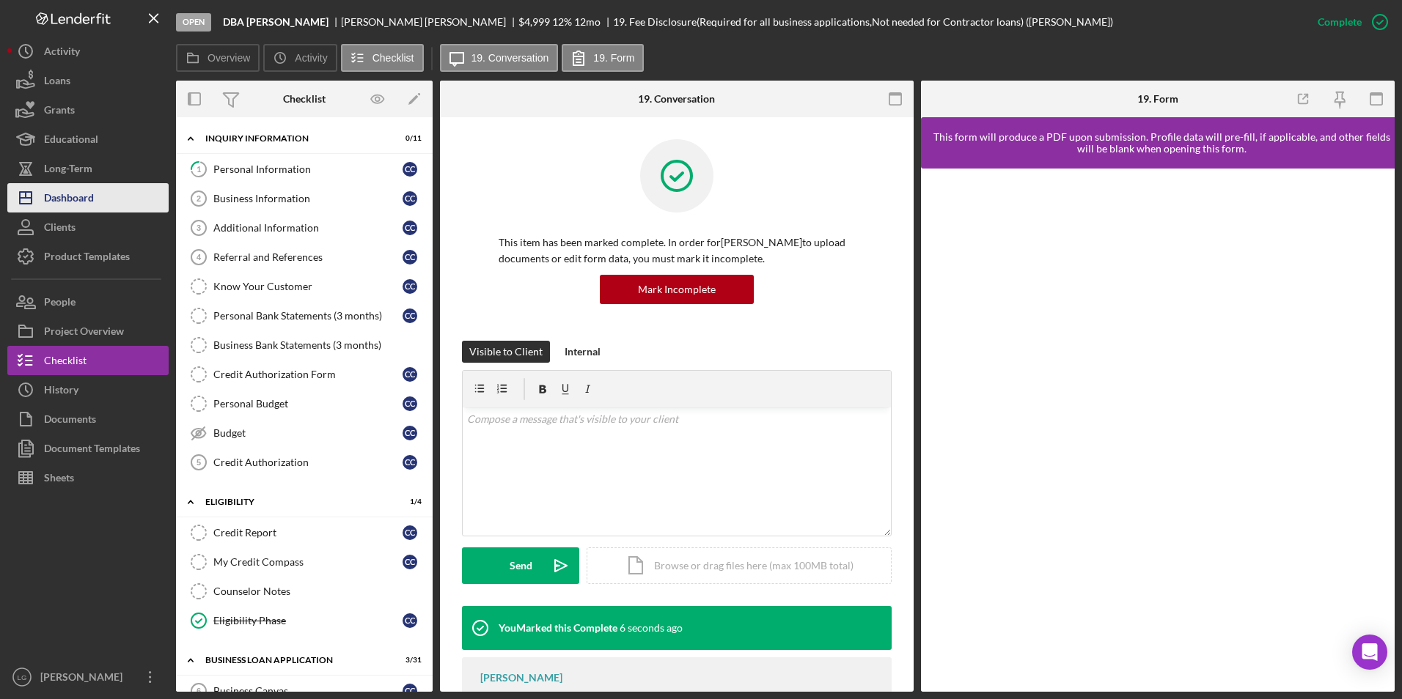
click at [73, 205] on div "Dashboard" at bounding box center [69, 199] width 50 height 33
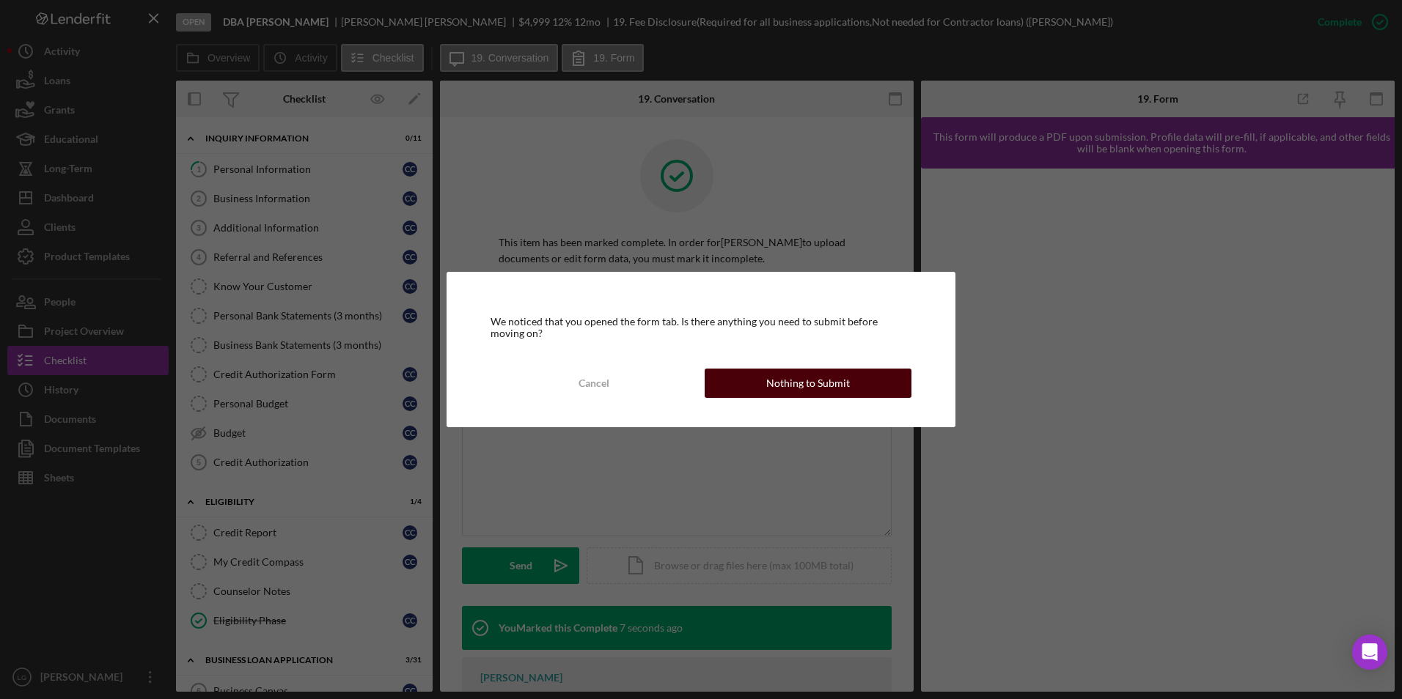
click at [738, 386] on button "Nothing to Submit" at bounding box center [808, 383] width 207 height 29
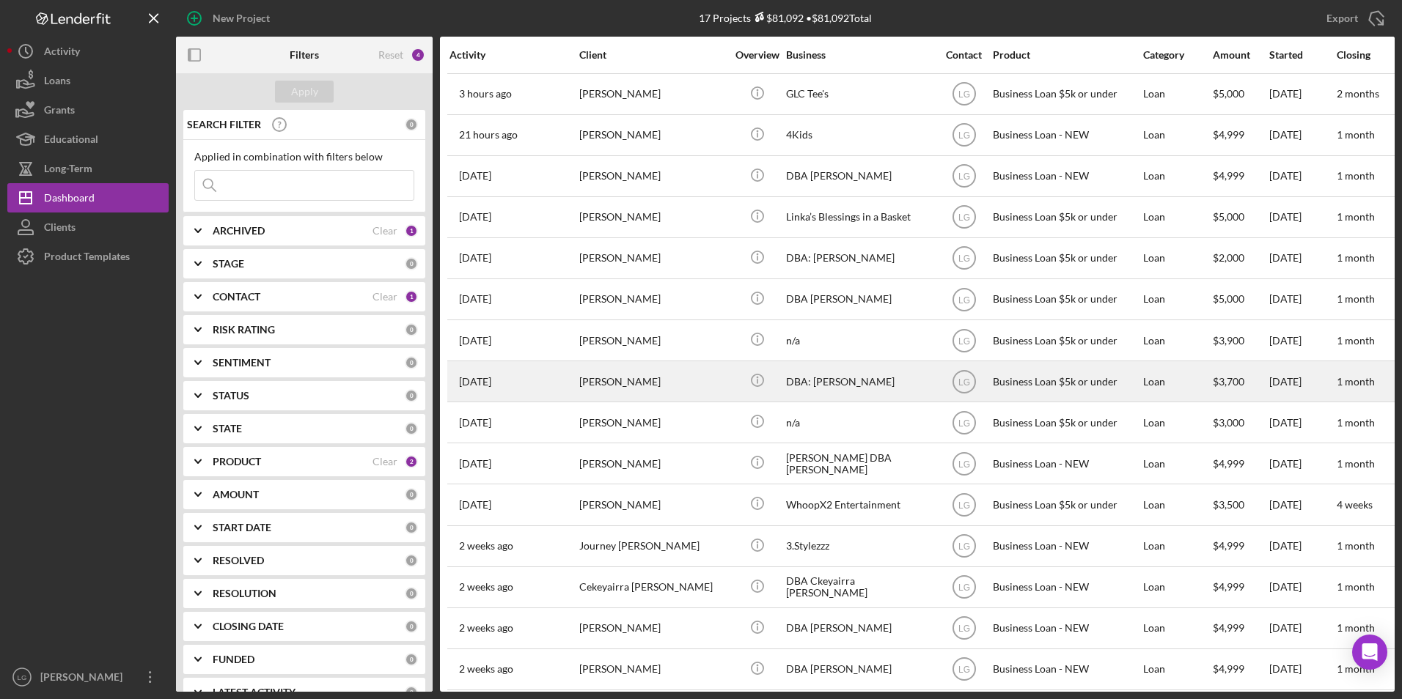
scroll to position [99, 0]
